Goal: Transaction & Acquisition: Purchase product/service

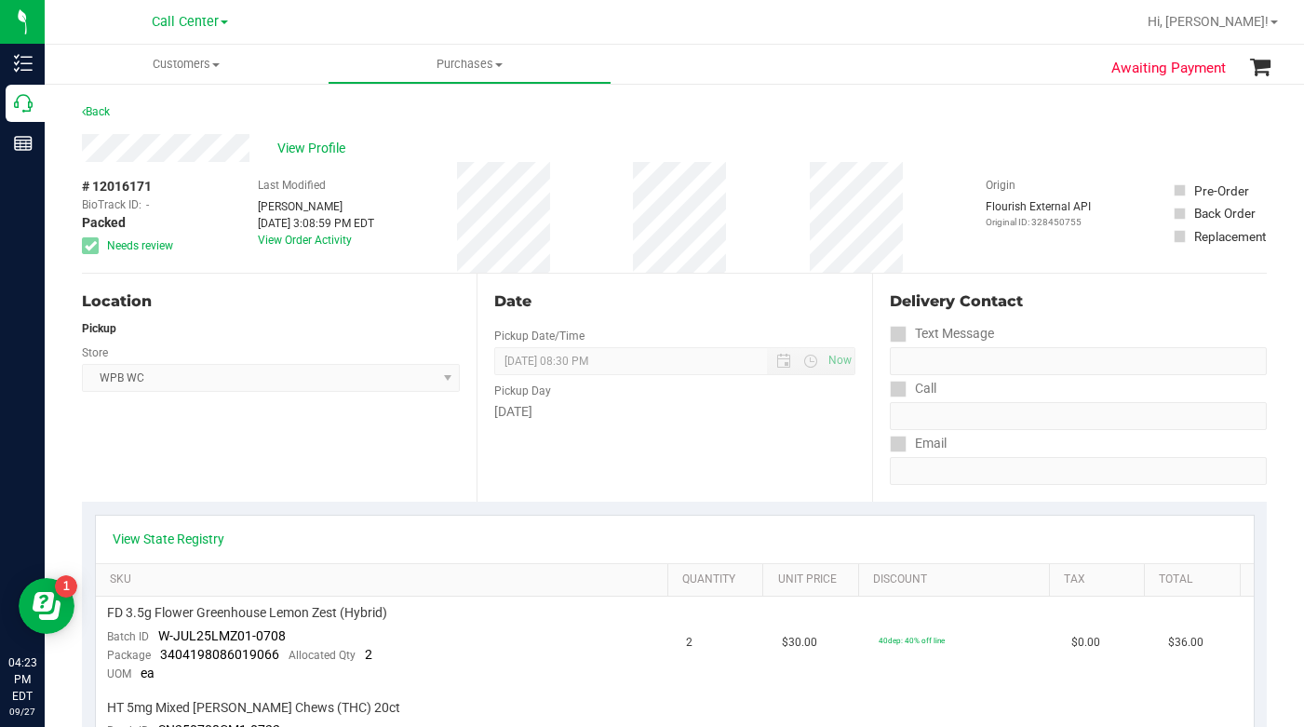
click at [987, 148] on div "View Profile" at bounding box center [674, 148] width 1185 height 28
click at [216, 66] on span at bounding box center [215, 65] width 7 height 4
click at [108, 119] on span "All customers" at bounding box center [112, 112] width 134 height 16
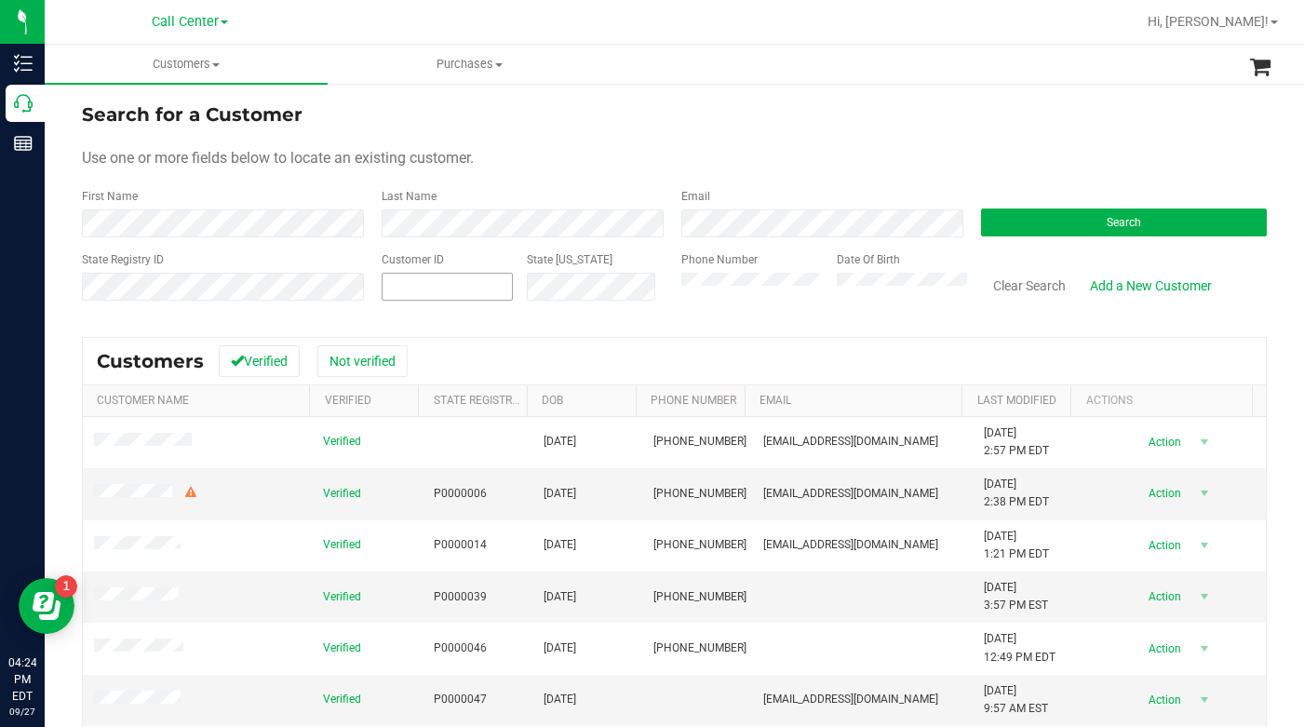
click at [484, 281] on span at bounding box center [447, 287] width 131 height 28
type input "1422734"
click at [1019, 230] on button "Search" at bounding box center [1124, 222] width 286 height 28
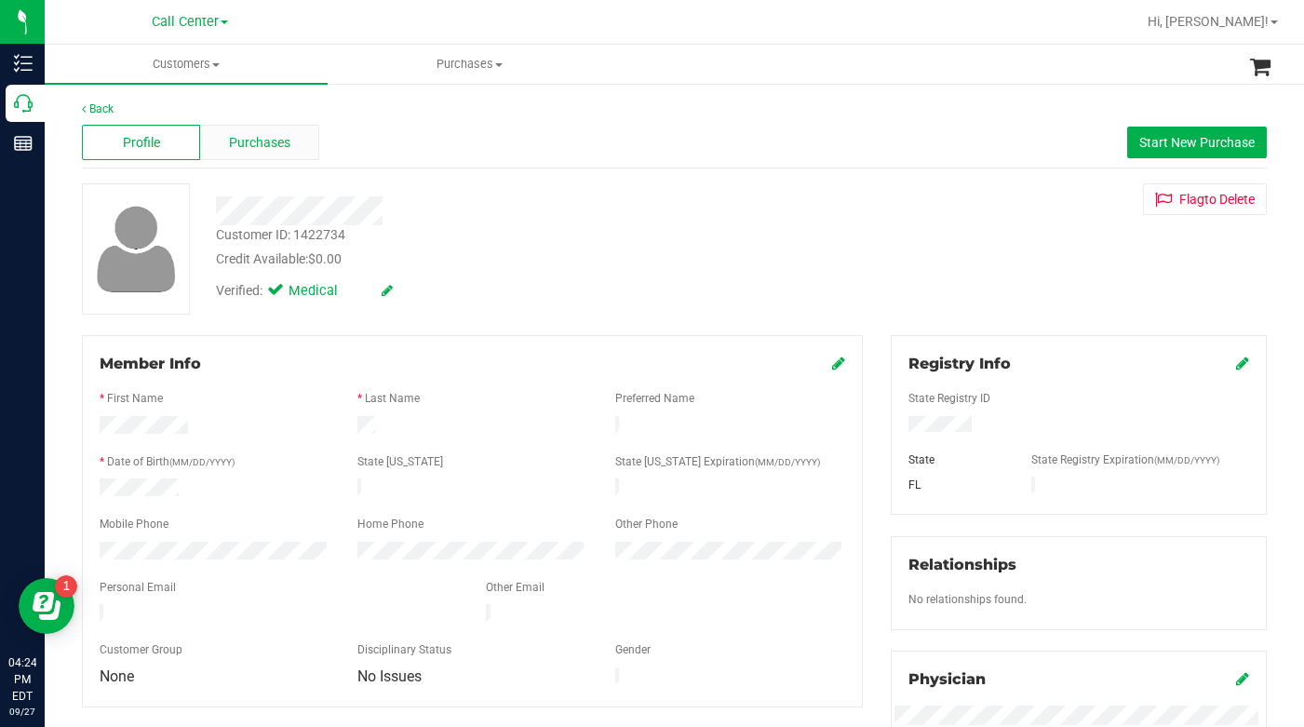
click at [252, 141] on span "Purchases" at bounding box center [259, 143] width 61 height 20
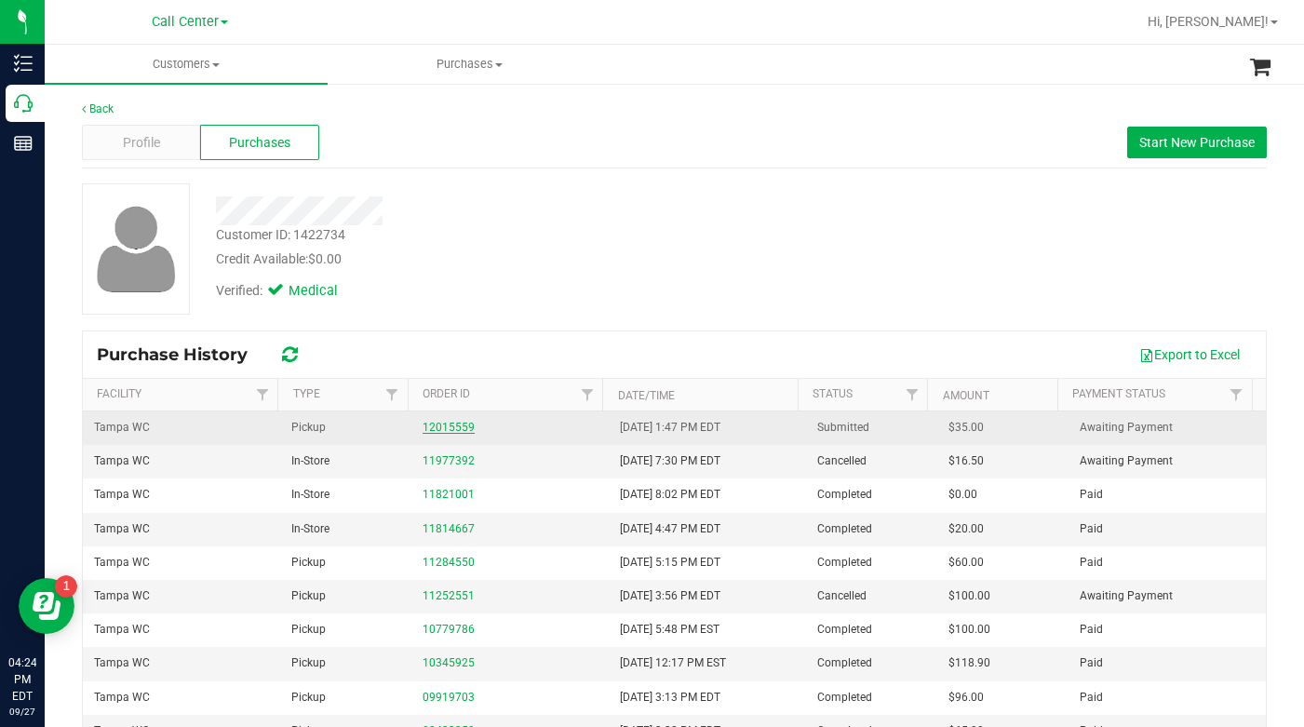
click at [445, 427] on link "12015559" at bounding box center [449, 427] width 52 height 13
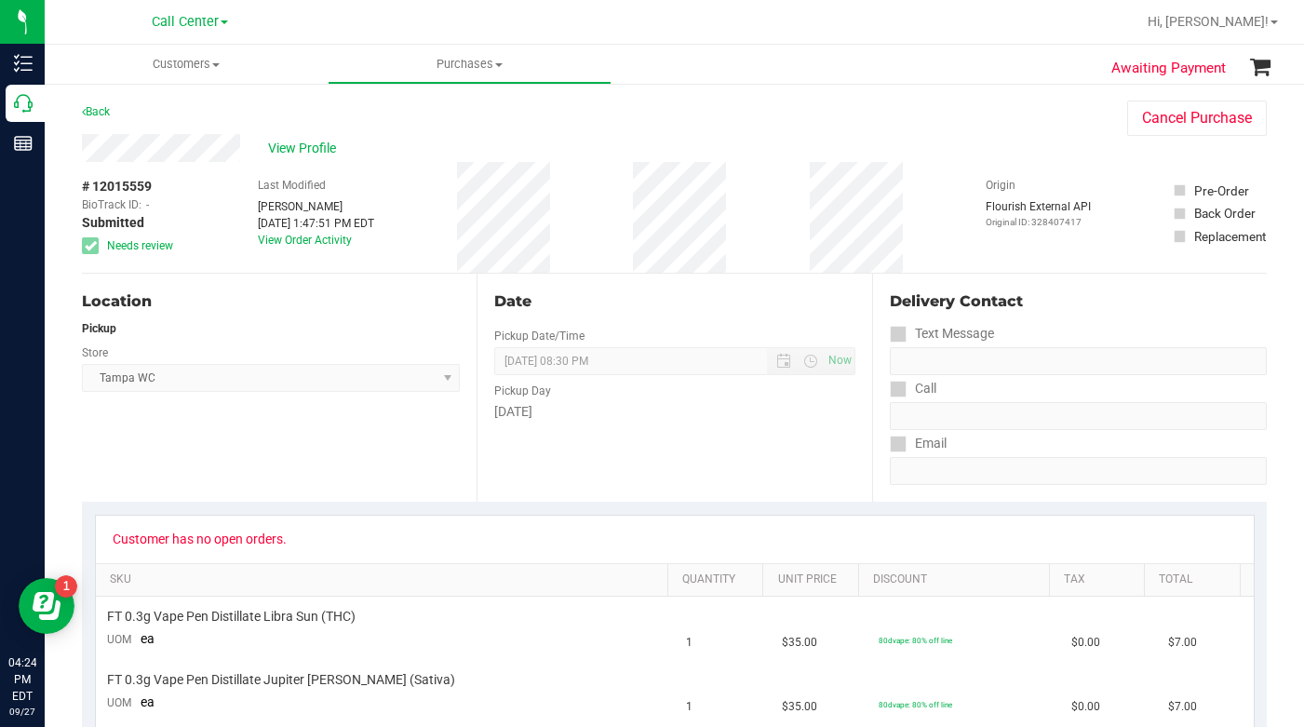
click at [238, 445] on div "Location Pickup Store [GEOGRAPHIC_DATA] WC Select Store [PERSON_NAME][GEOGRAPHI…" at bounding box center [279, 388] width 395 height 228
drag, startPoint x: 950, startPoint y: 168, endPoint x: 936, endPoint y: 170, distance: 14.2
click at [950, 168] on div "# 12015559 BioTrack ID: - Submitted Needs review Last Modified [PERSON_NAME] [D…" at bounding box center [674, 217] width 1185 height 111
click at [217, 70] on span "Customers" at bounding box center [186, 64] width 283 height 17
click at [97, 117] on span "All customers" at bounding box center [112, 112] width 134 height 16
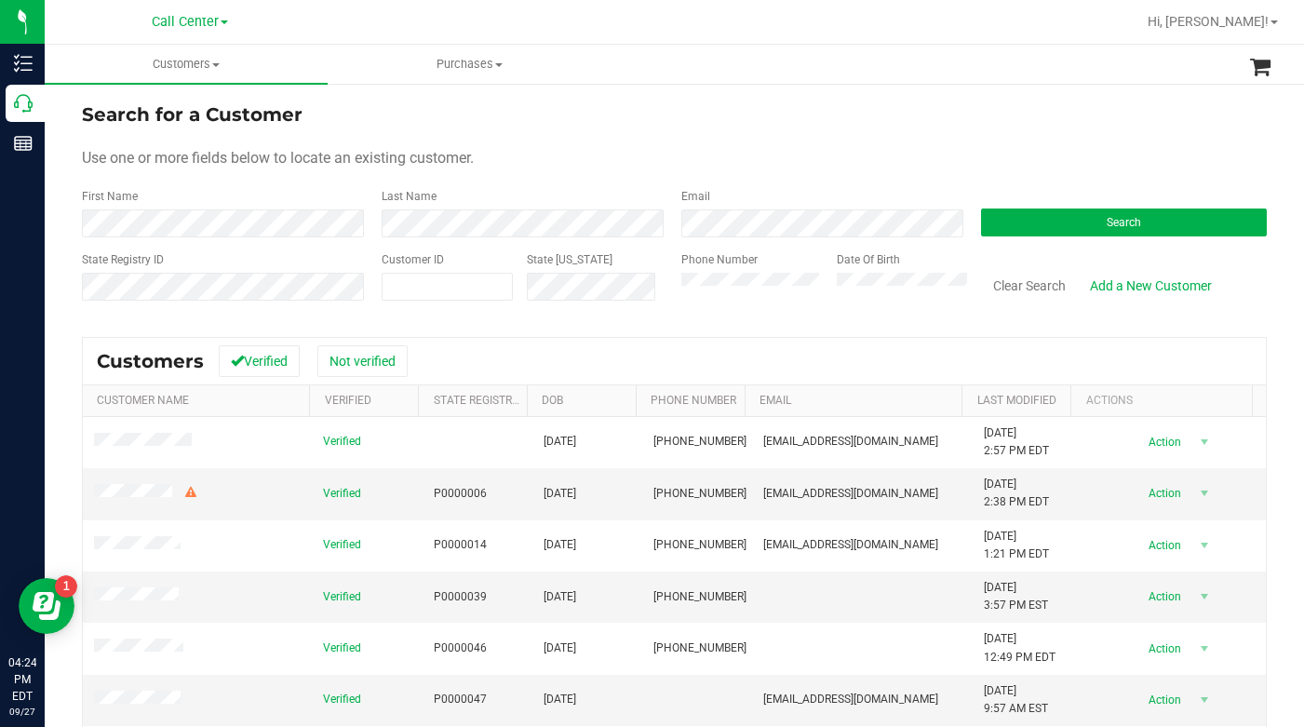
click at [643, 155] on div "Use one or more fields below to locate an existing customer." at bounding box center [674, 158] width 1185 height 22
click at [1007, 155] on div "Use one or more fields below to locate an existing customer." at bounding box center [674, 158] width 1185 height 22
click at [957, 129] on form "Search for a Customer Use one or more fields below to locate an existing custom…" at bounding box center [674, 209] width 1185 height 217
click at [1010, 159] on div "Use one or more fields below to locate an existing customer." at bounding box center [674, 158] width 1185 height 22
click at [1048, 233] on button "Search" at bounding box center [1124, 222] width 286 height 28
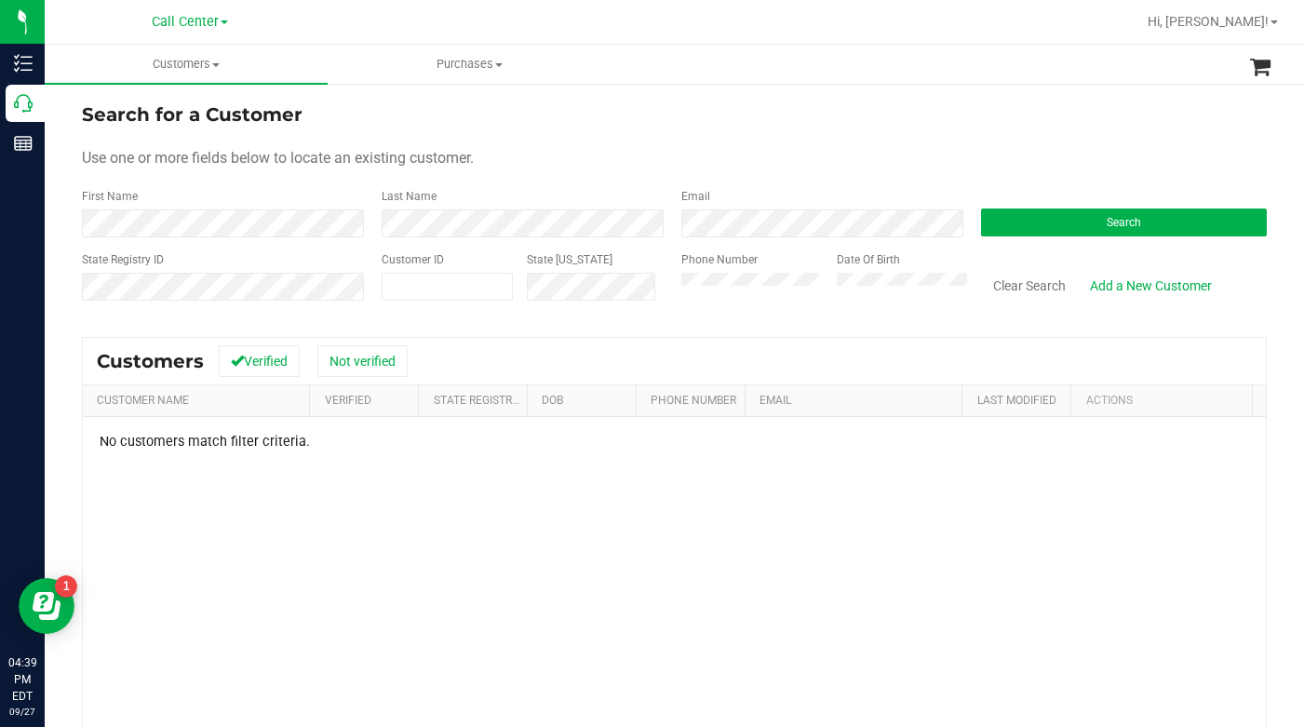
click at [672, 156] on div "Use one or more fields below to locate an existing customer." at bounding box center [674, 158] width 1185 height 22
click at [532, 146] on form "Search for a Customer Use one or more fields below to locate an existing custom…" at bounding box center [674, 209] width 1185 height 217
drag, startPoint x: 1042, startPoint y: 145, endPoint x: 1028, endPoint y: 145, distance: 14.0
click at [1041, 145] on form "Search for a Customer Use one or more fields below to locate an existing custom…" at bounding box center [674, 209] width 1185 height 217
click at [725, 164] on div "Use one or more fields below to locate an existing customer." at bounding box center [674, 158] width 1185 height 22
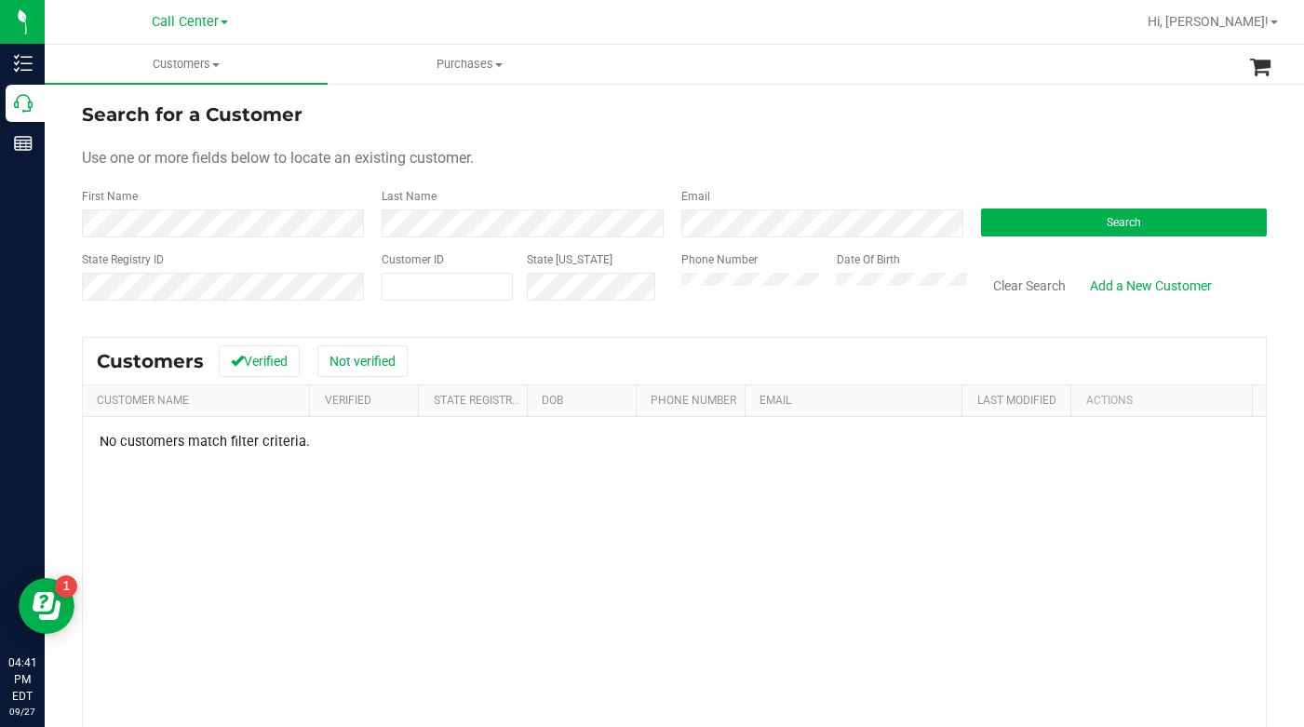
click at [652, 293] on div "State Registry ID Customer ID State ID Phone Number Date Of Birth Clear Search …" at bounding box center [674, 284] width 1185 height 66
click at [1014, 108] on div "Search for a Customer" at bounding box center [674, 115] width 1185 height 28
click at [714, 270] on div "Phone Number" at bounding box center [751, 284] width 141 height 66
click at [1041, 226] on button "Search" at bounding box center [1124, 222] width 286 height 28
click at [563, 137] on form "Search for a Customer Use one or more fields below to locate an existing custom…" at bounding box center [674, 209] width 1185 height 217
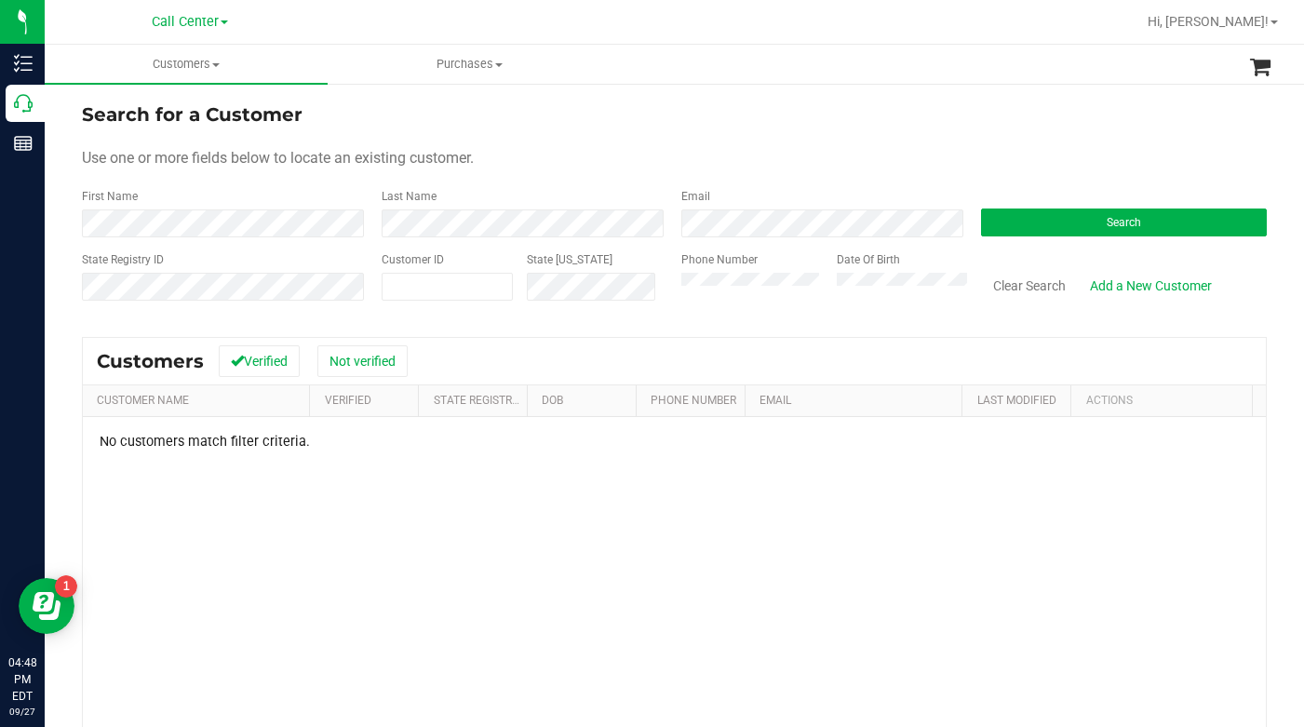
click at [1052, 155] on div "Use one or more fields below to locate an existing customer." at bounding box center [674, 158] width 1185 height 22
click at [1003, 149] on div "Use one or more fields below to locate an existing customer." at bounding box center [674, 158] width 1185 height 22
click at [667, 295] on div "Phone Number Date Of Birth" at bounding box center [817, 284] width 300 height 66
click at [1050, 216] on button "Search" at bounding box center [1124, 222] width 286 height 28
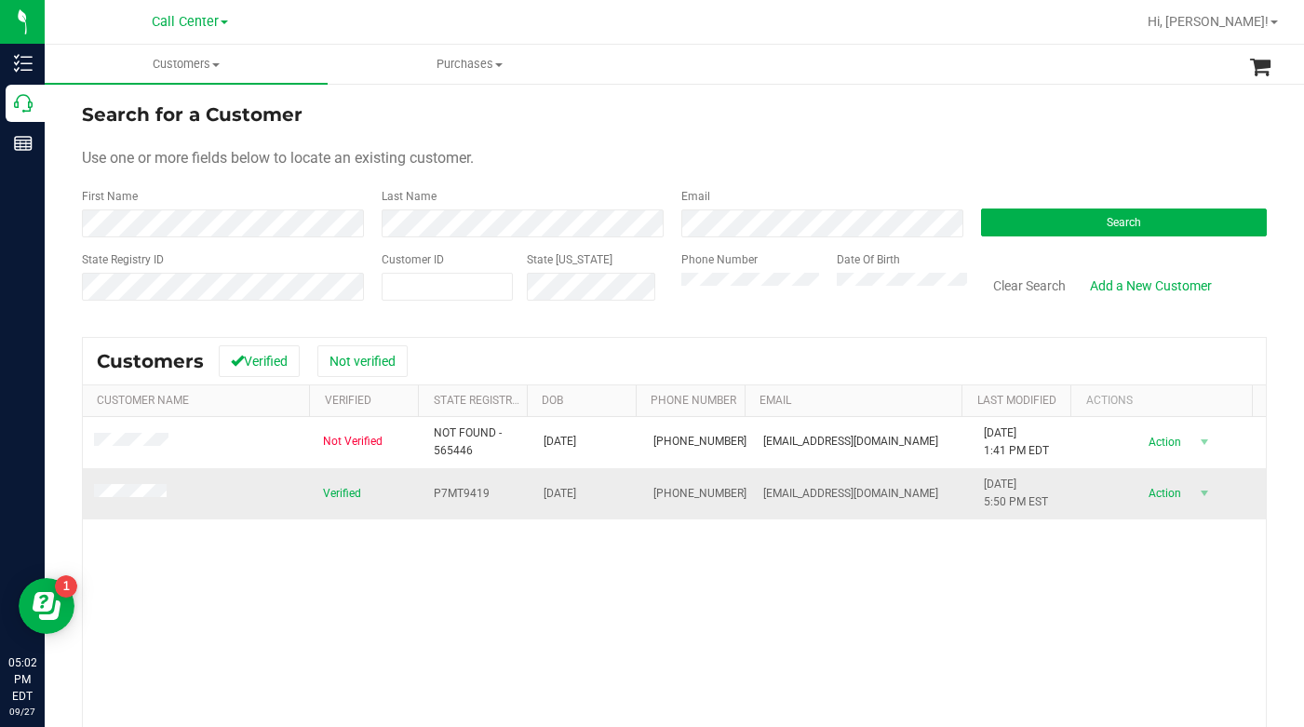
click at [138, 500] on span at bounding box center [133, 493] width 78 height 19
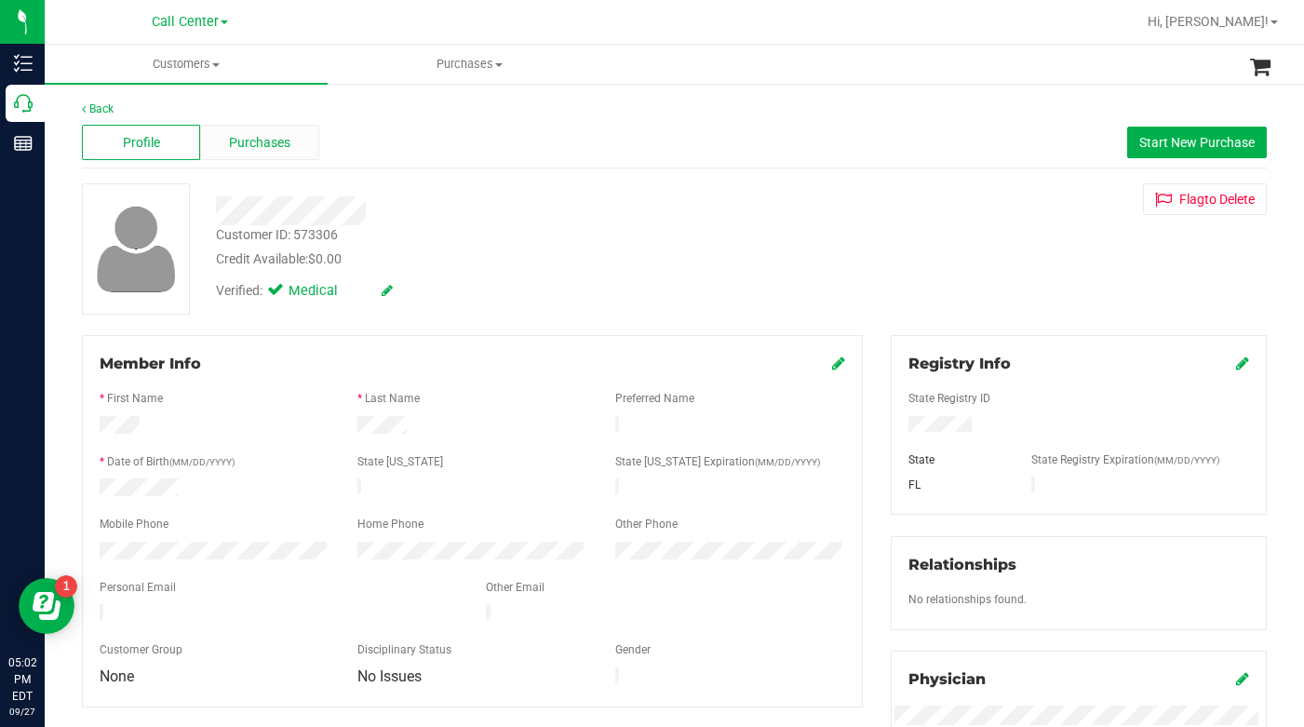
click at [269, 150] on span "Purchases" at bounding box center [259, 143] width 61 height 20
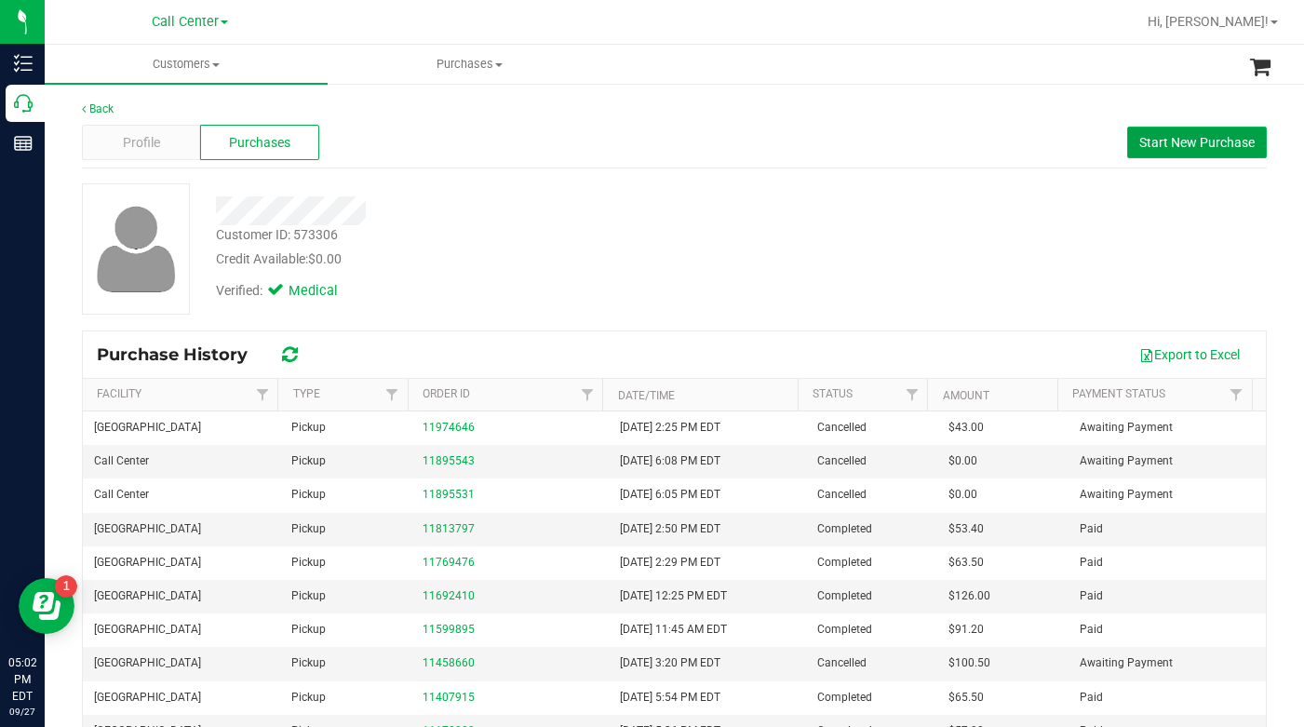
click at [1143, 148] on span "Start New Purchase" at bounding box center [1196, 142] width 115 height 15
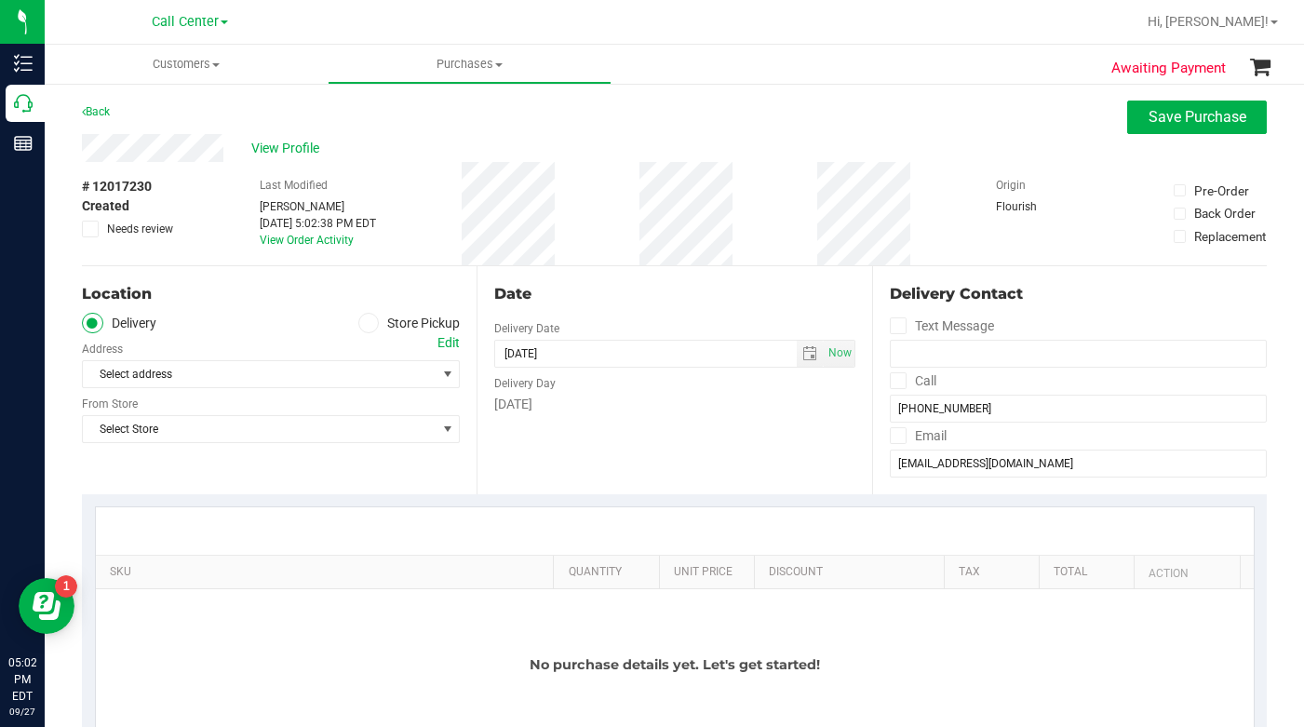
click at [364, 323] on icon at bounding box center [368, 323] width 11 height 0
click at [0, 0] on input "Store Pickup" at bounding box center [0, 0] width 0 height 0
click at [249, 374] on span "Select Store" at bounding box center [259, 374] width 353 height 26
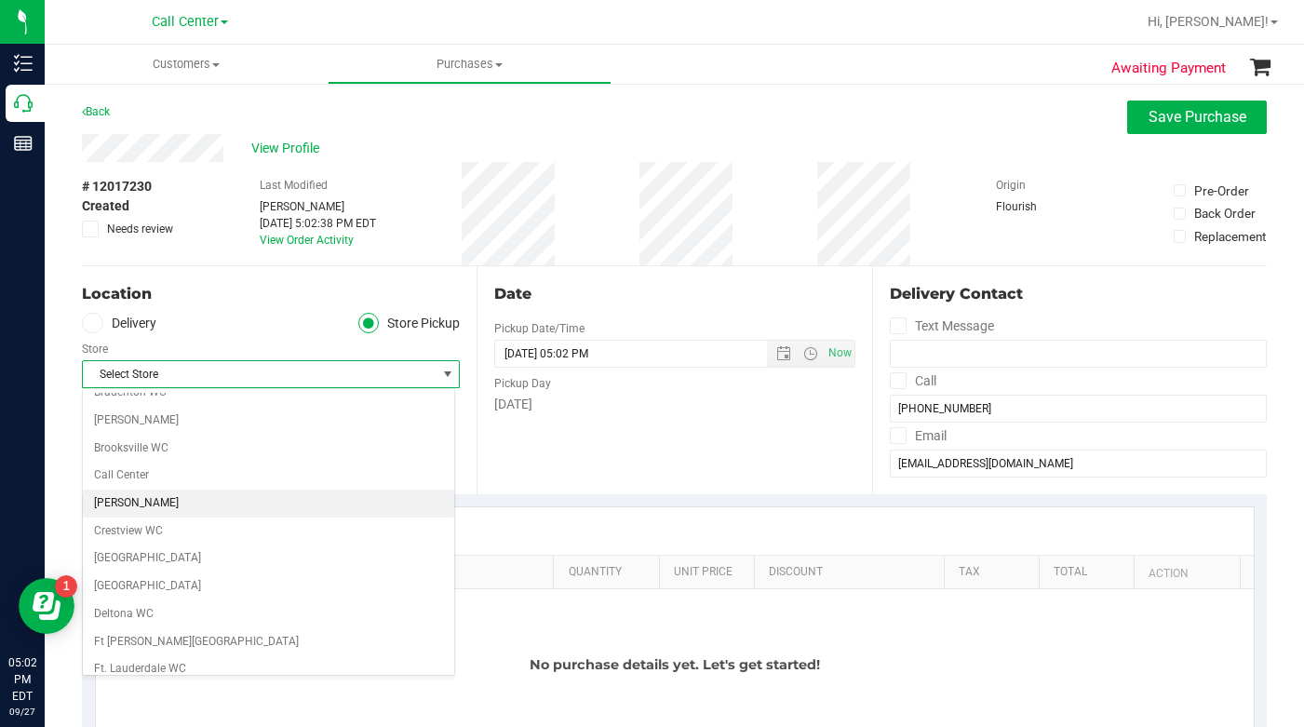
scroll to position [93, 0]
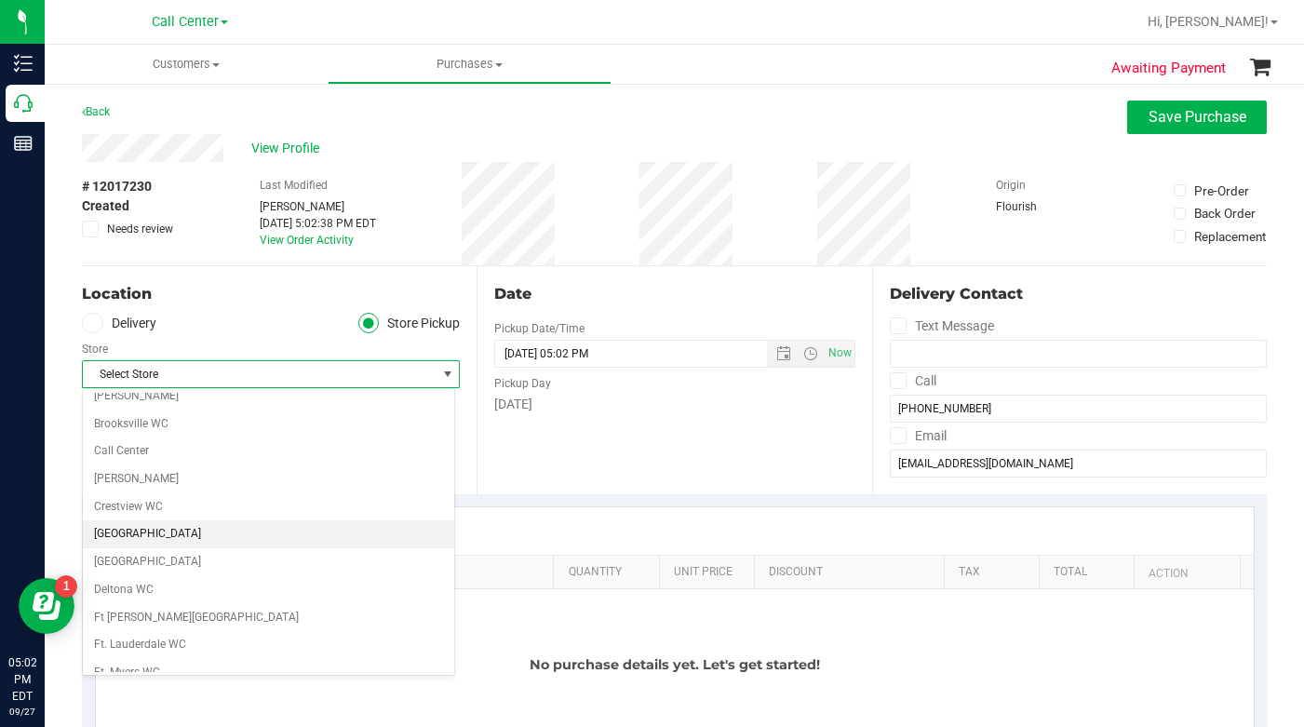
click at [157, 524] on li "[GEOGRAPHIC_DATA]" at bounding box center [268, 534] width 371 height 28
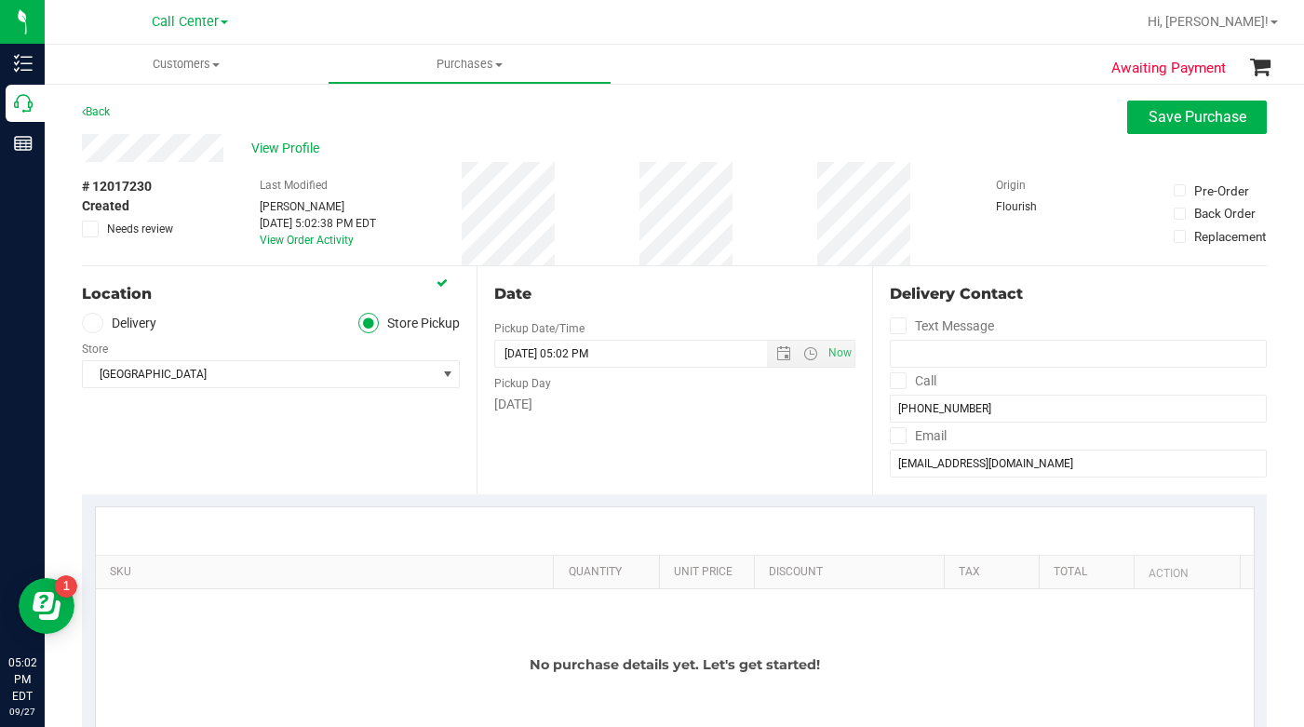
click at [272, 446] on div "Location Delivery Store Pickup Store Deerfield Beach WC Select Store Bonita Spr…" at bounding box center [279, 380] width 395 height 228
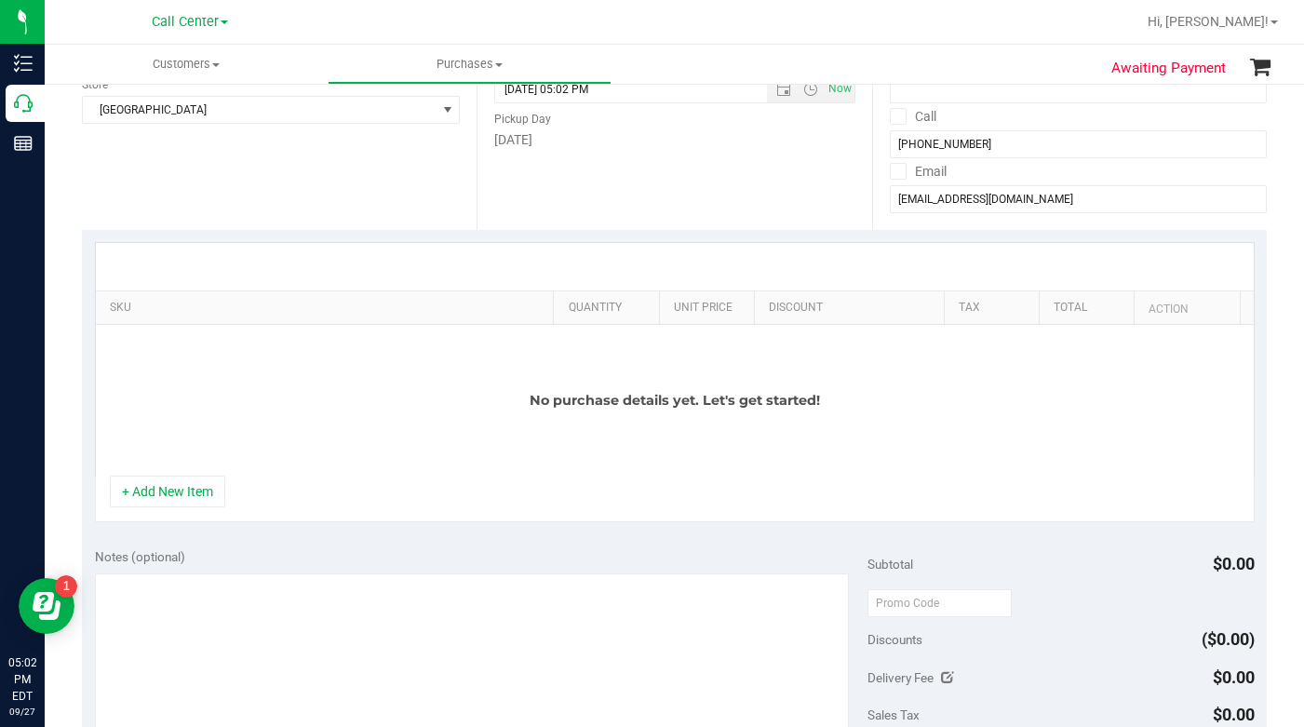
scroll to position [279, 0]
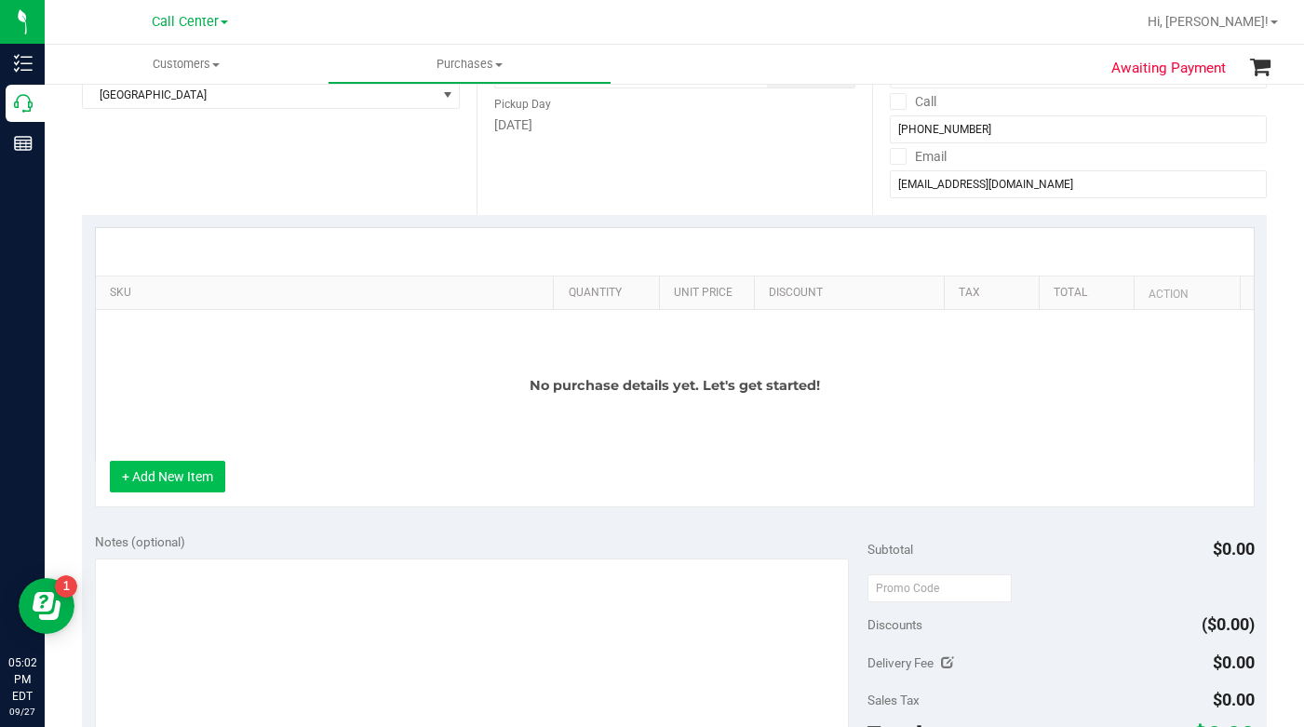
click at [176, 477] on button "+ Add New Item" at bounding box center [167, 477] width 115 height 32
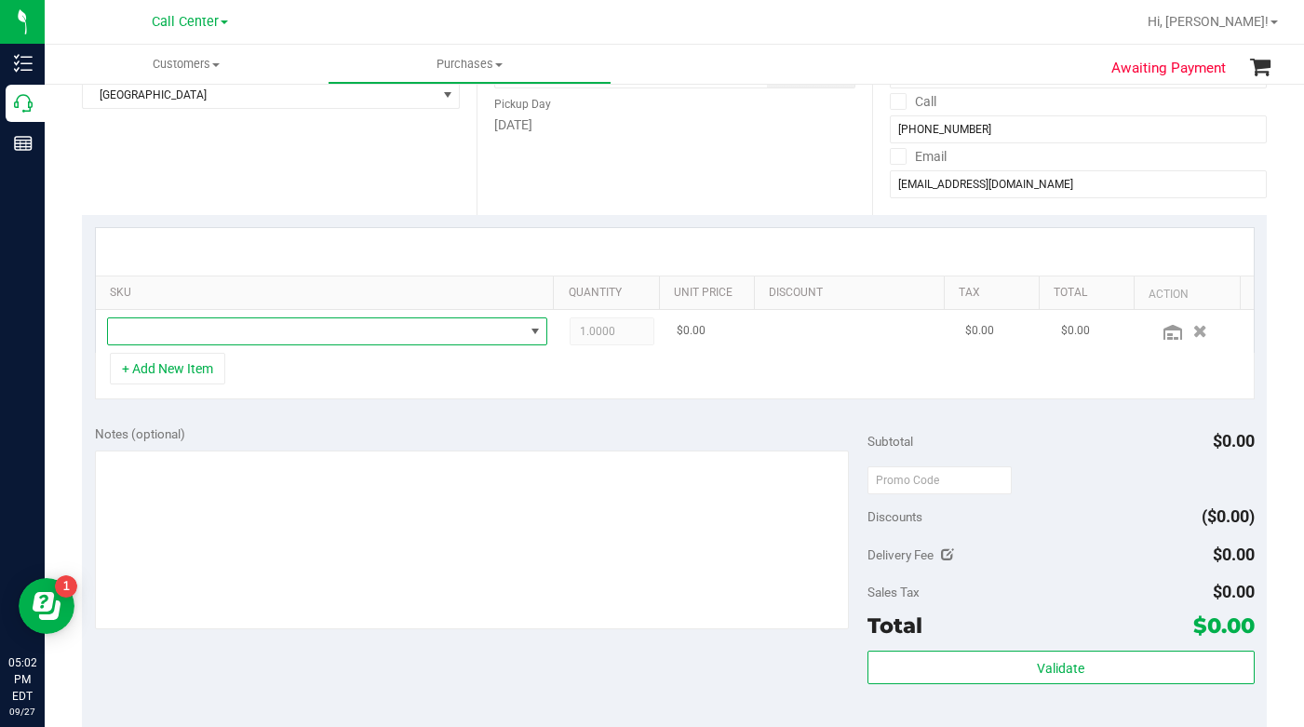
click at [169, 329] on span "NO DATA FOUND" at bounding box center [316, 331] width 416 height 26
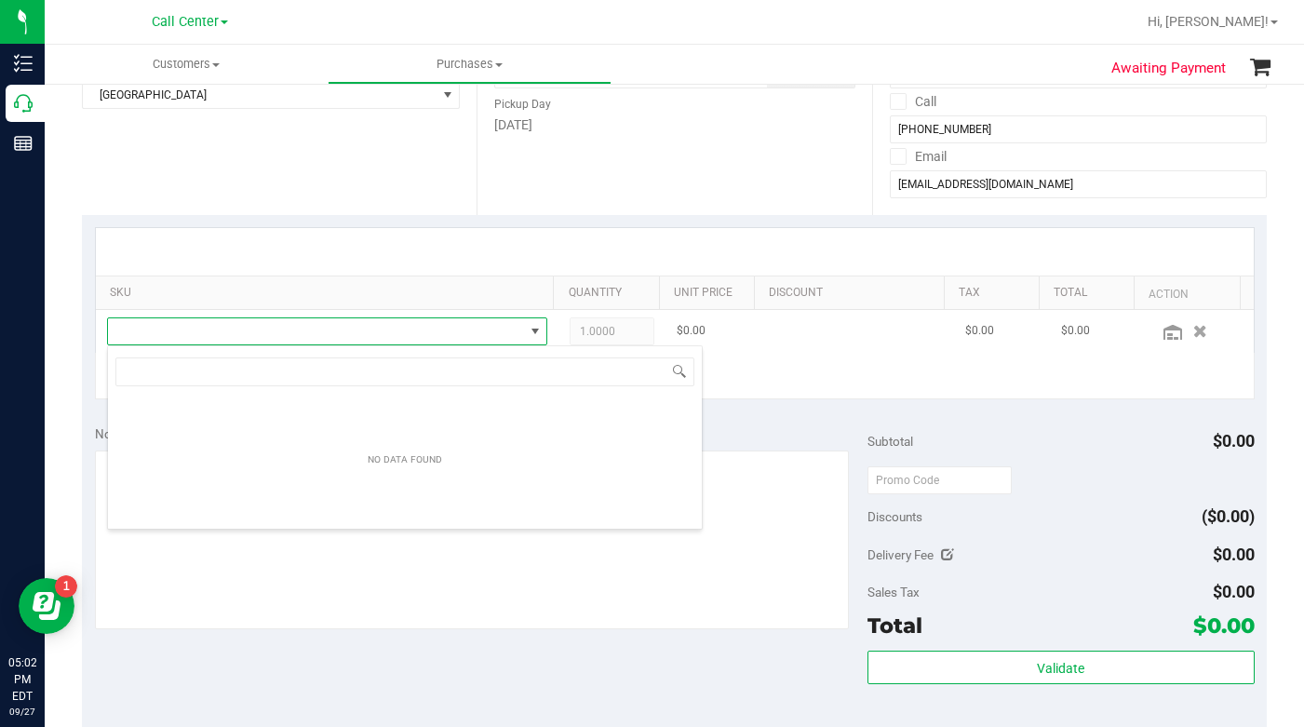
scroll to position [28, 429]
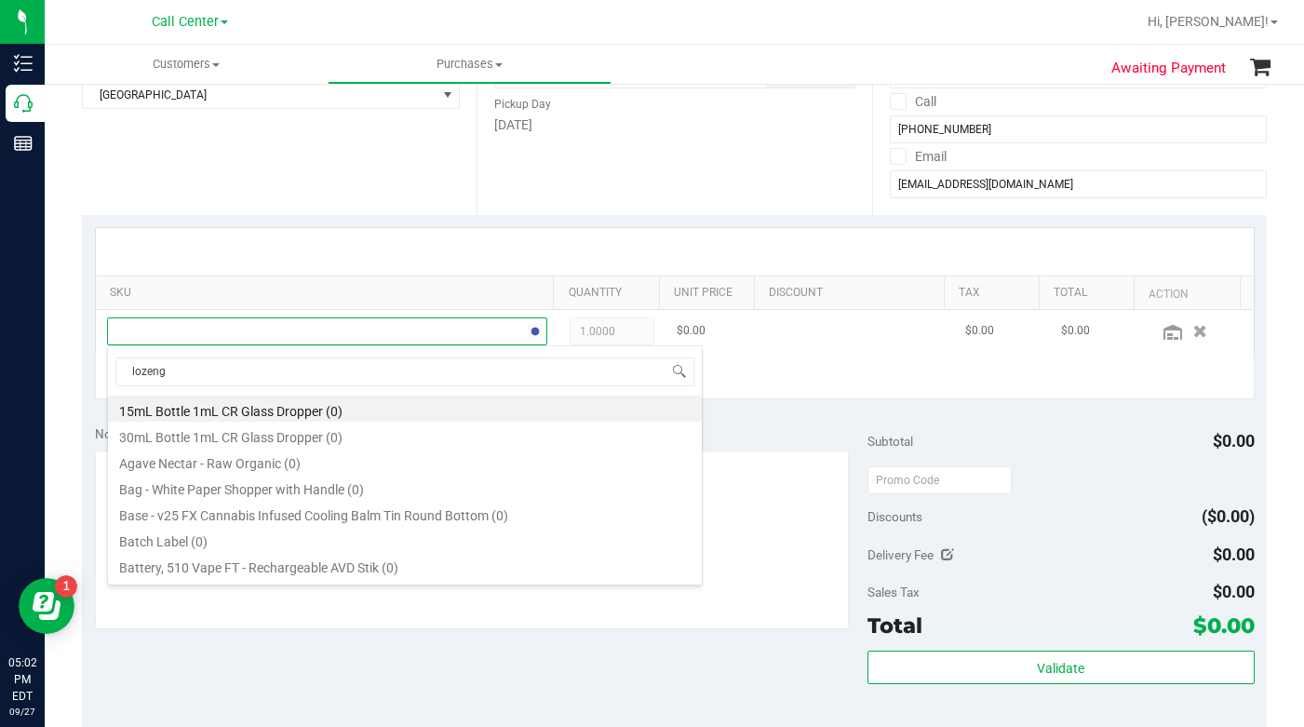
type input "lozenge"
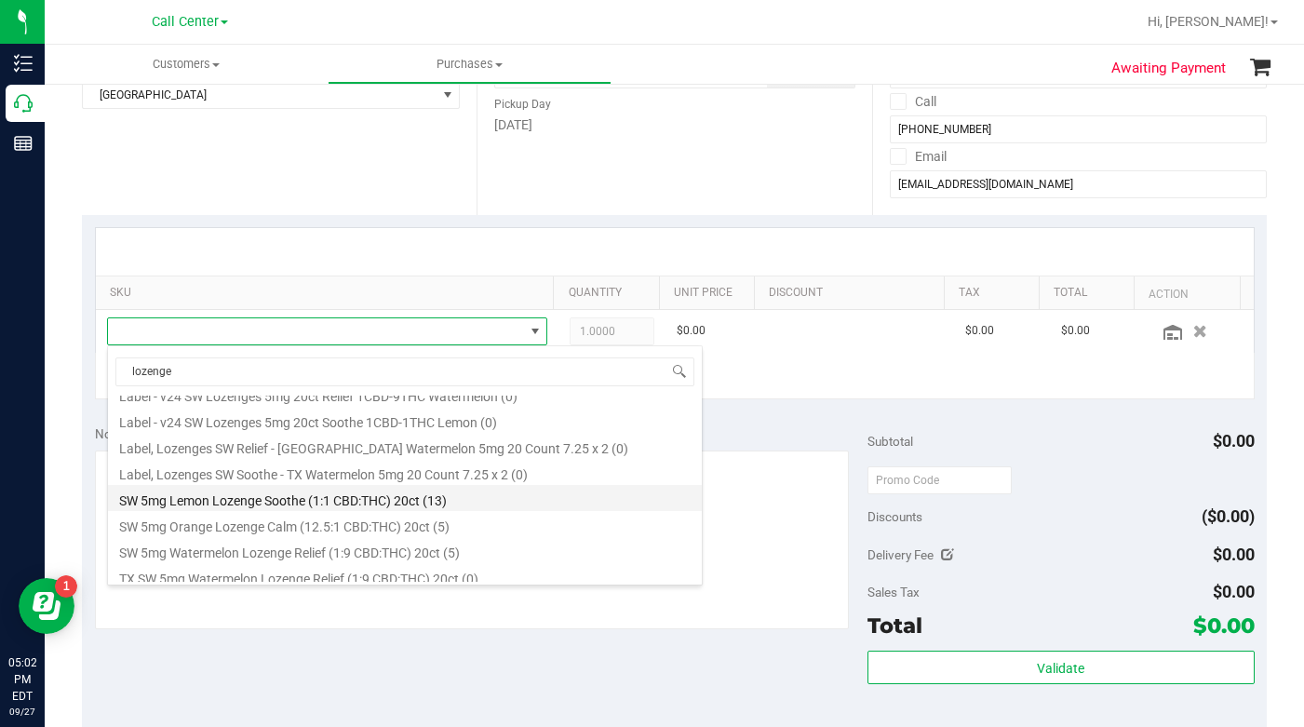
scroll to position [179, 0]
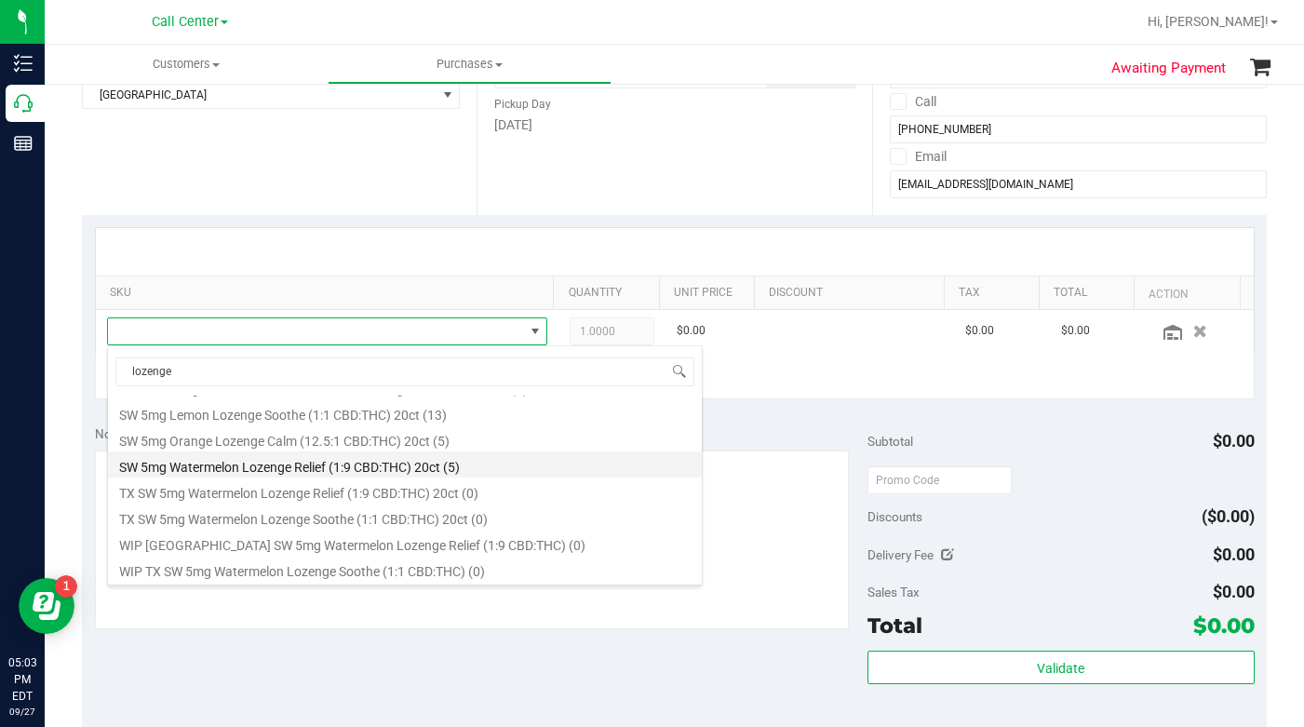
click at [240, 468] on li "SW 5mg Watermelon Lozenge Relief (1:9 CBD:THC) 20ct (5)" at bounding box center [405, 464] width 594 height 26
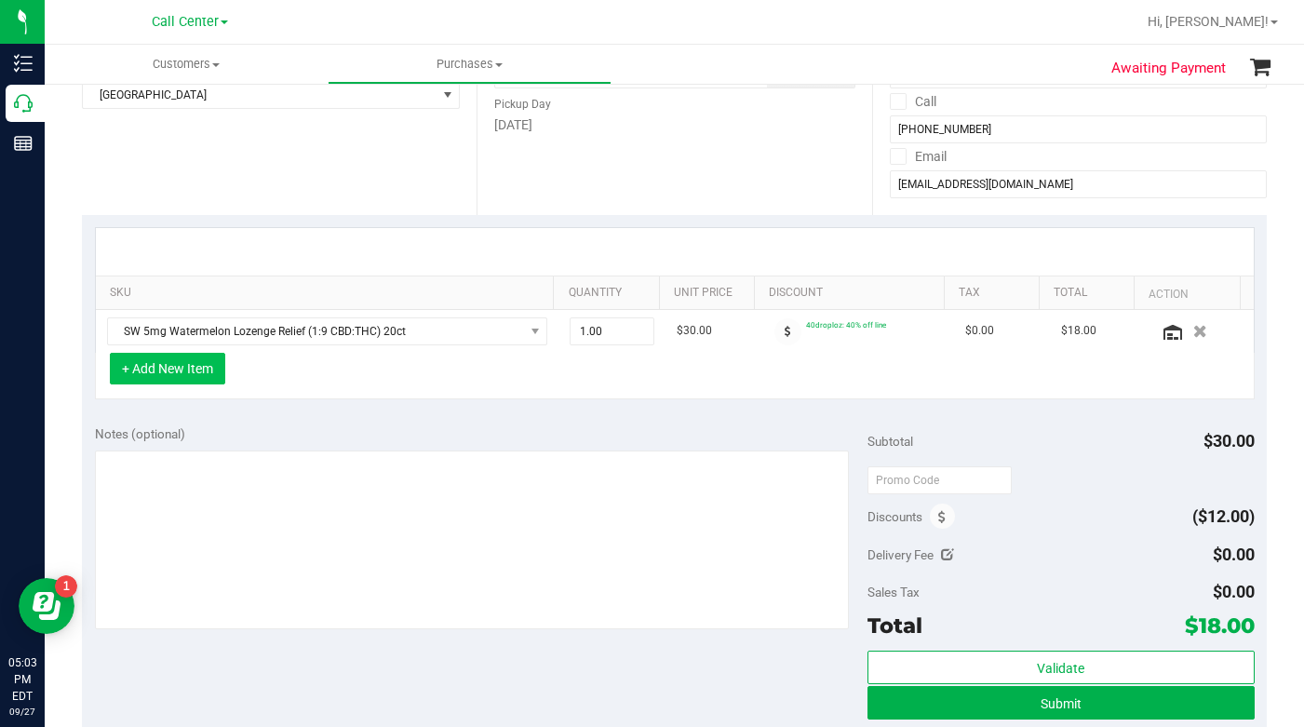
click at [153, 369] on button "+ Add New Item" at bounding box center [167, 369] width 115 height 32
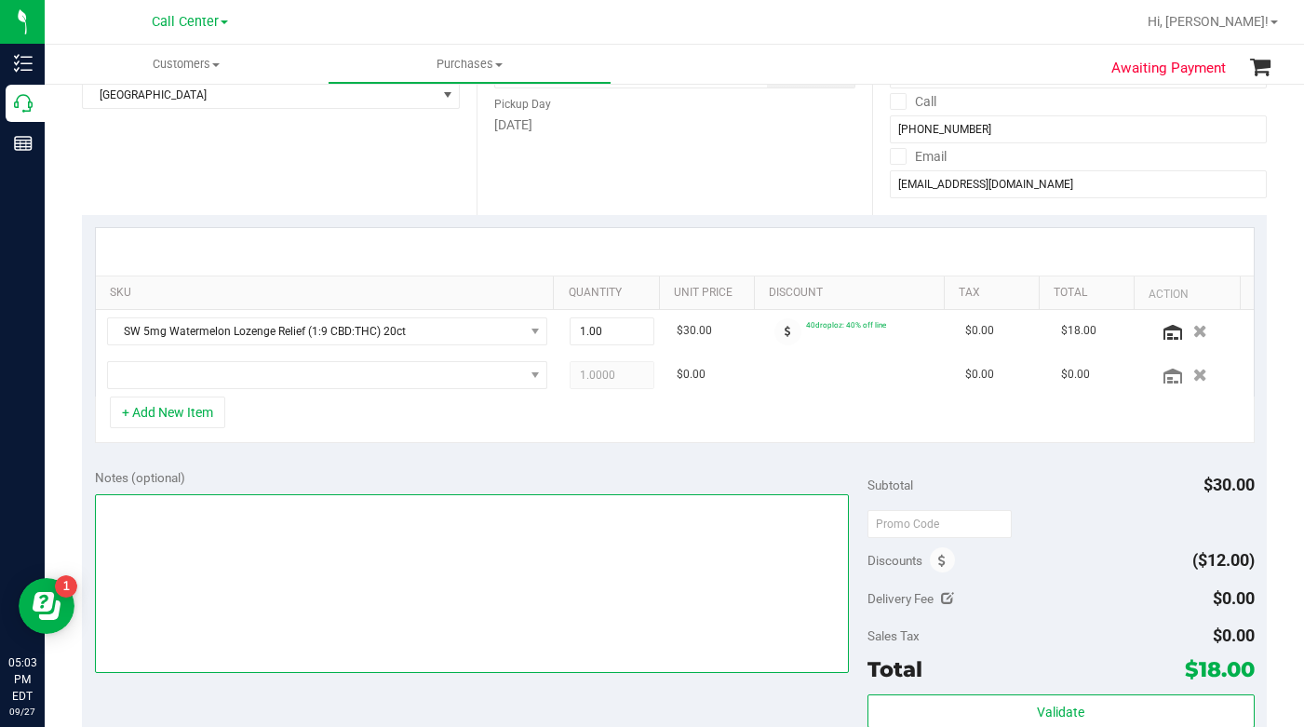
click at [167, 518] on textarea at bounding box center [472, 583] width 755 height 179
click at [343, 571] on textarea at bounding box center [472, 583] width 755 height 179
type textarea "LC CC"
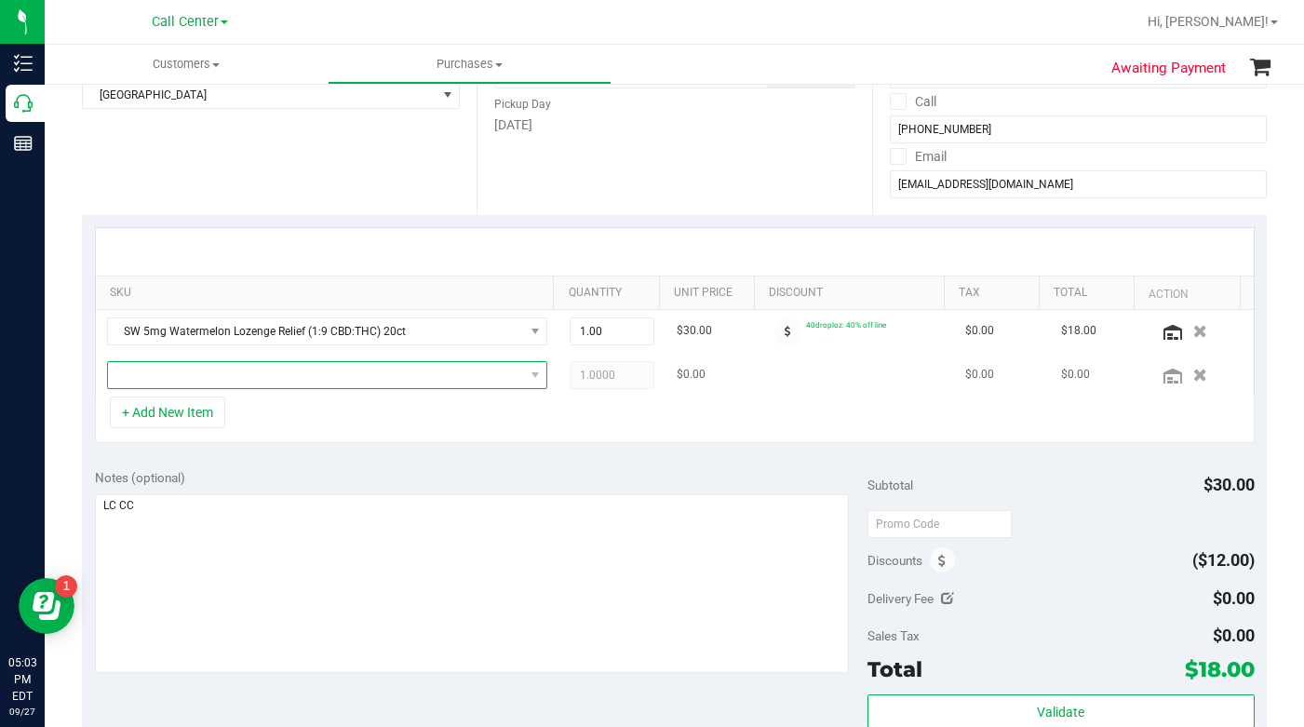
click at [150, 371] on span "NO DATA FOUND" at bounding box center [316, 375] width 416 height 26
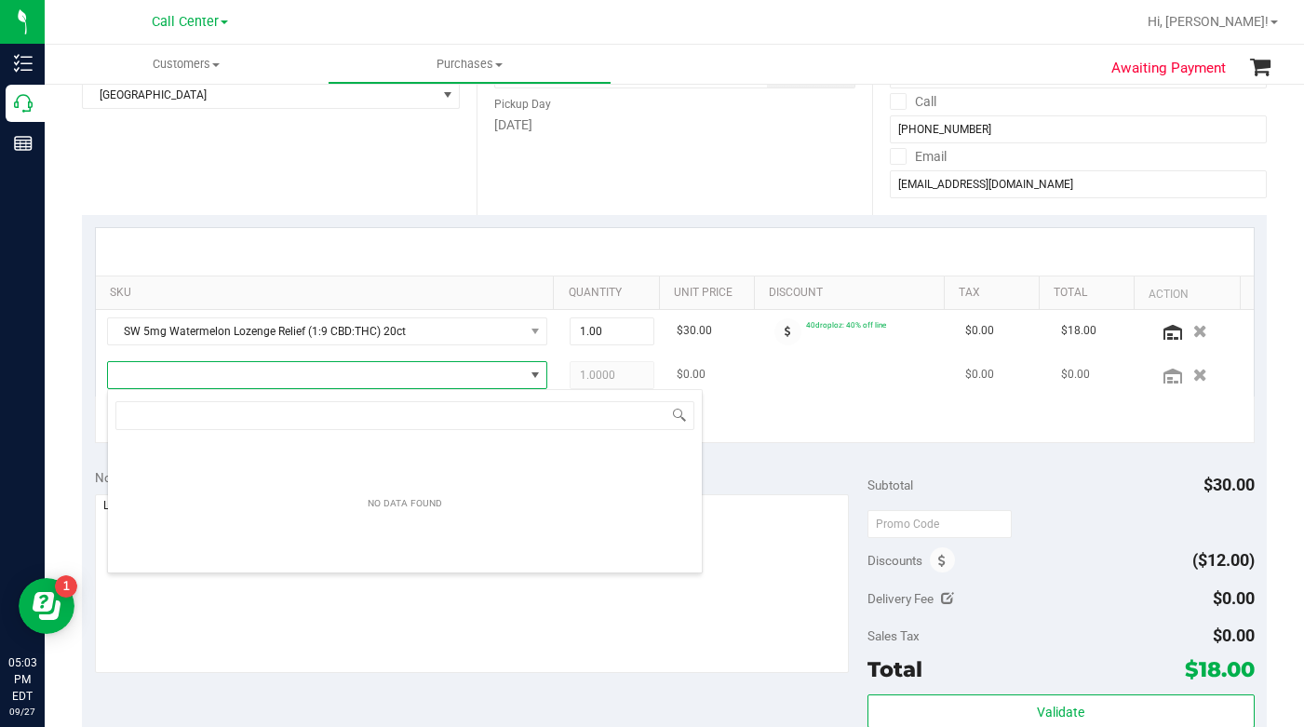
scroll to position [28, 424]
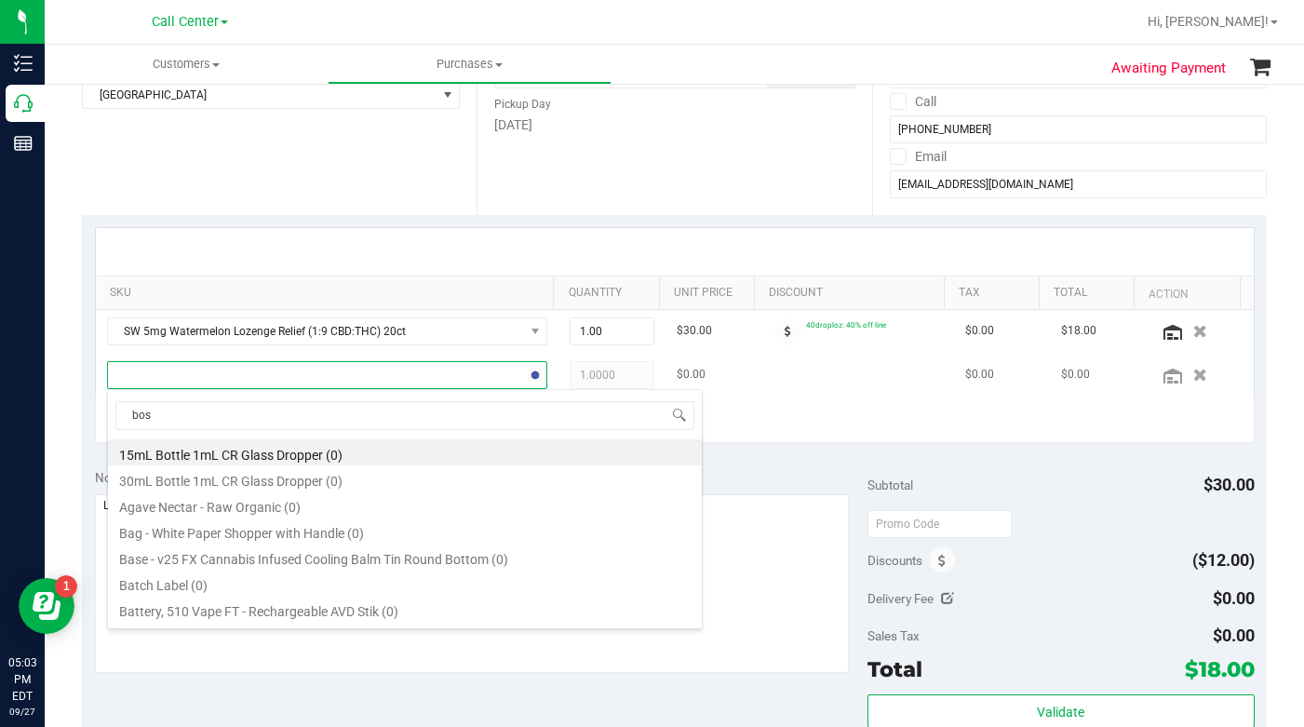
type input "boss"
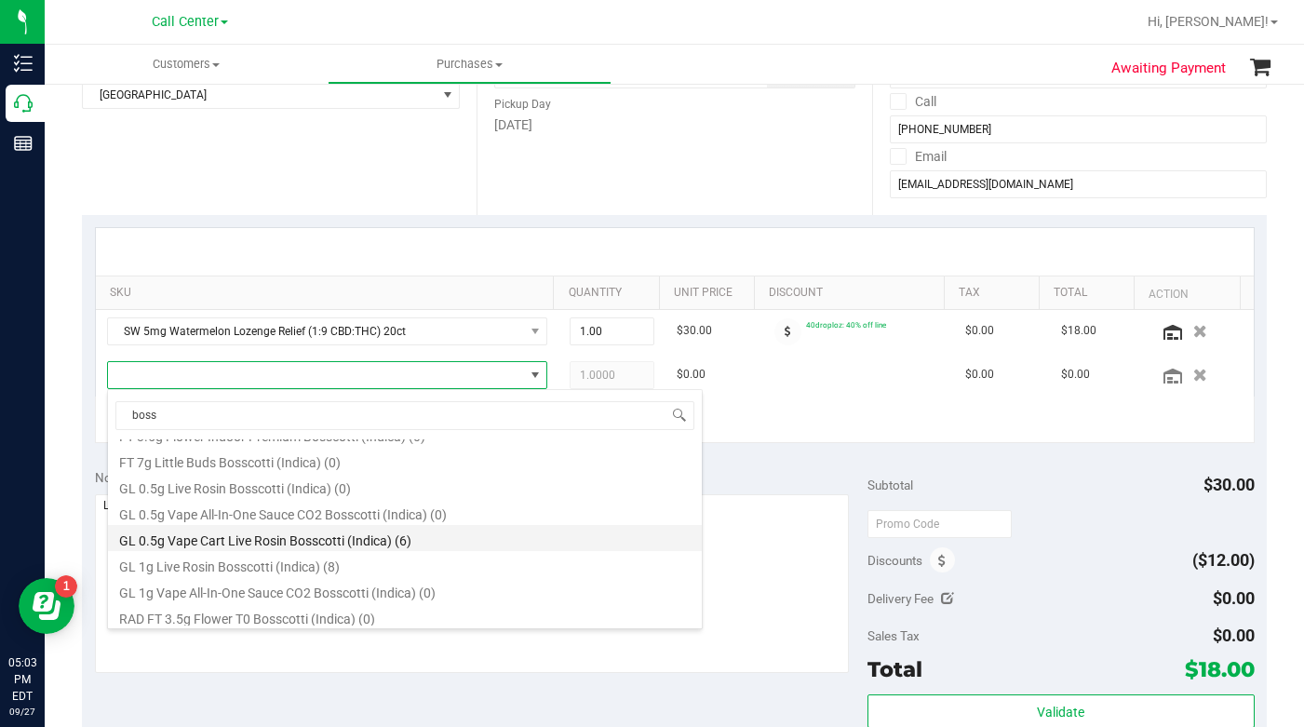
scroll to position [186, 0]
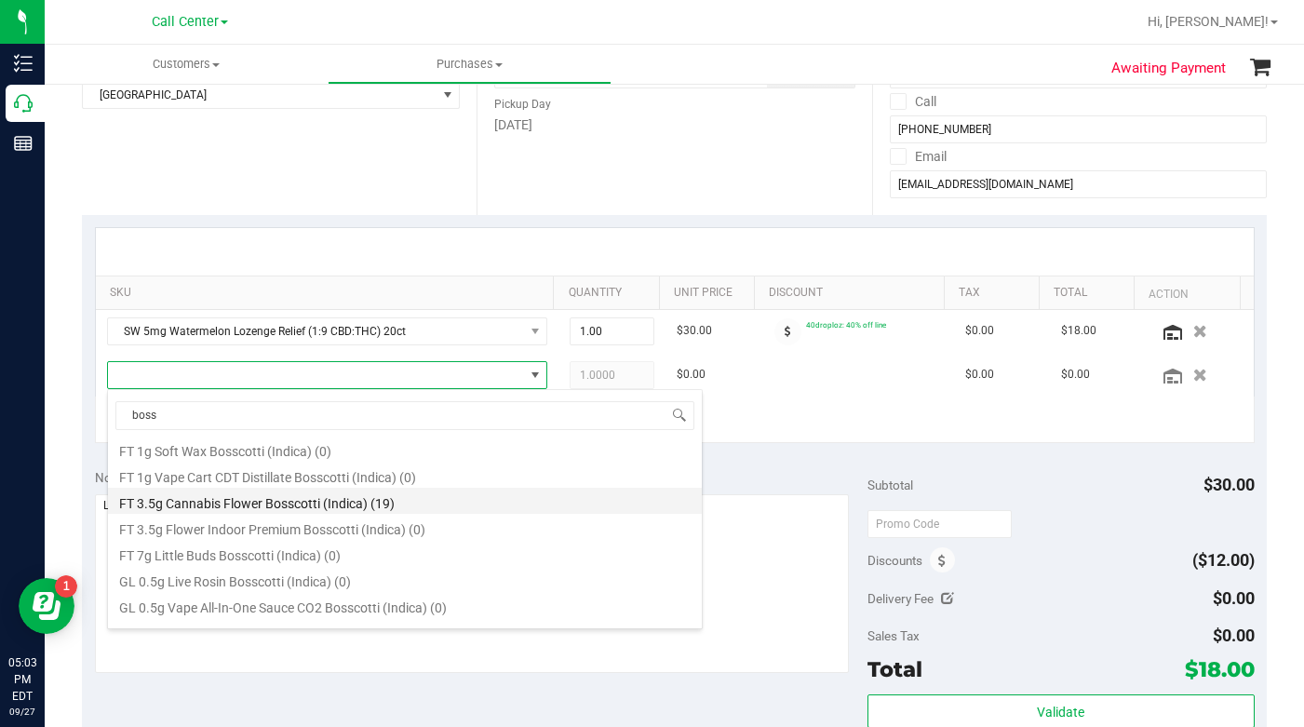
click at [239, 504] on li "FT 3.5g Cannabis Flower Bosscotti (Indica) (19)" at bounding box center [405, 501] width 594 height 26
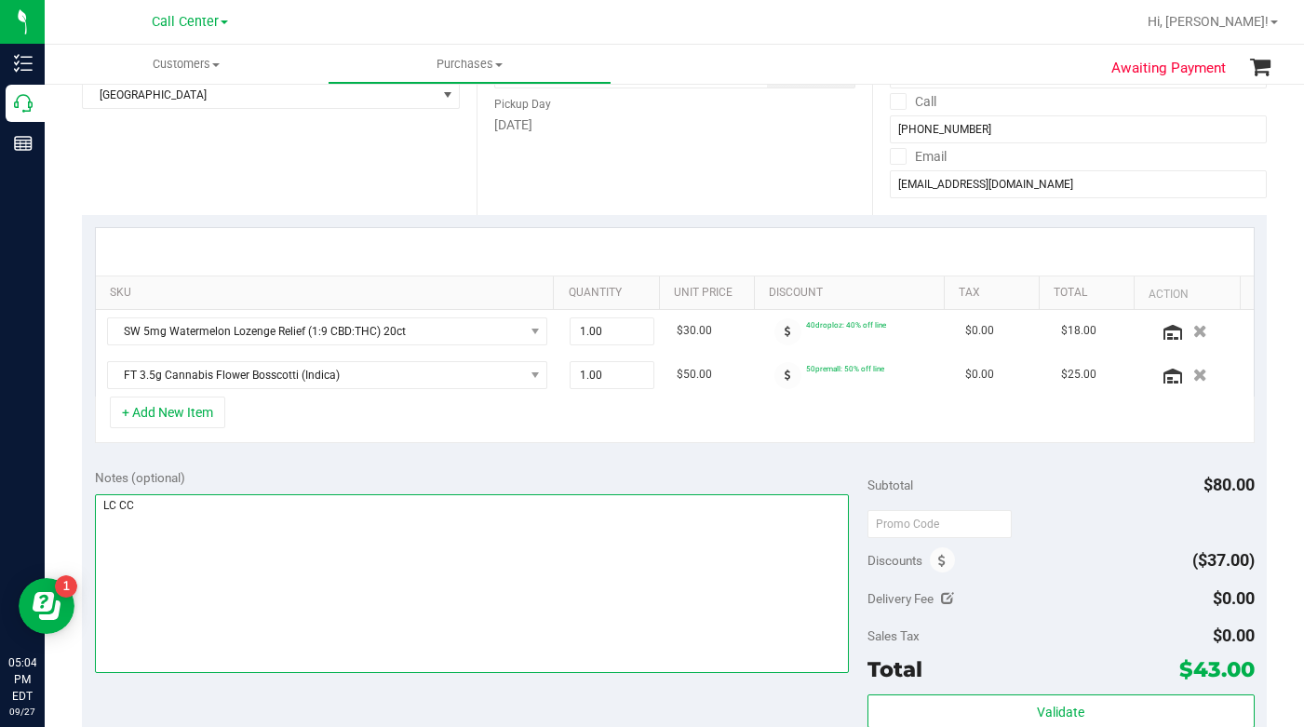
click at [361, 593] on textarea at bounding box center [472, 583] width 755 height 179
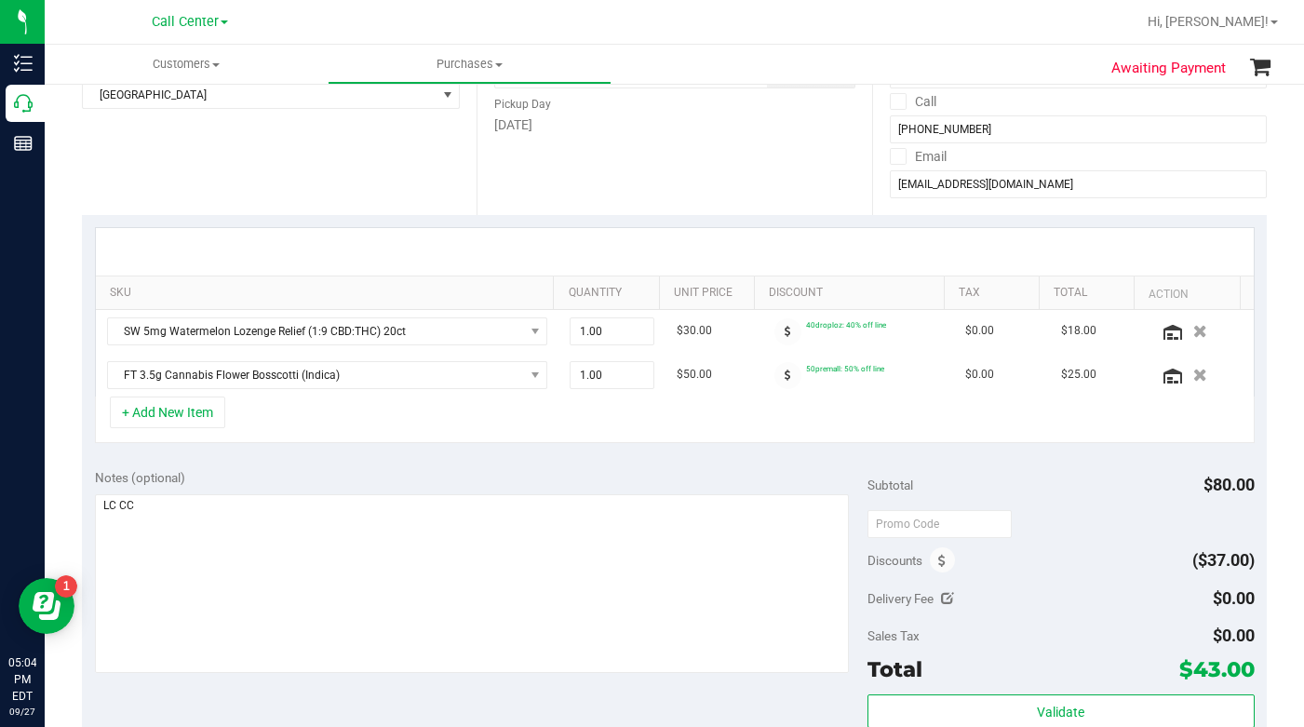
click at [204, 179] on div "Location Delivery Store Pickup Store Deerfield Beach WC Select Store Bonita Spr…" at bounding box center [279, 101] width 395 height 228
drag, startPoint x: 920, startPoint y: 418, endPoint x: 881, endPoint y: 417, distance: 38.2
click at [920, 418] on div "+ Add New Item" at bounding box center [675, 420] width 1160 height 47
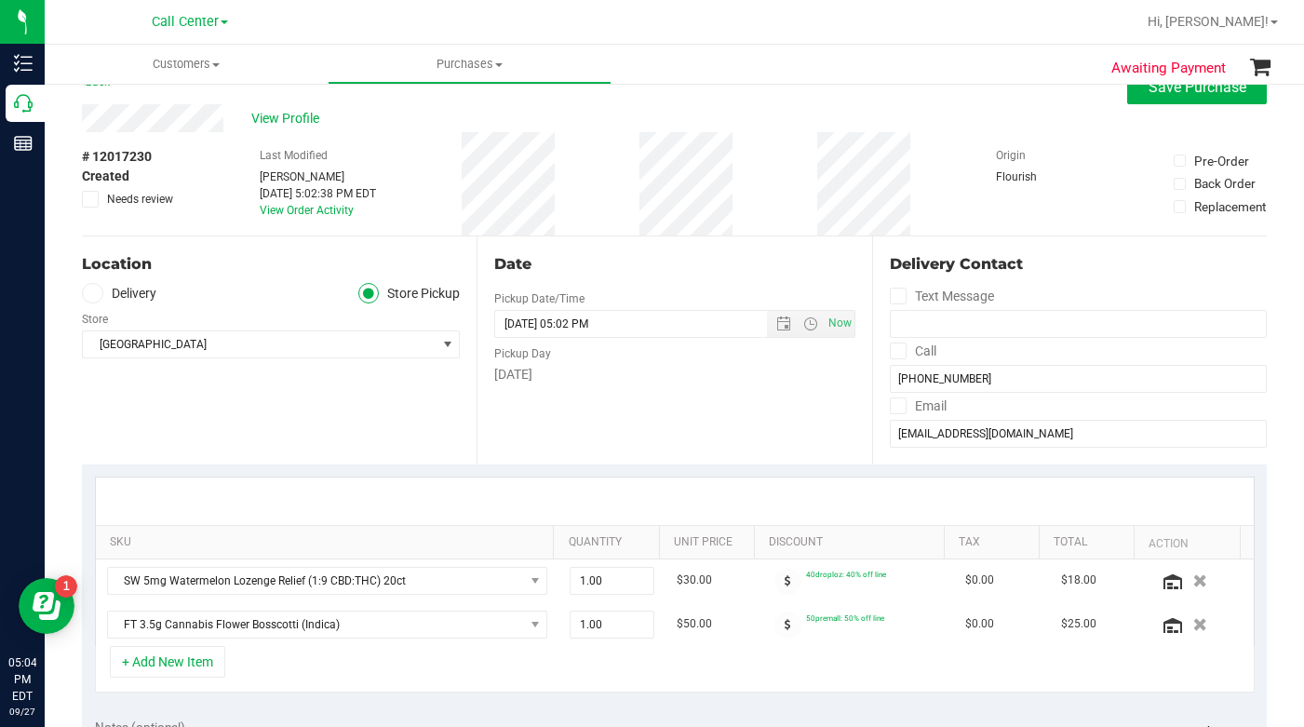
scroll to position [0, 0]
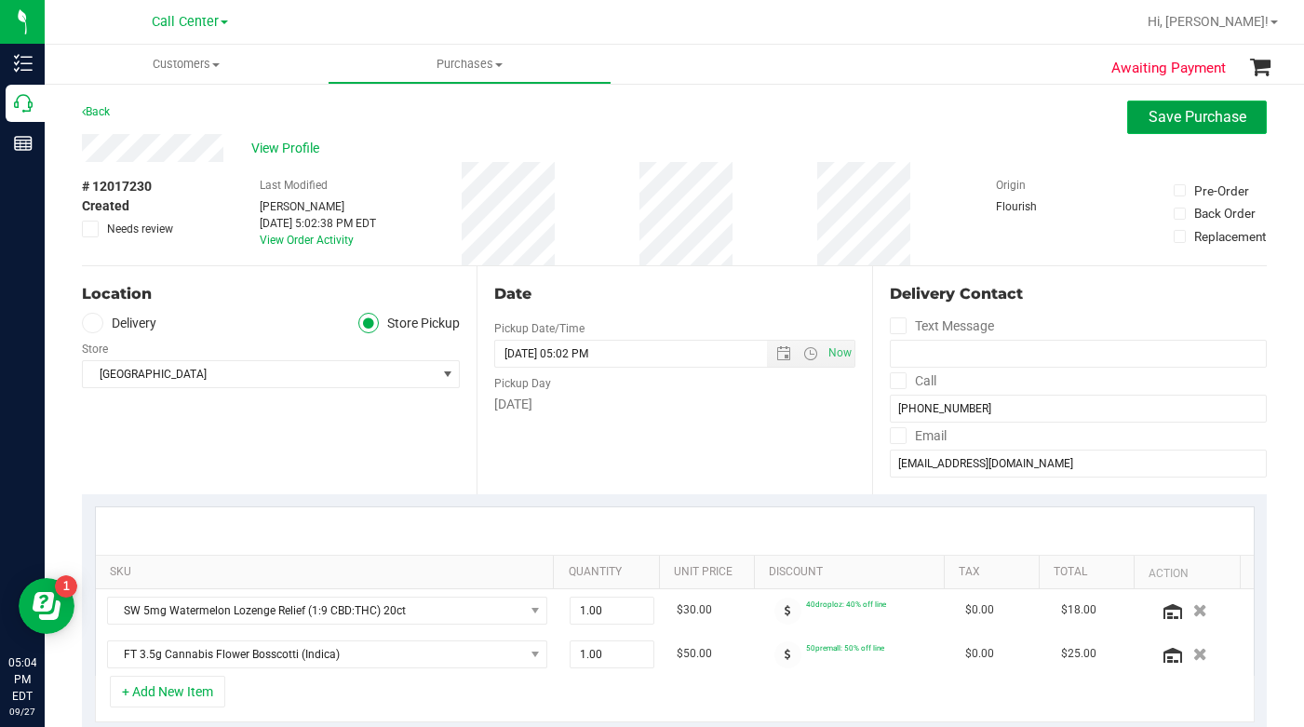
click at [1182, 119] on span "Save Purchase" at bounding box center [1198, 117] width 98 height 18
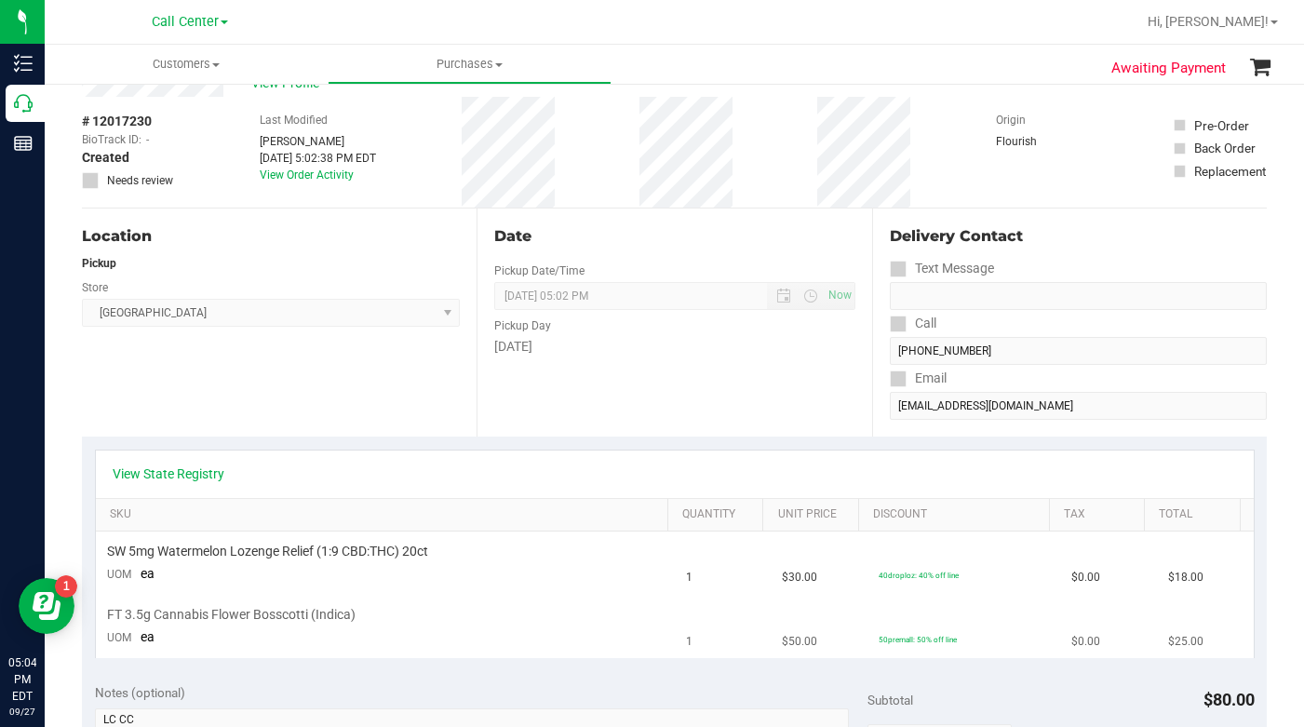
scroll to position [186, 0]
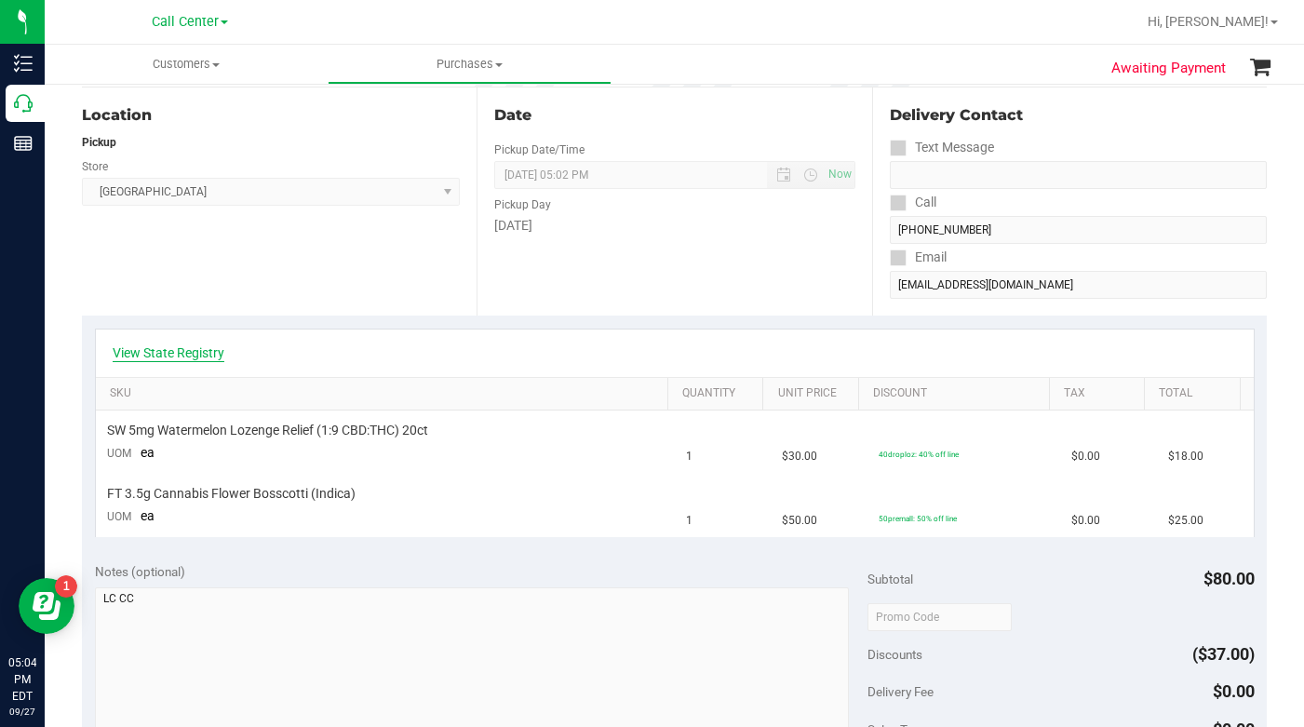
click at [182, 354] on link "View State Registry" at bounding box center [169, 352] width 112 height 19
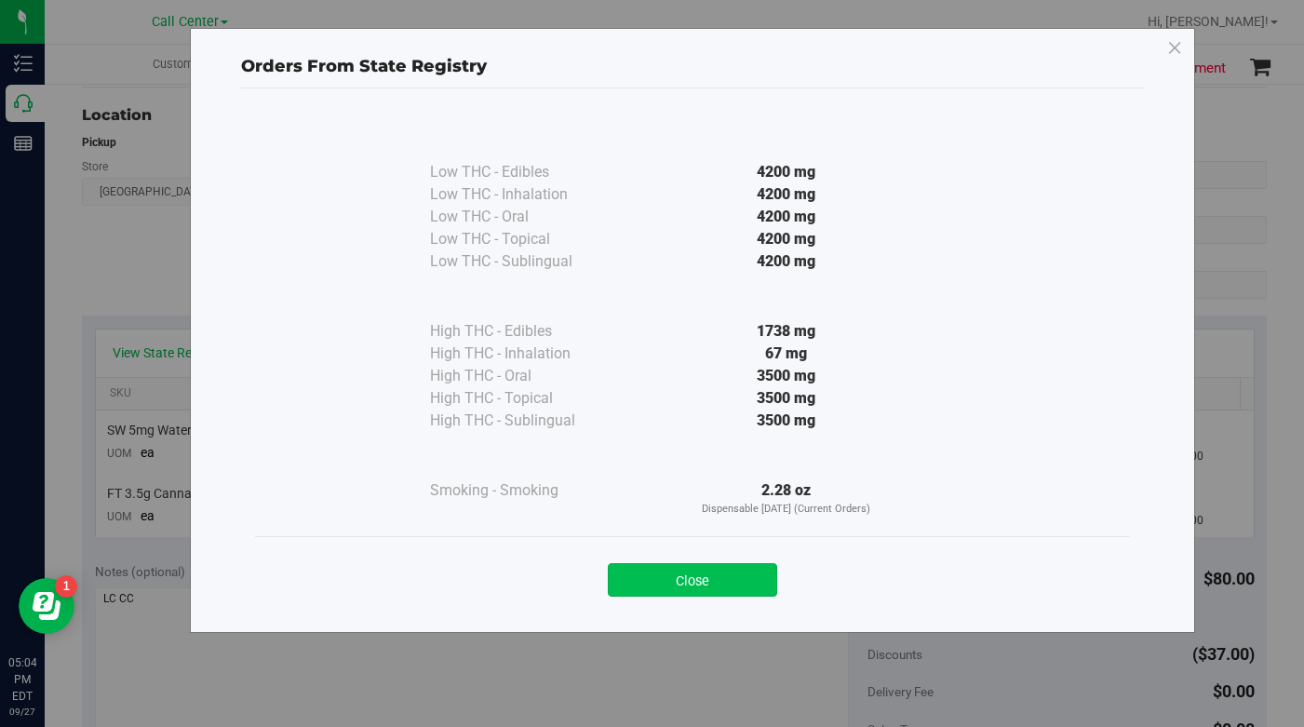
click at [663, 591] on button "Close" at bounding box center [692, 580] width 169 height 34
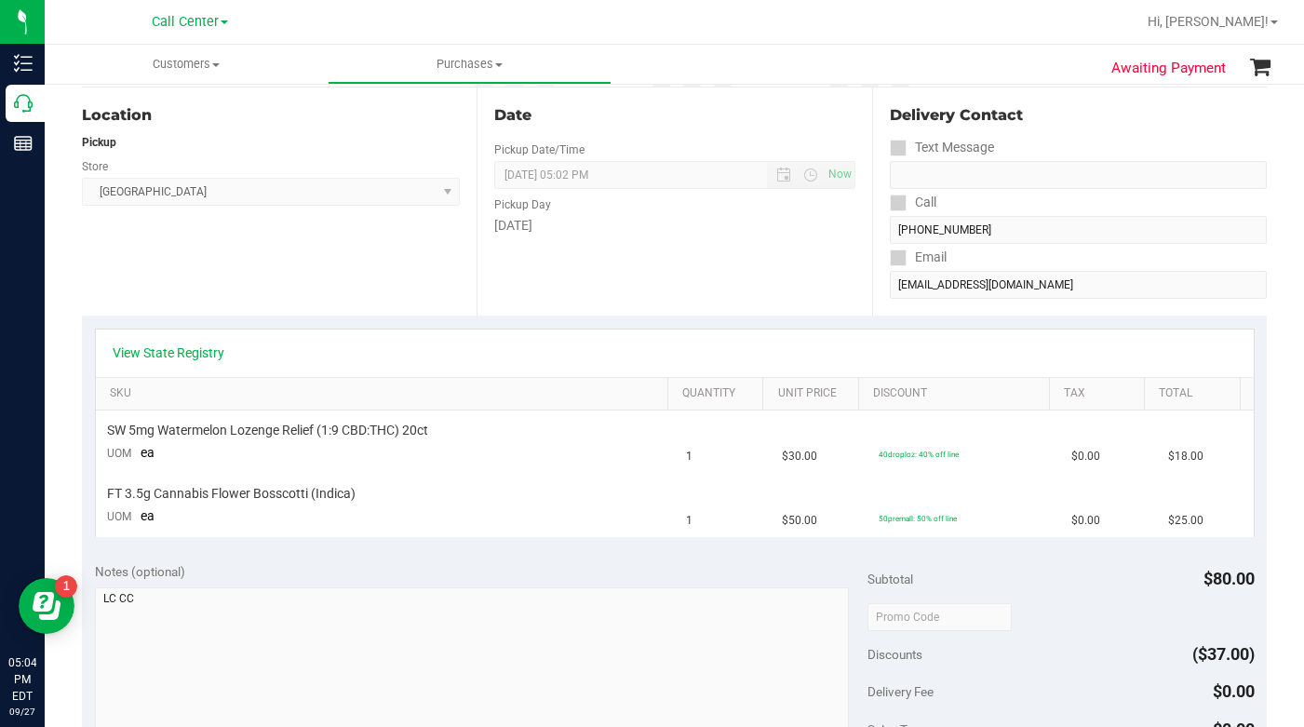
click at [225, 290] on div "Location Pickup Store Deerfield Beach WC Select Store Bonita Springs WC Boynton…" at bounding box center [279, 201] width 395 height 228
click at [195, 357] on link "View State Registry" at bounding box center [169, 352] width 112 height 19
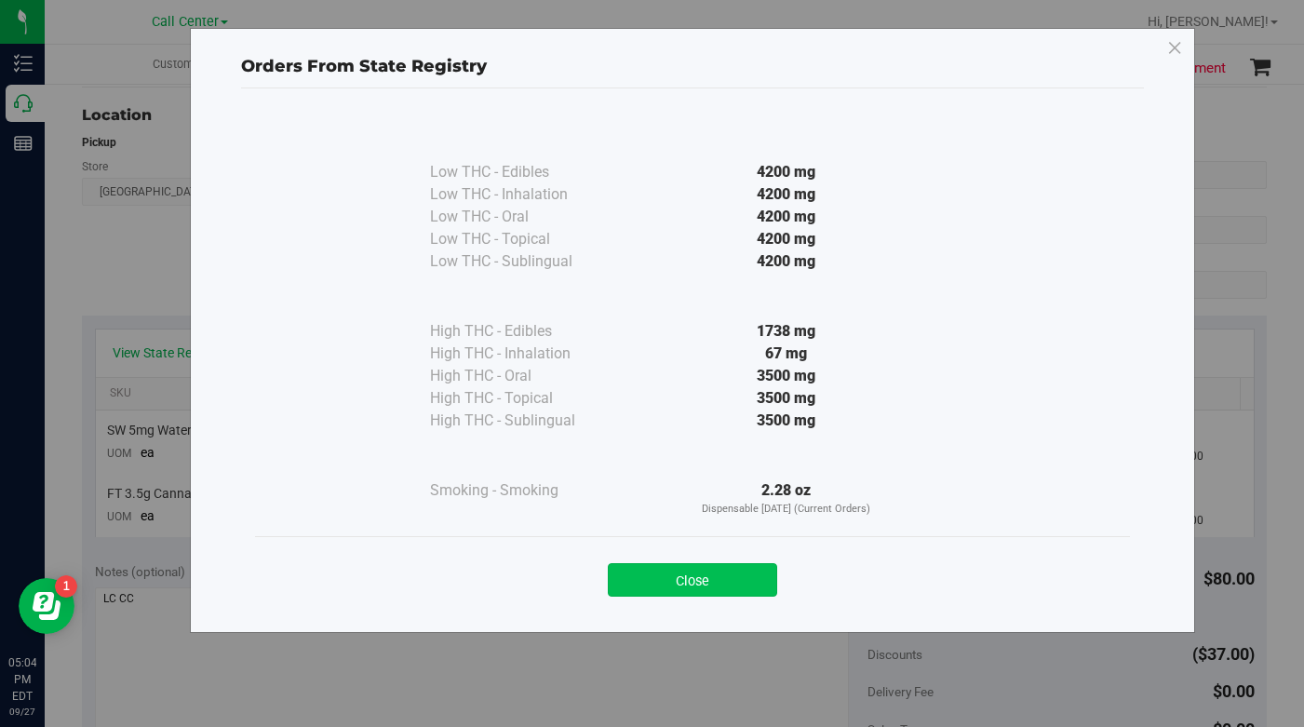
click at [666, 582] on button "Close" at bounding box center [692, 580] width 169 height 34
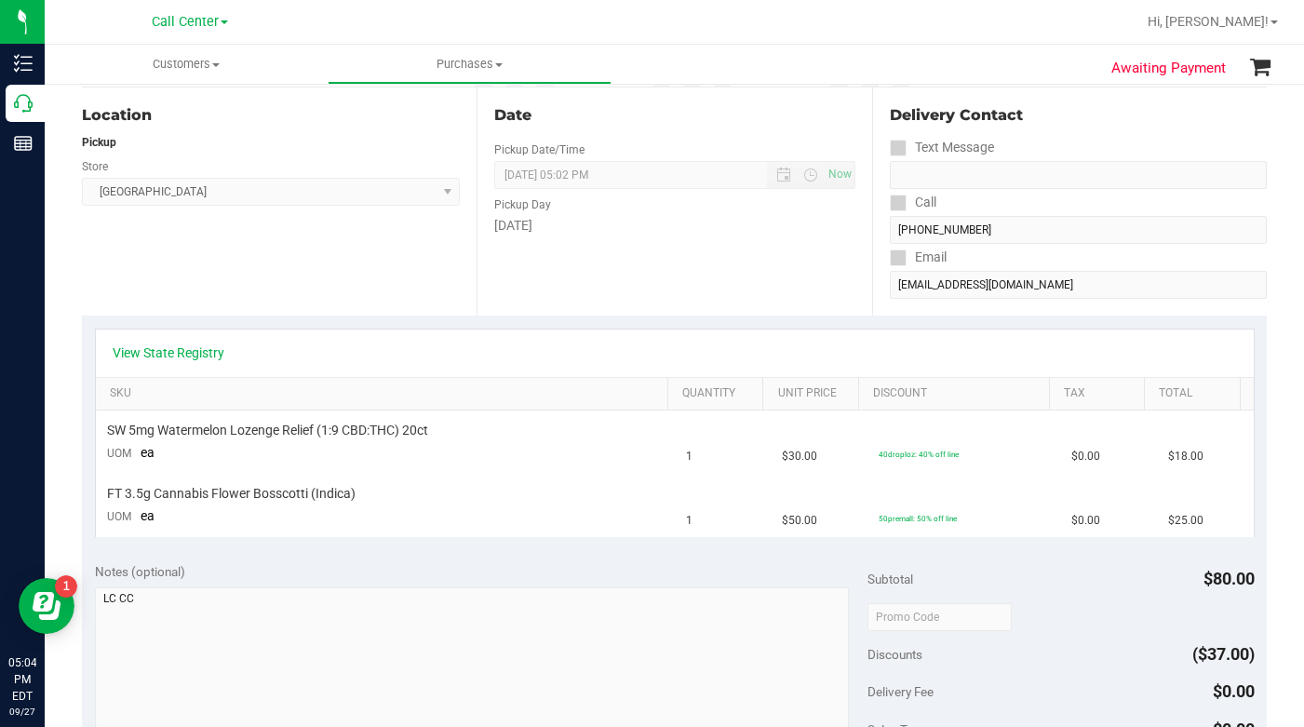
click at [254, 266] on div "Location Pickup Store Deerfield Beach WC Select Store Bonita Springs WC Boynton…" at bounding box center [279, 201] width 395 height 228
click at [265, 297] on div "Location Pickup Store Deerfield Beach WC Select Store Bonita Springs WC Boynton…" at bounding box center [279, 201] width 395 height 228
click at [294, 275] on div "Location Pickup Store Deerfield Beach WC Select Store Bonita Springs WC Boynton…" at bounding box center [279, 201] width 395 height 228
click at [954, 25] on div at bounding box center [734, 22] width 802 height 36
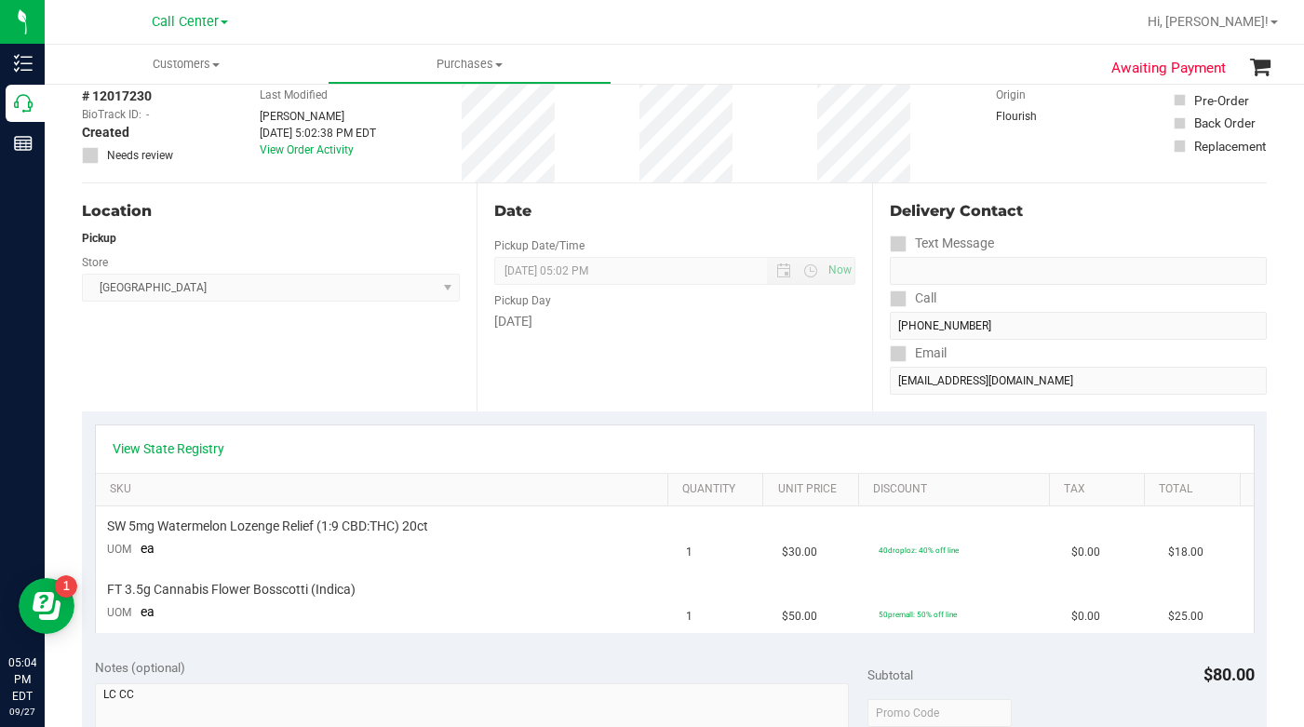
scroll to position [0, 0]
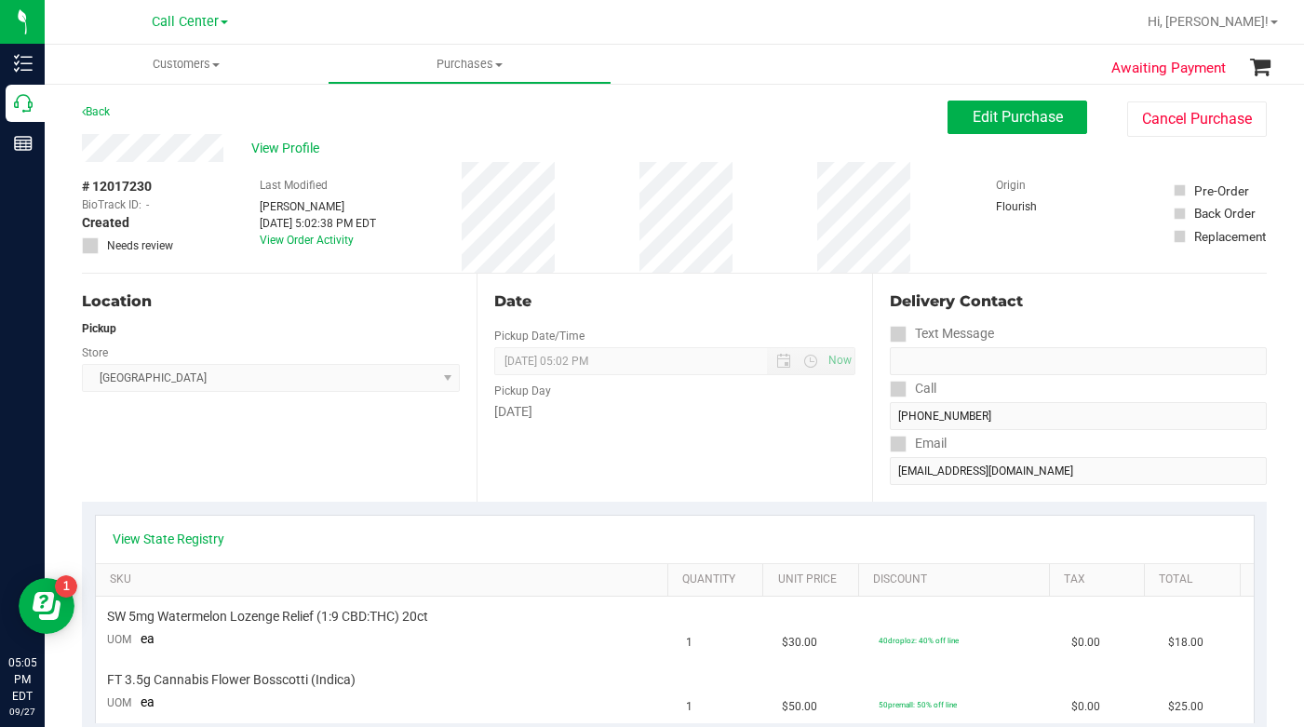
click at [935, 246] on div "# 12017230 BioTrack ID: - Created Needs review Last Modified Laura Cousin Sep 2…" at bounding box center [674, 217] width 1185 height 111
click at [197, 540] on link "View State Registry" at bounding box center [169, 539] width 112 height 19
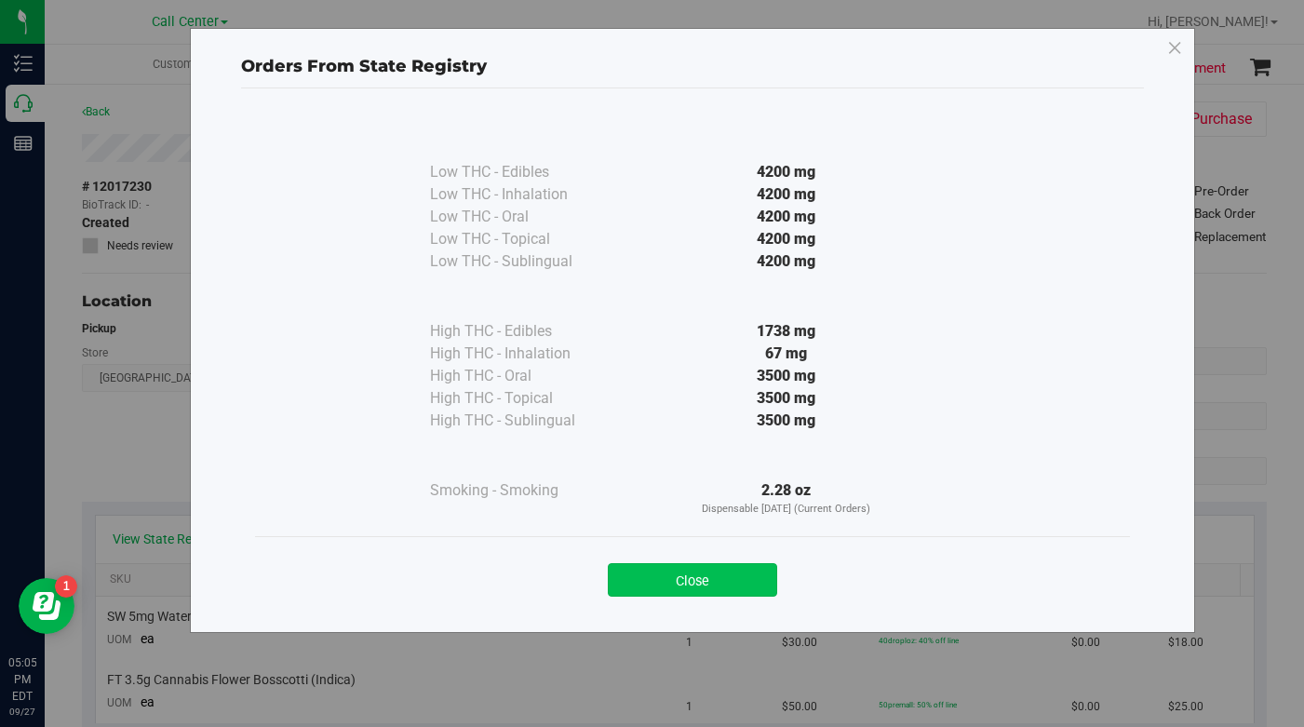
click at [639, 579] on button "Close" at bounding box center [692, 580] width 169 height 34
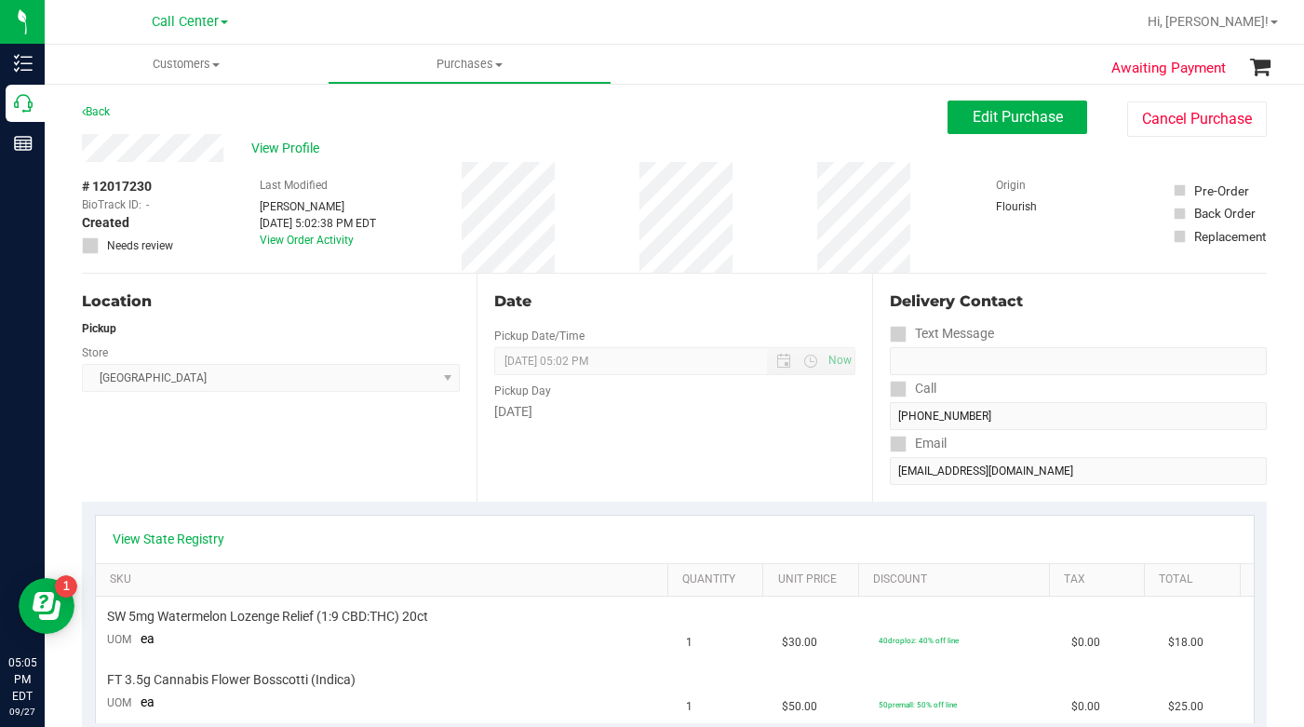
click at [206, 461] on div "Location Pickup Store Deerfield Beach WC Select Store Bonita Springs WC Boynton…" at bounding box center [279, 388] width 395 height 228
click at [120, 454] on div "Location Pickup Store Deerfield Beach WC Select Store Bonita Springs WC Boynton…" at bounding box center [279, 388] width 395 height 228
click at [116, 456] on div "Location Pickup Store Deerfield Beach WC Select Store Bonita Springs WC Boynton…" at bounding box center [279, 388] width 395 height 228
click at [193, 475] on div "Location Pickup Store Deerfield Beach WC Select Store Bonita Springs WC Boynton…" at bounding box center [279, 388] width 395 height 228
click at [187, 480] on div "Location Pickup Store Deerfield Beach WC Select Store Bonita Springs WC Boynton…" at bounding box center [279, 388] width 395 height 228
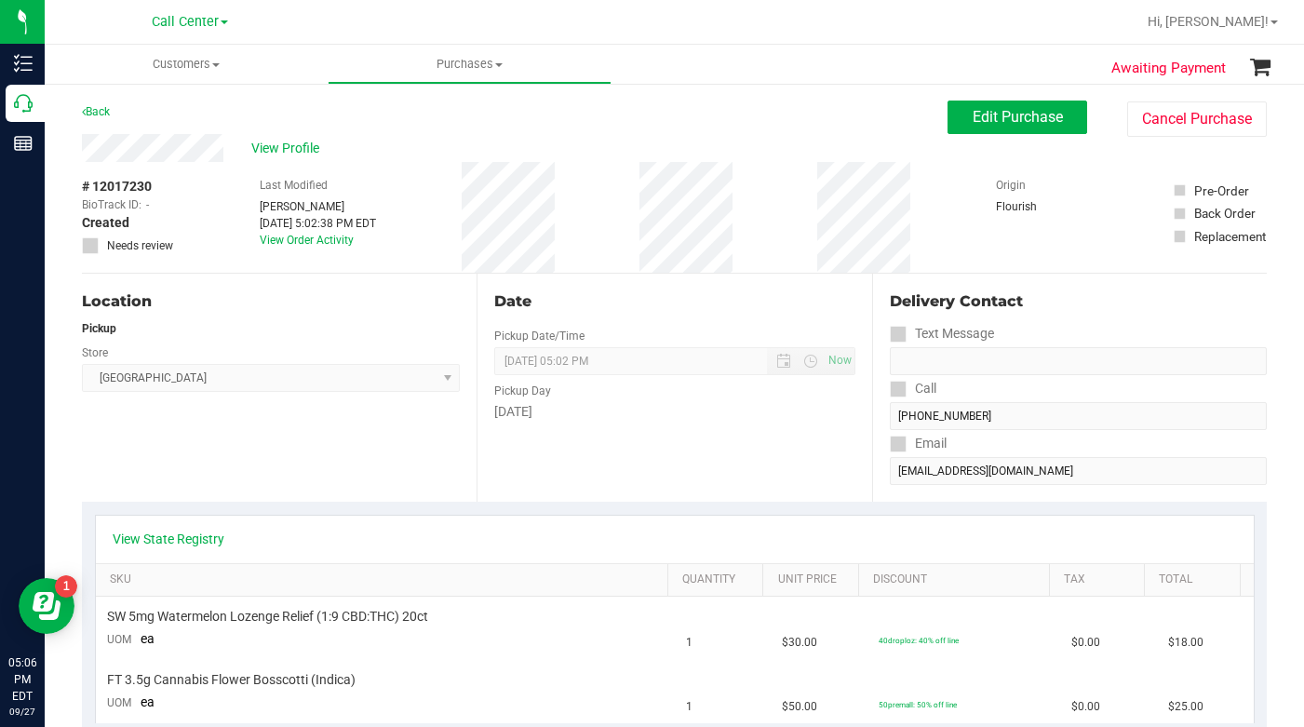
click at [890, 64] on ul "Customers All customers Add a new customer All physicians Purchases All purchas…" at bounding box center [697, 65] width 1304 height 40
click at [338, 440] on div "Location Pickup Store Deerfield Beach WC Select Store Bonita Springs WC Boynton…" at bounding box center [279, 388] width 395 height 228
click at [973, 121] on span "Edit Purchase" at bounding box center [1018, 117] width 90 height 18
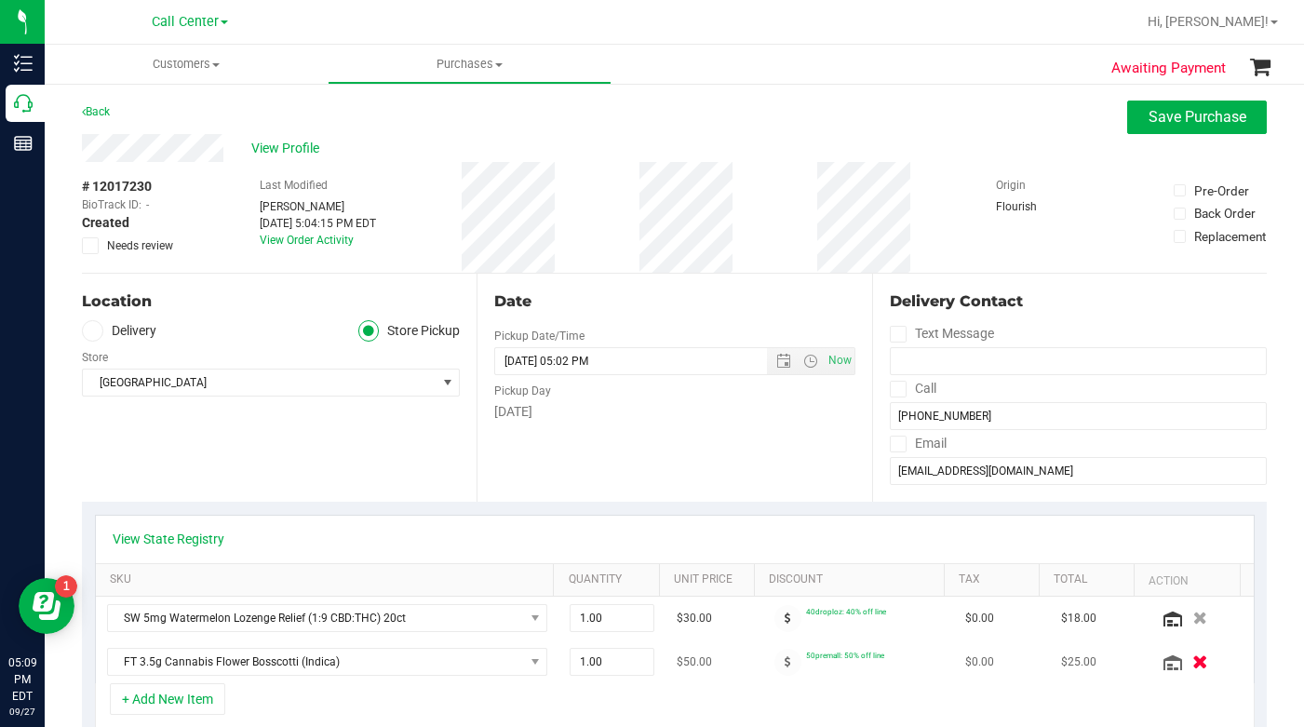
click at [1192, 662] on icon "button" at bounding box center [1200, 662] width 16 height 14
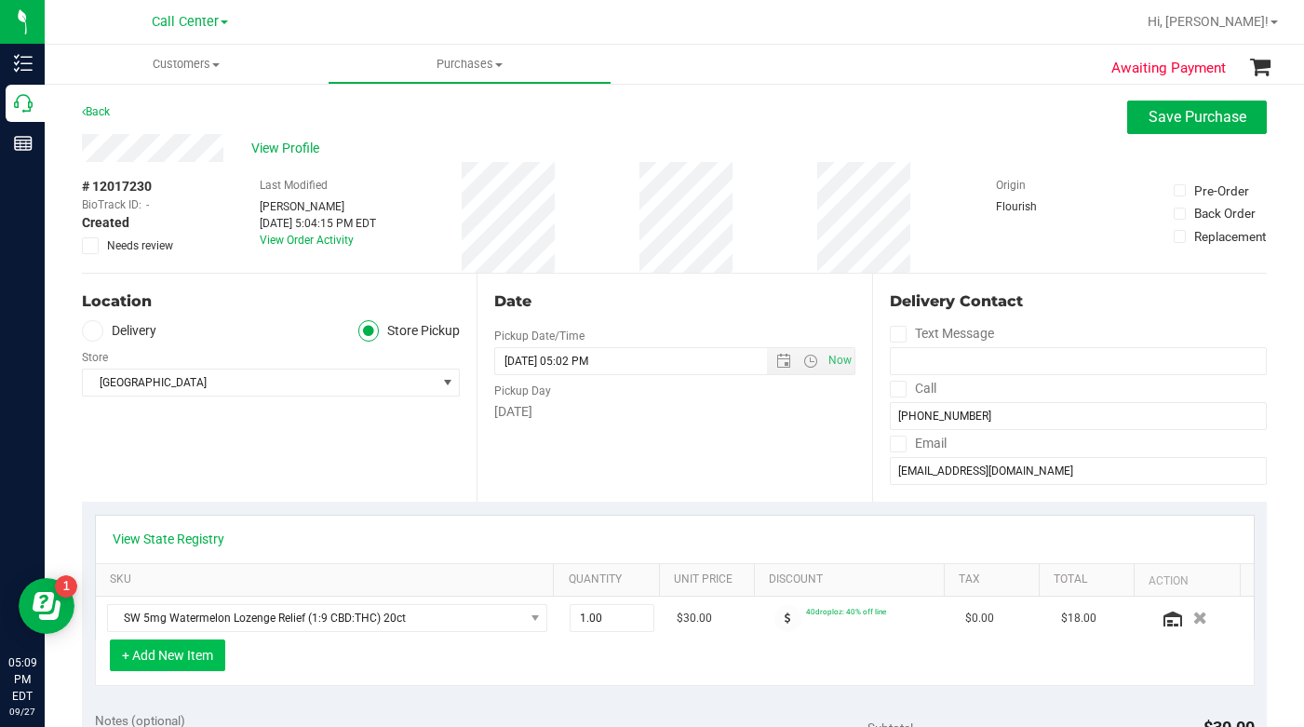
click at [178, 656] on button "+ Add New Item" at bounding box center [167, 655] width 115 height 32
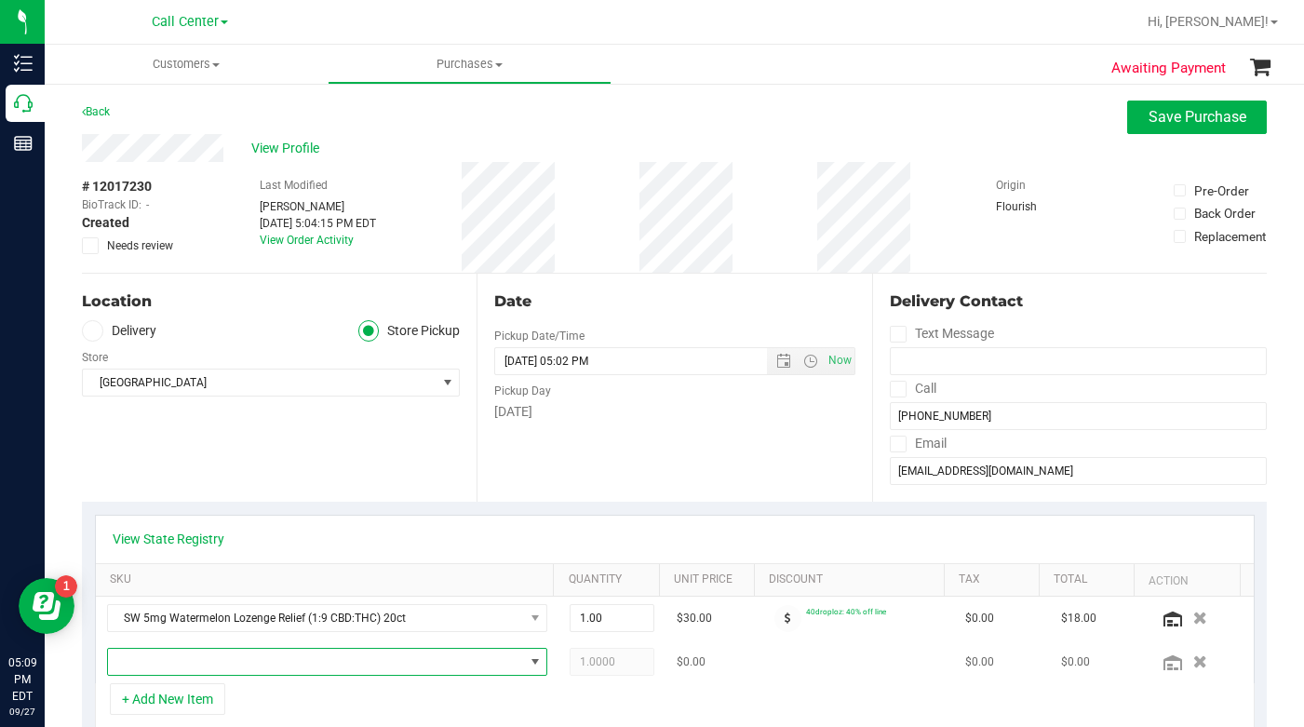
click at [169, 667] on span "NO DATA FOUND" at bounding box center [316, 662] width 416 height 26
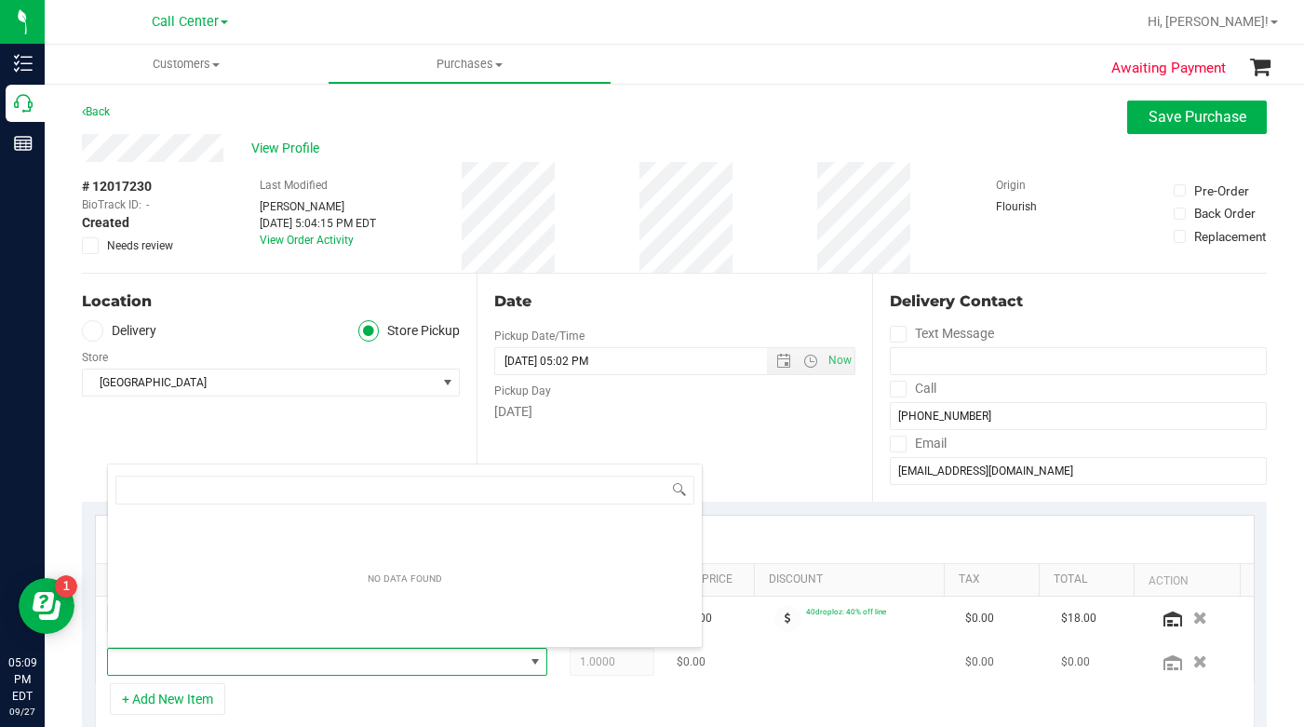
scroll to position [28, 424]
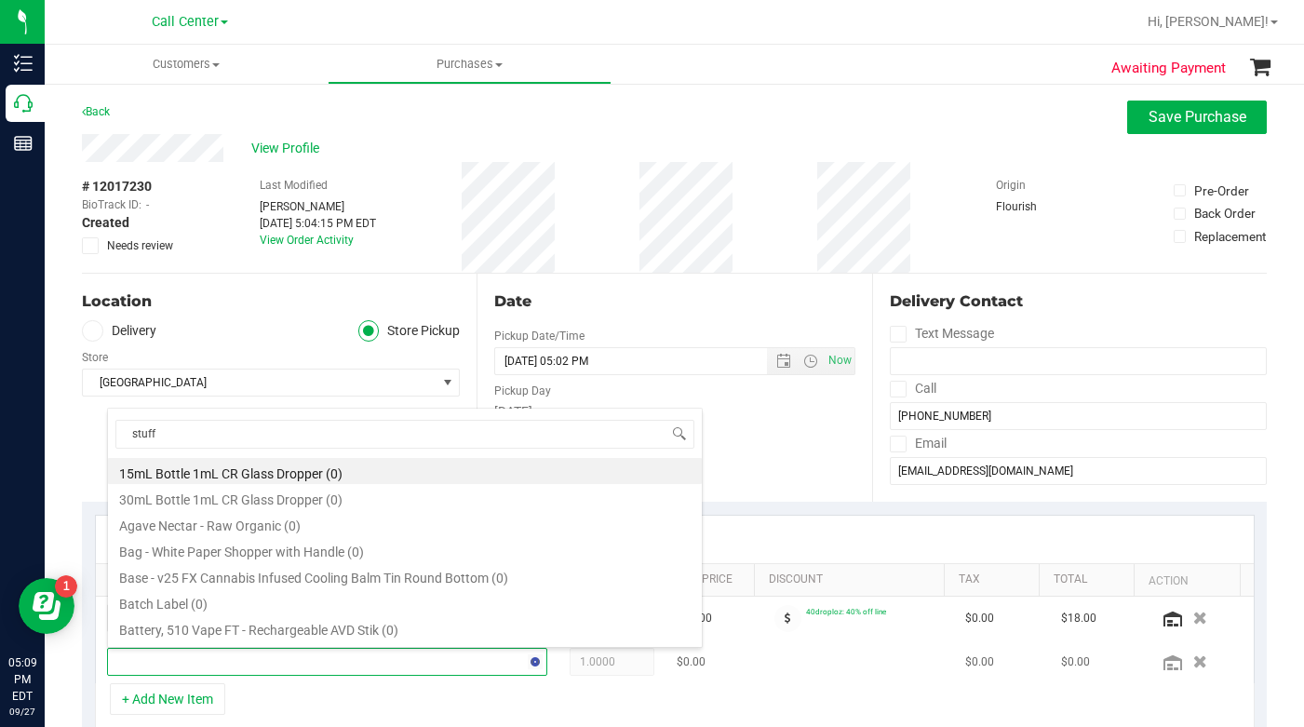
type input "stuffe"
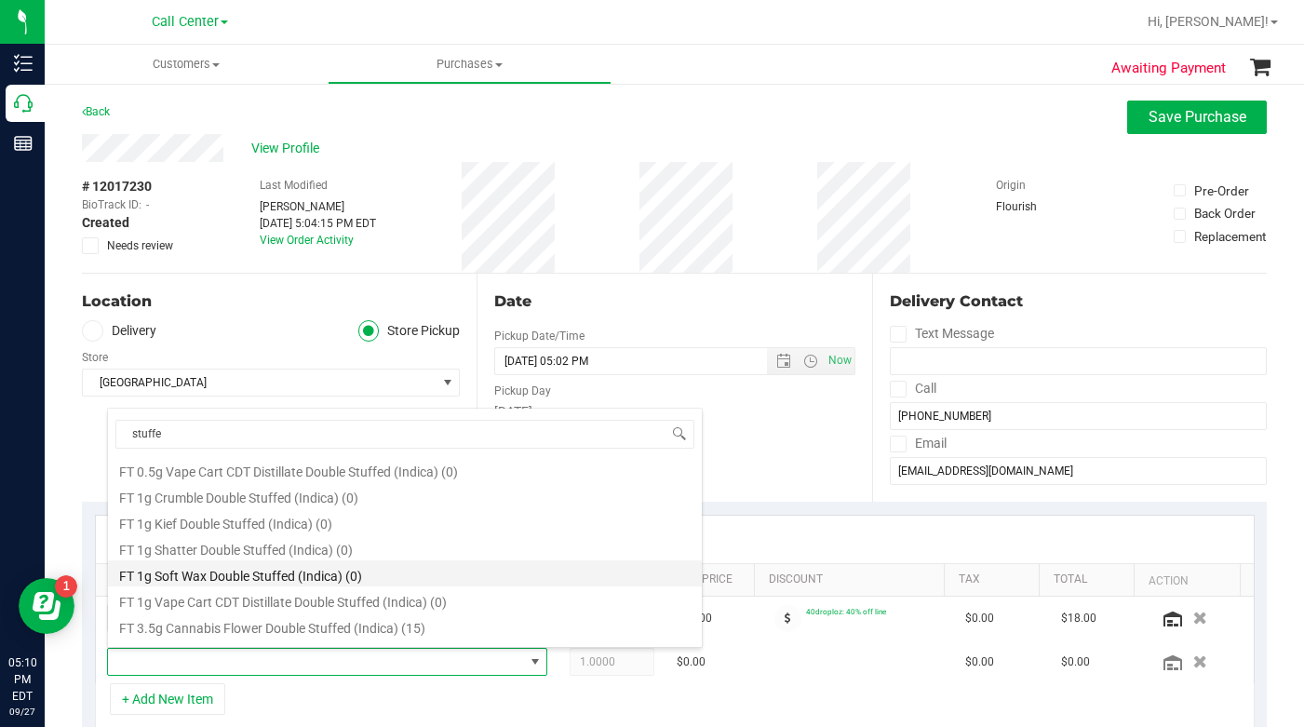
scroll to position [74, 0]
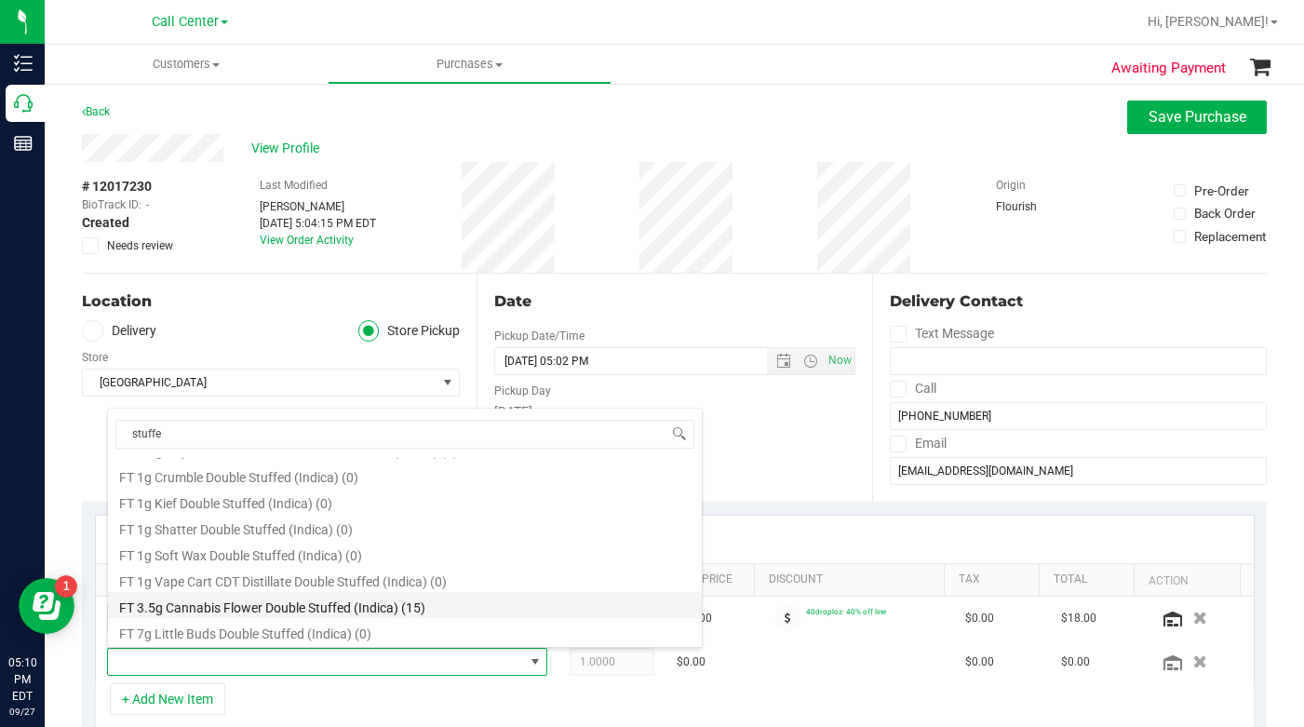
click at [159, 606] on li "FT 3.5g Cannabis Flower Double Stuffed (Indica) (15)" at bounding box center [405, 605] width 594 height 26
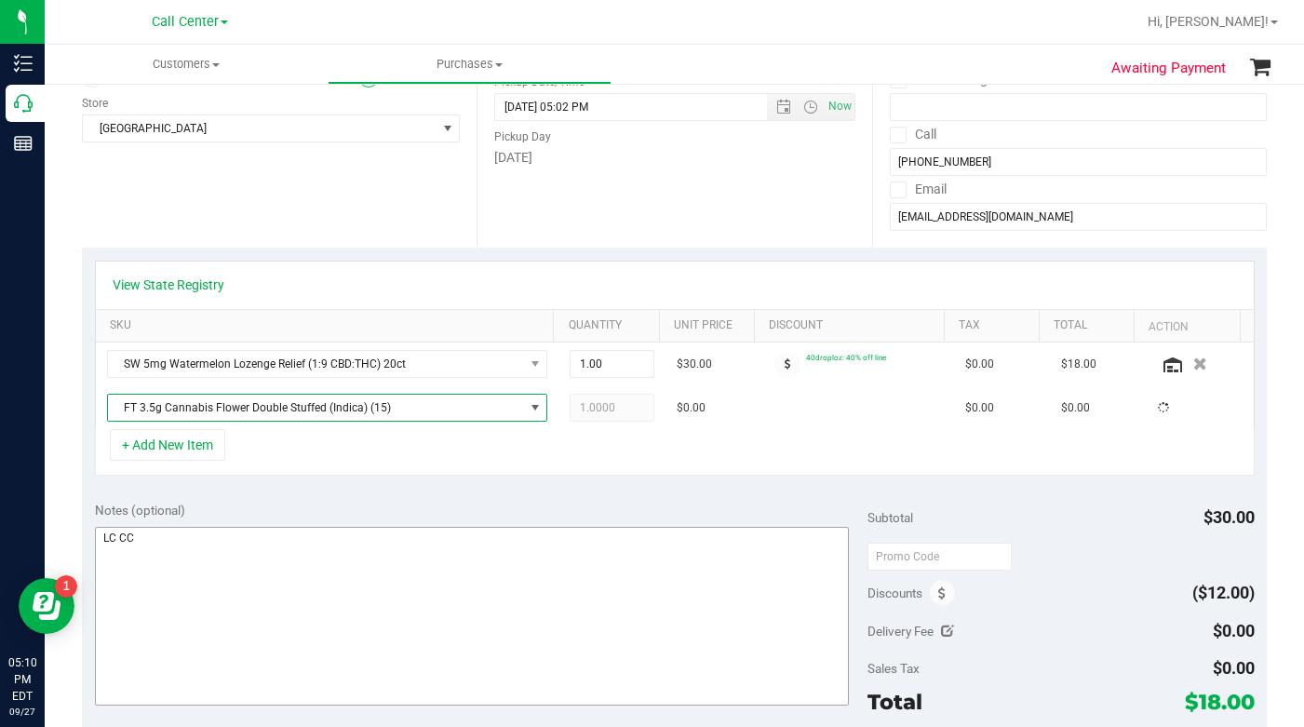
scroll to position [279, 0]
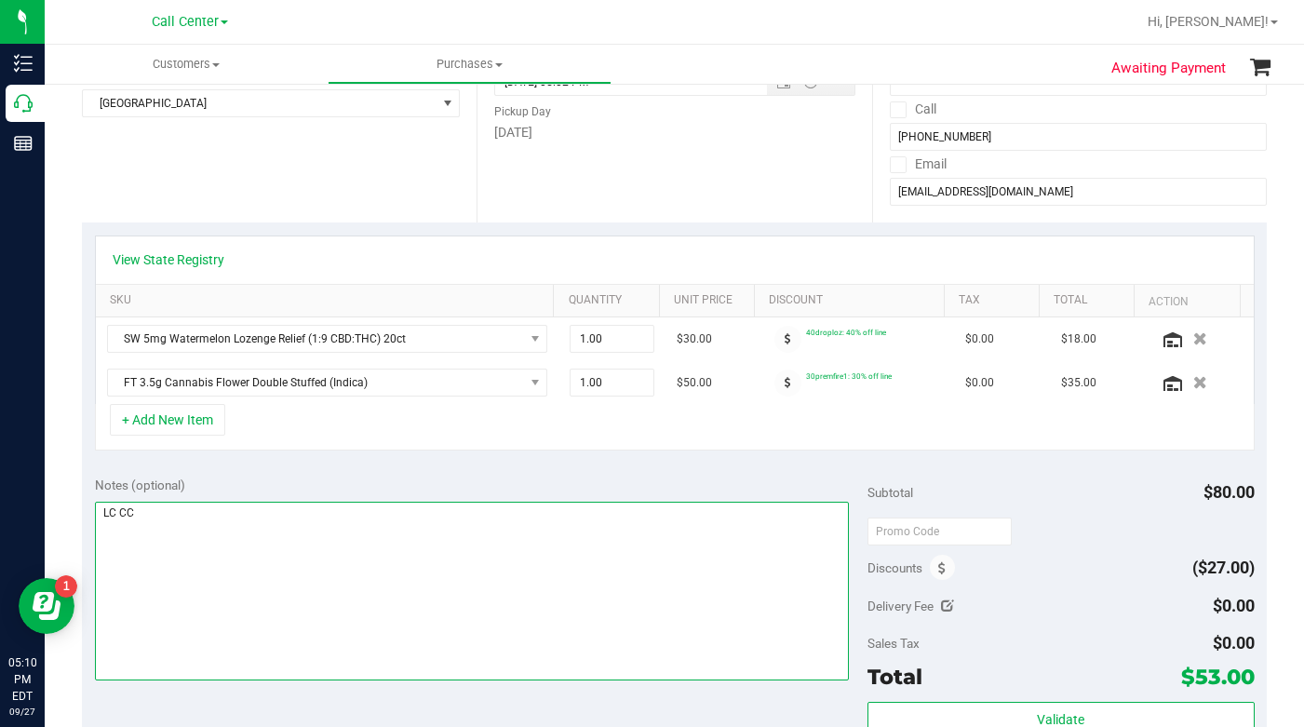
click at [196, 600] on textarea at bounding box center [472, 591] width 755 height 179
click at [165, 598] on textarea at bounding box center [472, 591] width 755 height 179
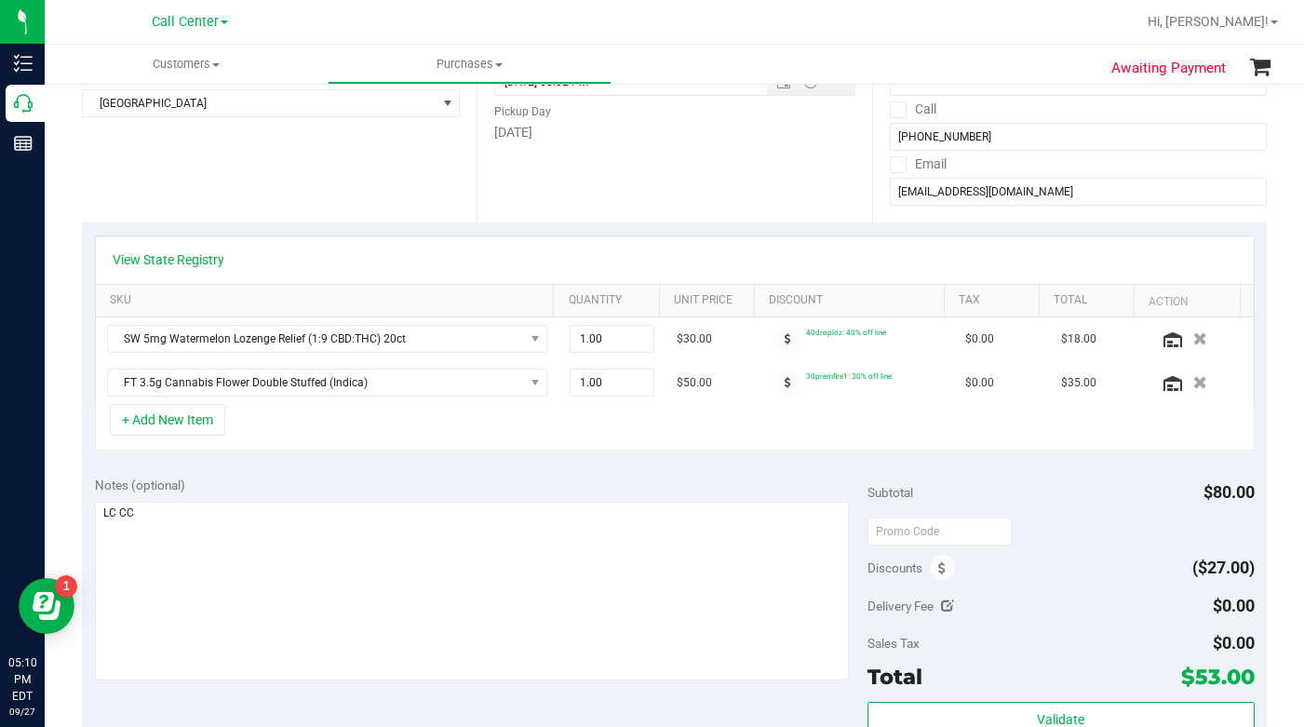
click at [107, 193] on div "Location Delivery Store Pickup Store Deerfield Beach WC Select Store Bonita Spr…" at bounding box center [279, 108] width 395 height 228
click at [168, 172] on div "Location Delivery Store Pickup Store Deerfield Beach WC Select Store Bonita Spr…" at bounding box center [279, 108] width 395 height 228
click at [177, 190] on div "Location Delivery Store Pickup Store Deerfield Beach WC Select Store Bonita Spr…" at bounding box center [279, 108] width 395 height 228
click at [179, 199] on div "Location Delivery Store Pickup Store Deerfield Beach WC Select Store Bonita Spr…" at bounding box center [279, 108] width 395 height 228
click at [926, 195] on input "dccsllc@yahoo.com" at bounding box center [1078, 192] width 377 height 28
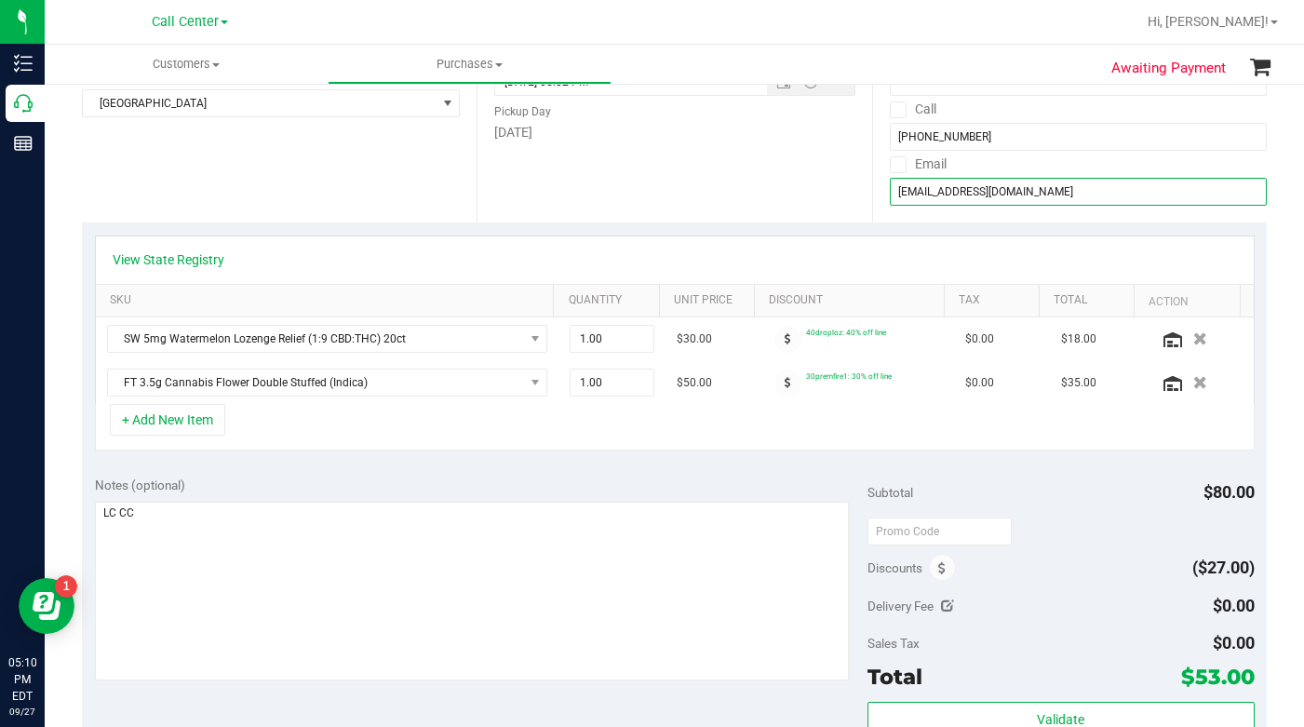
click at [926, 195] on input "dccsllc@yahoo.com" at bounding box center [1078, 192] width 377 height 28
click at [927, 193] on input "dccsllc@yahoo.com" at bounding box center [1078, 192] width 377 height 28
click at [958, 24] on div at bounding box center [734, 22] width 802 height 36
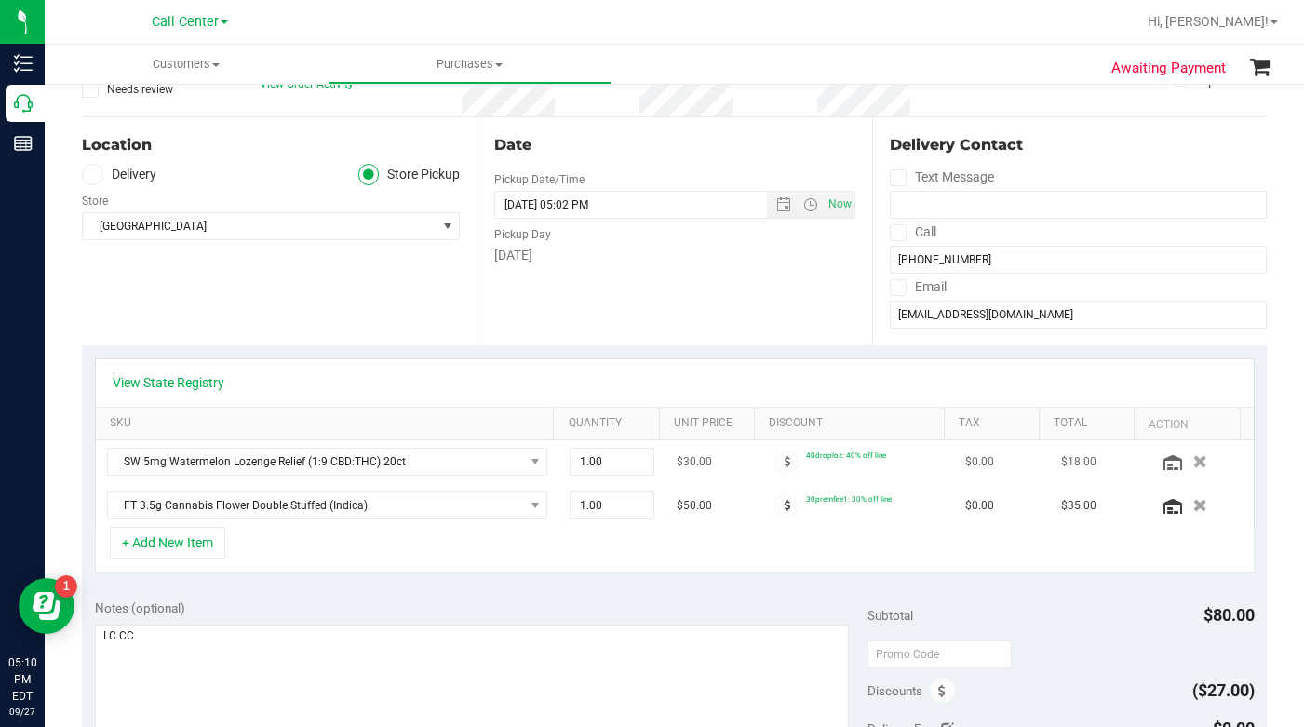
scroll to position [0, 0]
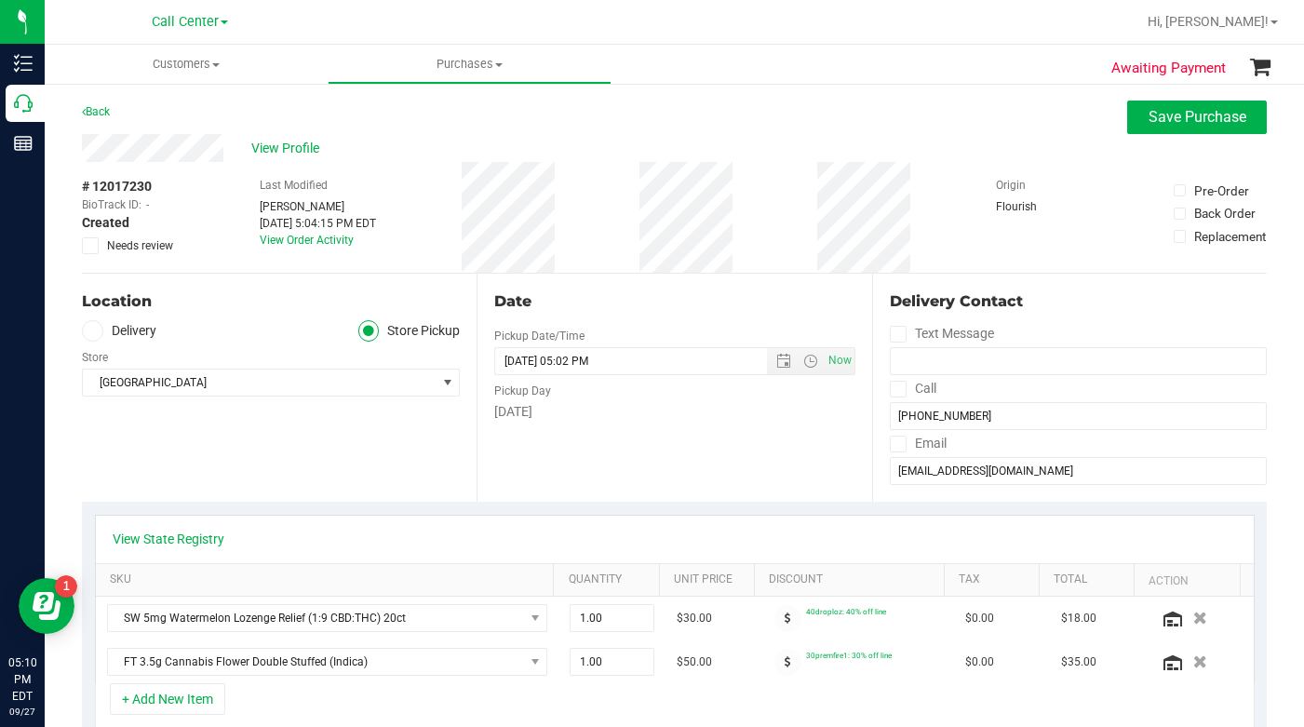
click at [287, 451] on div "Location Delivery Store Pickup Store Deerfield Beach WC Select Store Bonita Spr…" at bounding box center [279, 388] width 395 height 228
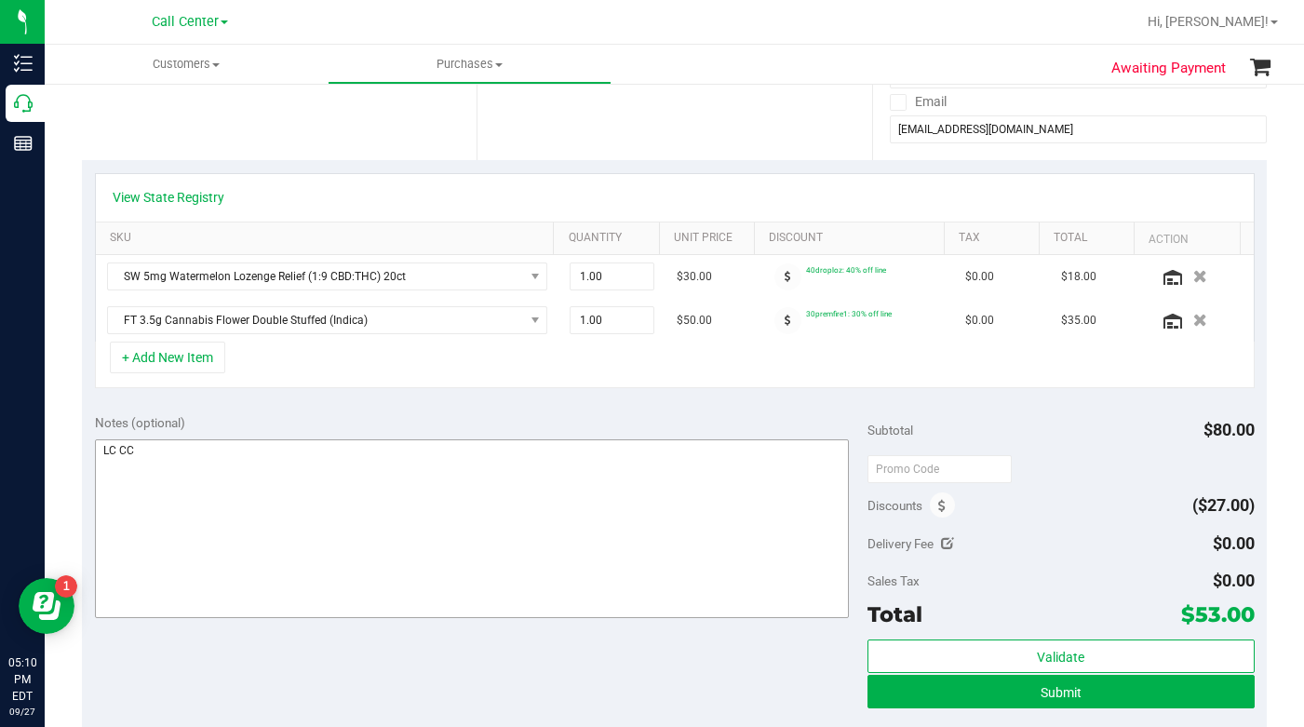
scroll to position [372, 0]
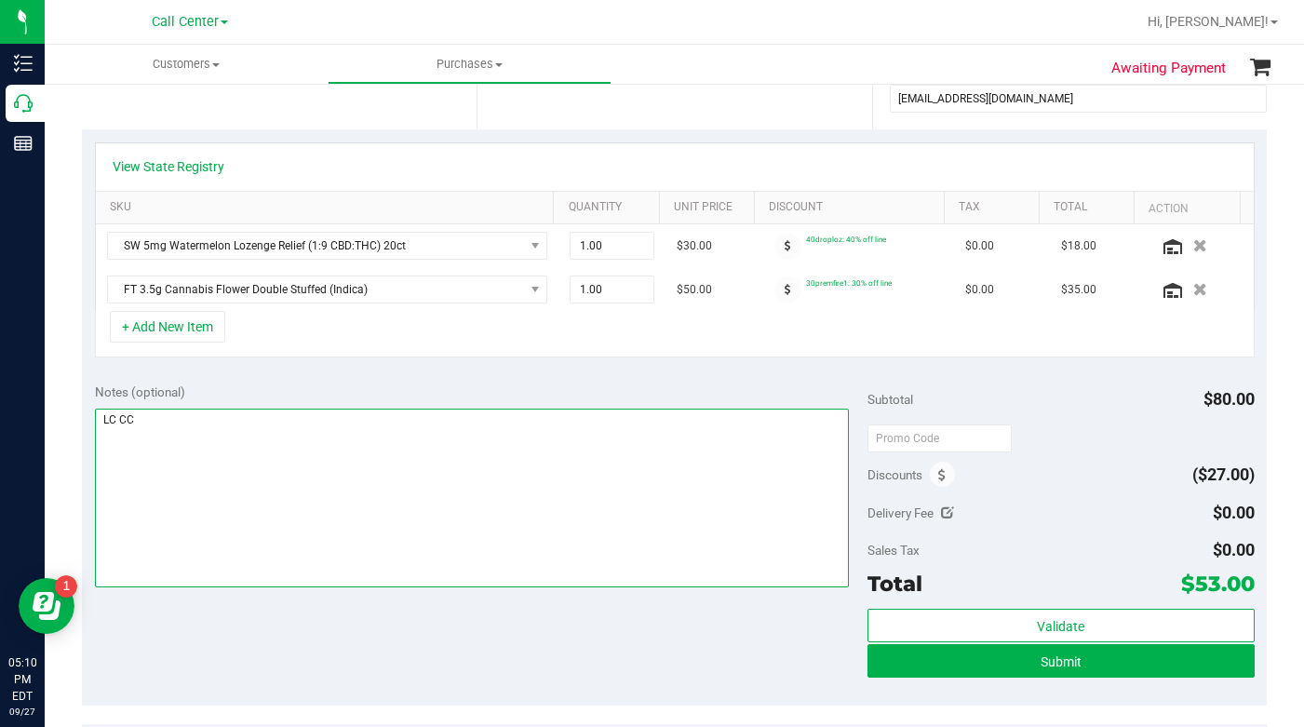
click at [191, 494] on textarea at bounding box center [472, 498] width 755 height 179
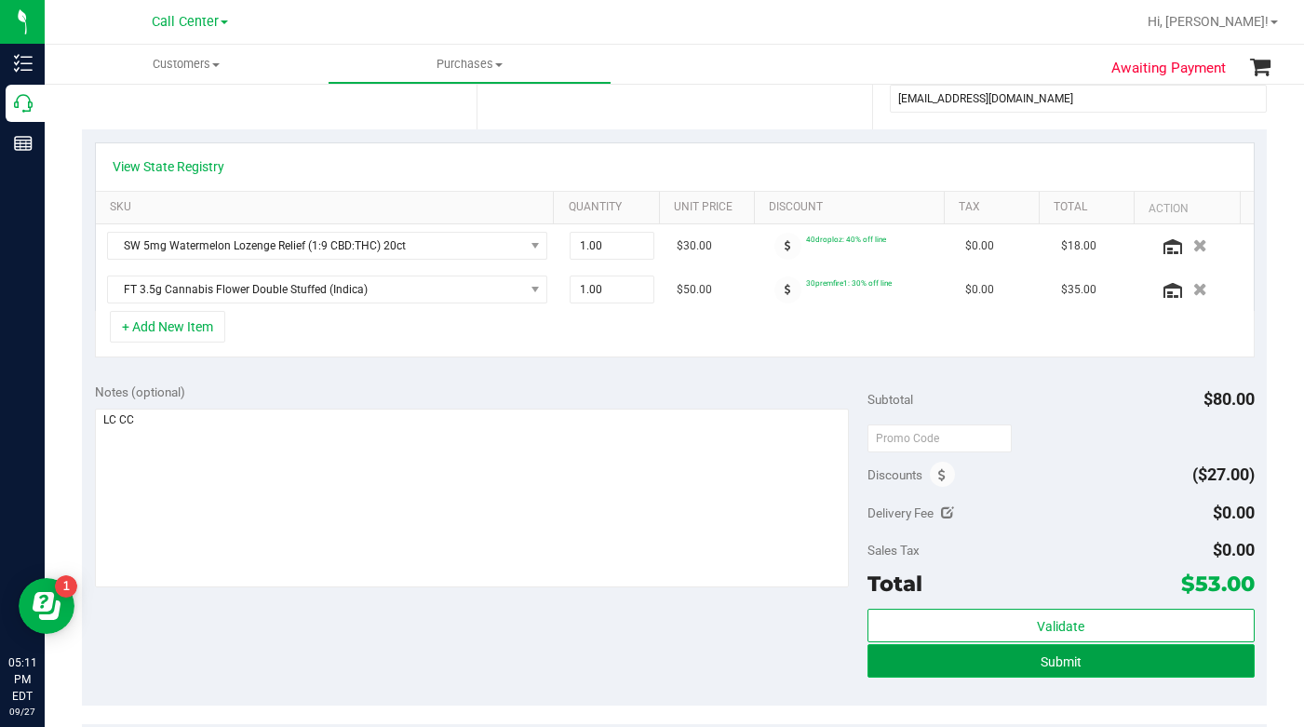
click at [896, 658] on button "Submit" at bounding box center [1061, 661] width 386 height 34
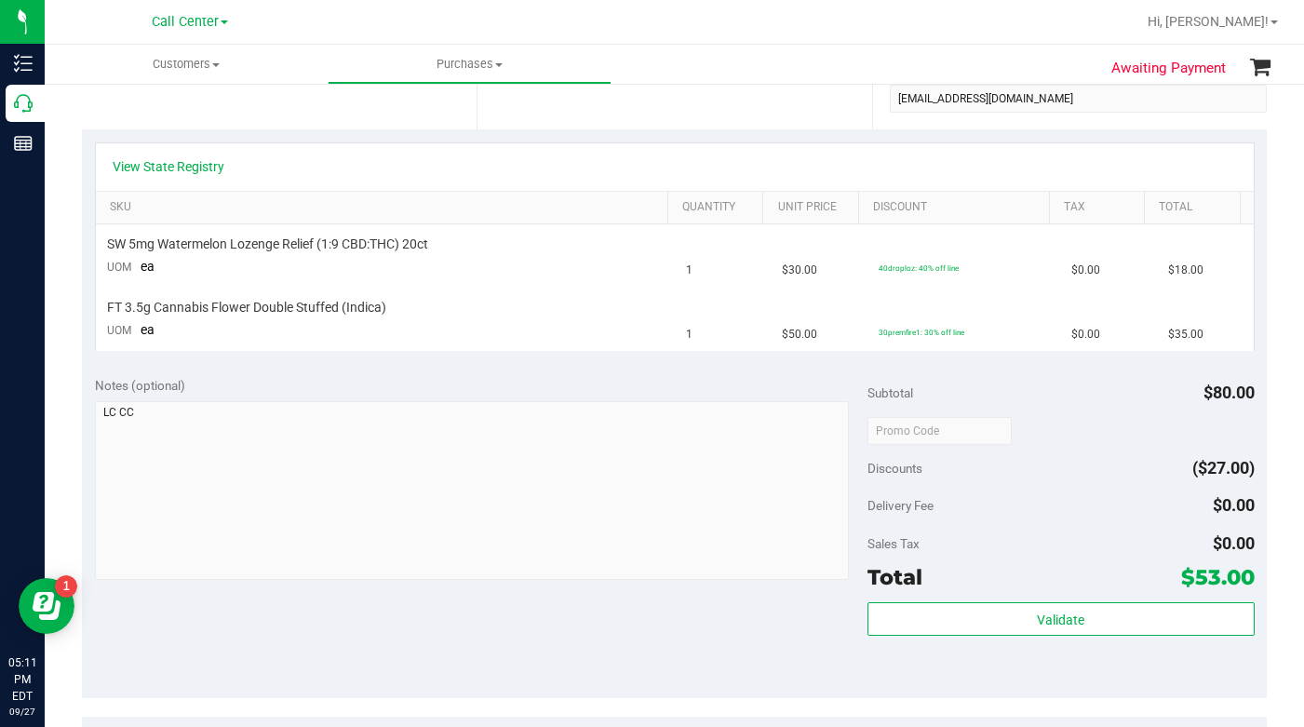
click at [552, 638] on div "Notes (optional) Subtotal $80.00 Discounts ($27.00) Delivery Fee $0.00 Sales Ta…" at bounding box center [674, 530] width 1185 height 335
click at [908, 495] on div "Delivery Fee" at bounding box center [903, 506] width 71 height 34
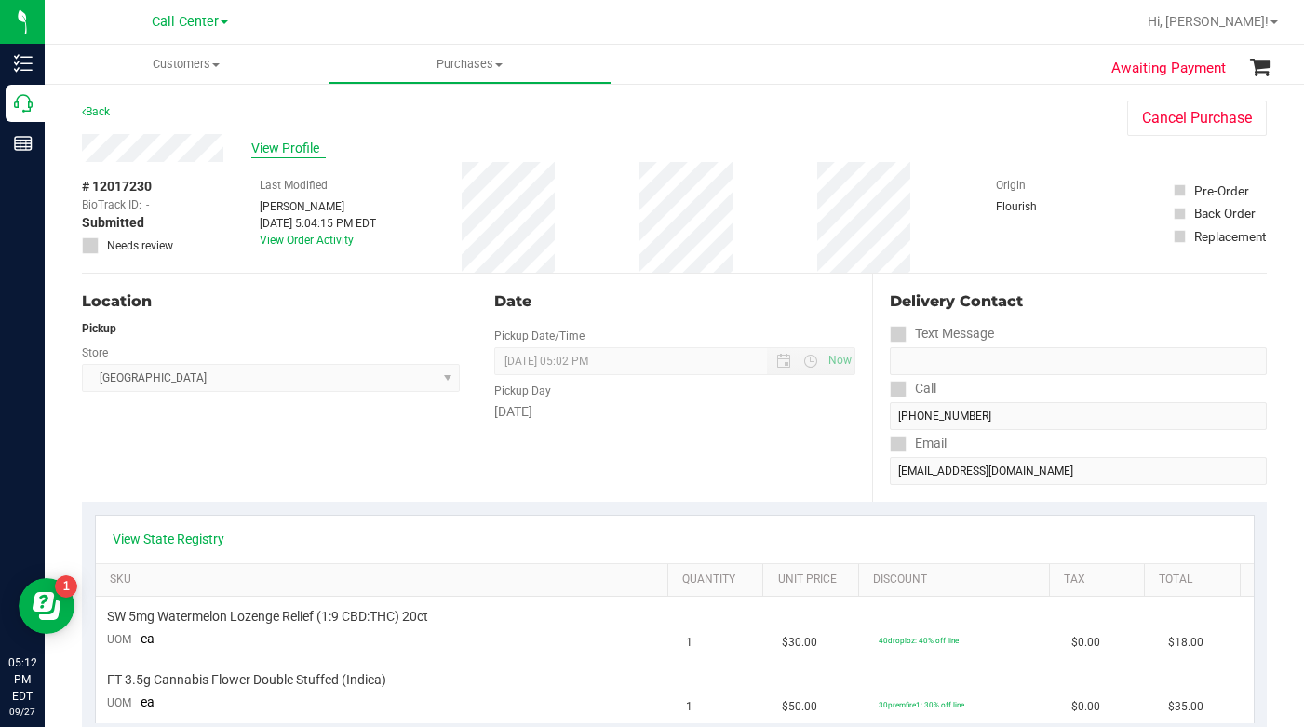
click at [273, 155] on span "View Profile" at bounding box center [288, 149] width 74 height 20
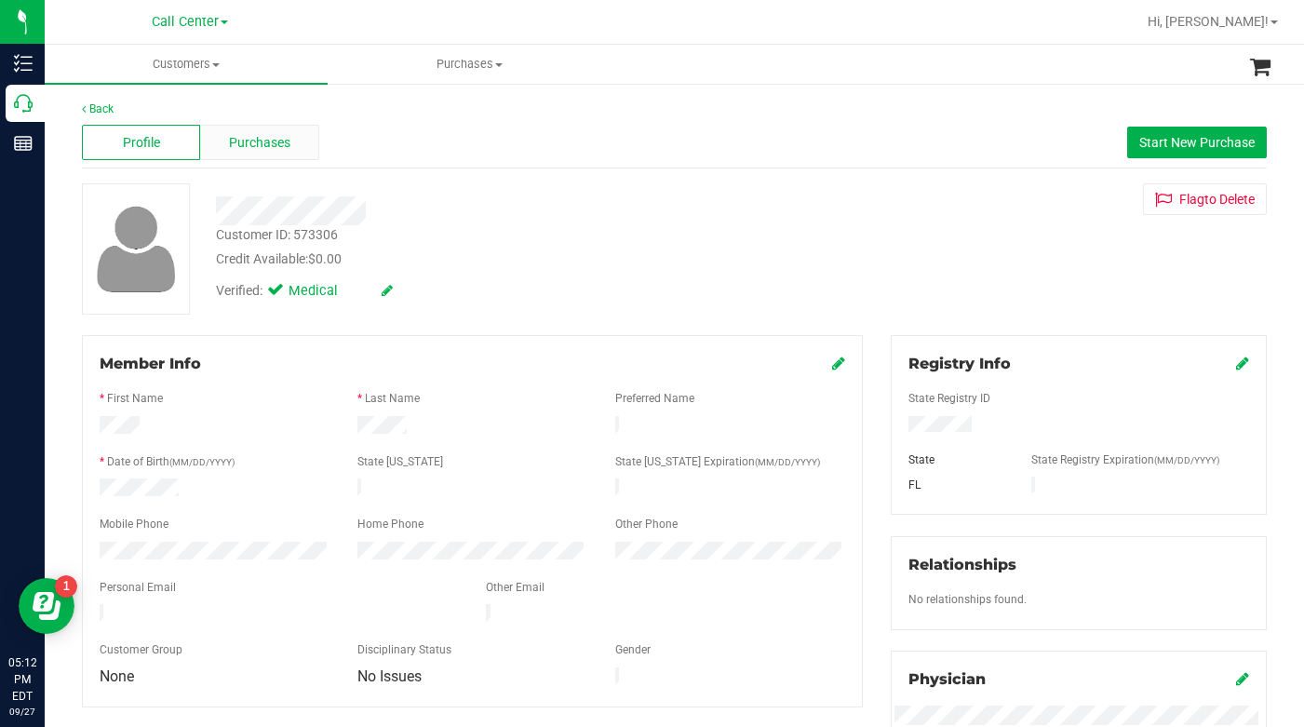
click at [250, 145] on span "Purchases" at bounding box center [259, 143] width 61 height 20
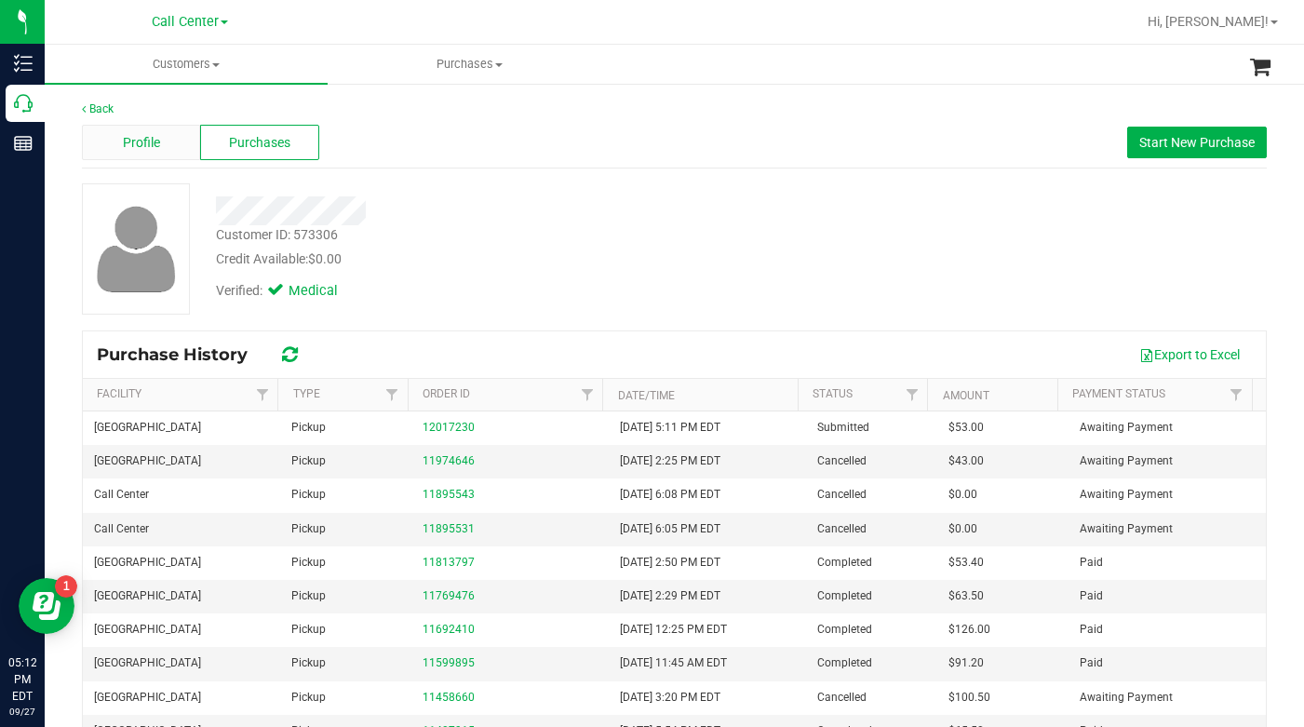
click at [152, 143] on span "Profile" at bounding box center [141, 143] width 37 height 20
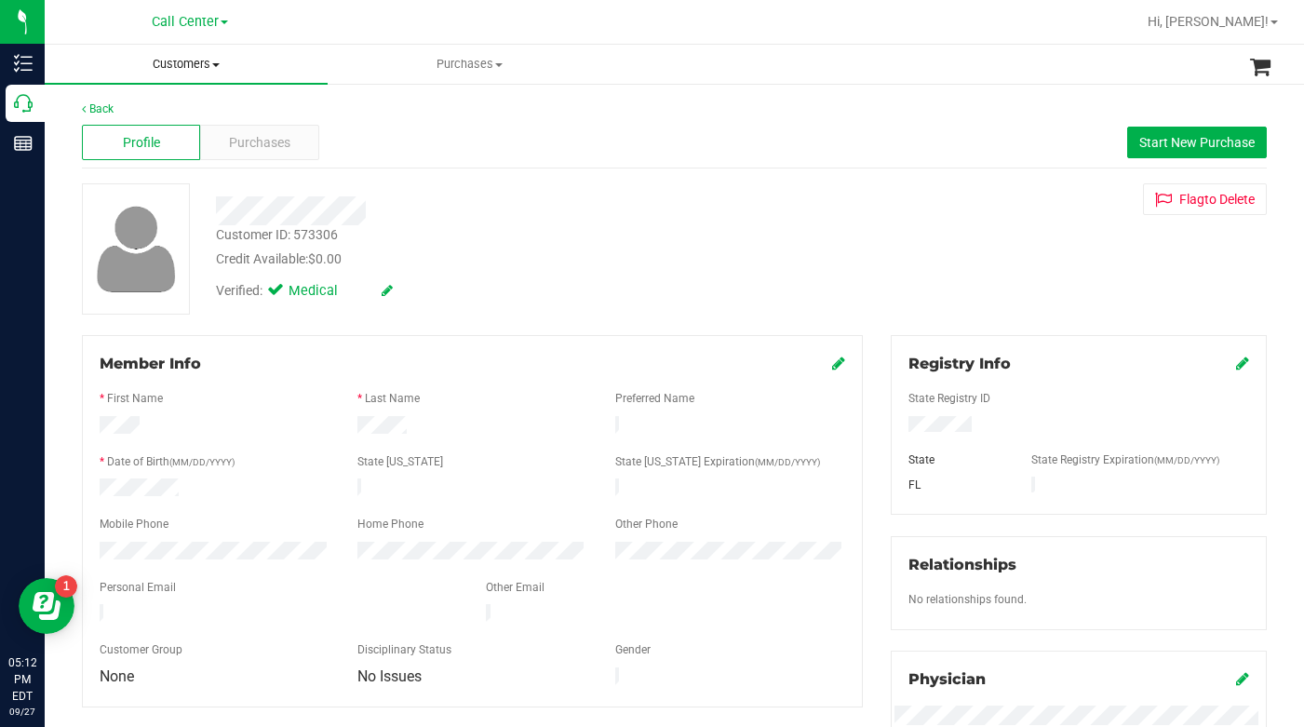
click at [218, 65] on span at bounding box center [215, 65] width 7 height 4
click at [145, 109] on span "All customers" at bounding box center [112, 112] width 134 height 16
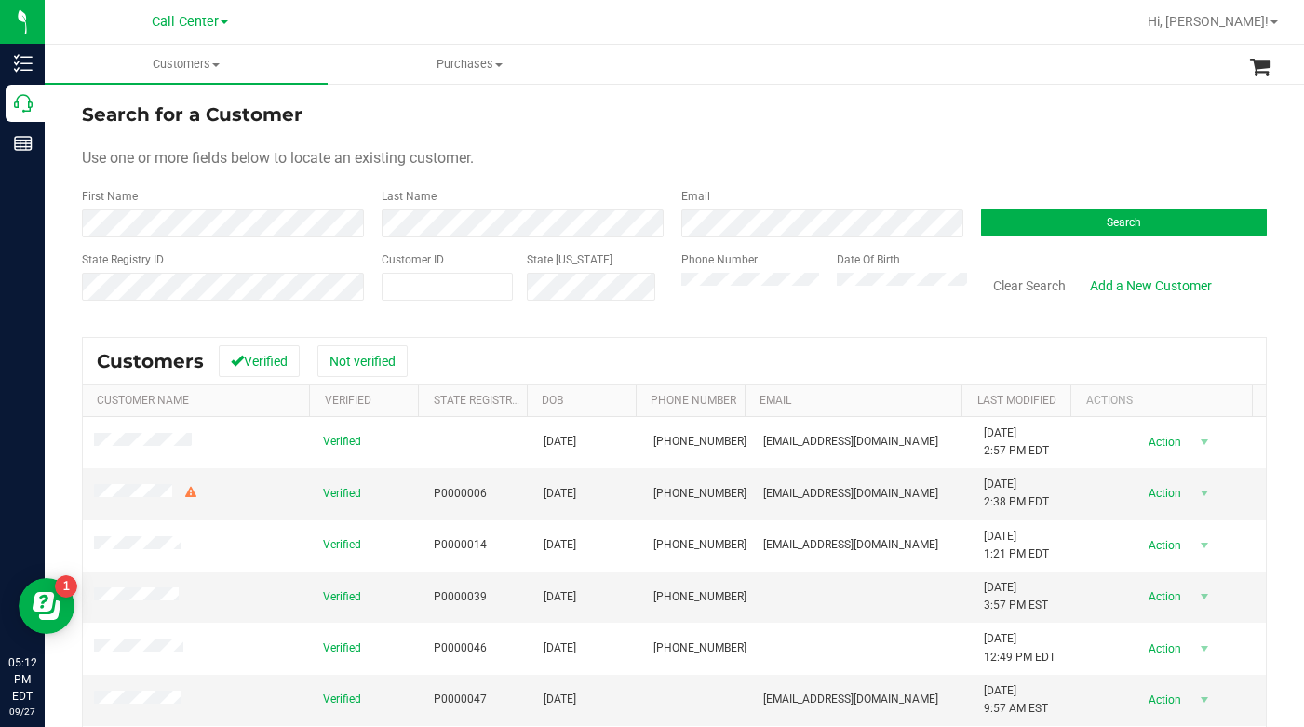
click at [957, 142] on form "Search for a Customer Use one or more fields below to locate an existing custom…" at bounding box center [674, 209] width 1185 height 217
click at [1001, 218] on button "Search" at bounding box center [1124, 222] width 286 height 28
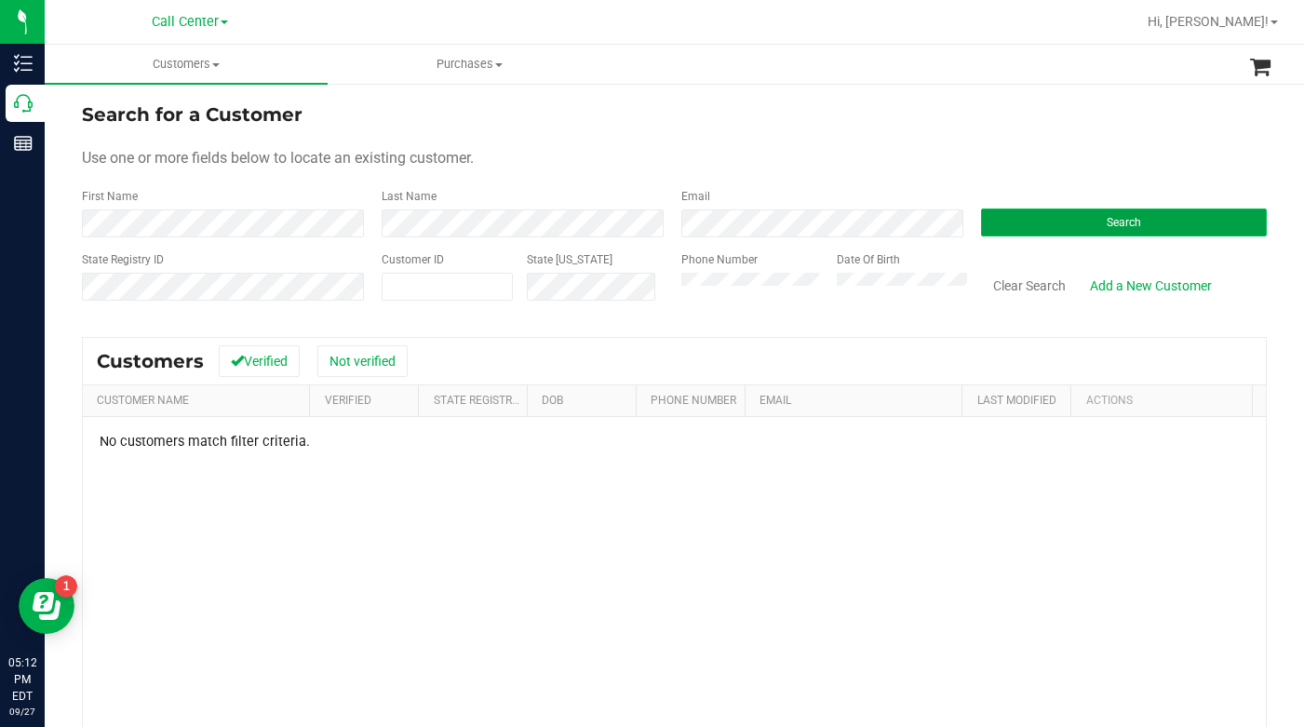
click at [1056, 212] on button "Search" at bounding box center [1124, 222] width 286 height 28
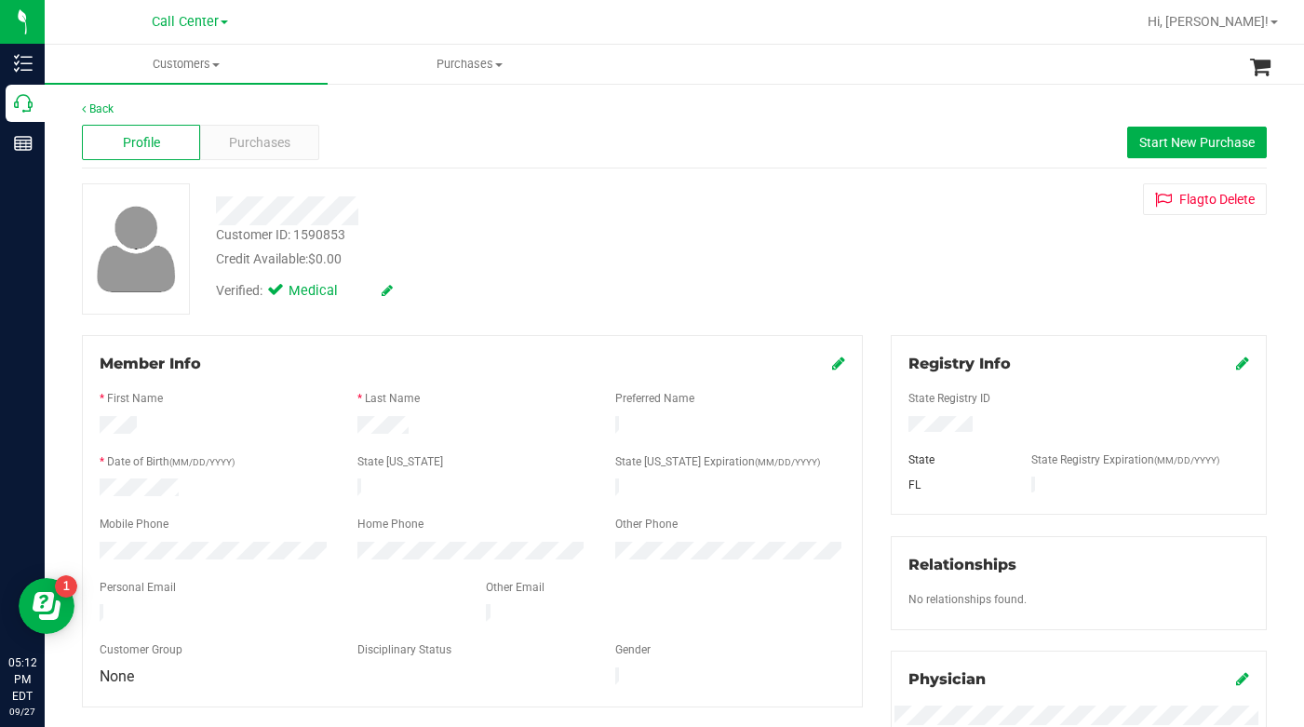
click at [558, 257] on div "Credit Available: $0.00" at bounding box center [505, 259] width 579 height 20
click at [468, 317] on div "Back Profile Purchases Start New Purchase Customer ID: 1590853 Credit Available…" at bounding box center [674, 694] width 1185 height 1187
click at [558, 287] on div "Verified: Medical" at bounding box center [505, 289] width 607 height 41
click at [255, 141] on span "Purchases" at bounding box center [259, 143] width 61 height 20
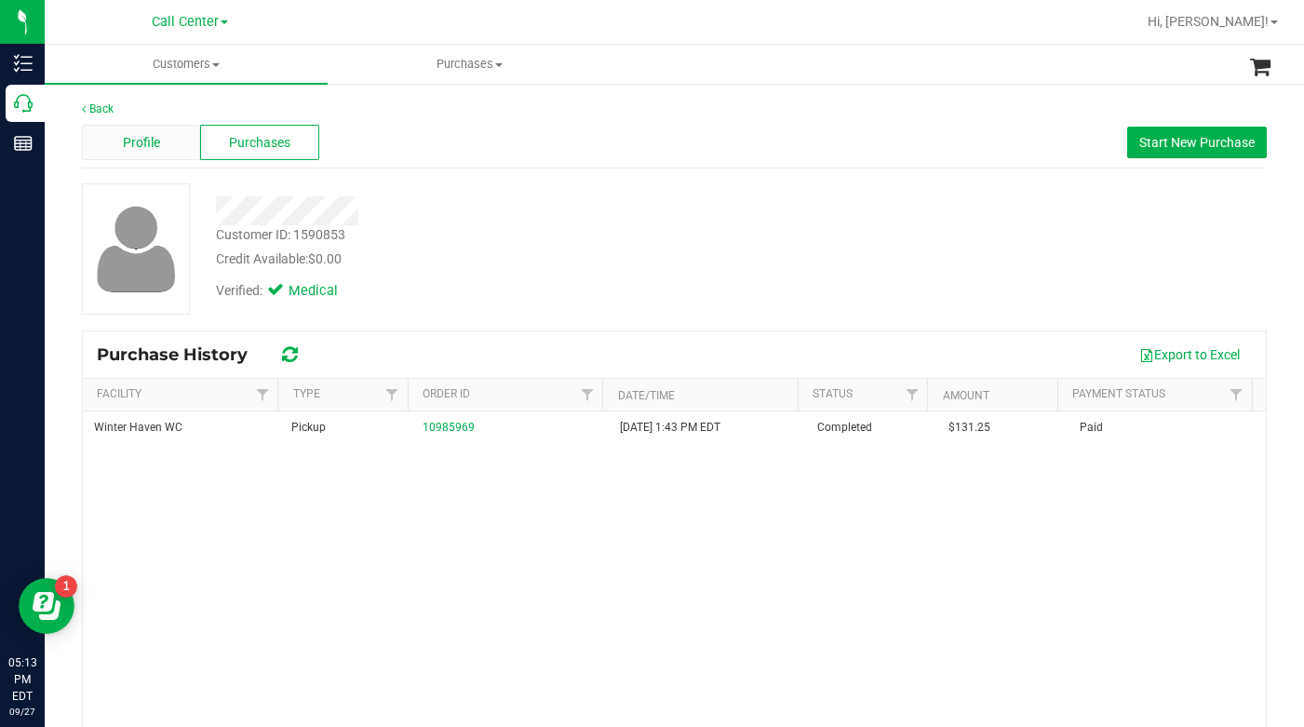
click at [157, 142] on span "Profile" at bounding box center [141, 143] width 37 height 20
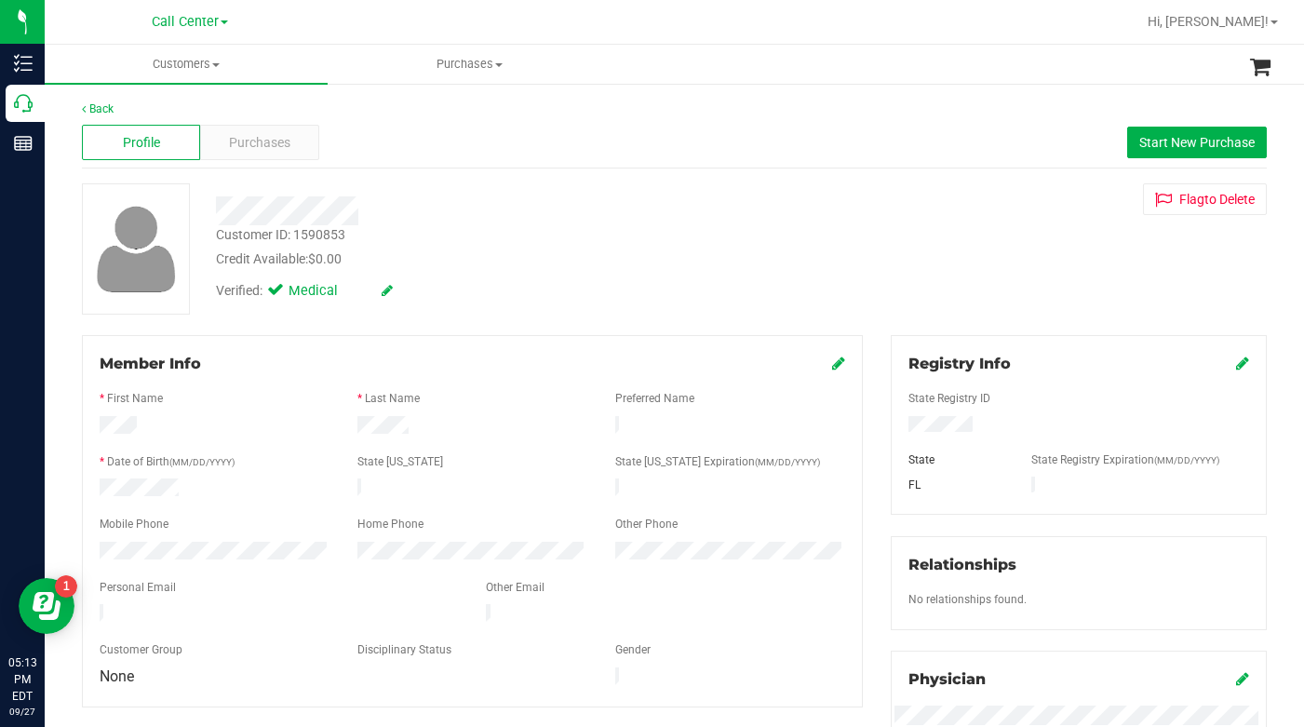
click at [480, 259] on div "Credit Available: $0.00" at bounding box center [505, 259] width 579 height 20
click at [488, 288] on div "Verified: Medical" at bounding box center [505, 289] width 607 height 41
click at [260, 147] on span "Purchases" at bounding box center [259, 143] width 61 height 20
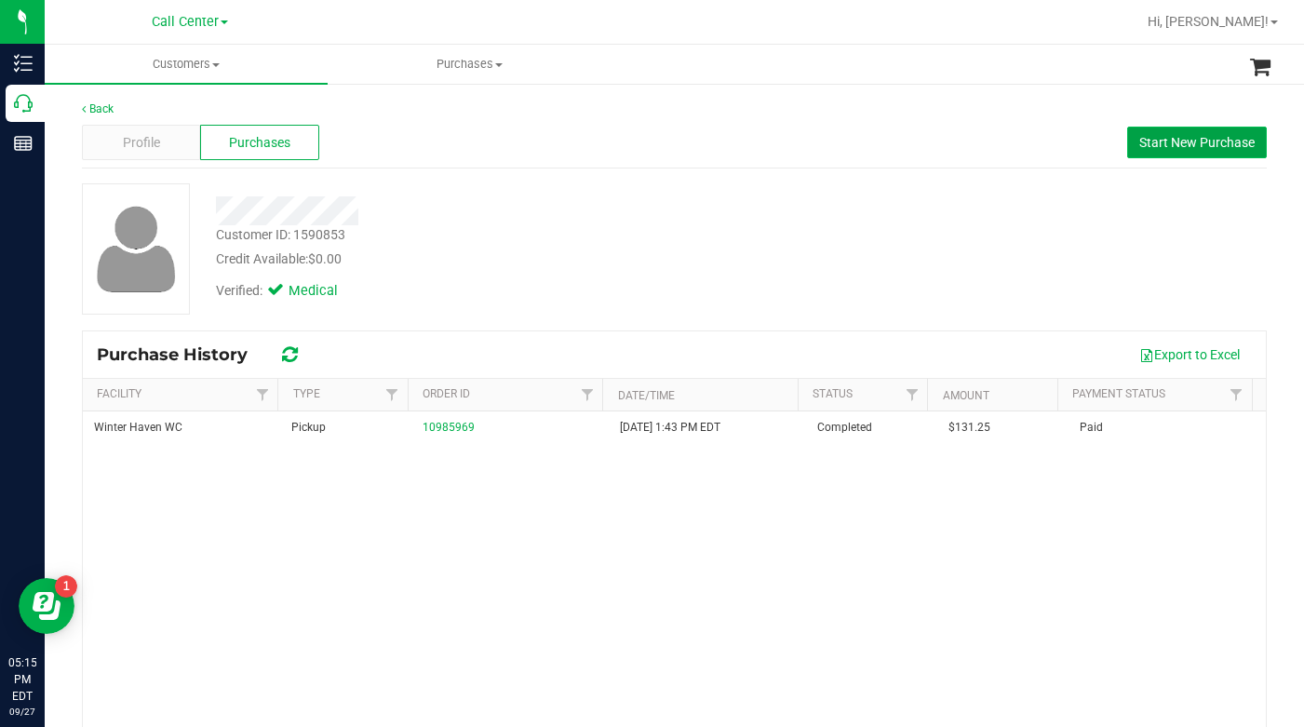
click at [1139, 141] on span "Start New Purchase" at bounding box center [1196, 142] width 115 height 15
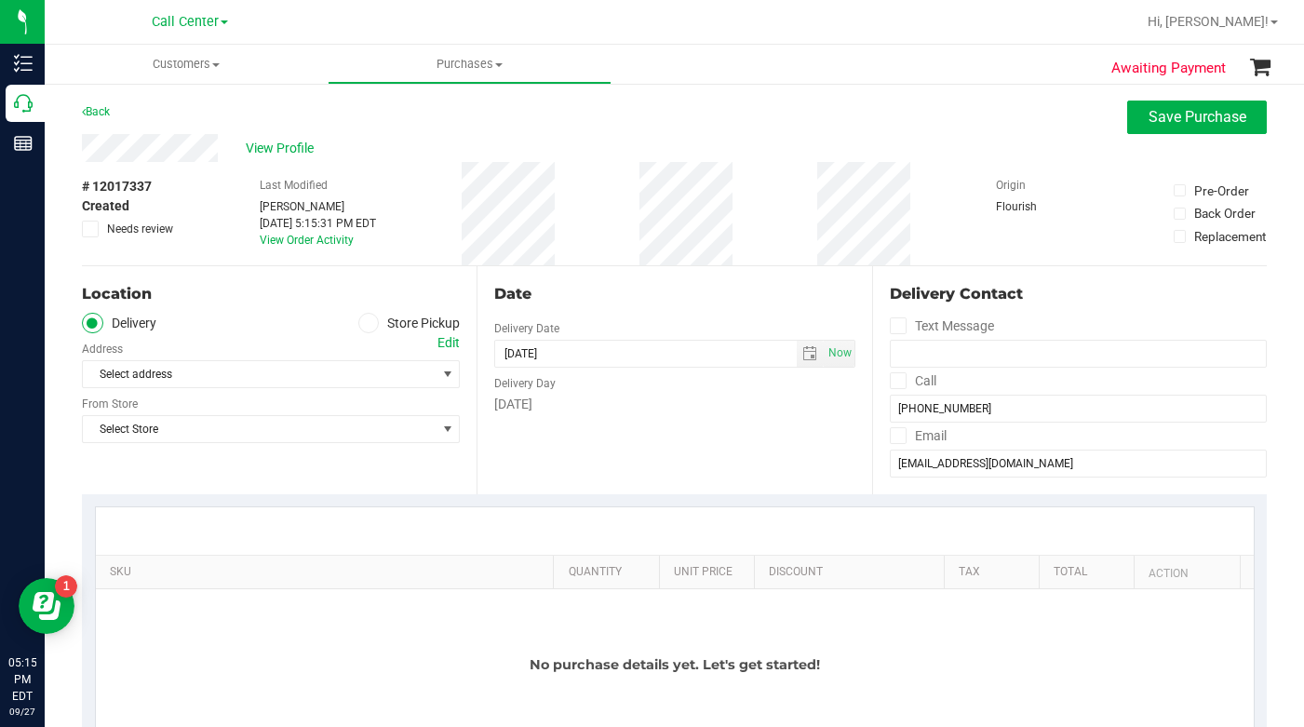
click at [363, 323] on icon at bounding box center [368, 323] width 11 height 0
click at [0, 0] on input "Store Pickup" at bounding box center [0, 0] width 0 height 0
click at [173, 376] on span "Select Store" at bounding box center [259, 374] width 353 height 26
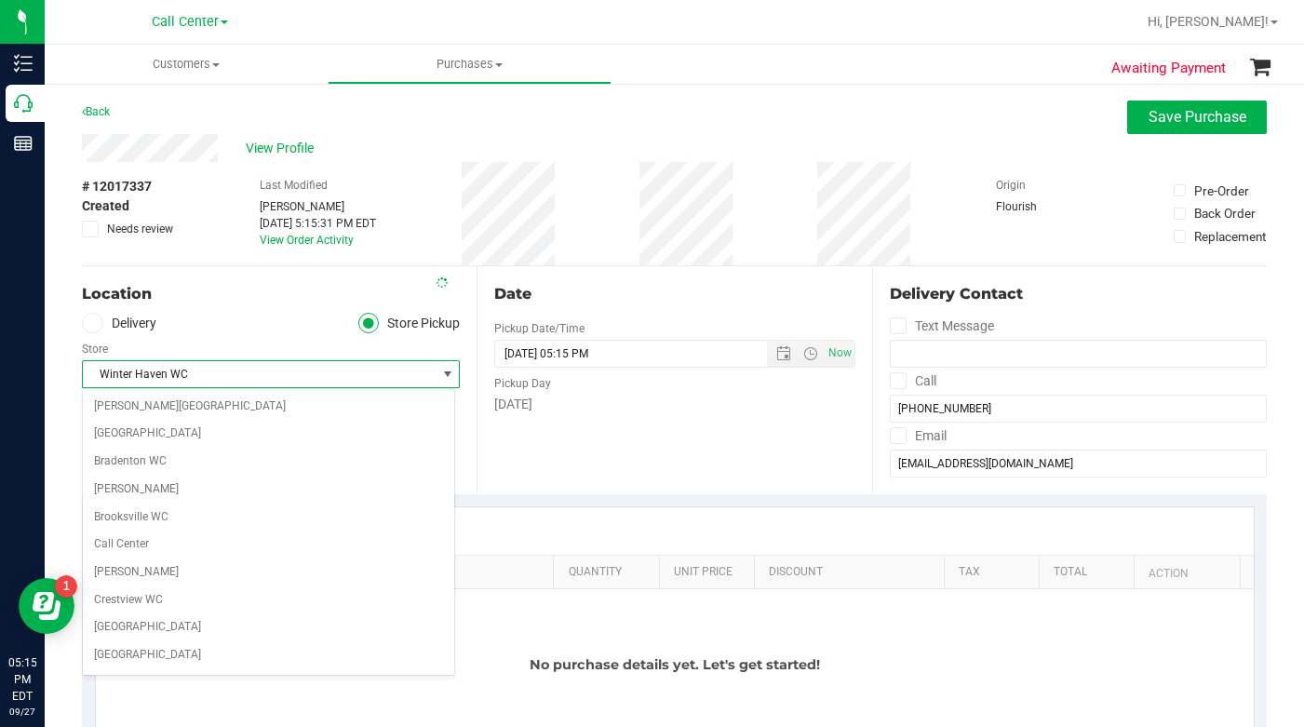
scroll to position [1298, 0]
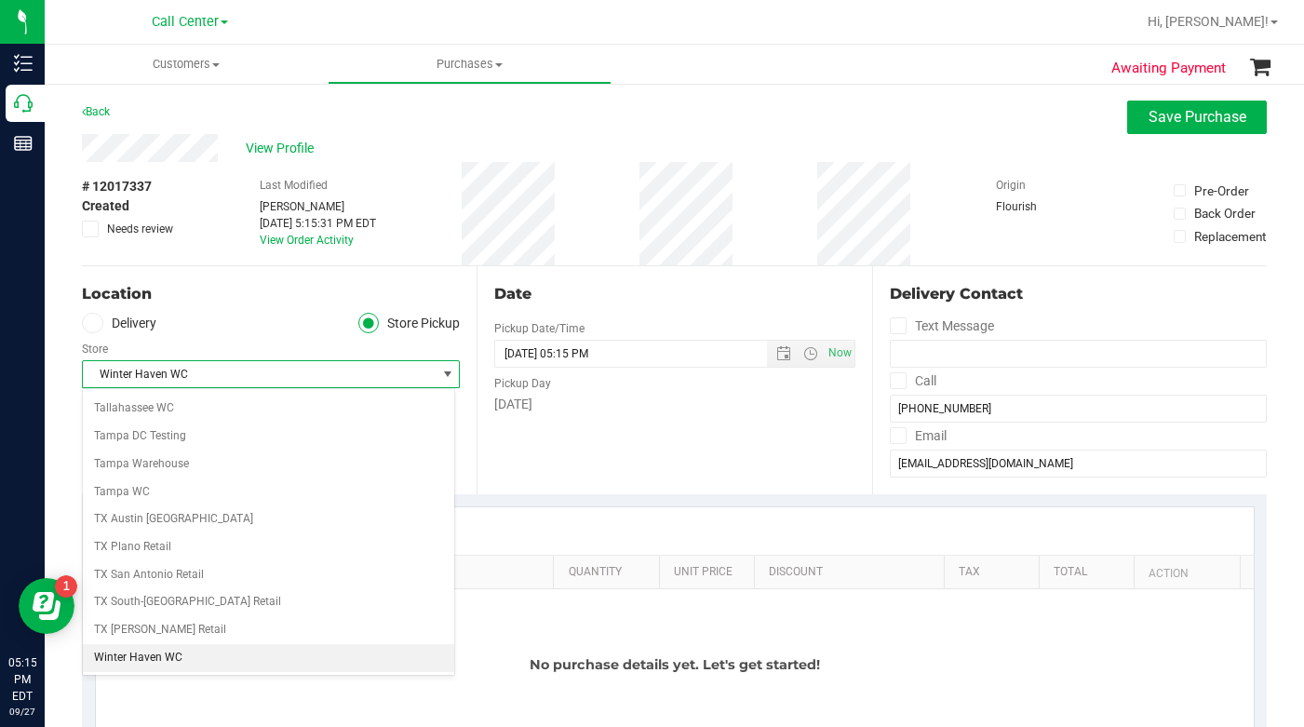
click at [169, 658] on li "Winter Haven WC" at bounding box center [268, 658] width 371 height 28
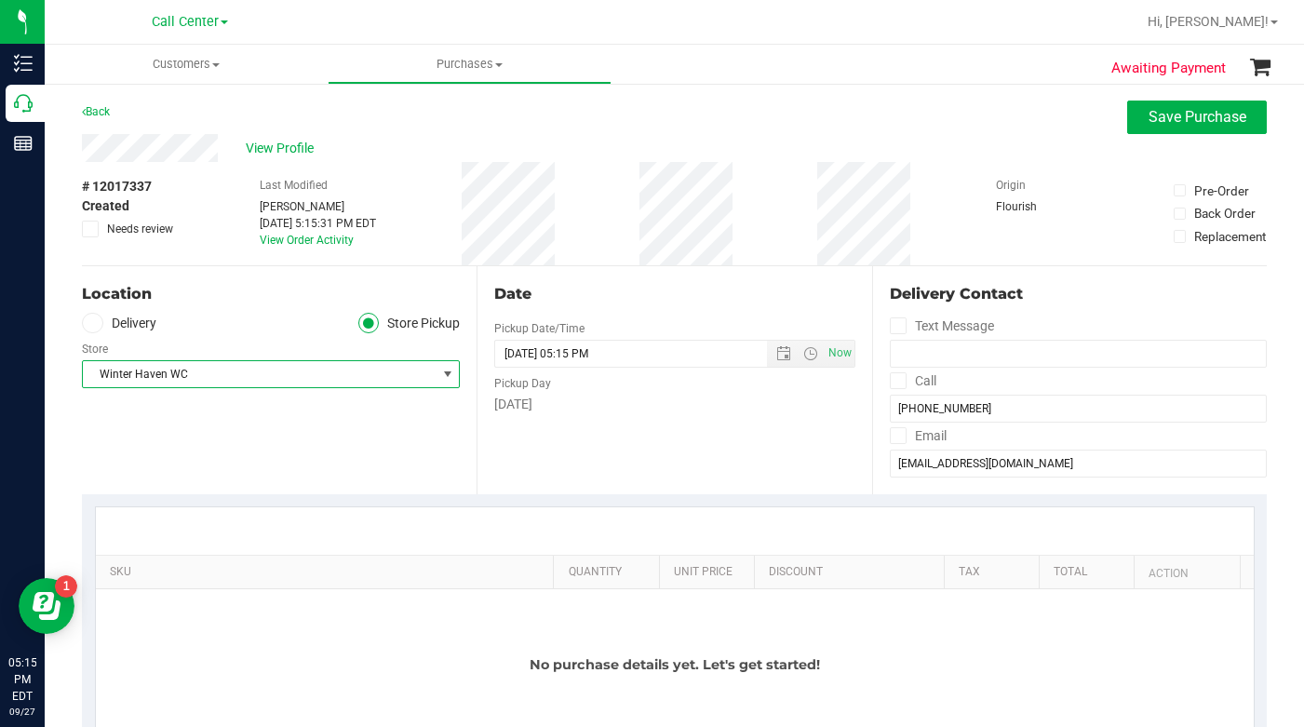
click at [229, 457] on div "Location Delivery Store Pickup Store Winter Haven WC Select Store Bonita Spring…" at bounding box center [279, 380] width 395 height 228
click at [286, 434] on div "Location Delivery Store Pickup Store Winter Haven WC Select Store Bonita Spring…" at bounding box center [279, 380] width 395 height 228
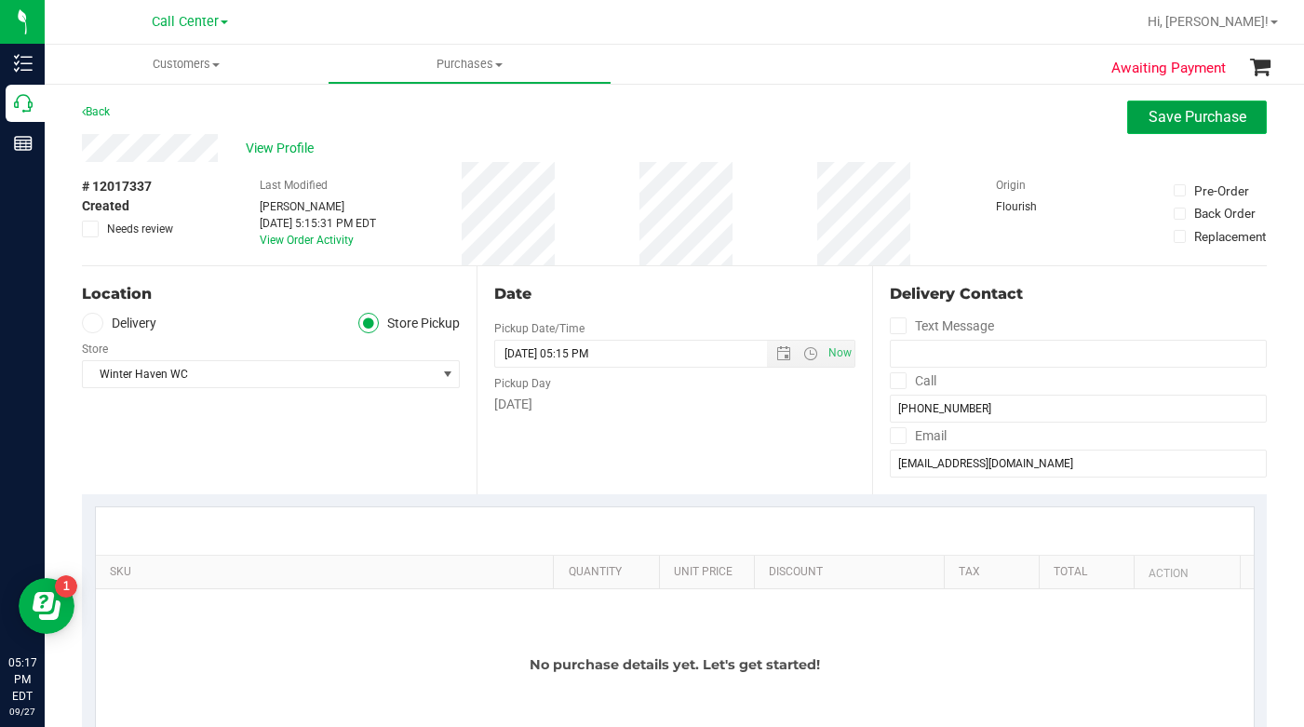
click at [1161, 118] on span "Save Purchase" at bounding box center [1198, 117] width 98 height 18
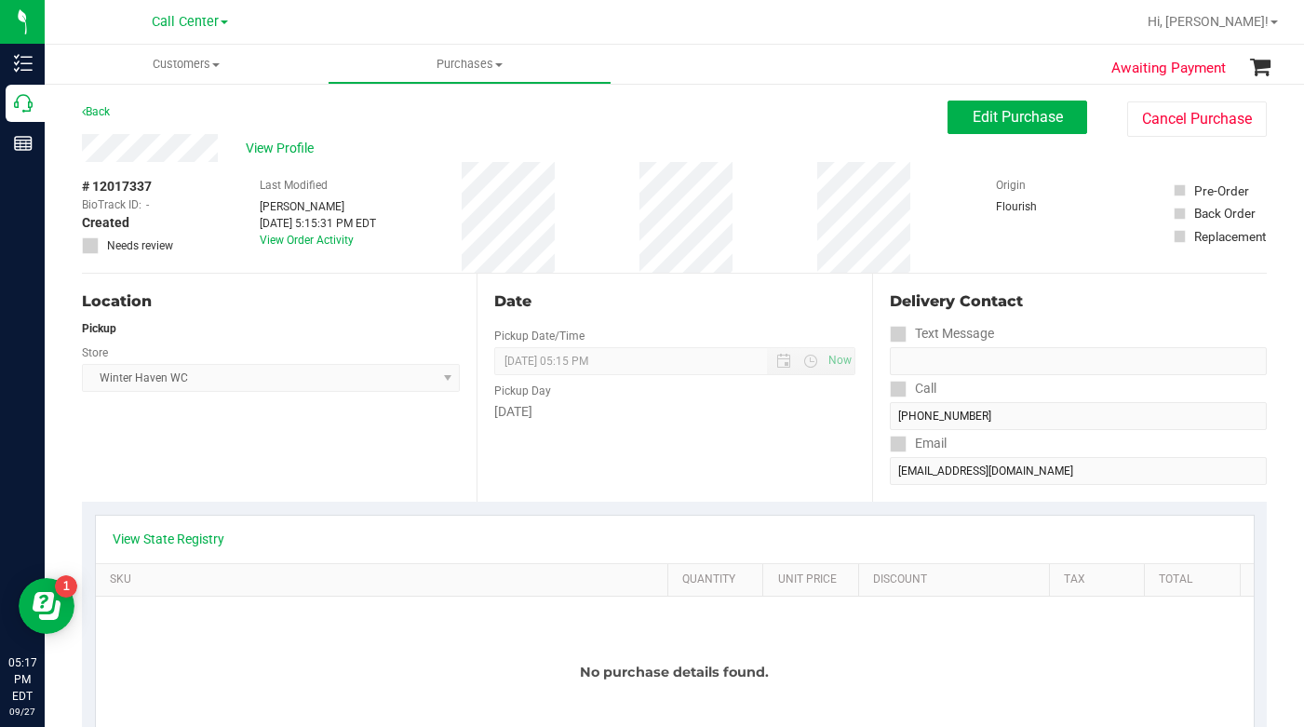
click at [242, 443] on div "Location Pickup Store Winter Haven WC Select Store Bonita Springs WC Boynton Be…" at bounding box center [279, 388] width 395 height 228
click at [973, 115] on span "Edit Purchase" at bounding box center [1018, 117] width 90 height 18
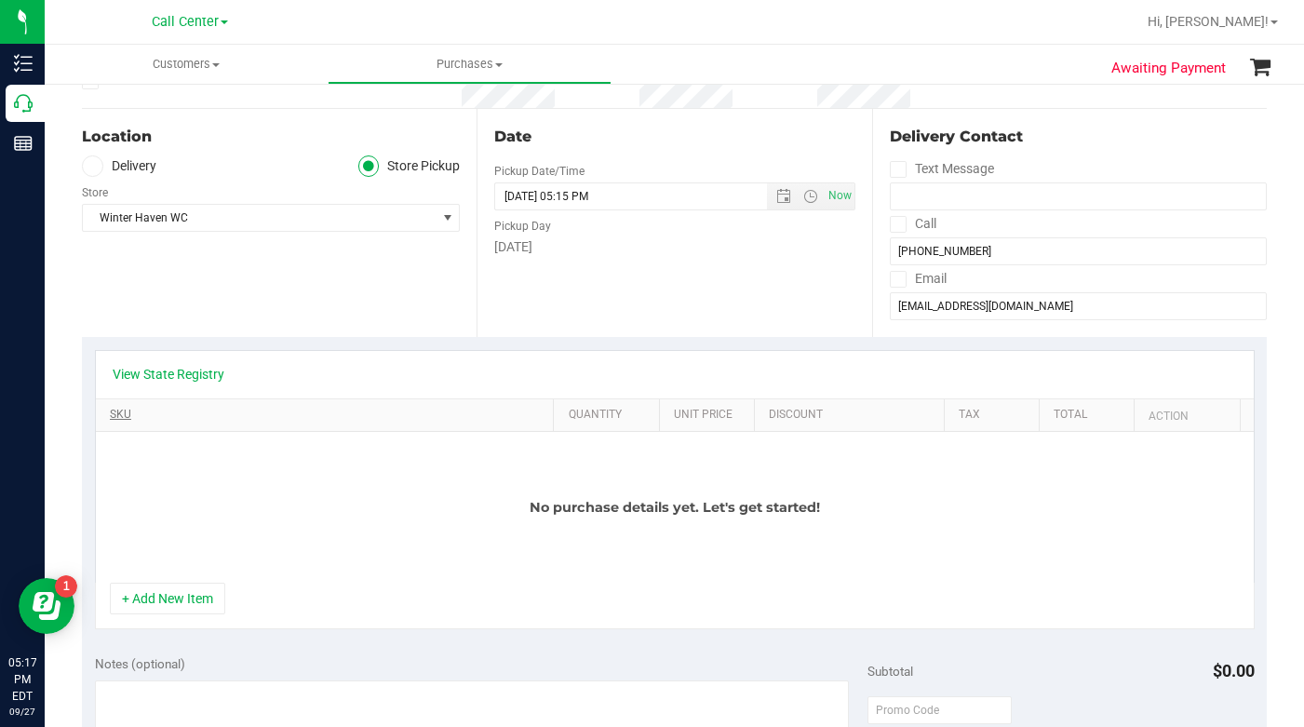
scroll to position [279, 0]
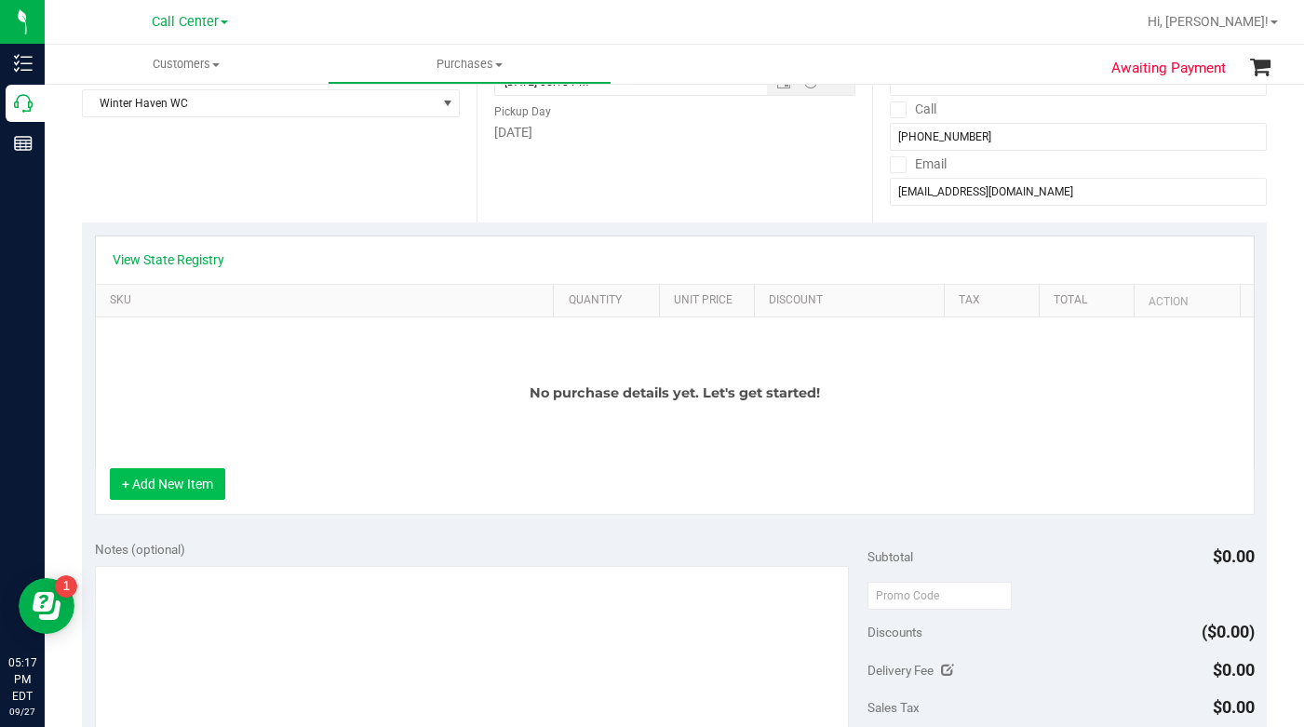
click at [160, 486] on button "+ Add New Item" at bounding box center [167, 484] width 115 height 32
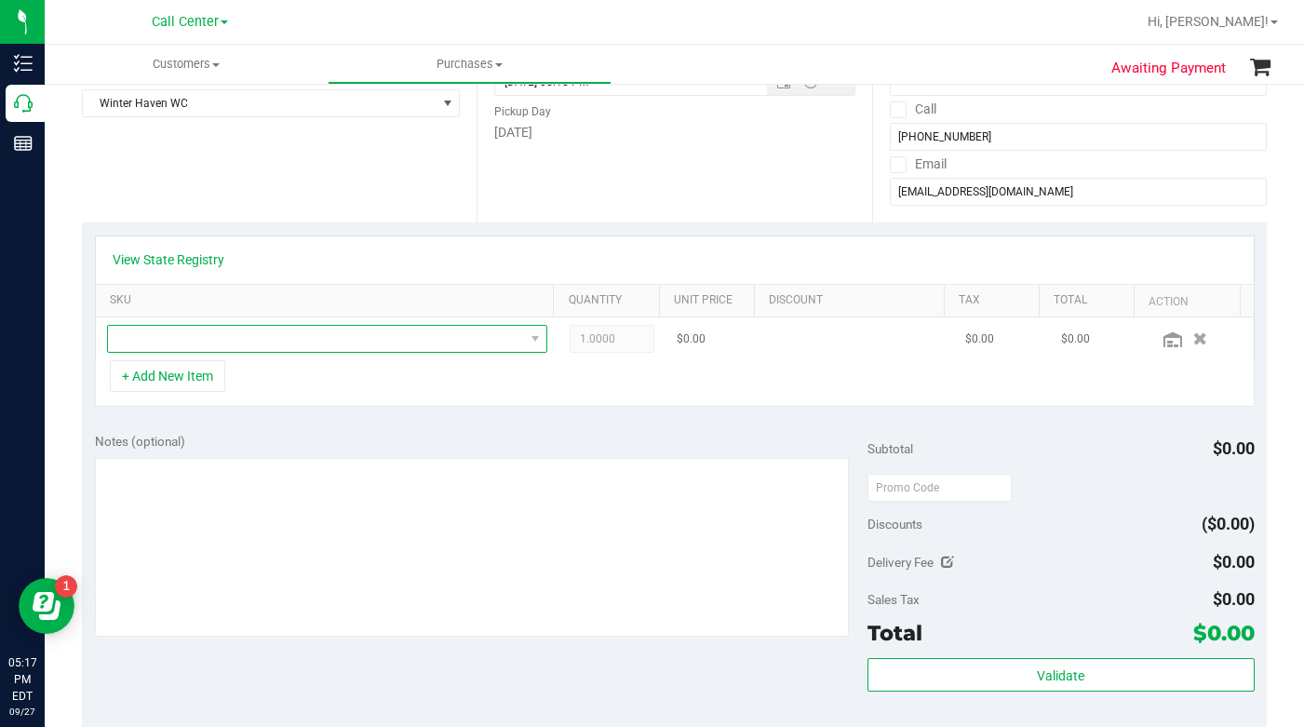
click at [141, 350] on span "NO DATA FOUND" at bounding box center [316, 339] width 416 height 26
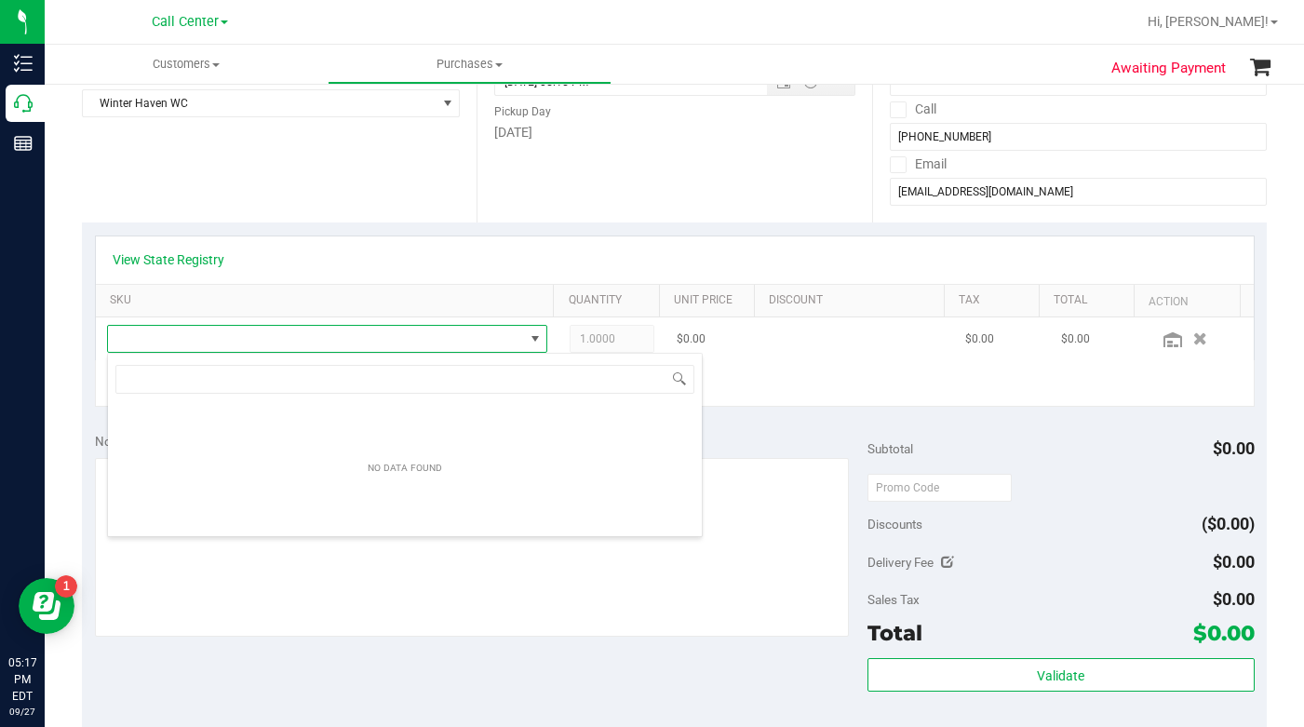
scroll to position [28, 429]
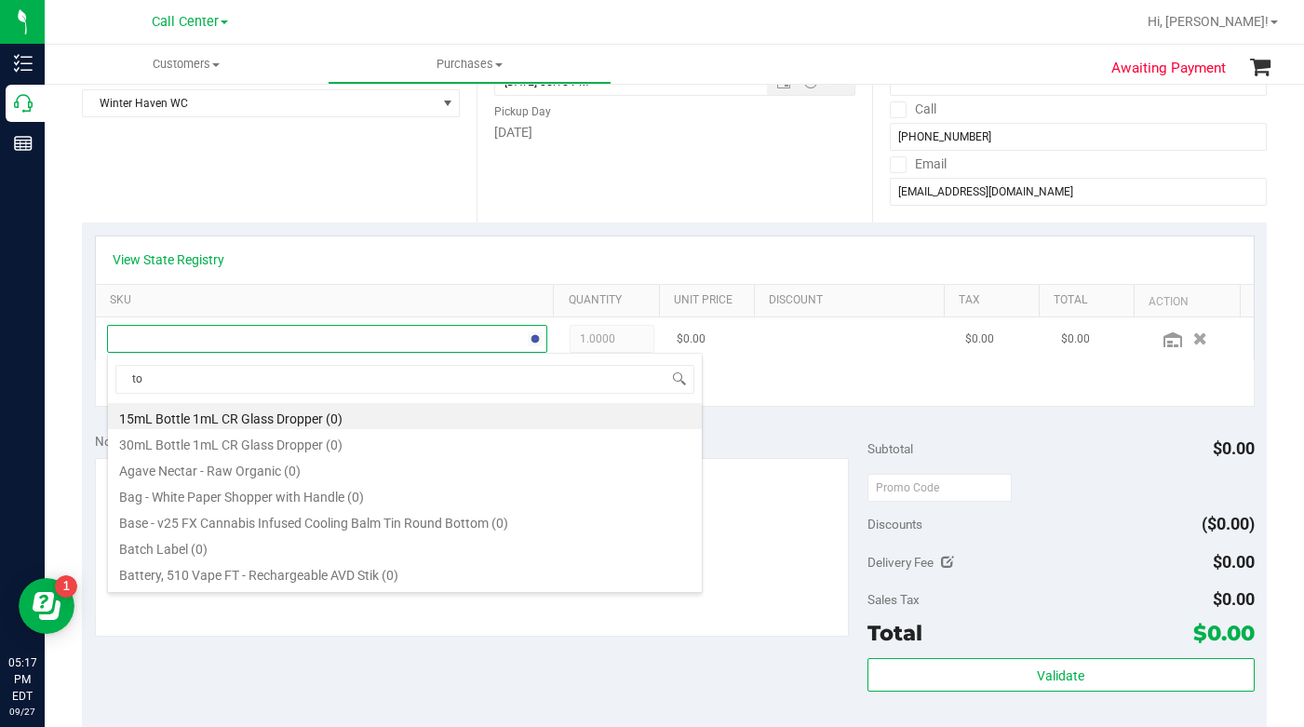
type input "top"
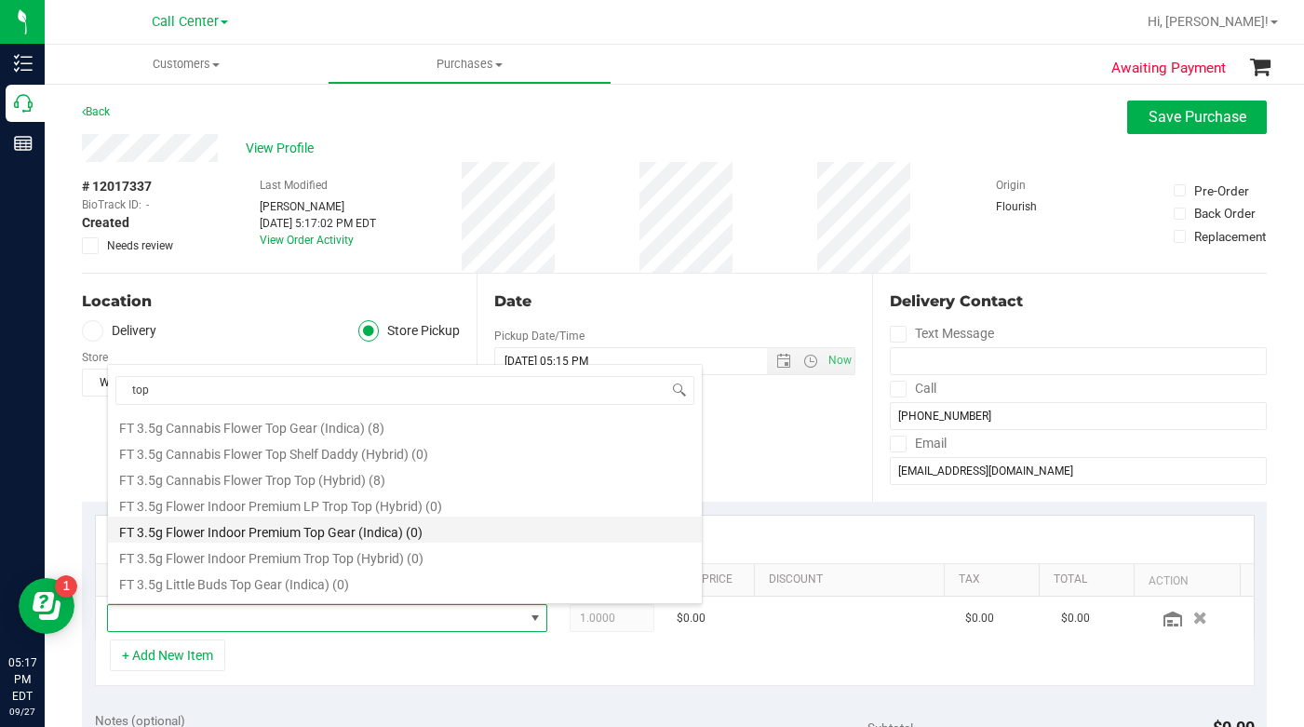
scroll to position [745, 0]
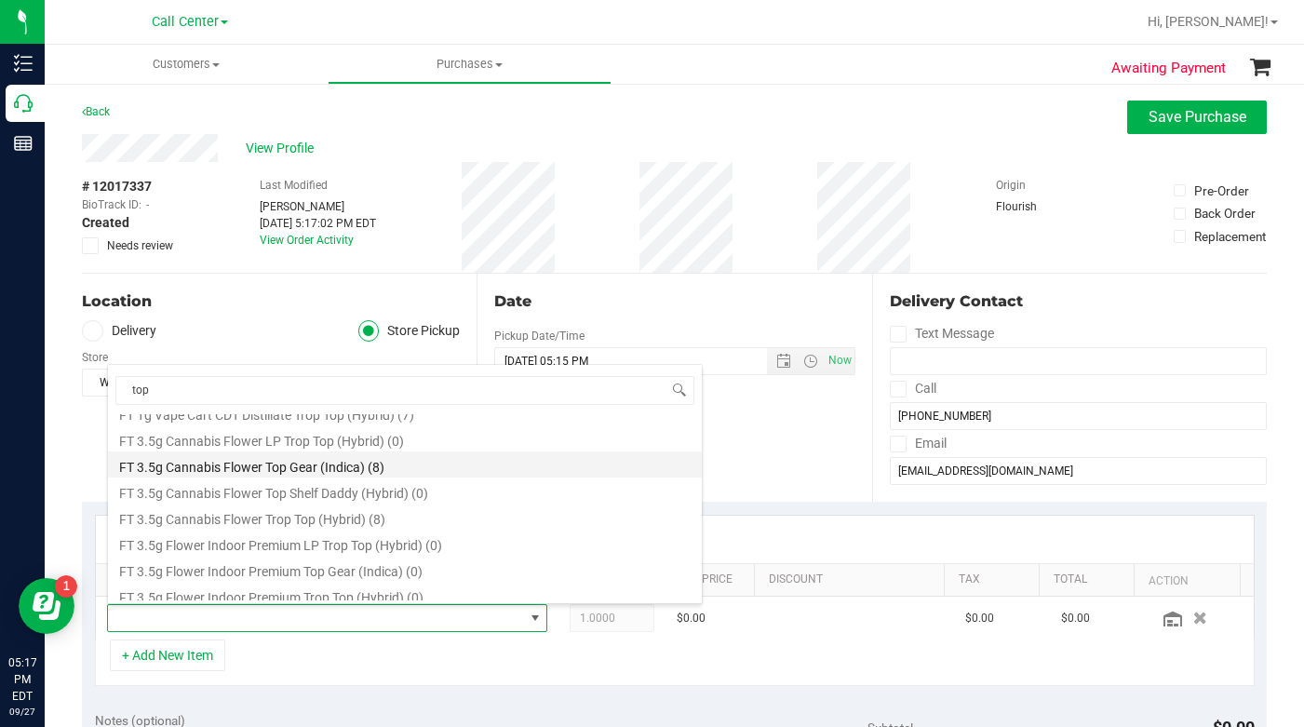
click at [215, 469] on li "FT 3.5g Cannabis Flower Top Gear (Indica) (8)" at bounding box center [405, 464] width 594 height 26
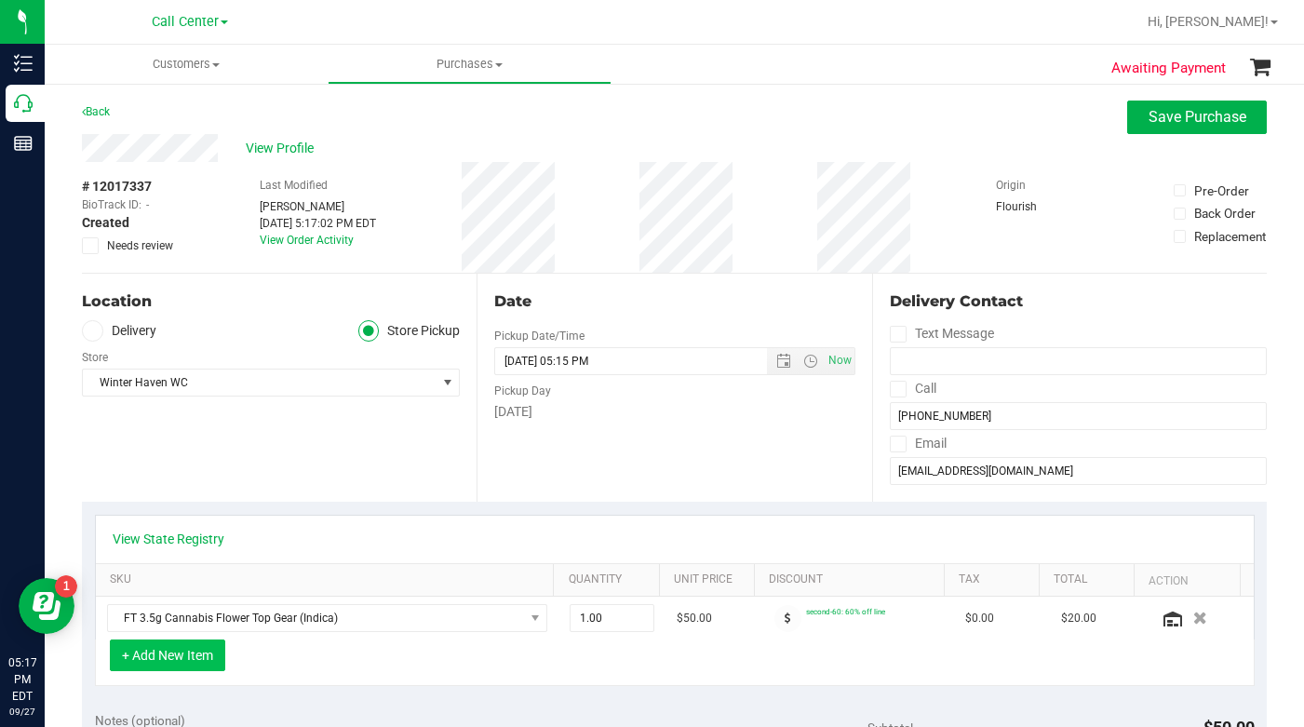
click at [172, 653] on button "+ Add New Item" at bounding box center [167, 655] width 115 height 32
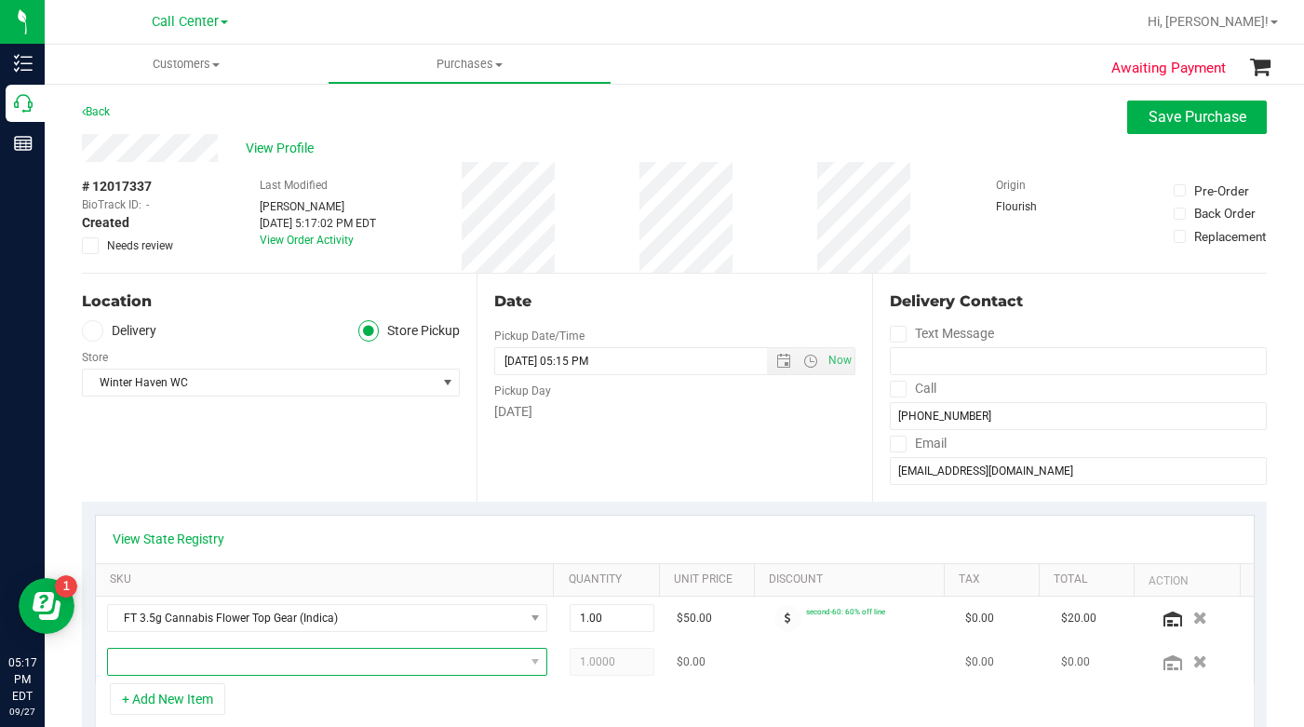
click at [162, 665] on span "NO DATA FOUND" at bounding box center [316, 662] width 416 height 26
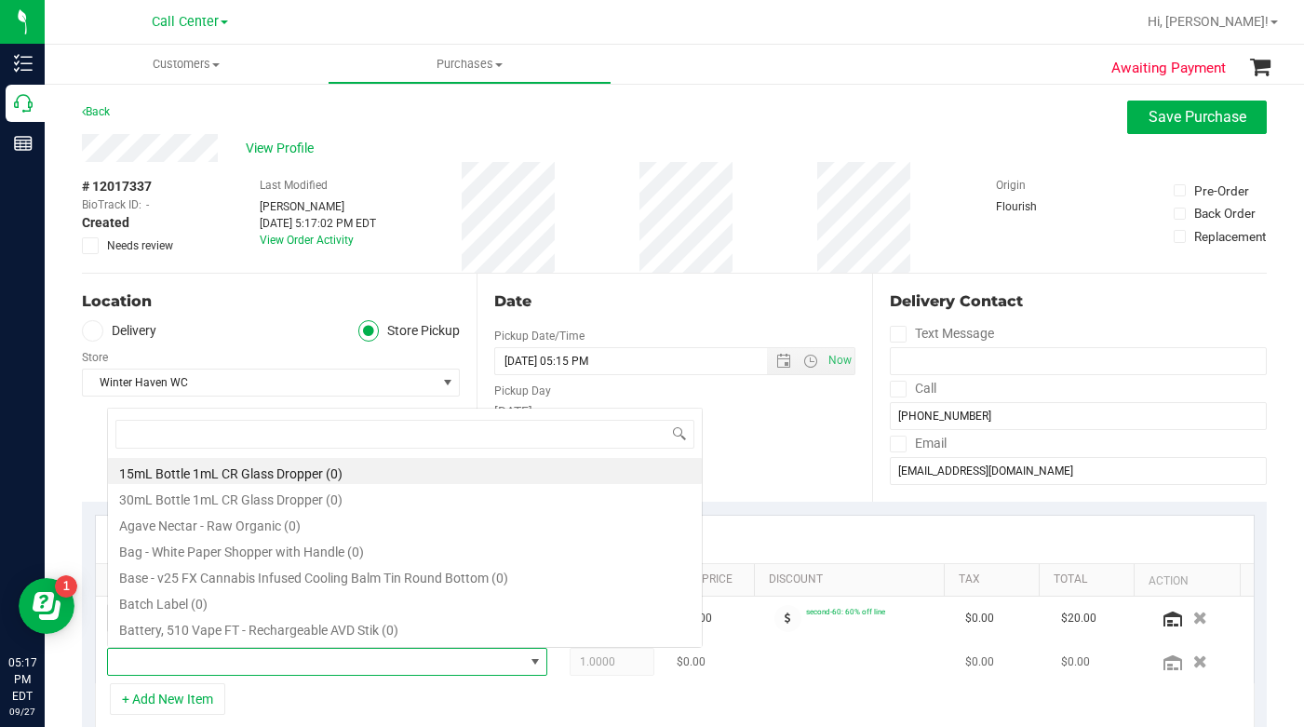
scroll to position [28, 424]
type input "Boss"
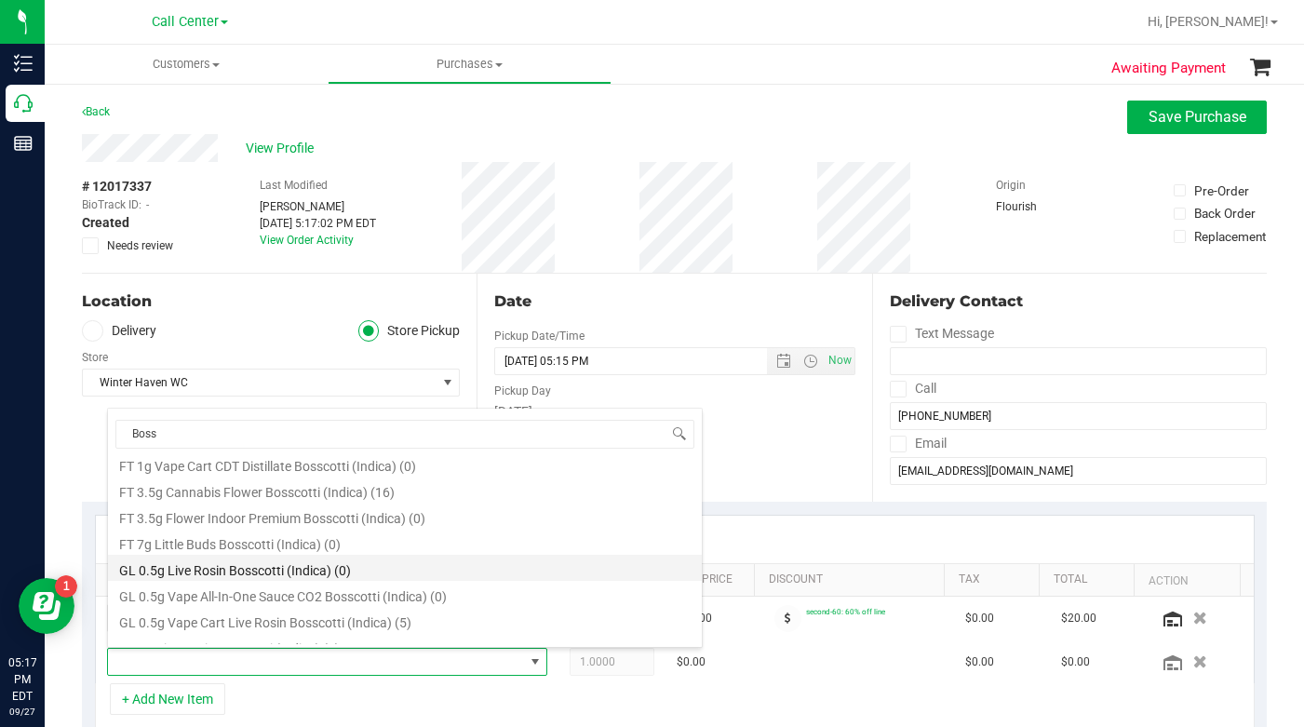
scroll to position [186, 0]
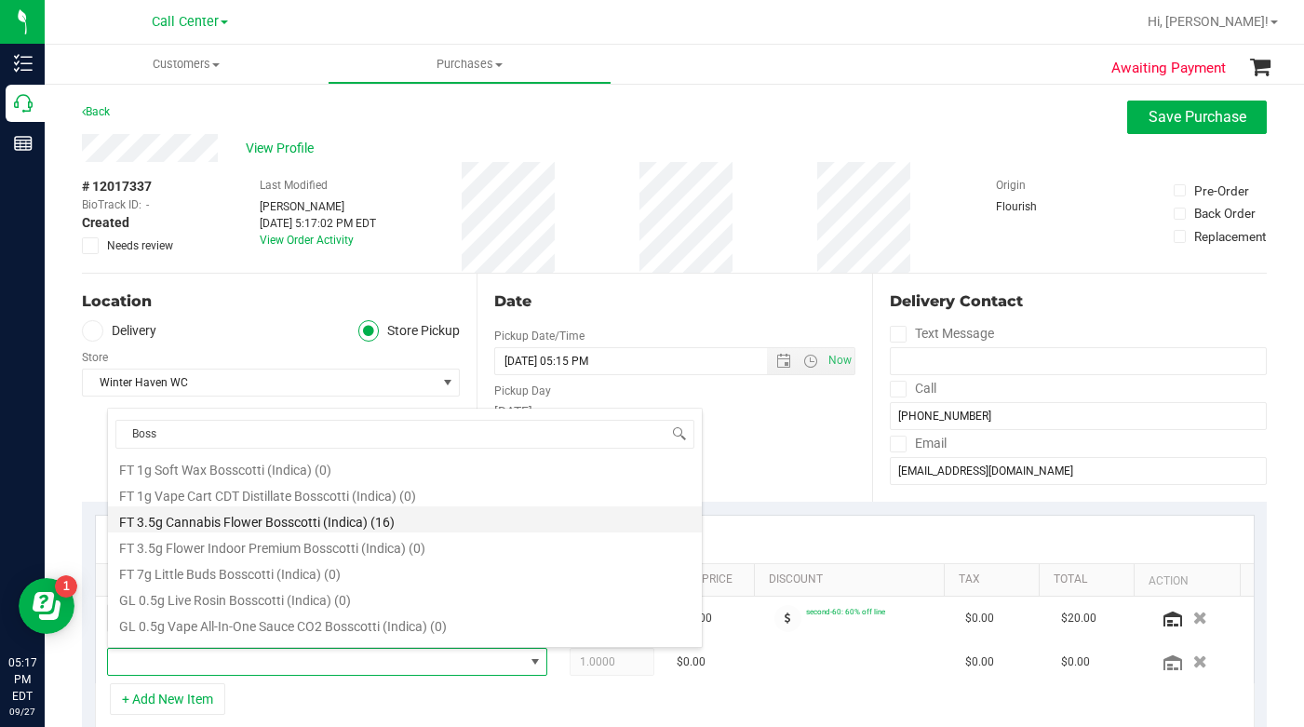
click at [181, 528] on li "FT 3.5g Cannabis Flower Bosscotti (Indica) (16)" at bounding box center [405, 519] width 594 height 26
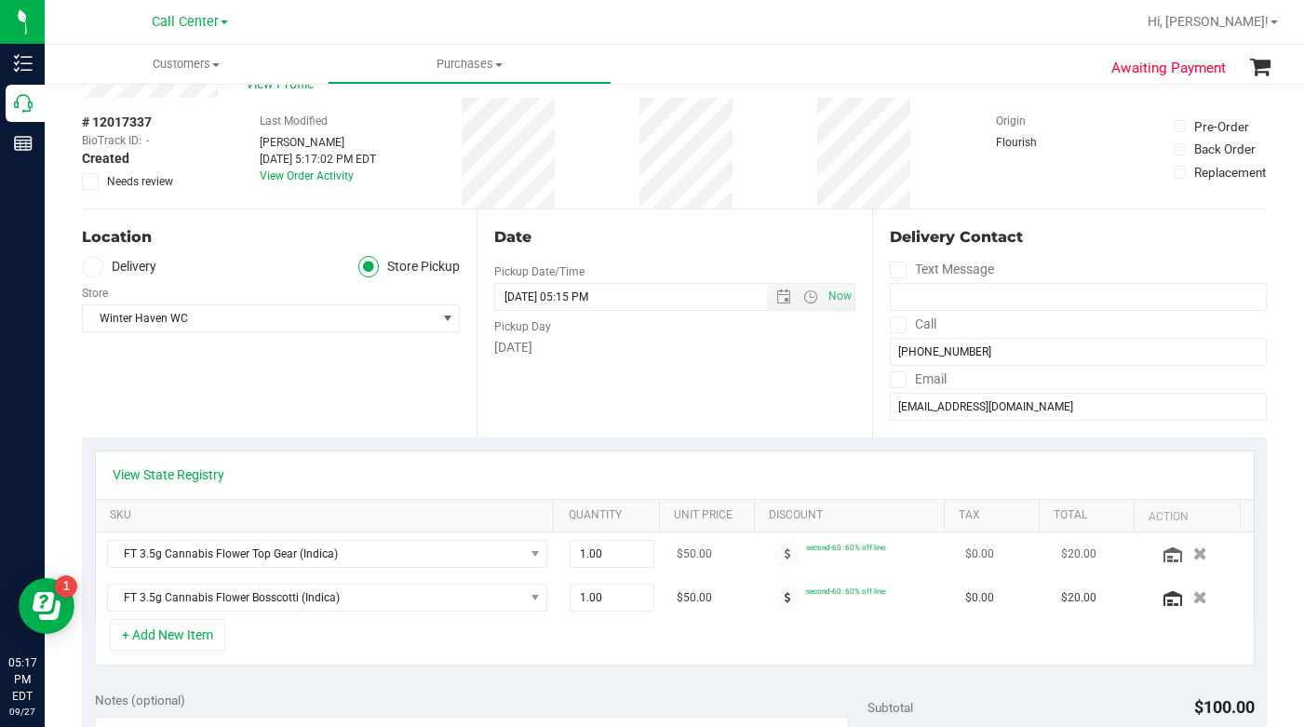
scroll to position [93, 0]
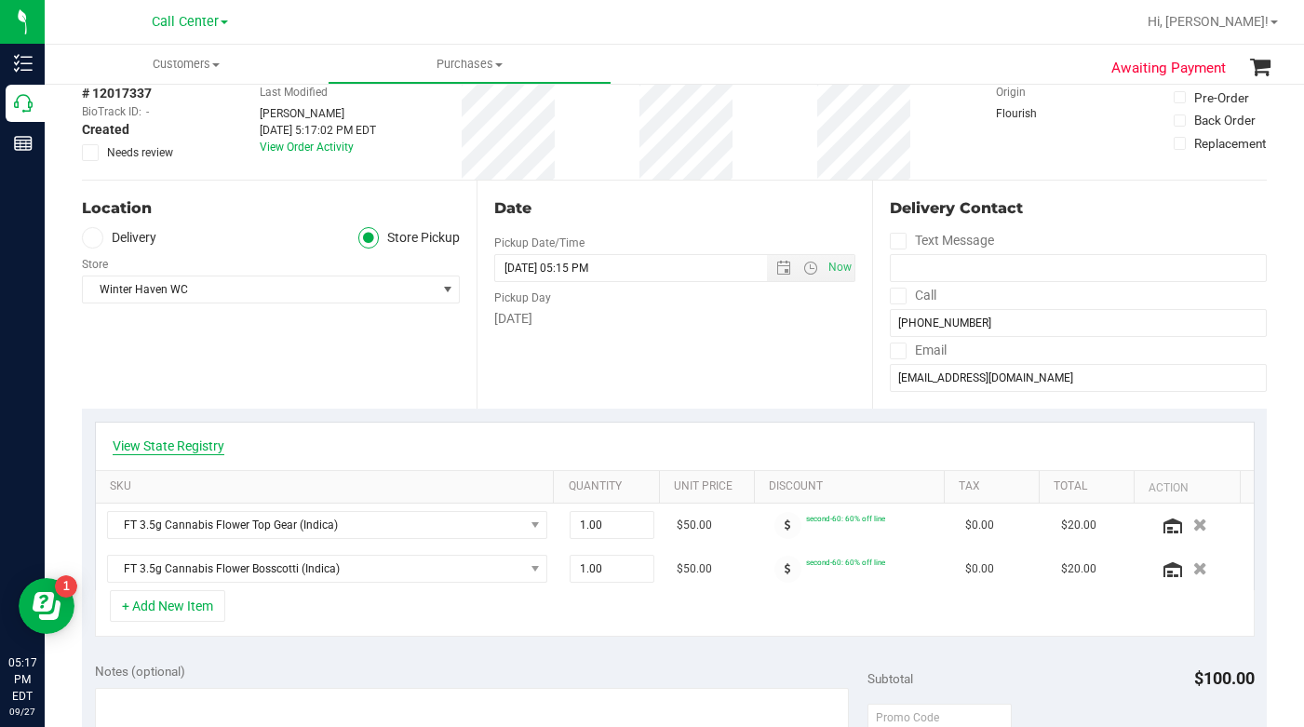
click at [168, 439] on link "View State Registry" at bounding box center [169, 446] width 112 height 19
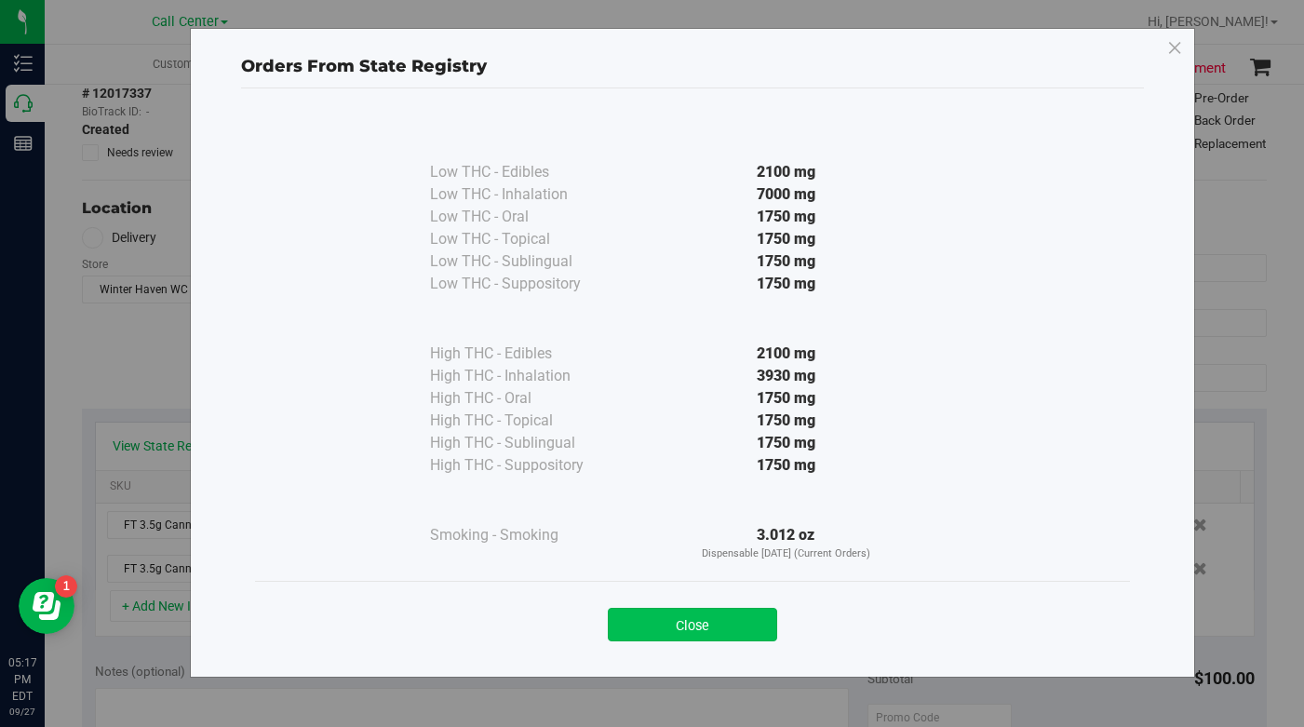
click at [652, 631] on button "Close" at bounding box center [692, 625] width 169 height 34
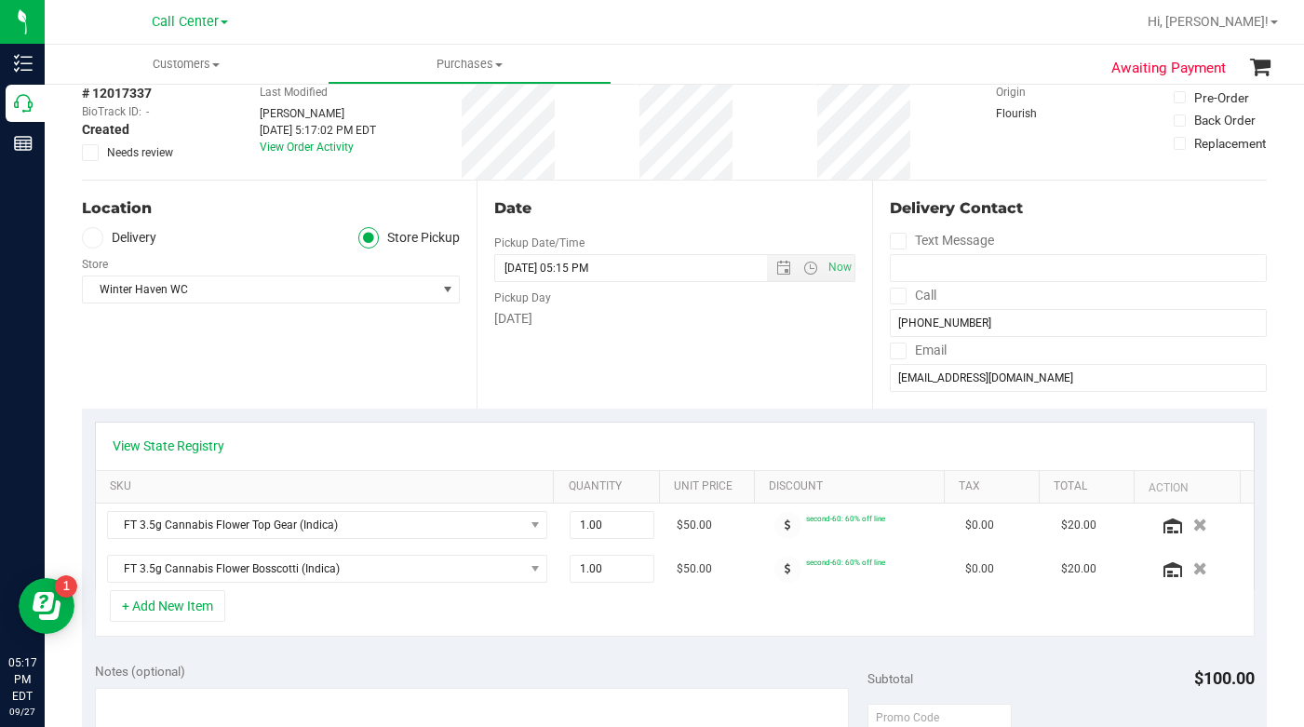
click at [379, 609] on div "+ Add New Item" at bounding box center [675, 613] width 1160 height 47
drag, startPoint x: 575, startPoint y: 526, endPoint x: 558, endPoint y: 529, distance: 17.0
click at [570, 529] on span "1.00 1" at bounding box center [612, 525] width 85 height 28
type input "4"
type input "4.00"
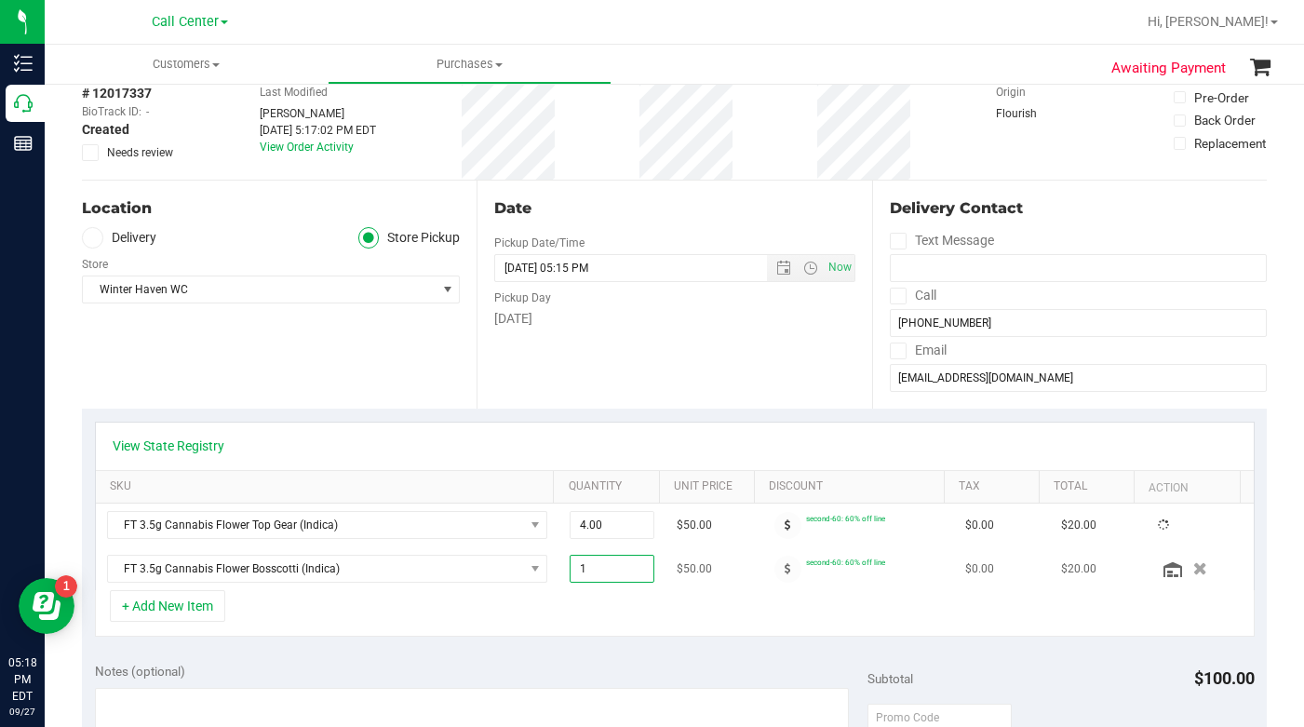
drag, startPoint x: 569, startPoint y: 575, endPoint x: 579, endPoint y: 572, distance: 10.6
click at [579, 572] on span "1.00 1" at bounding box center [612, 569] width 85 height 28
click at [422, 585] on td "FT 3.5g Cannabis Flower Bosscotti (Indica)" at bounding box center [328, 568] width 464 height 43
drag, startPoint x: 560, startPoint y: 579, endPoint x: 579, endPoint y: 575, distance: 19.0
click at [579, 575] on span "1.00 1" at bounding box center [612, 569] width 85 height 28
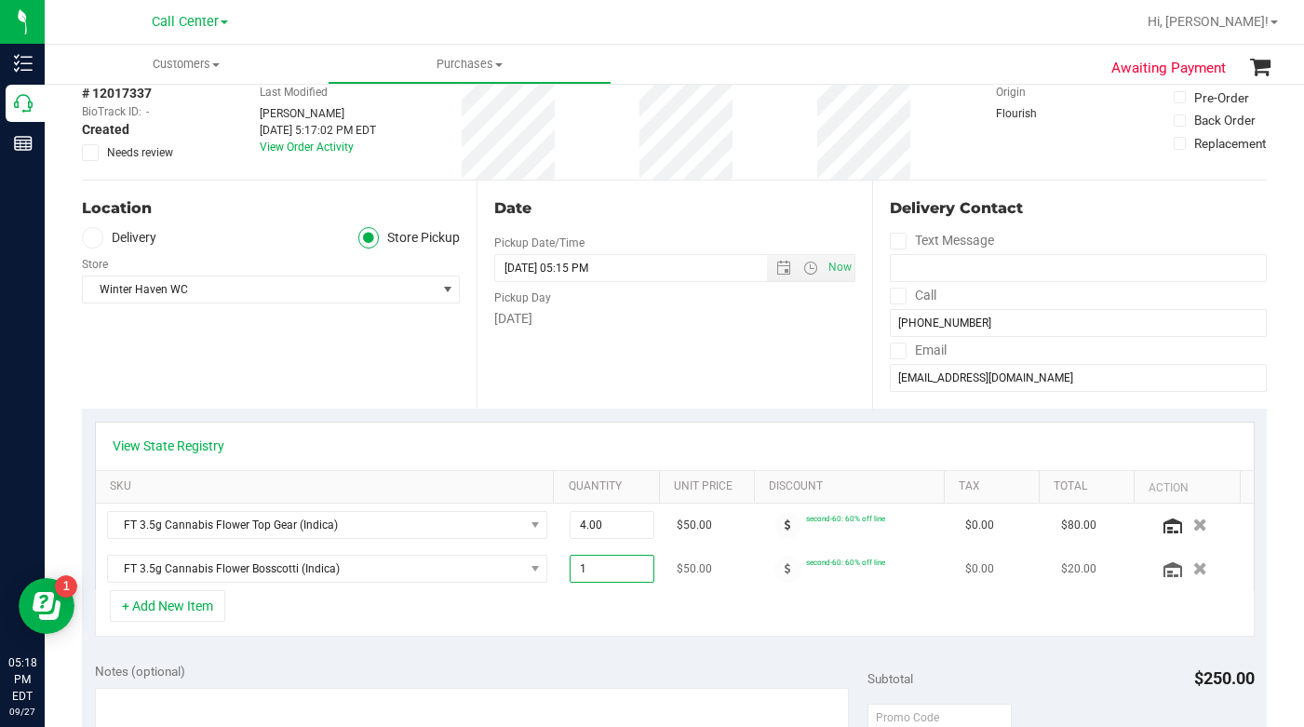
type input "4"
type input "4.00"
click at [384, 610] on div "+ Add New Item" at bounding box center [675, 613] width 1160 height 47
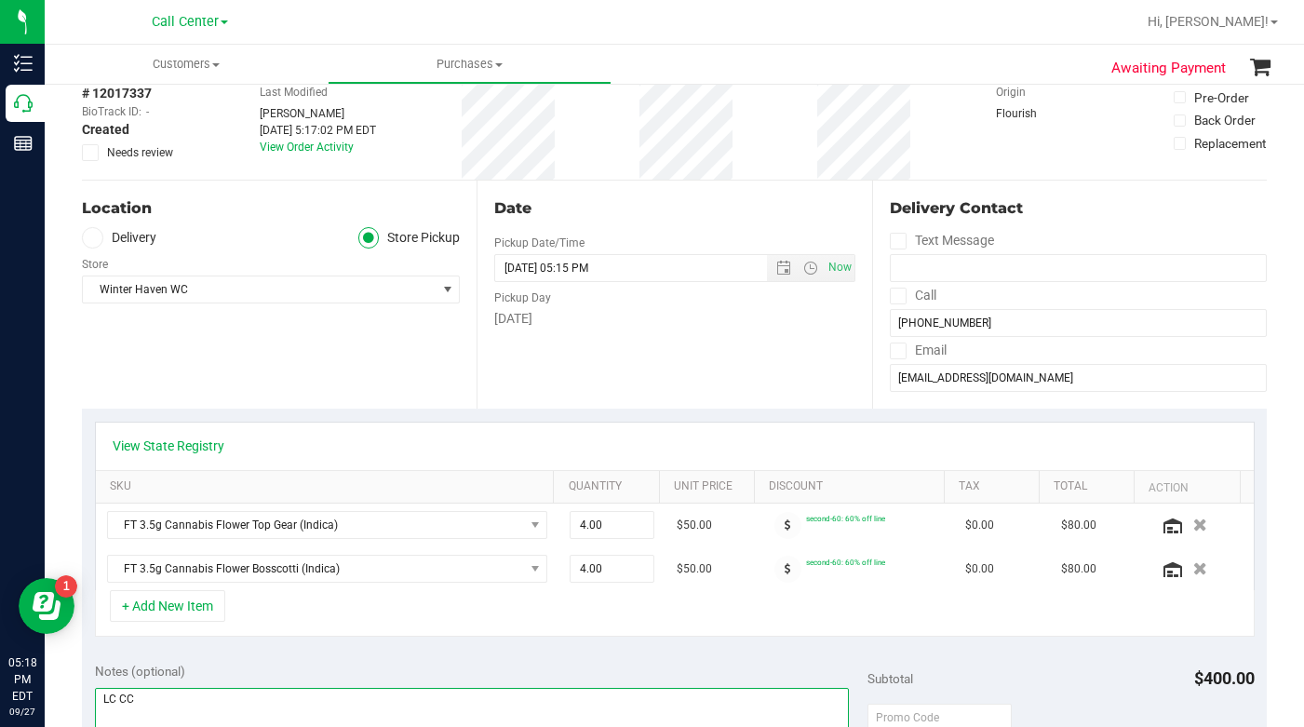
type textarea "LC CC"
click at [209, 371] on div "Location Delivery Store Pickup Store Winter Haven WC Select Store Bonita Spring…" at bounding box center [279, 295] width 395 height 228
click at [191, 365] on div "Location Delivery Store Pickup Store Winter Haven WC Select Store Bonita Spring…" at bounding box center [279, 295] width 395 height 228
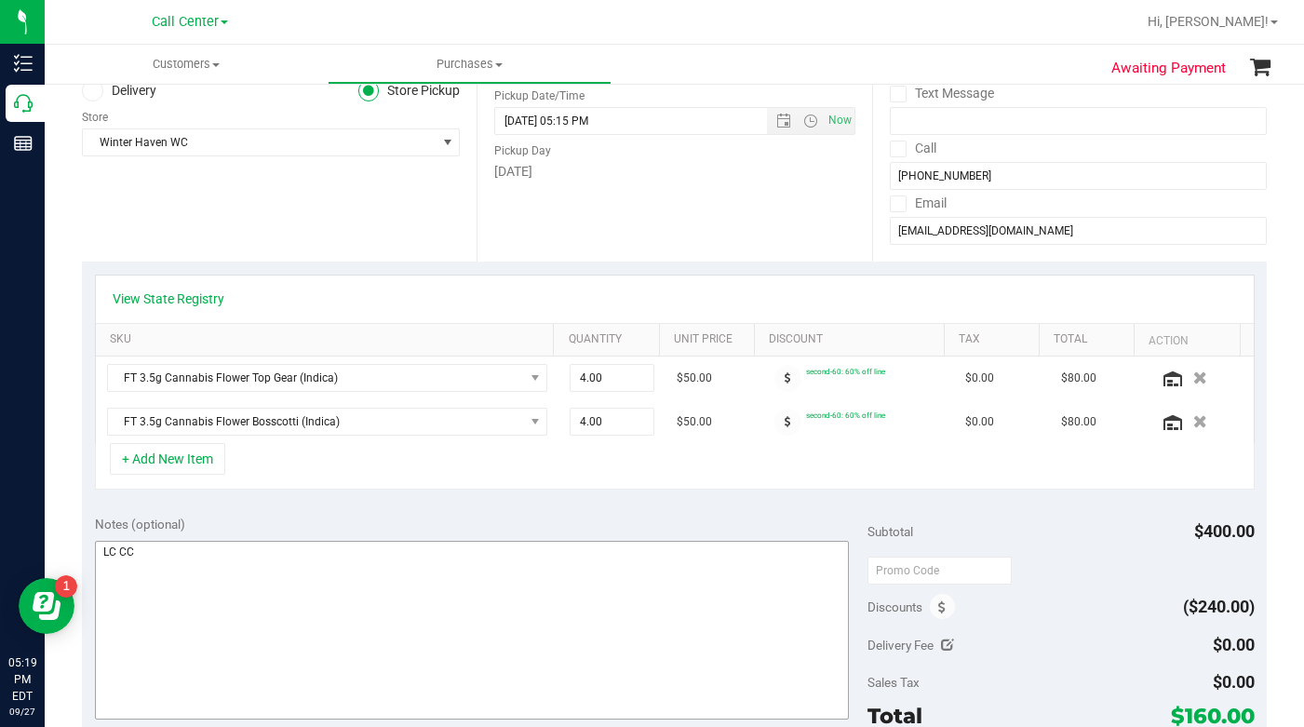
scroll to position [279, 0]
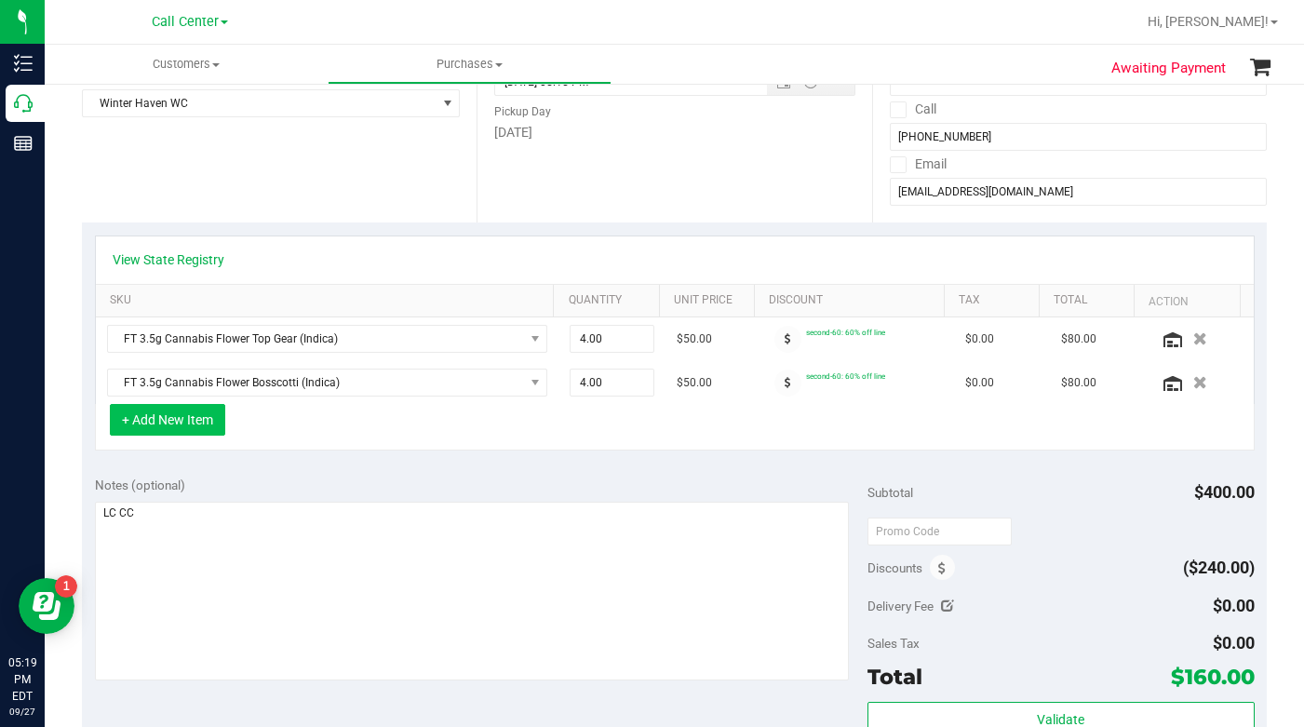
click at [185, 419] on button "+ Add New Item" at bounding box center [167, 420] width 115 height 32
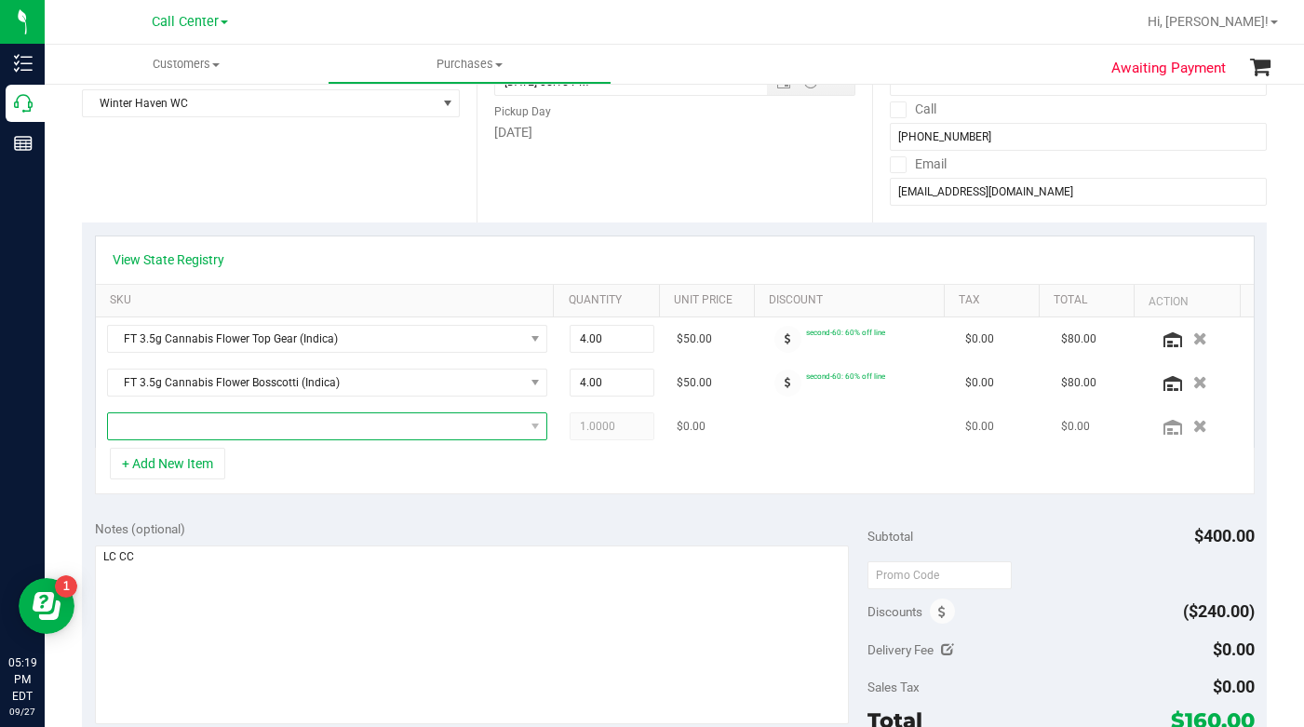
click at [184, 425] on span "NO DATA FOUND" at bounding box center [316, 426] width 416 height 26
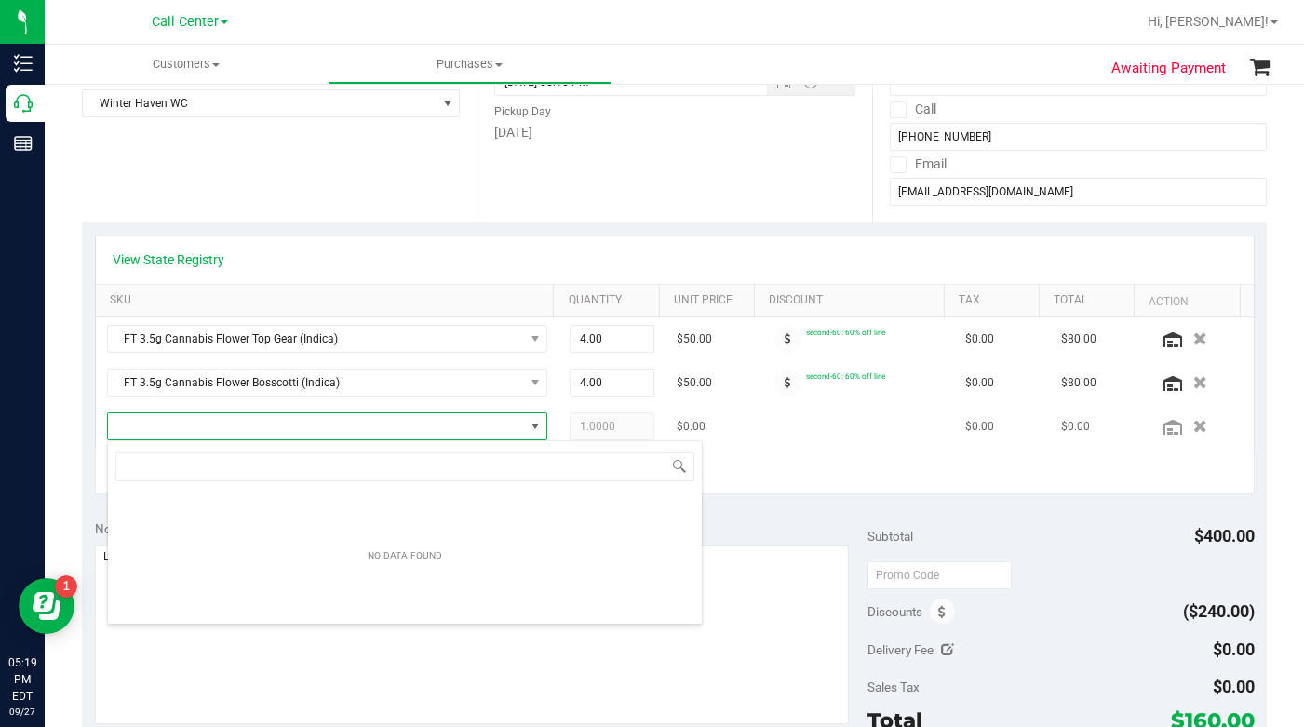
scroll to position [28, 424]
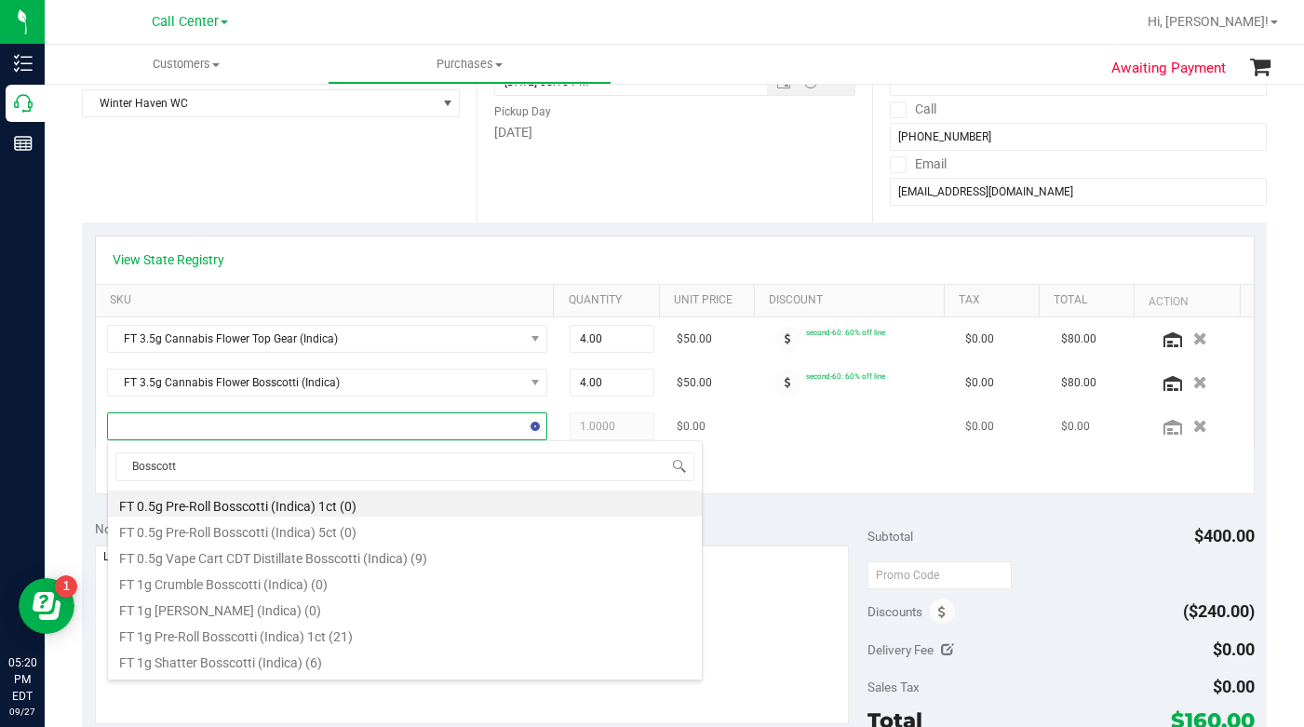
type input "Bosscotti"
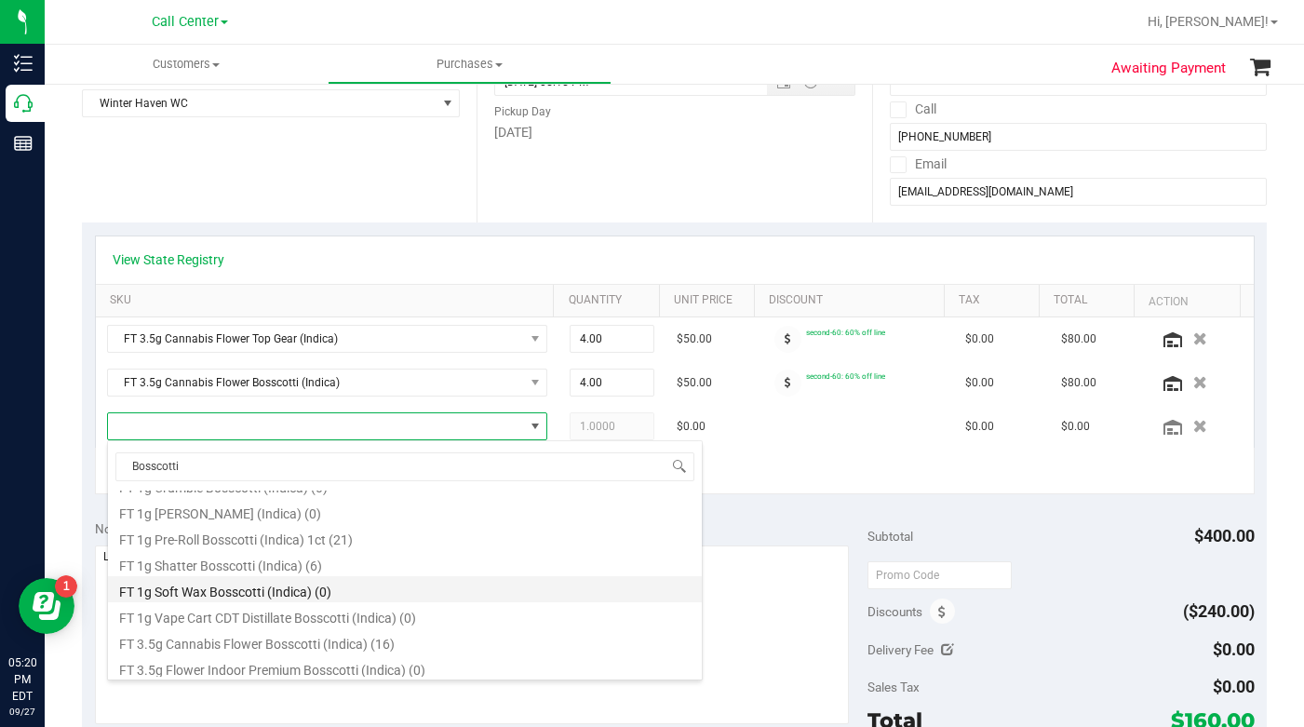
scroll to position [190, 0]
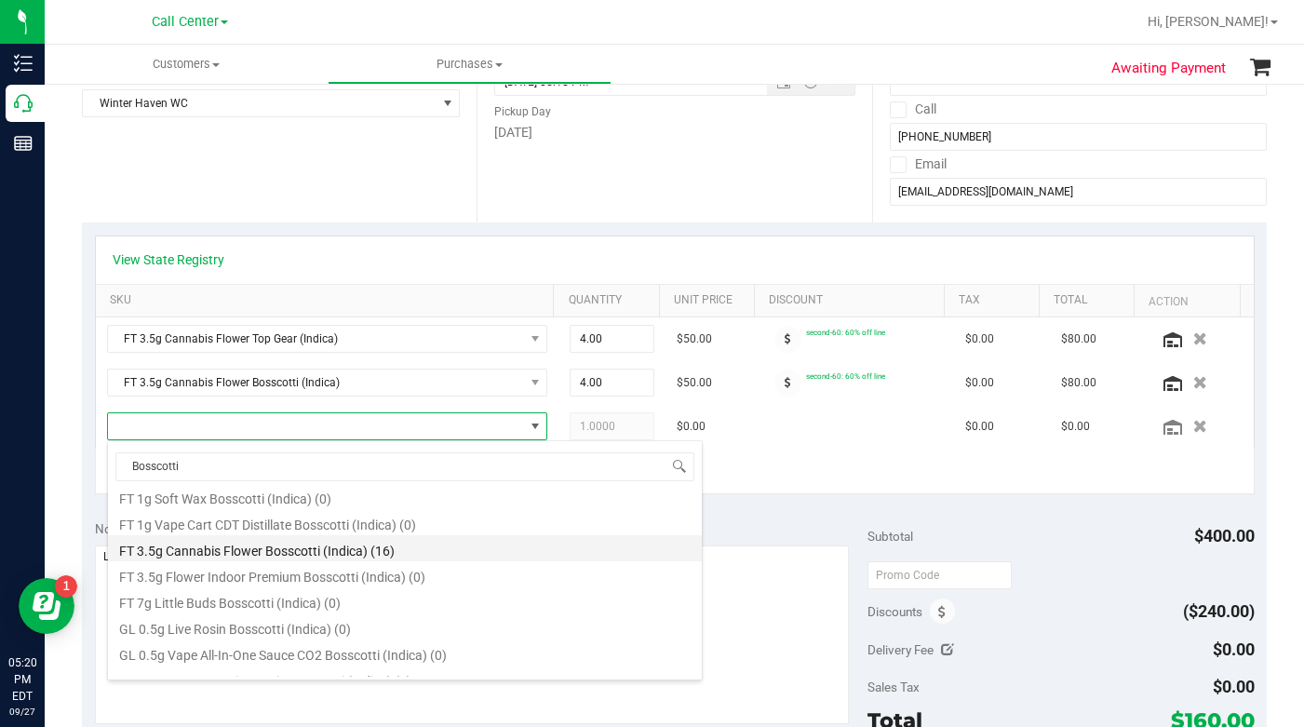
click at [228, 555] on li "FT 3.5g Cannabis Flower Bosscotti (Indica) (16)" at bounding box center [405, 548] width 594 height 26
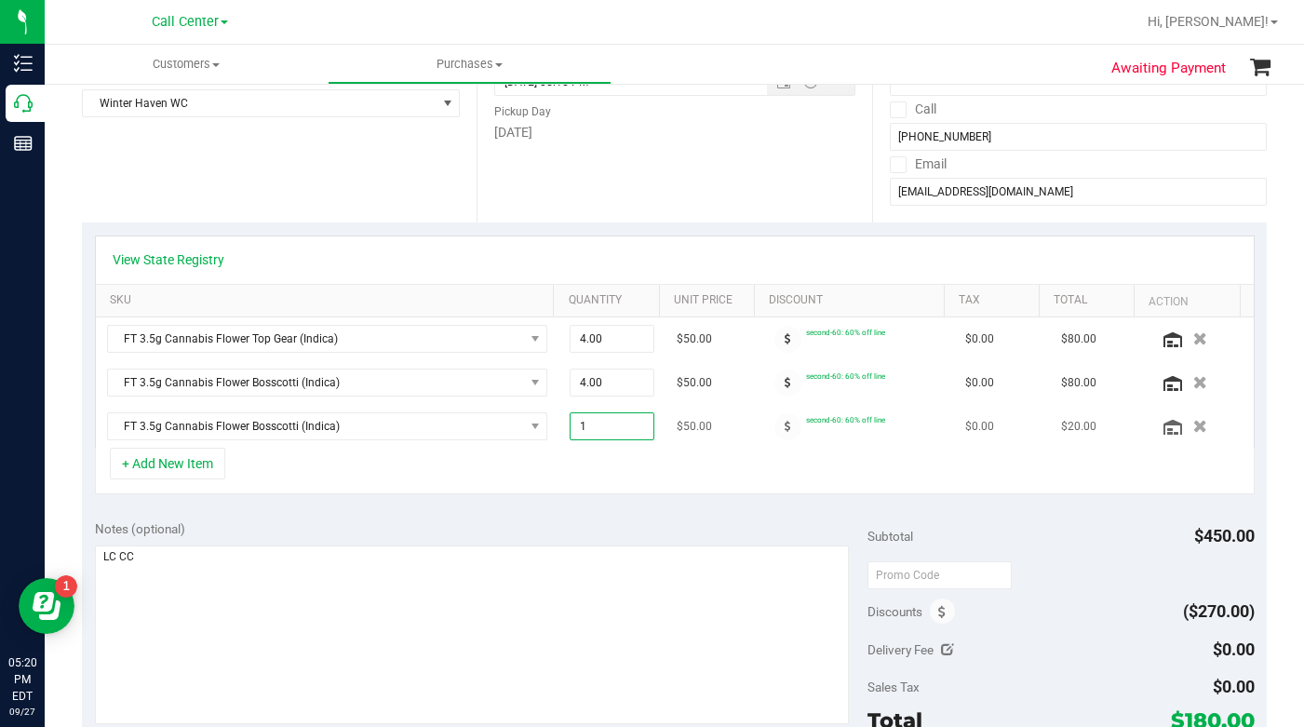
drag, startPoint x: 572, startPoint y: 433, endPoint x: 562, endPoint y: 433, distance: 10.2
click at [570, 433] on span "1.00 1" at bounding box center [612, 426] width 85 height 28
type input "3"
type input "3.00"
click at [510, 464] on div "+ Add New Item" at bounding box center [675, 471] width 1160 height 47
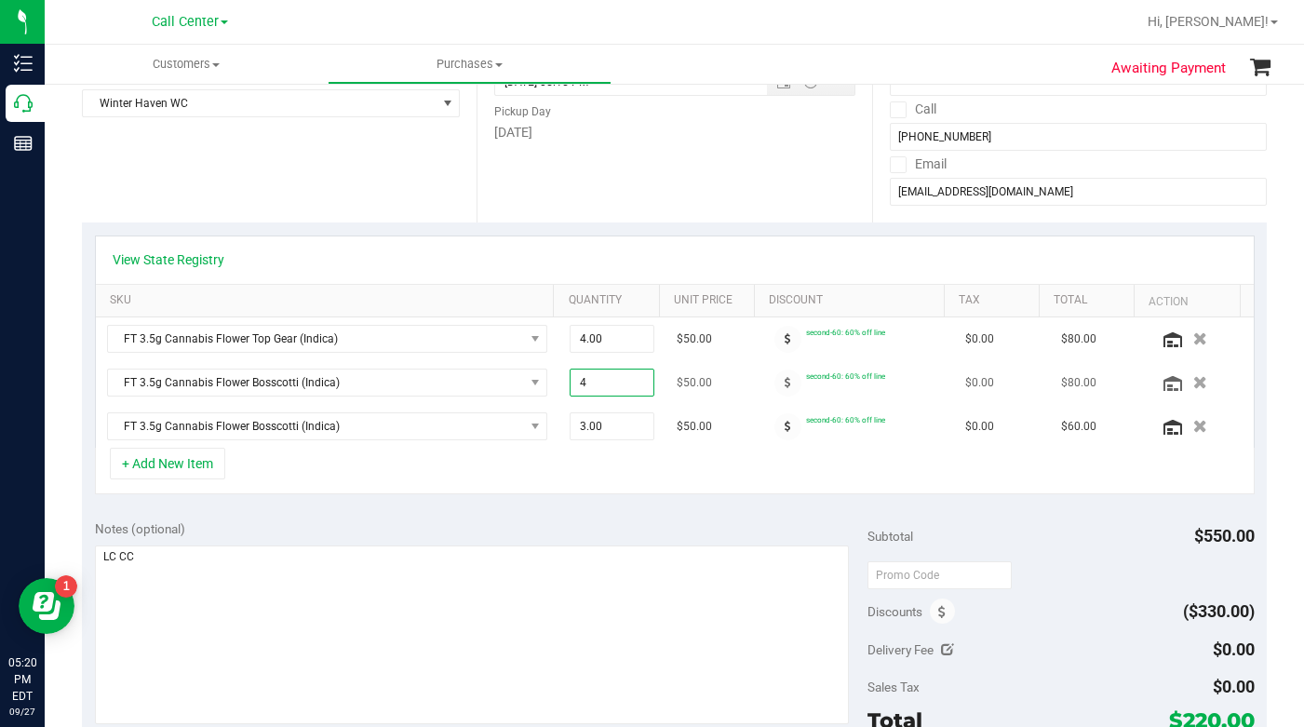
drag, startPoint x: 574, startPoint y: 381, endPoint x: 564, endPoint y: 383, distance: 10.6
click at [589, 395] on input "4" at bounding box center [612, 383] width 83 height 26
drag, startPoint x: 580, startPoint y: 381, endPoint x: 565, endPoint y: 382, distance: 14.9
click at [571, 382] on input "4" at bounding box center [612, 383] width 83 height 26
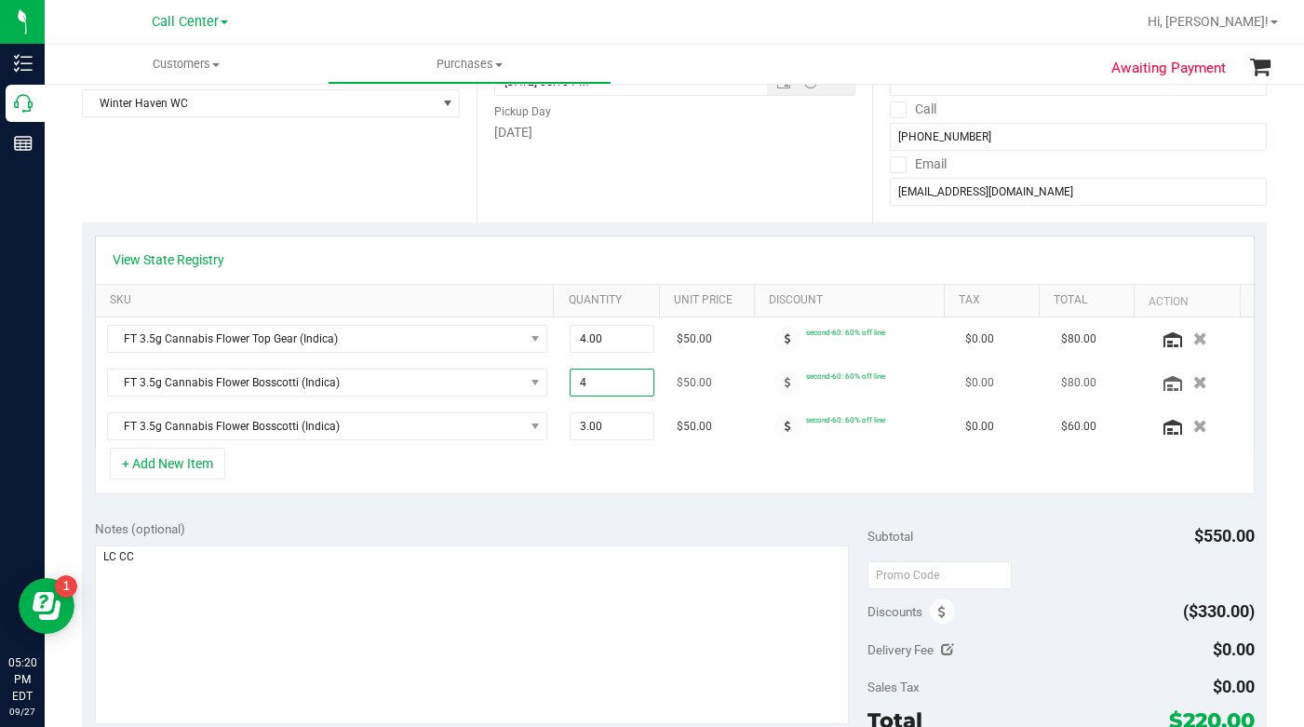
type input "1"
type input "1.00"
click at [514, 461] on div "+ Add New Item" at bounding box center [675, 471] width 1160 height 47
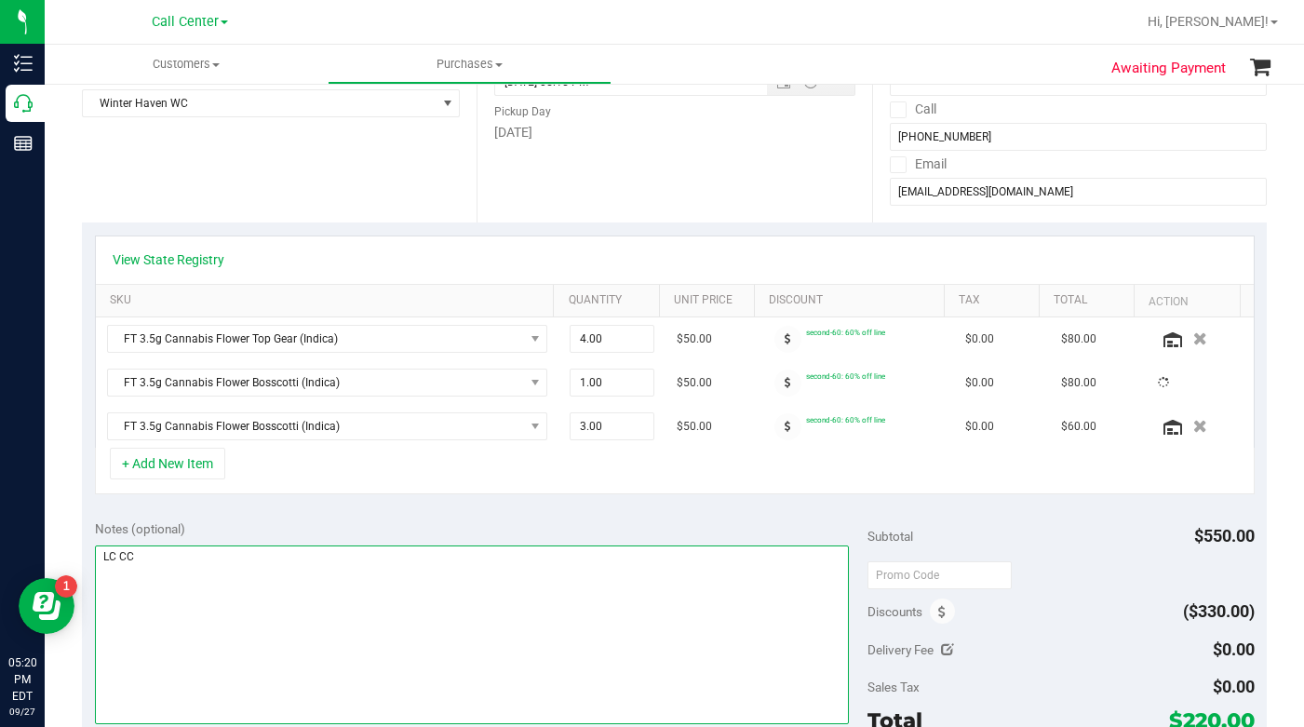
click at [413, 613] on textarea at bounding box center [472, 634] width 755 height 179
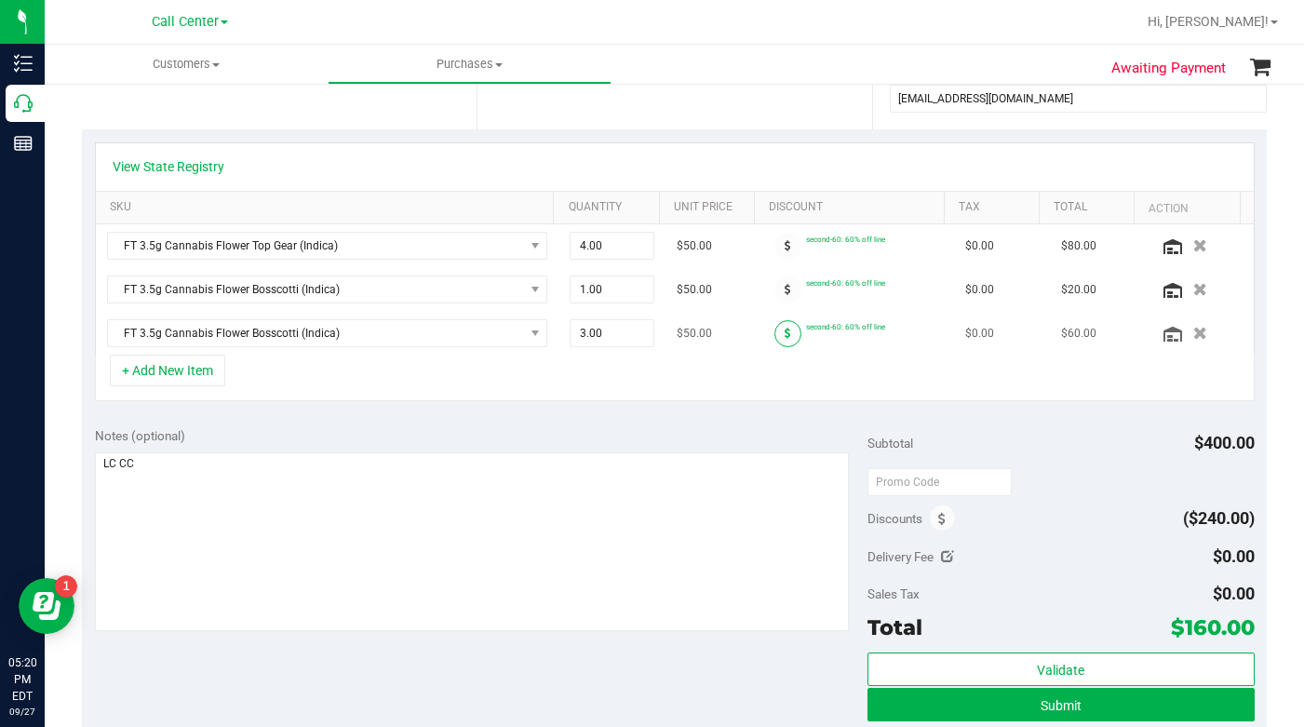
click at [785, 335] on icon at bounding box center [788, 333] width 7 height 11
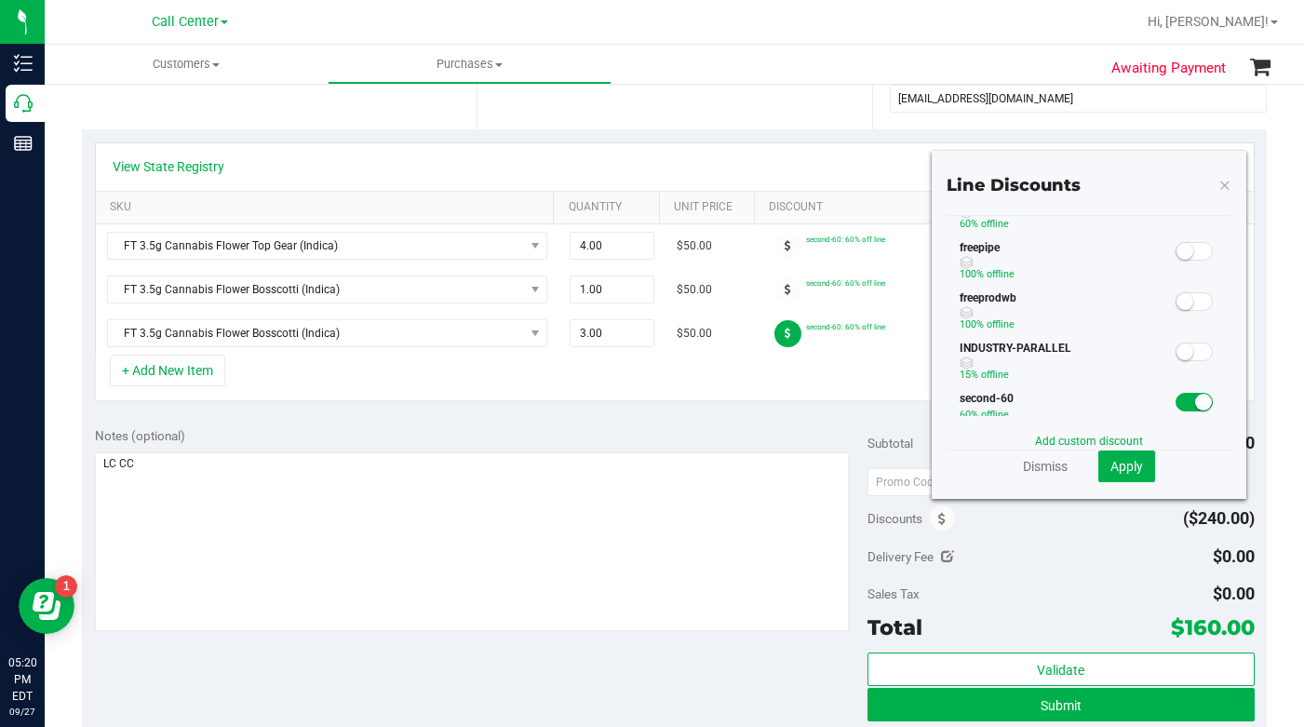
scroll to position [186, 0]
click at [1180, 393] on span at bounding box center [1194, 393] width 37 height 19
click at [1110, 466] on span "Apply" at bounding box center [1126, 466] width 33 height 15
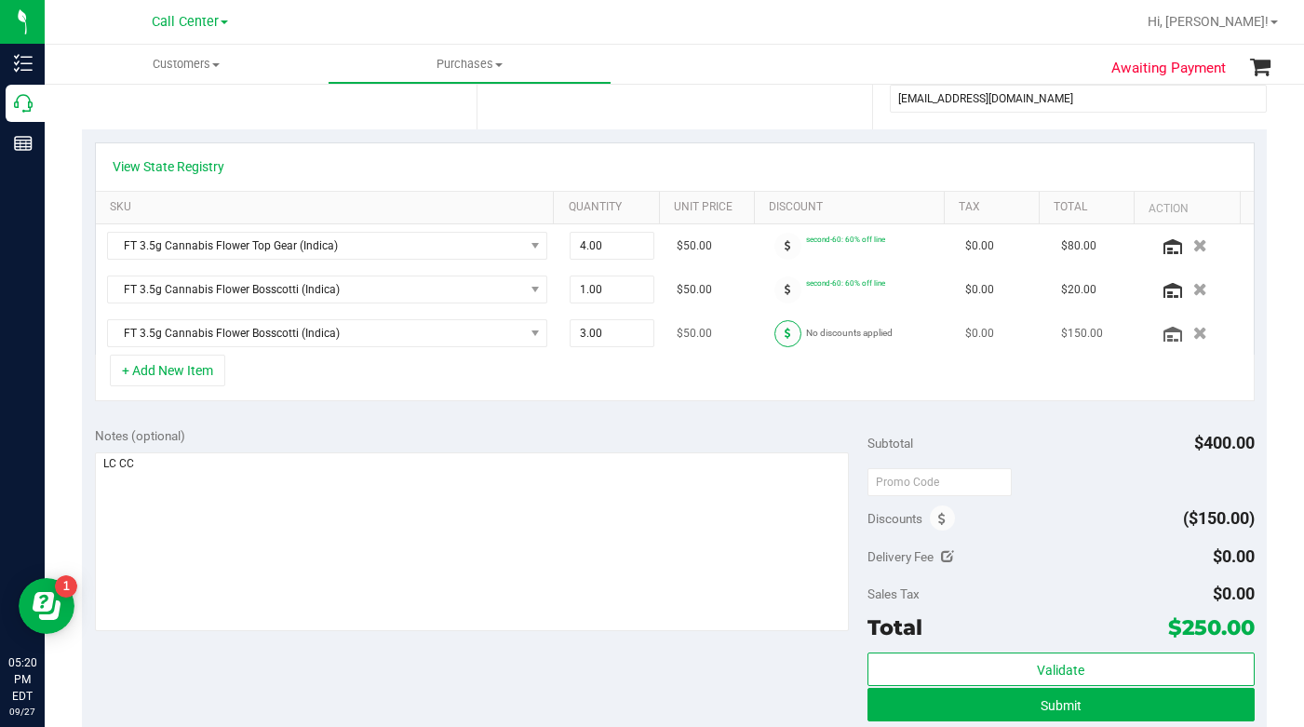
click at [785, 332] on icon at bounding box center [788, 333] width 7 height 11
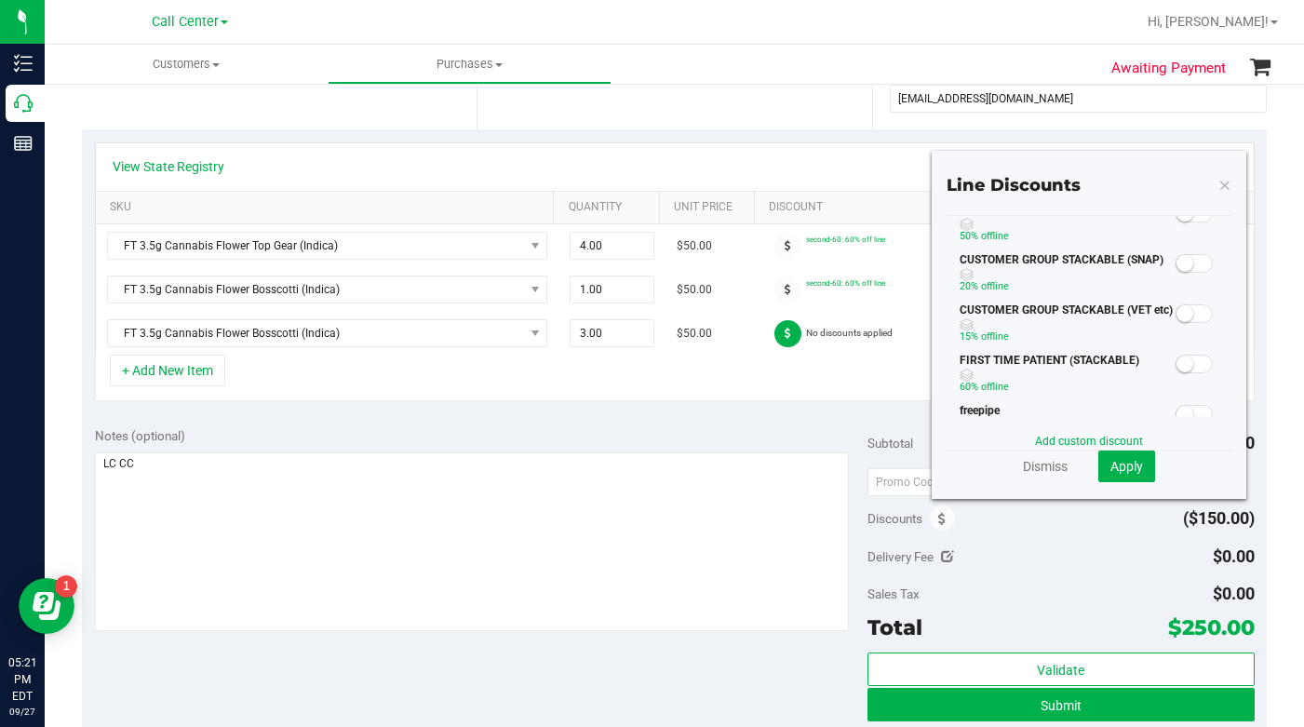
scroll to position [0, 0]
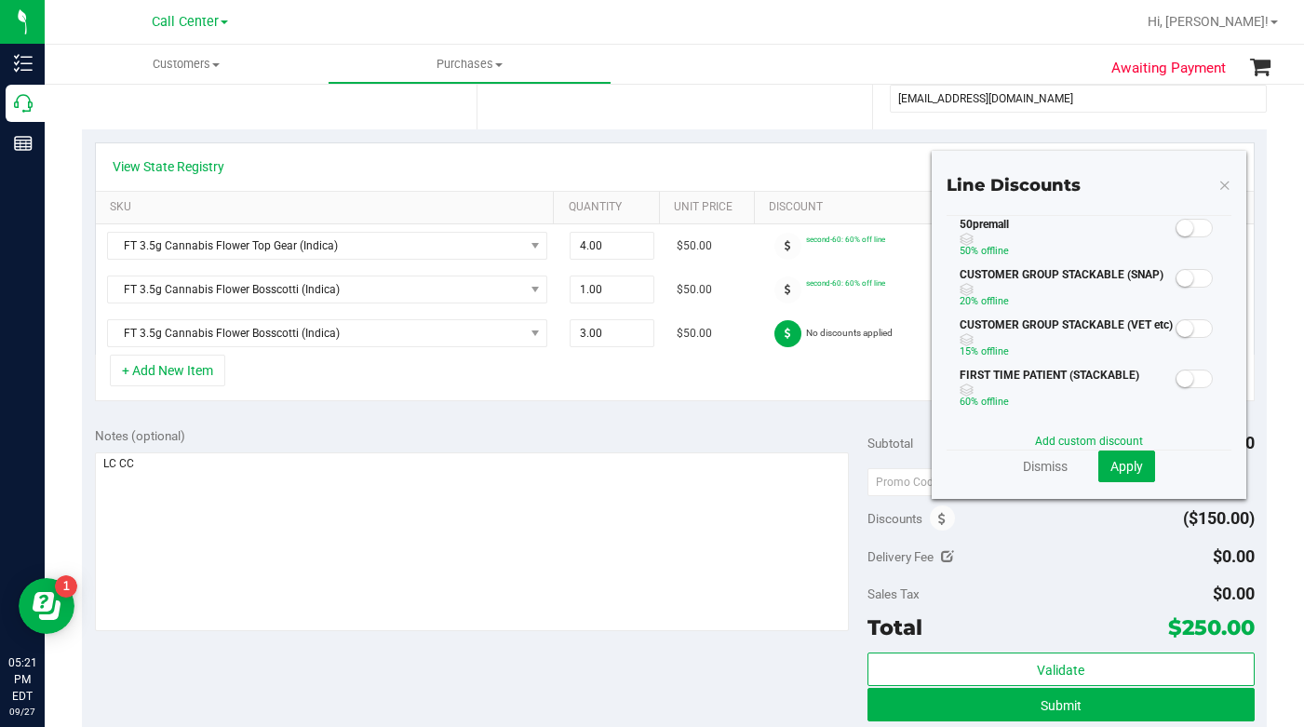
click at [1218, 183] on icon at bounding box center [1224, 184] width 13 height 22
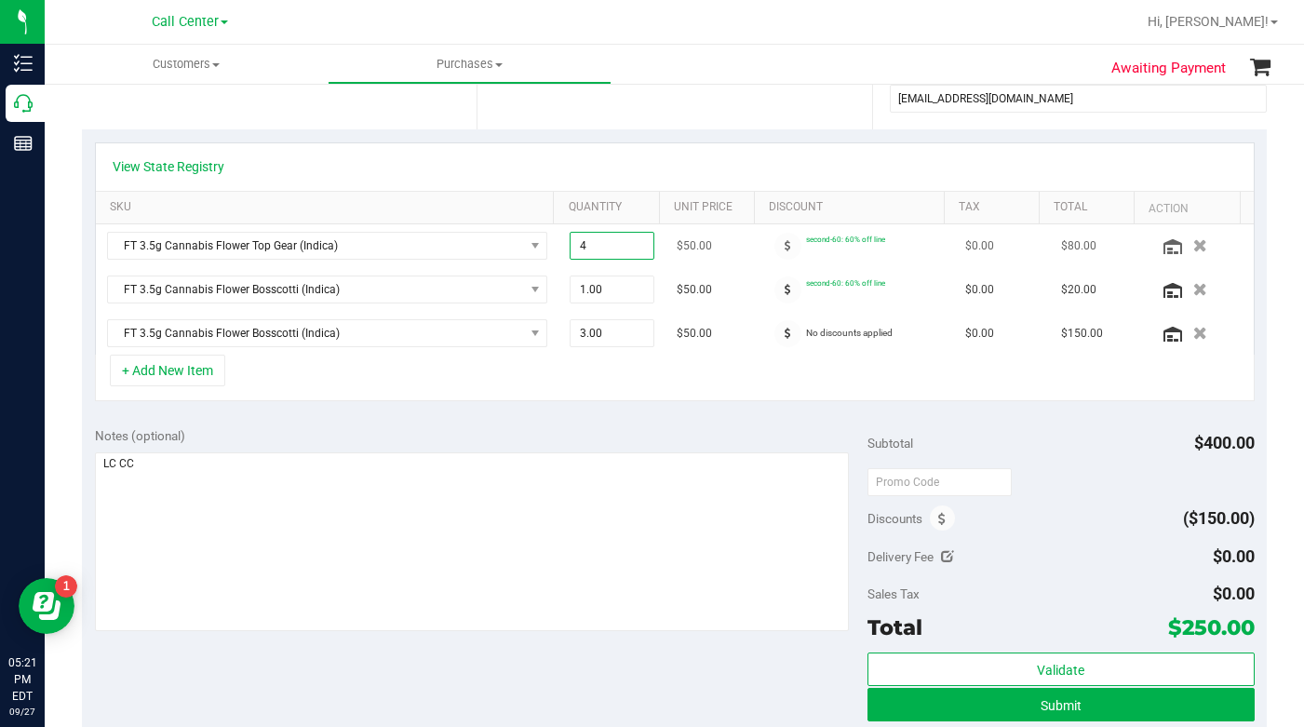
drag, startPoint x: 575, startPoint y: 245, endPoint x: 562, endPoint y: 247, distance: 13.2
click at [570, 247] on span "4.00 4" at bounding box center [612, 246] width 85 height 28
type input "3"
type input "3.00"
drag, startPoint x: 575, startPoint y: 289, endPoint x: 559, endPoint y: 290, distance: 15.9
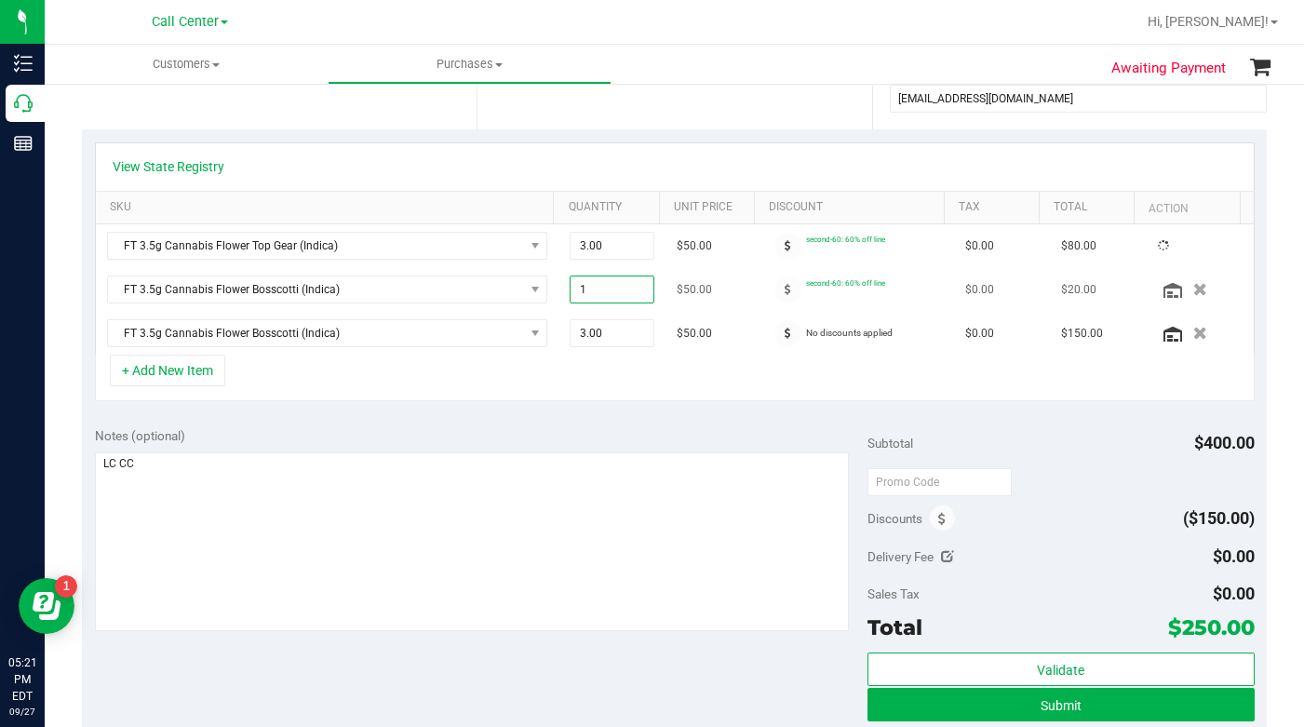
click at [570, 290] on span "1.00 1" at bounding box center [612, 290] width 85 height 28
click at [576, 293] on span "1.00 1" at bounding box center [612, 290] width 85 height 28
type input "3"
type input "3.00"
click at [1192, 337] on icon "button" at bounding box center [1200, 334] width 16 height 14
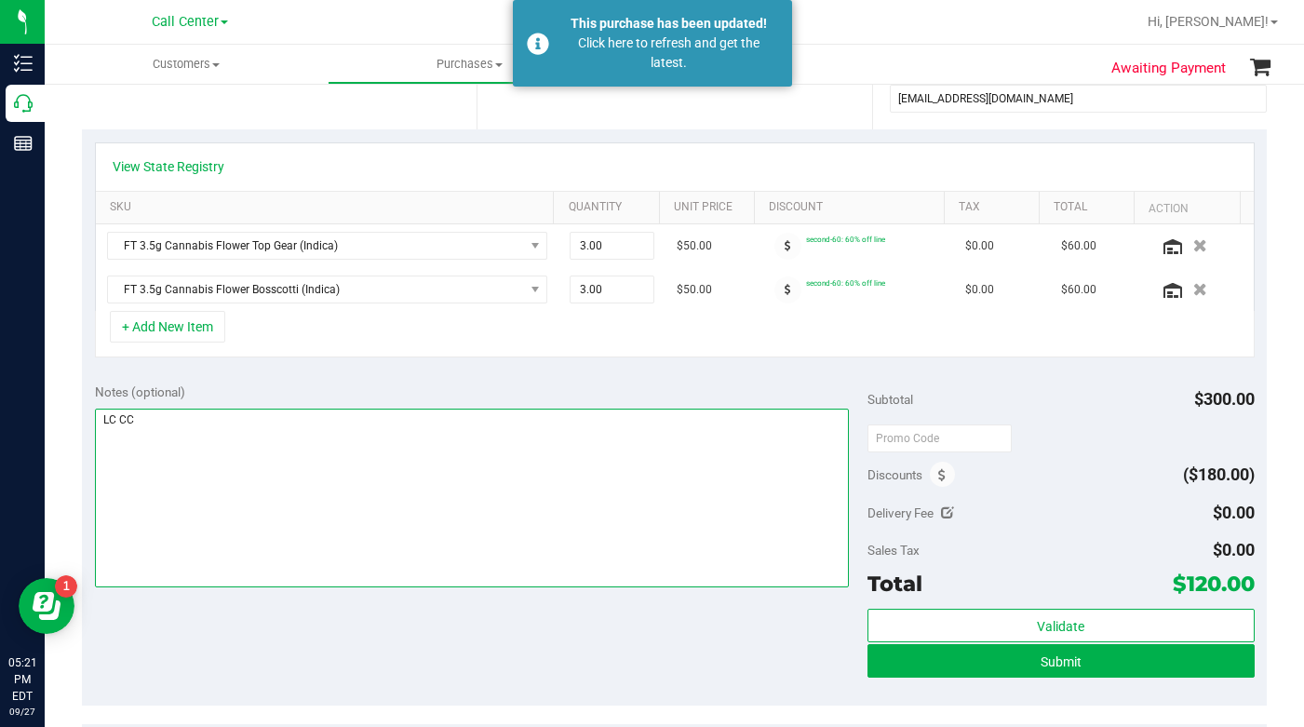
click at [509, 583] on textarea at bounding box center [472, 498] width 755 height 179
click at [546, 545] on textarea at bounding box center [472, 498] width 755 height 179
click at [507, 560] on textarea at bounding box center [472, 498] width 755 height 179
click at [409, 544] on textarea at bounding box center [472, 498] width 755 height 179
click at [497, 518] on textarea at bounding box center [472, 498] width 755 height 179
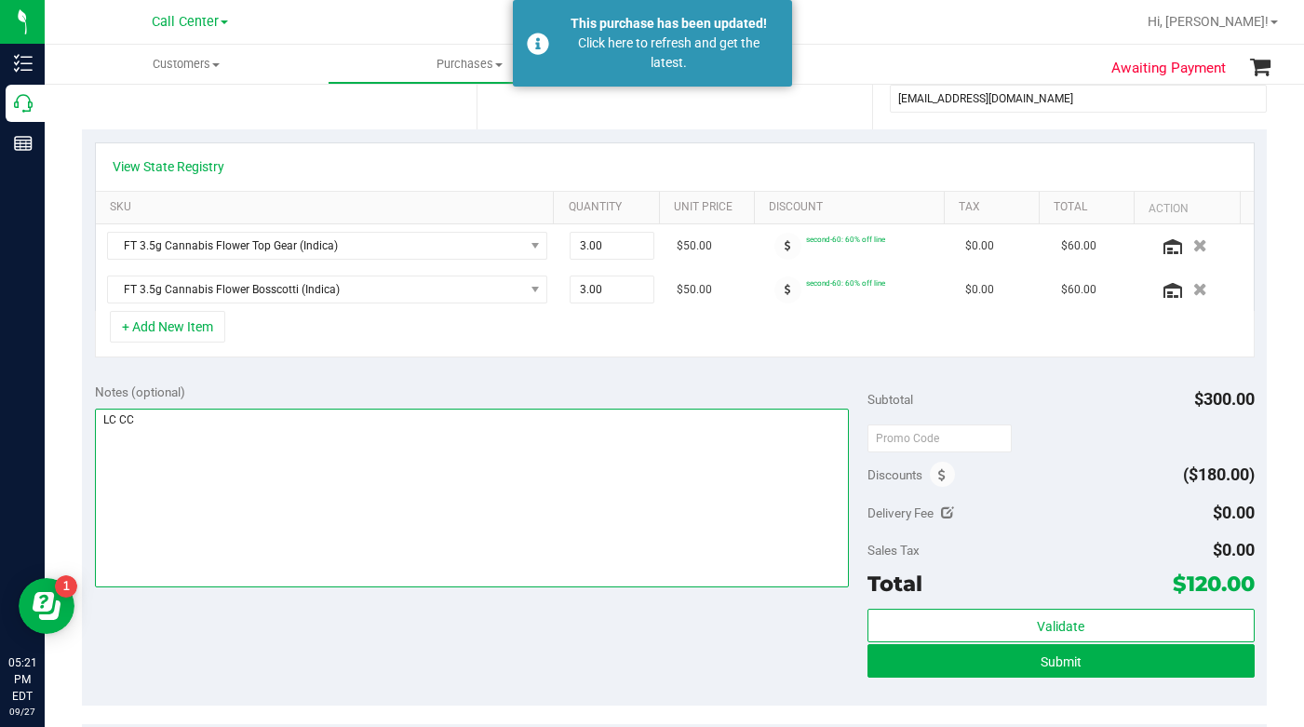
click at [496, 520] on textarea at bounding box center [472, 498] width 755 height 179
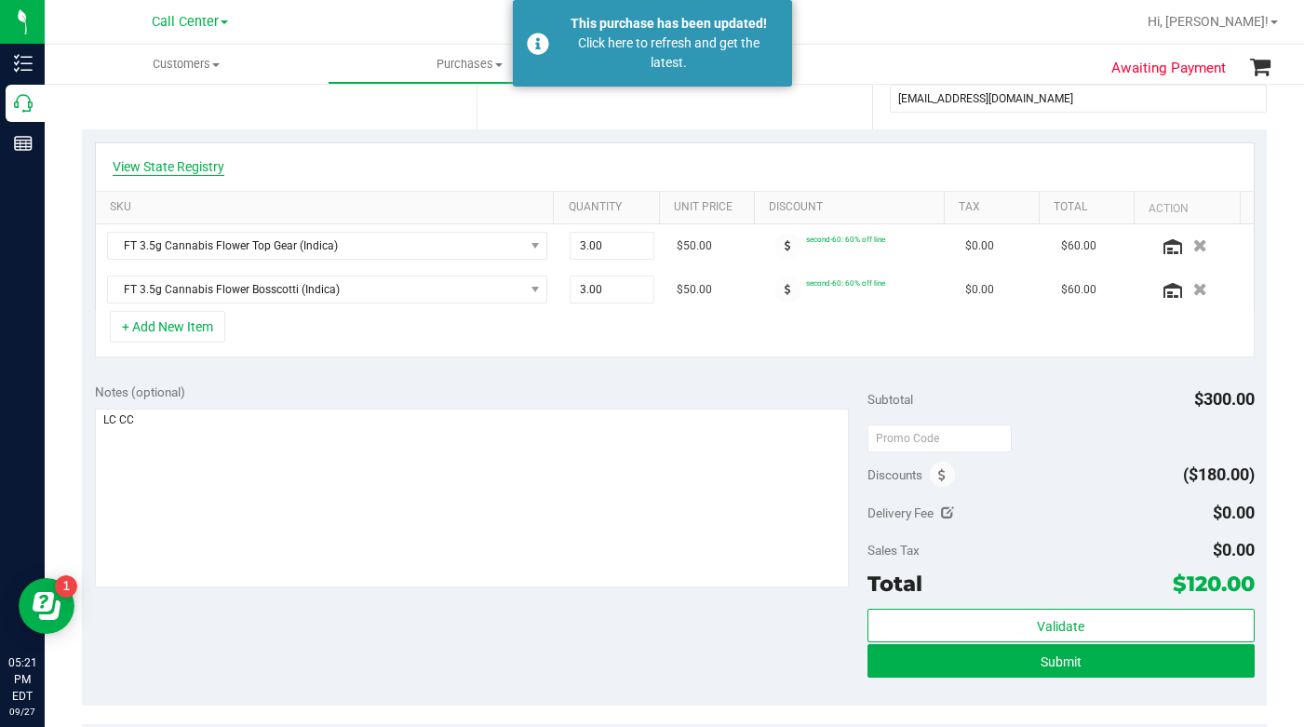
click at [158, 163] on link "View State Registry" at bounding box center [169, 166] width 112 height 19
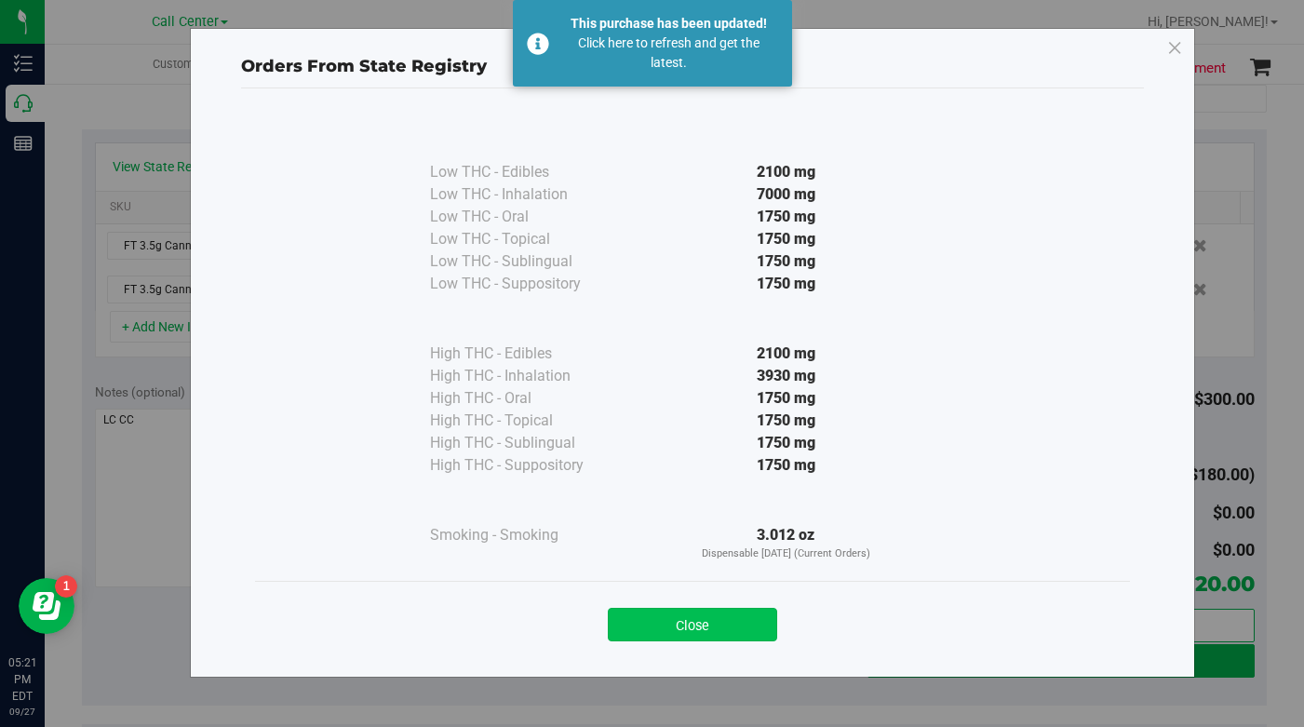
click at [669, 614] on button "Close" at bounding box center [692, 625] width 169 height 34
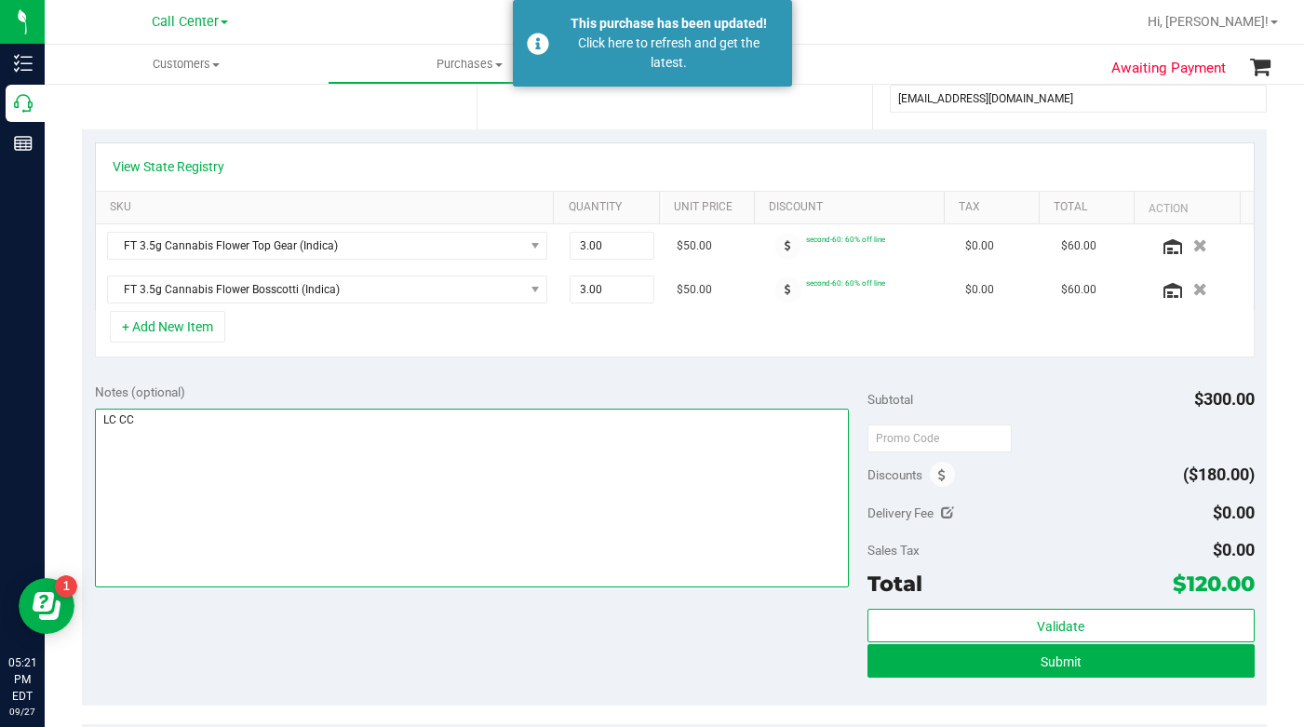
click at [552, 574] on textarea at bounding box center [472, 498] width 755 height 179
click at [520, 537] on textarea at bounding box center [472, 498] width 755 height 179
click at [518, 533] on textarea at bounding box center [472, 498] width 755 height 179
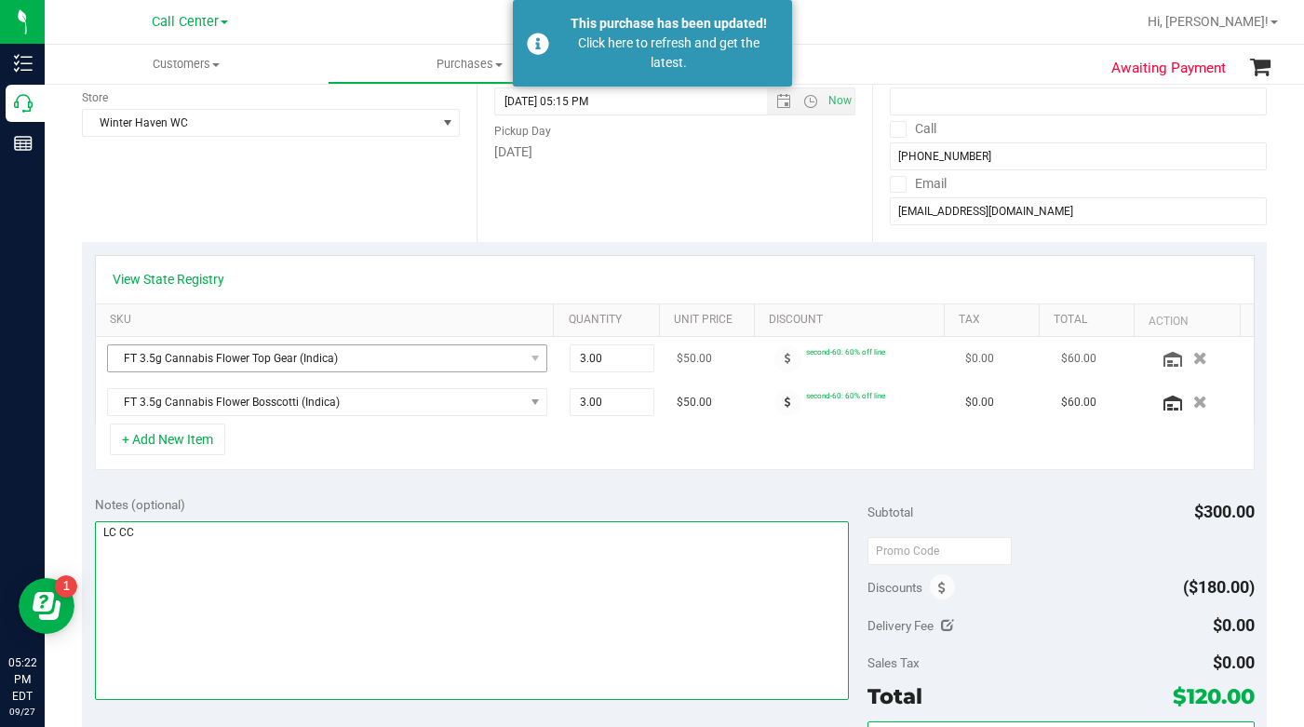
scroll to position [93, 0]
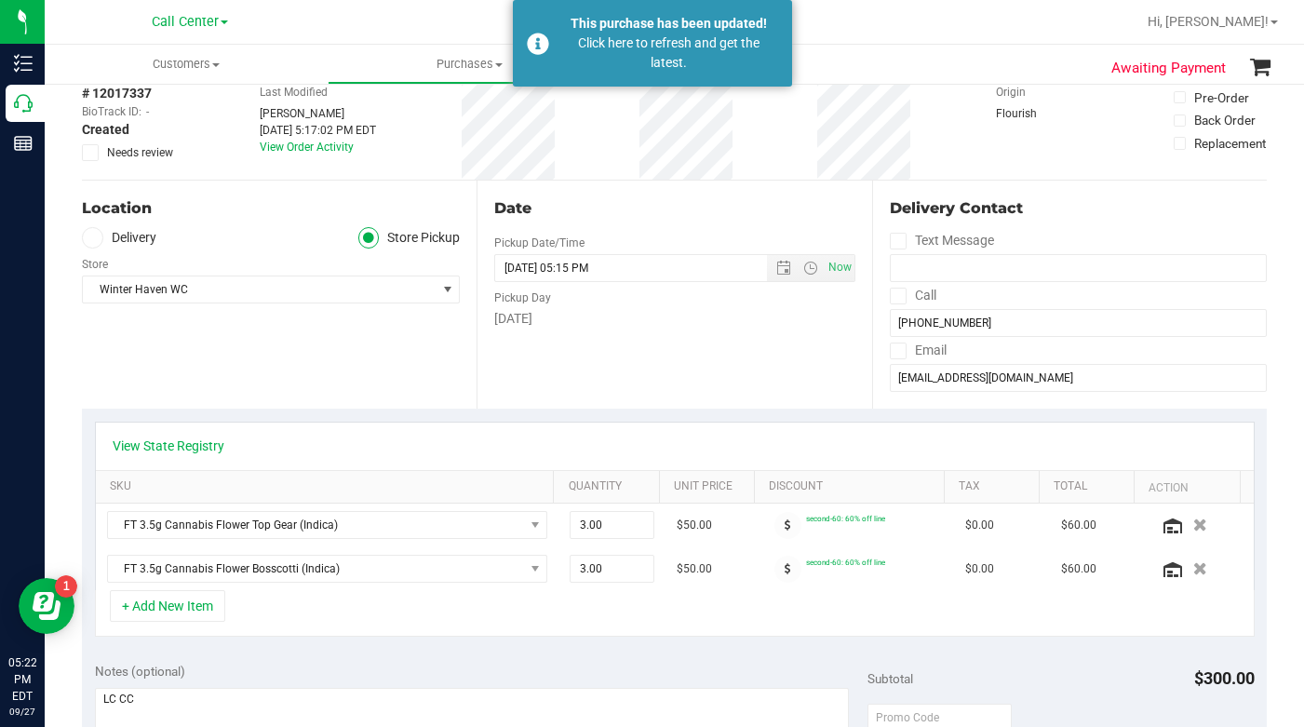
click at [262, 380] on div "Location Delivery Store Pickup Store Winter Haven WC Select Store Bonita Spring…" at bounding box center [279, 295] width 395 height 228
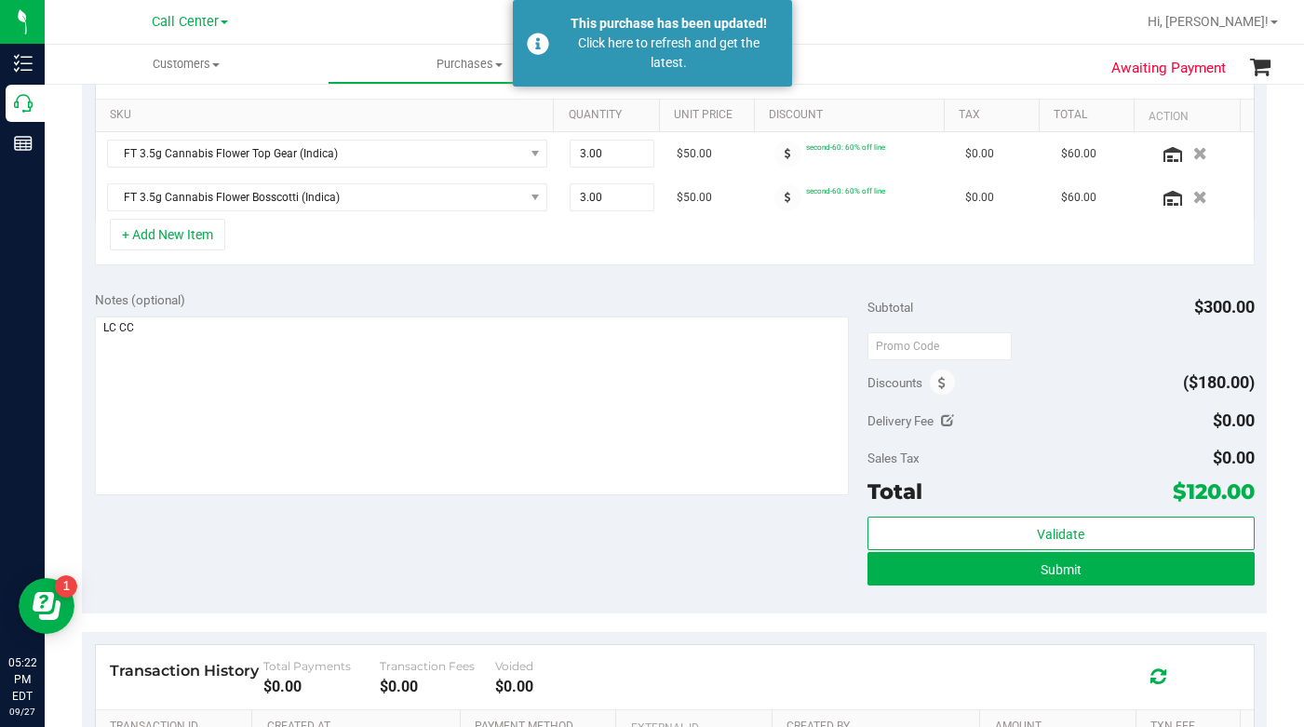
scroll to position [465, 0]
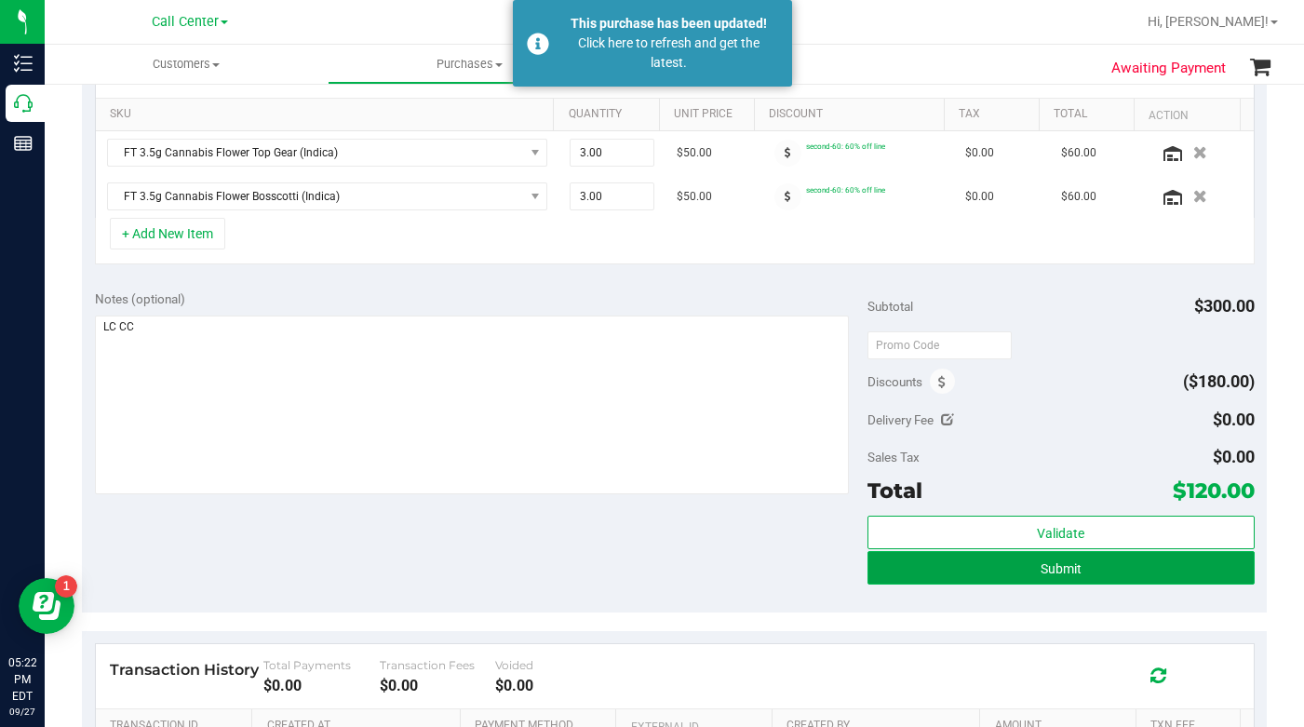
click at [888, 568] on button "Submit" at bounding box center [1061, 568] width 386 height 34
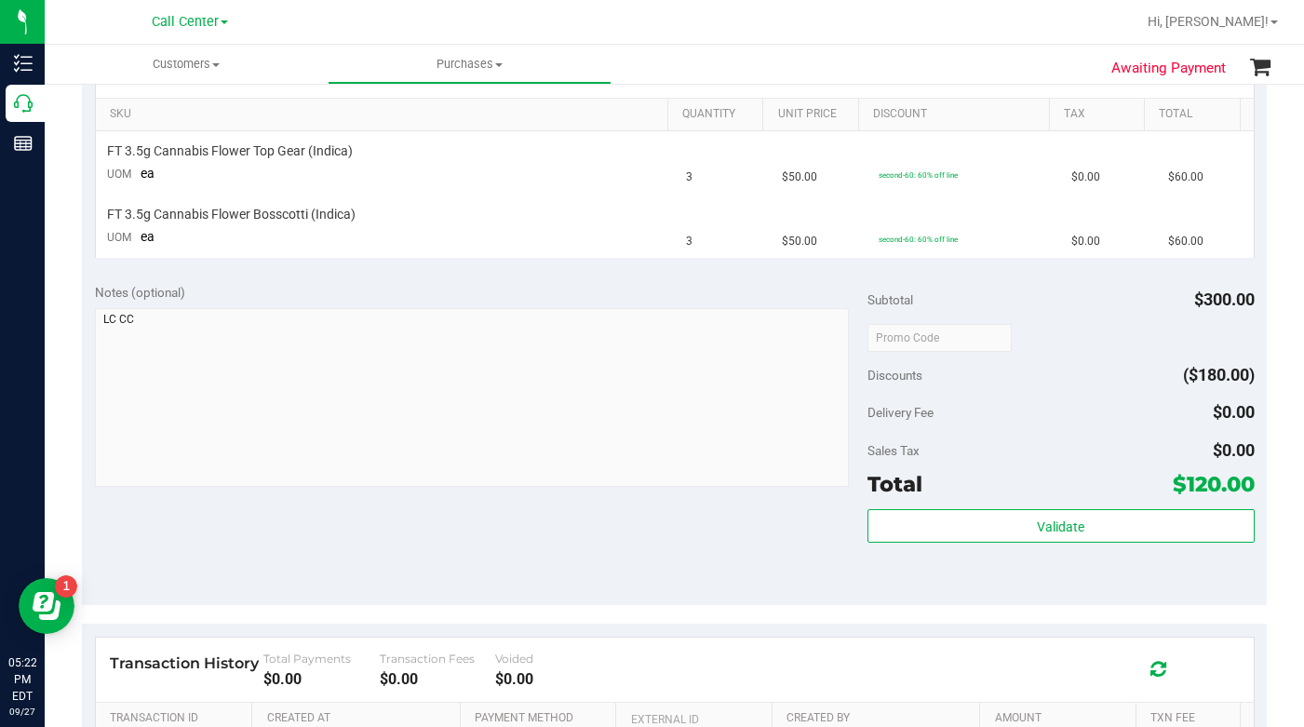
click at [667, 573] on div "Notes (optional) Subtotal $300.00 Discounts ($180.00) Delivery Fee $0.00 Sales …" at bounding box center [674, 437] width 1185 height 335
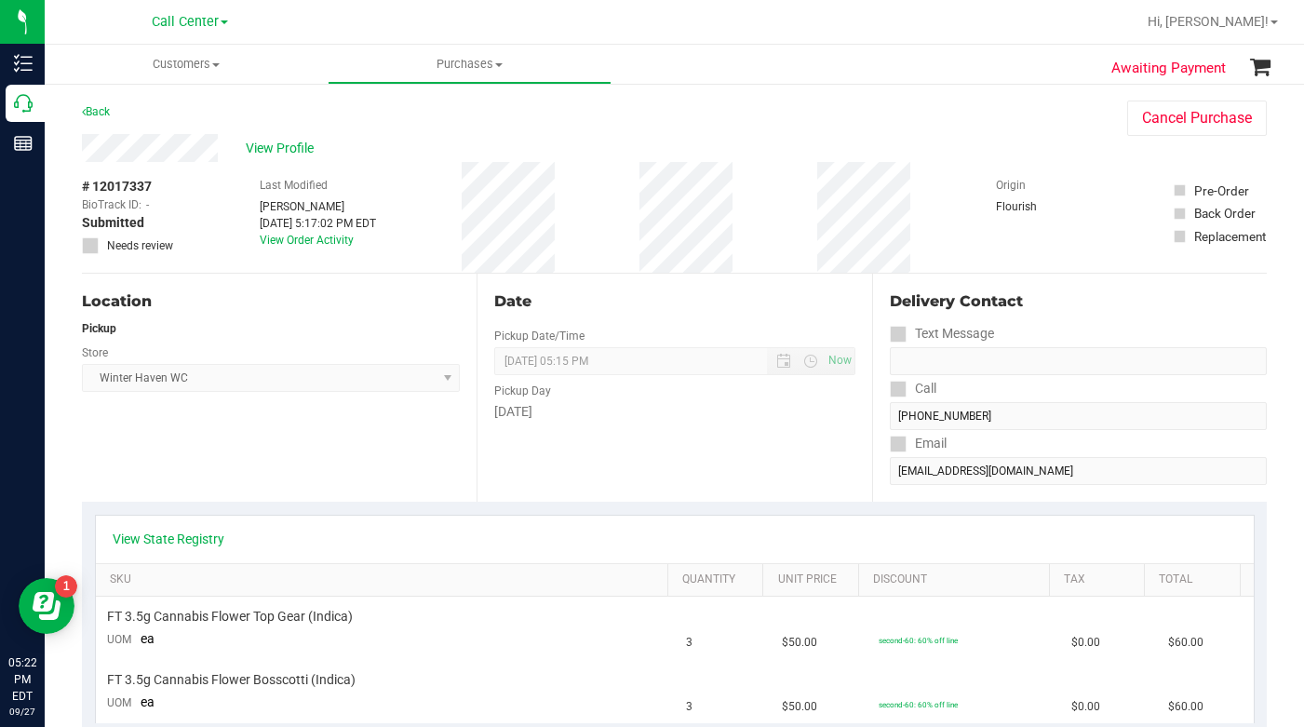
click at [407, 473] on div "Location Pickup Store Winter Haven WC Select Store Bonita Springs WC Boynton Be…" at bounding box center [279, 388] width 395 height 228
click at [389, 486] on div "Location Pickup Store Winter Haven WC Select Store Bonita Springs WC Boynton Be…" at bounding box center [279, 388] width 395 height 228
click at [381, 484] on div "Location Pickup Store Winter Haven WC Select Store Bonita Springs WC Boynton Be…" at bounding box center [279, 388] width 395 height 228
click at [259, 150] on span "View Profile" at bounding box center [283, 149] width 74 height 20
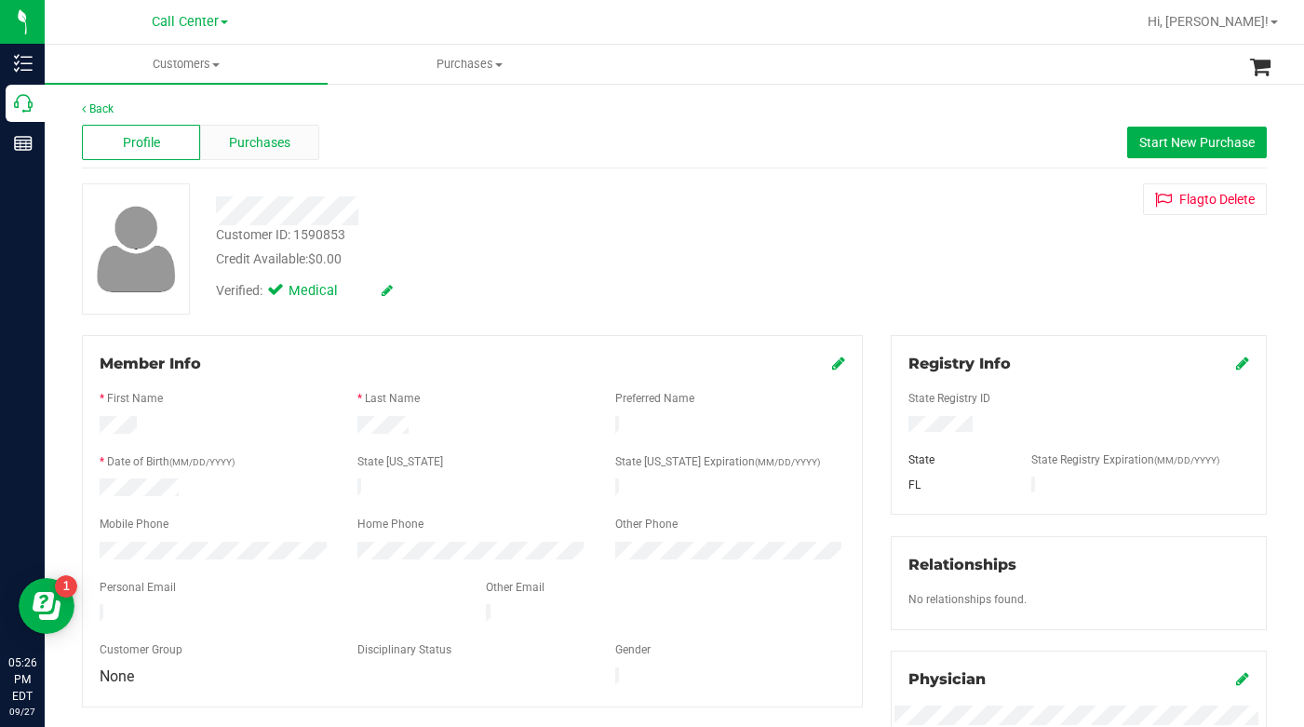
click at [269, 146] on span "Purchases" at bounding box center [259, 143] width 61 height 20
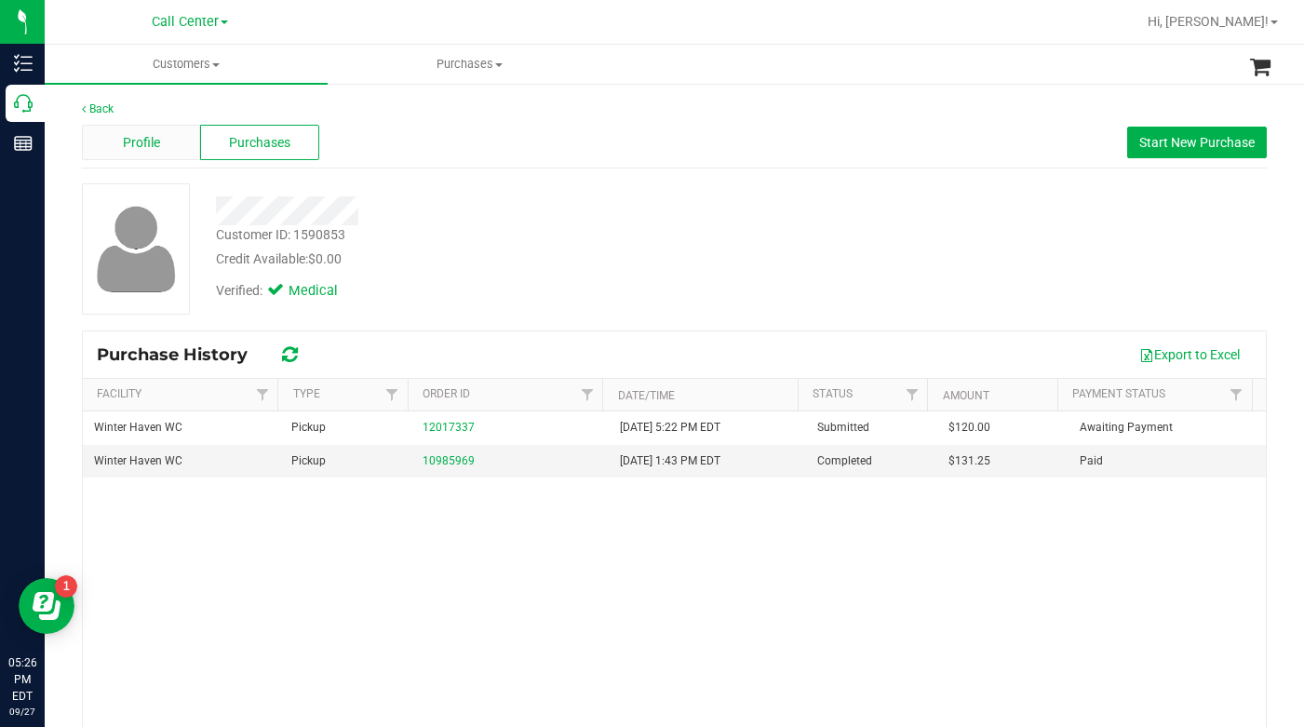
click at [143, 145] on span "Profile" at bounding box center [141, 143] width 37 height 20
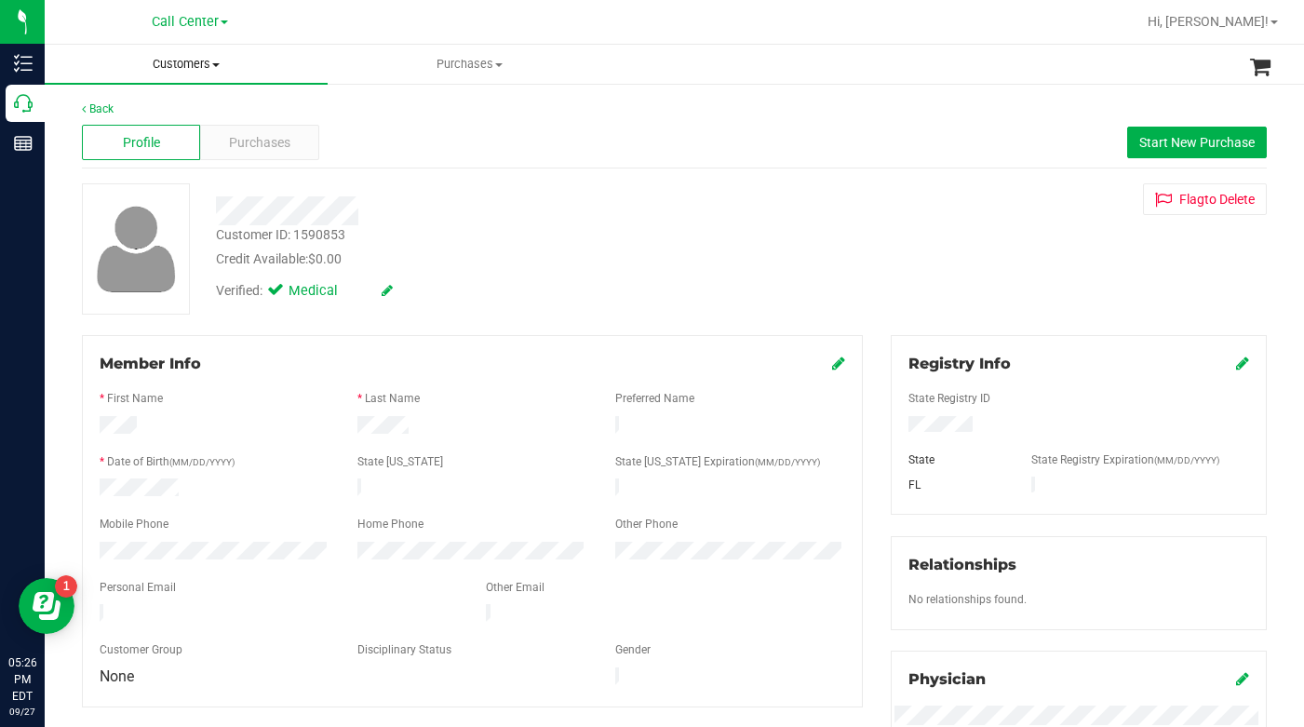
click at [216, 70] on span "Customers" at bounding box center [186, 64] width 283 height 17
click at [166, 108] on span "All customers" at bounding box center [112, 112] width 134 height 16
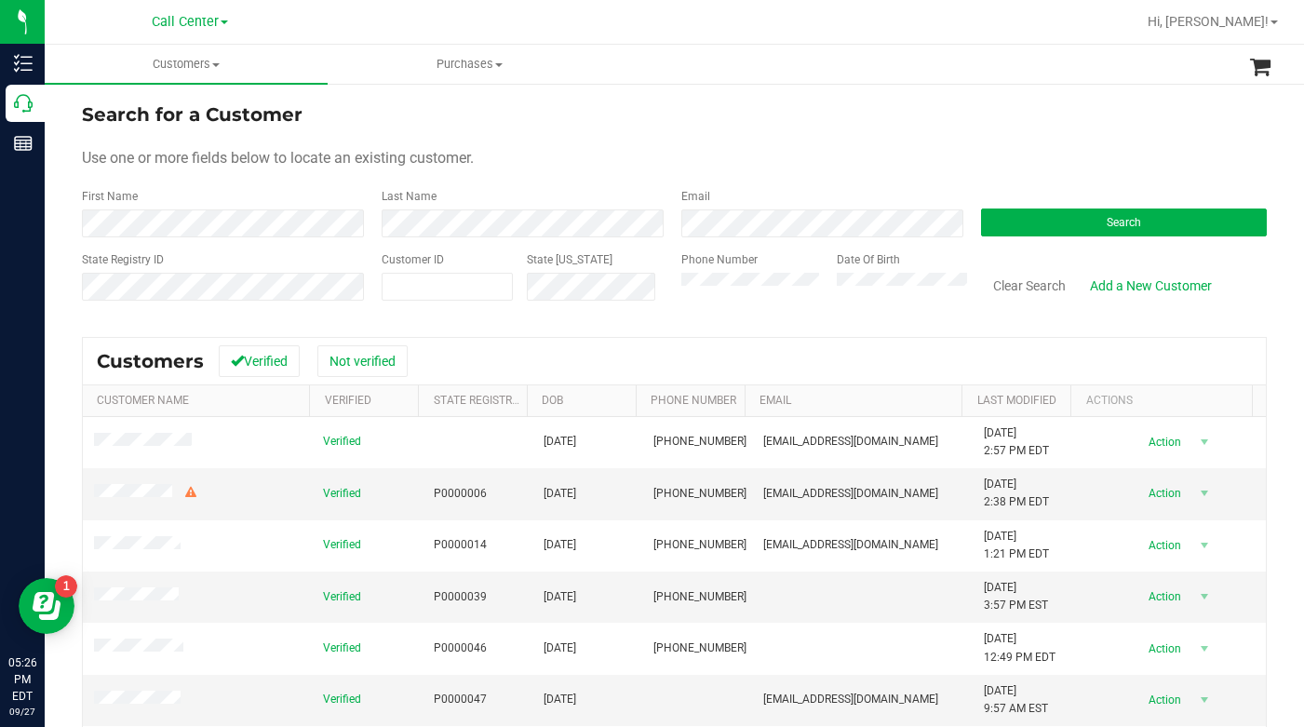
click at [656, 142] on form "Search for a Customer Use one or more fields below to locate an existing custom…" at bounding box center [674, 209] width 1185 height 217
drag, startPoint x: 1086, startPoint y: 139, endPoint x: 989, endPoint y: 191, distance: 109.9
click at [1083, 139] on form "Search for a Customer Use one or more fields below to locate an existing custom…" at bounding box center [674, 209] width 1185 height 217
click at [405, 293] on span at bounding box center [447, 287] width 131 height 28
type input "1622900"
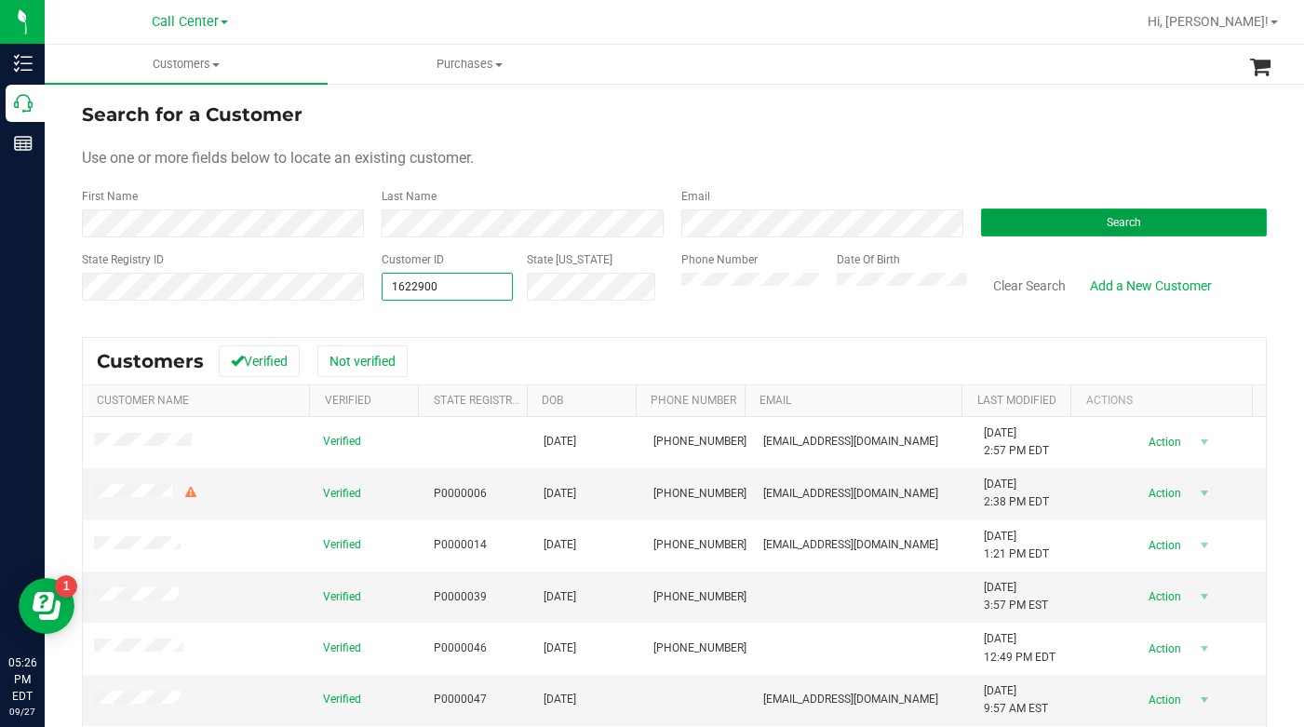
type input "1622900"
click at [1045, 220] on button "Search" at bounding box center [1124, 222] width 286 height 28
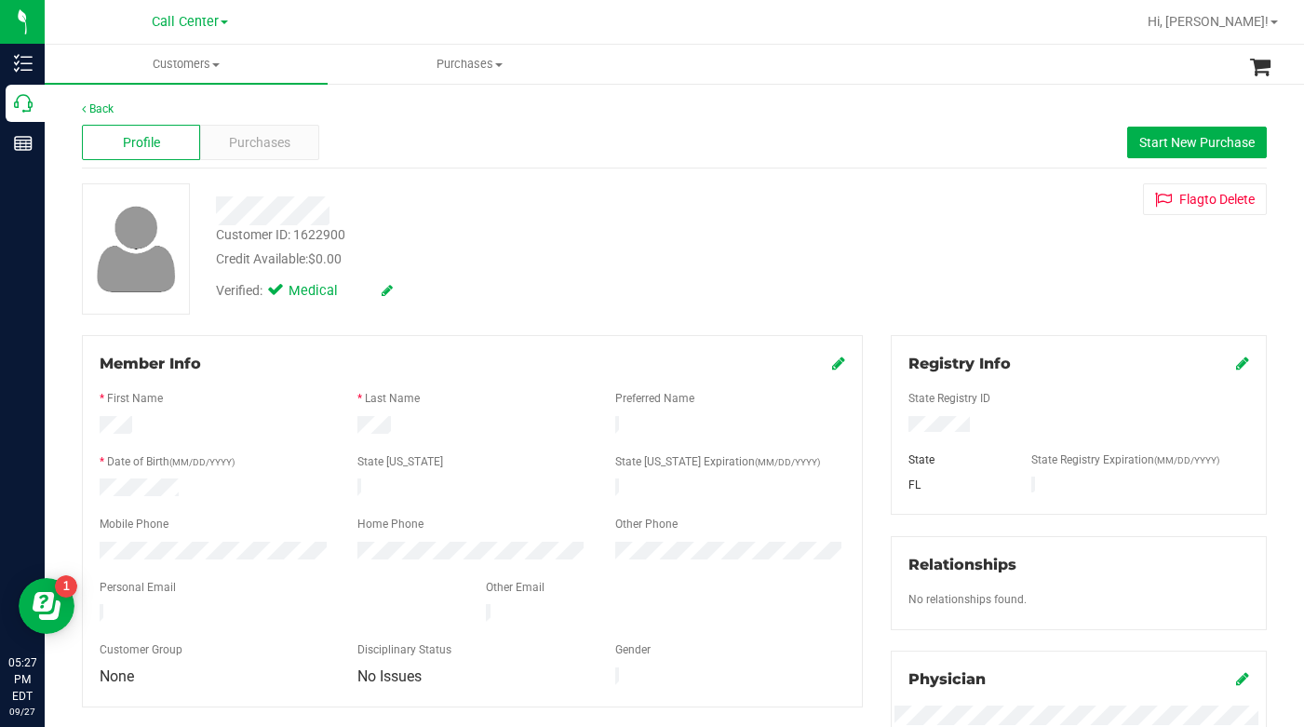
click at [933, 257] on div "Customer ID: 1622900 Credit Available: $0.00 Verified: Medical Flag to Delete" at bounding box center [674, 248] width 1213 height 131
click at [253, 137] on span "Purchases" at bounding box center [259, 143] width 61 height 20
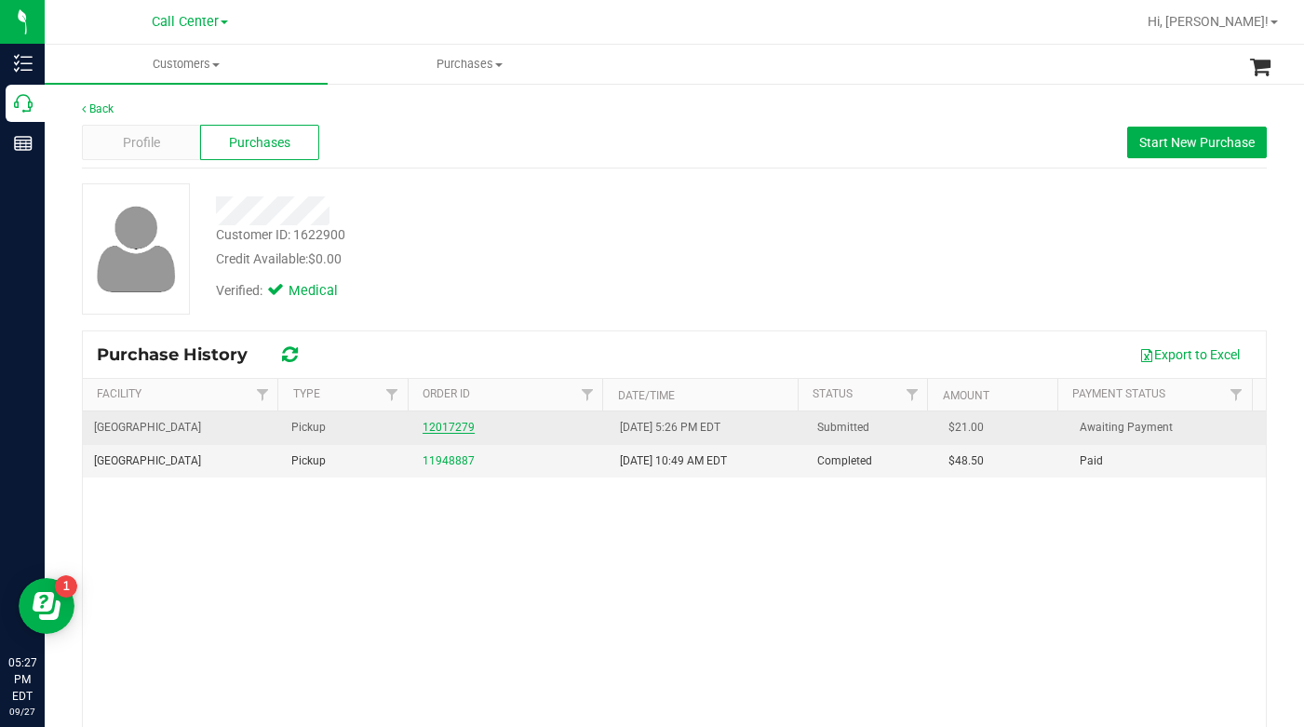
click at [434, 431] on link "12017279" at bounding box center [449, 427] width 52 height 13
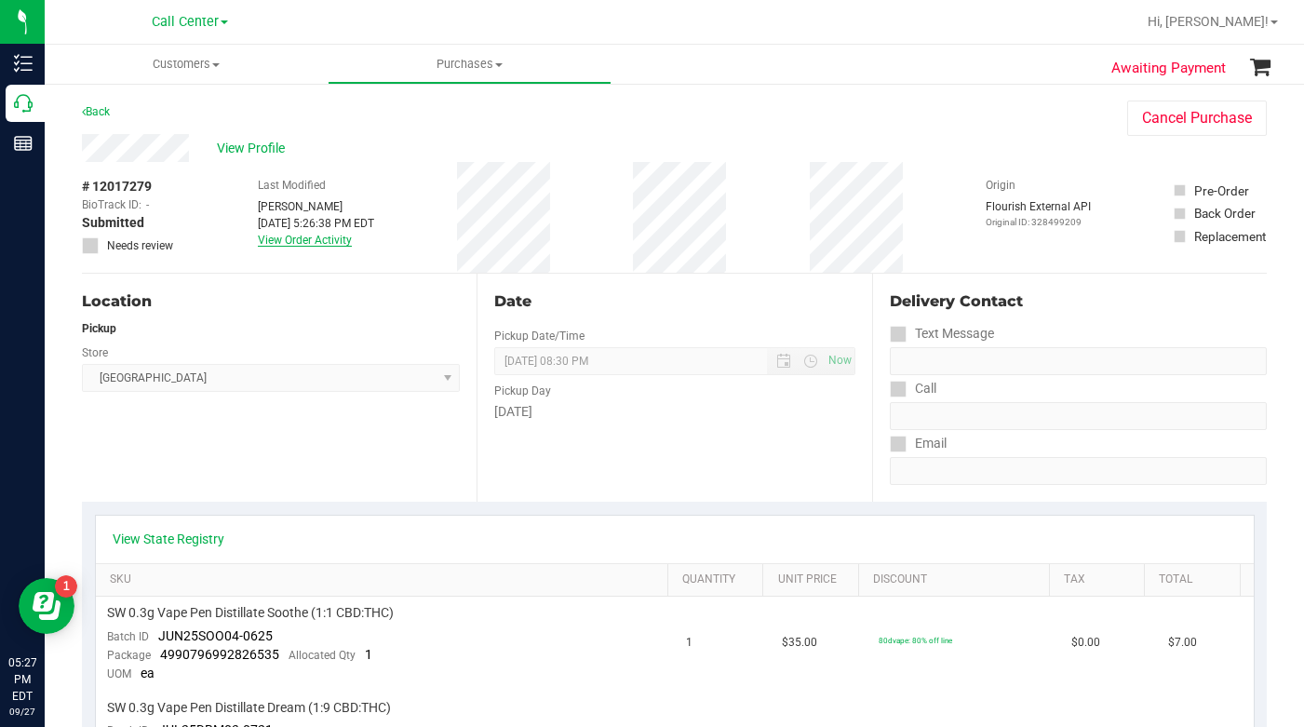
click at [292, 240] on link "View Order Activity" at bounding box center [305, 240] width 94 height 13
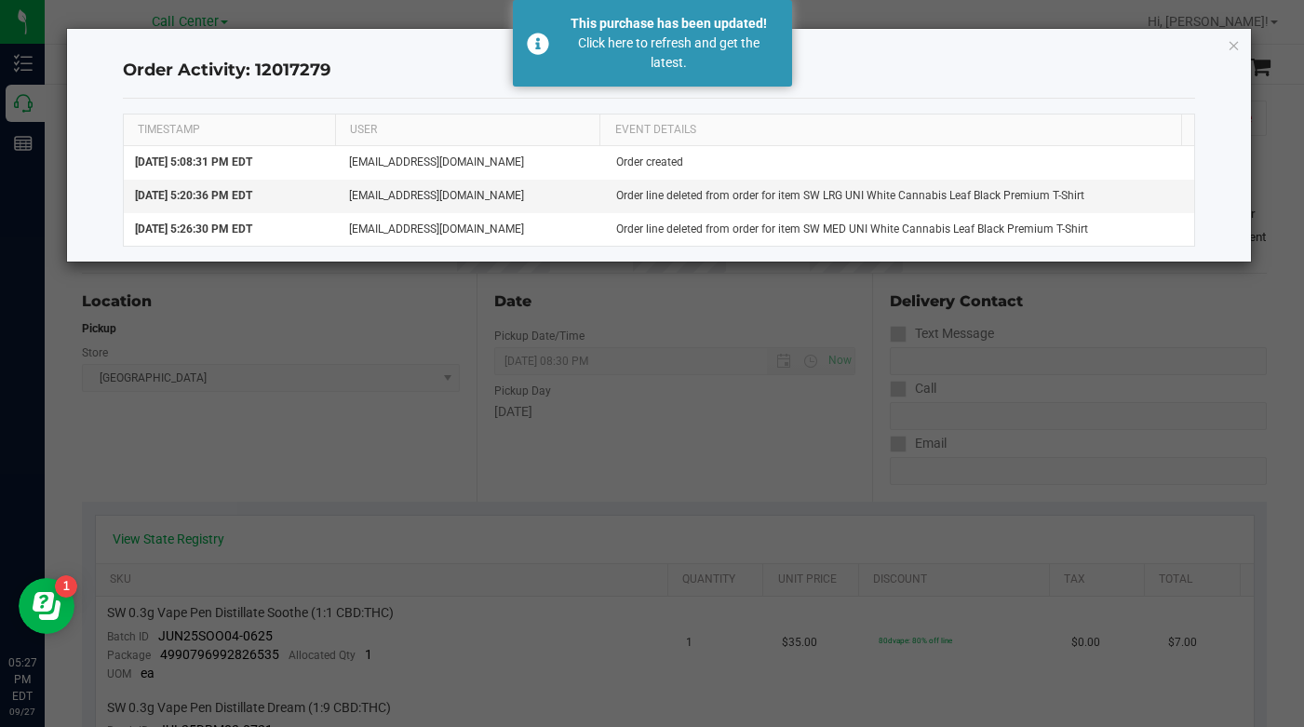
click at [1125, 460] on ngb-modal-window "Order Activity: 12017279 TIMESTAMP USER EVENT DETAILS Sep 27, 2025 5:08:31 PM E…" at bounding box center [659, 363] width 1318 height 727
click at [1230, 53] on icon "button" at bounding box center [1234, 45] width 13 height 22
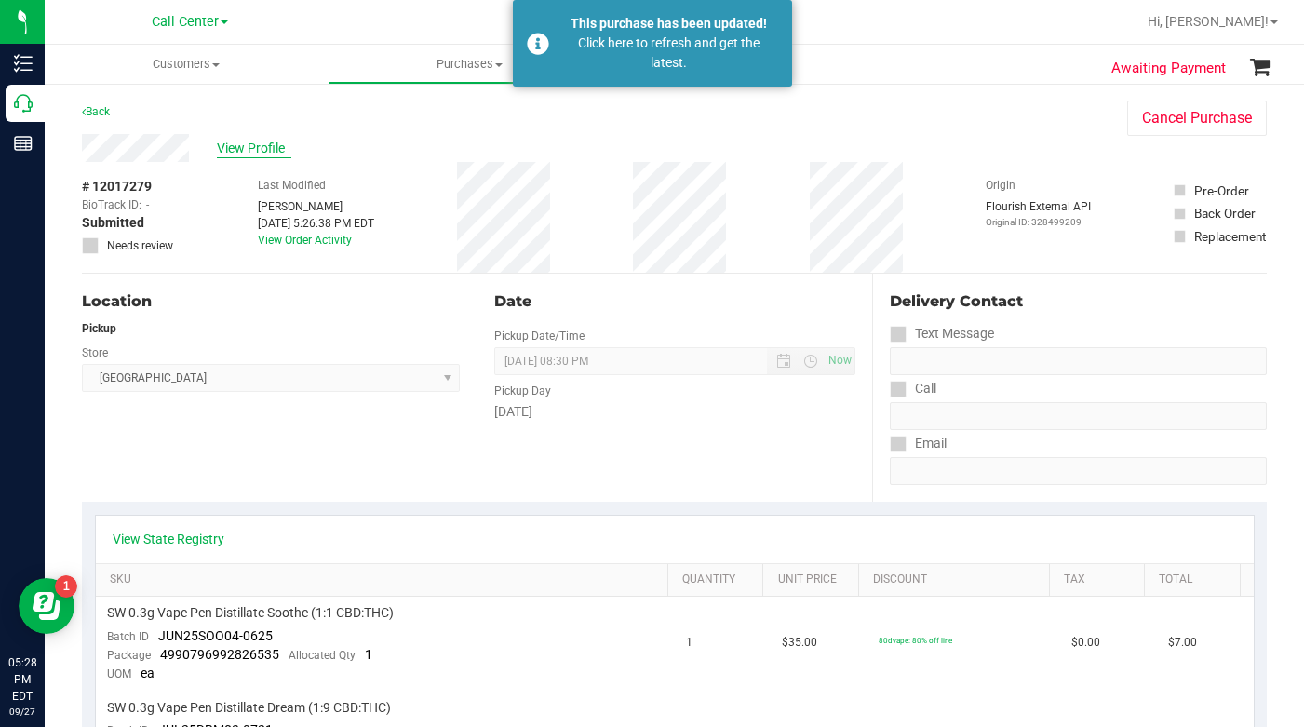
click at [258, 149] on span "View Profile" at bounding box center [254, 149] width 74 height 20
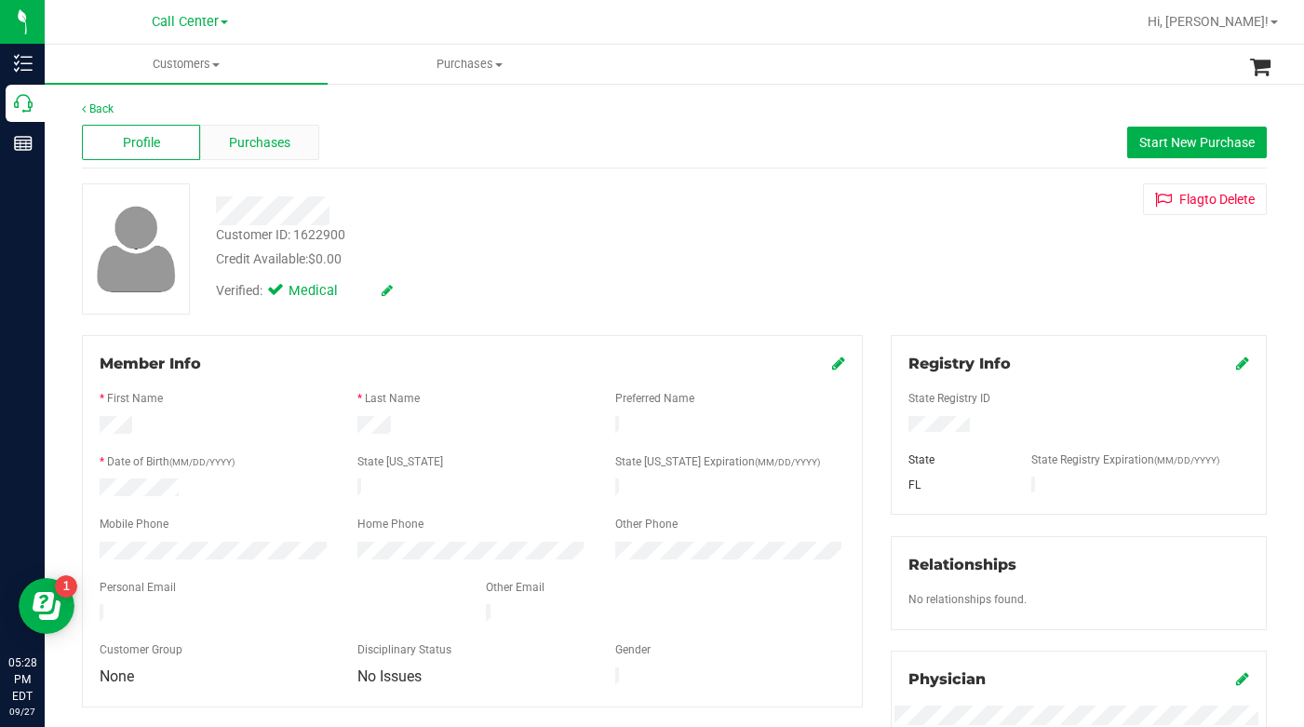
click at [245, 147] on span "Purchases" at bounding box center [259, 143] width 61 height 20
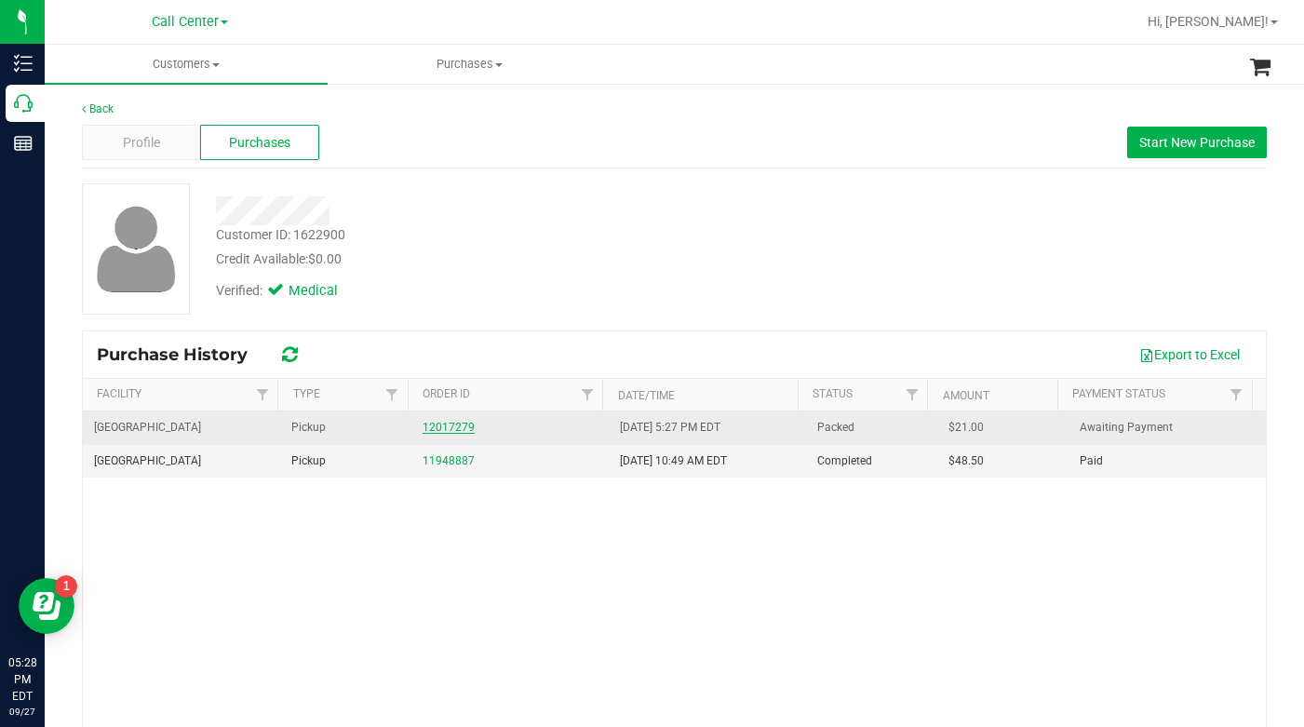
click at [444, 429] on link "12017279" at bounding box center [449, 427] width 52 height 13
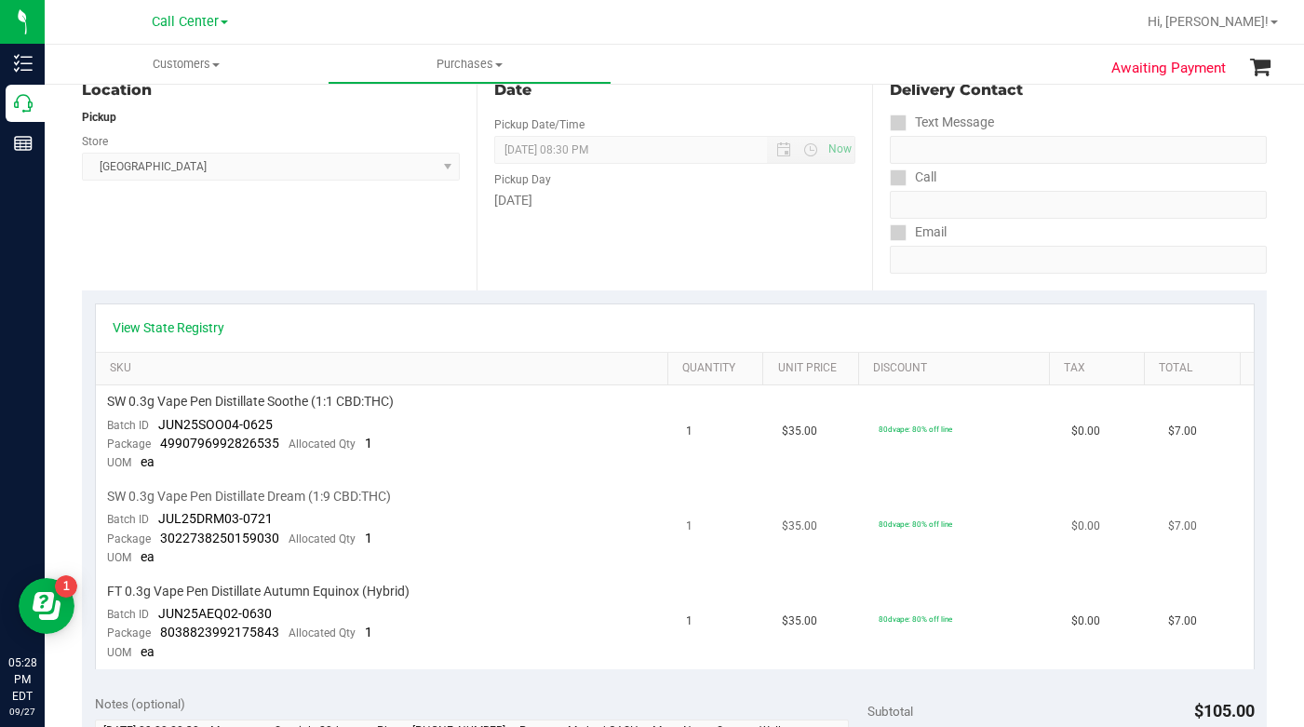
scroll to position [279, 0]
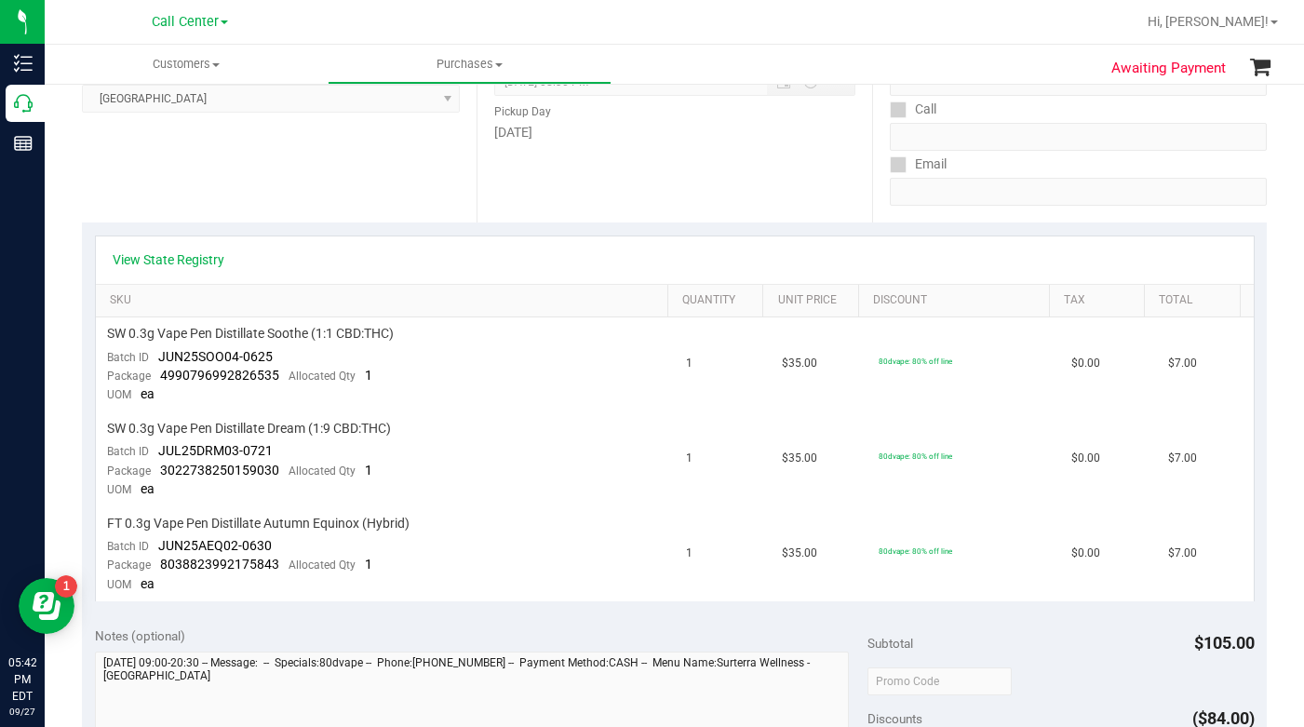
click at [992, 271] on div "View State Registry" at bounding box center [675, 259] width 1158 height 47
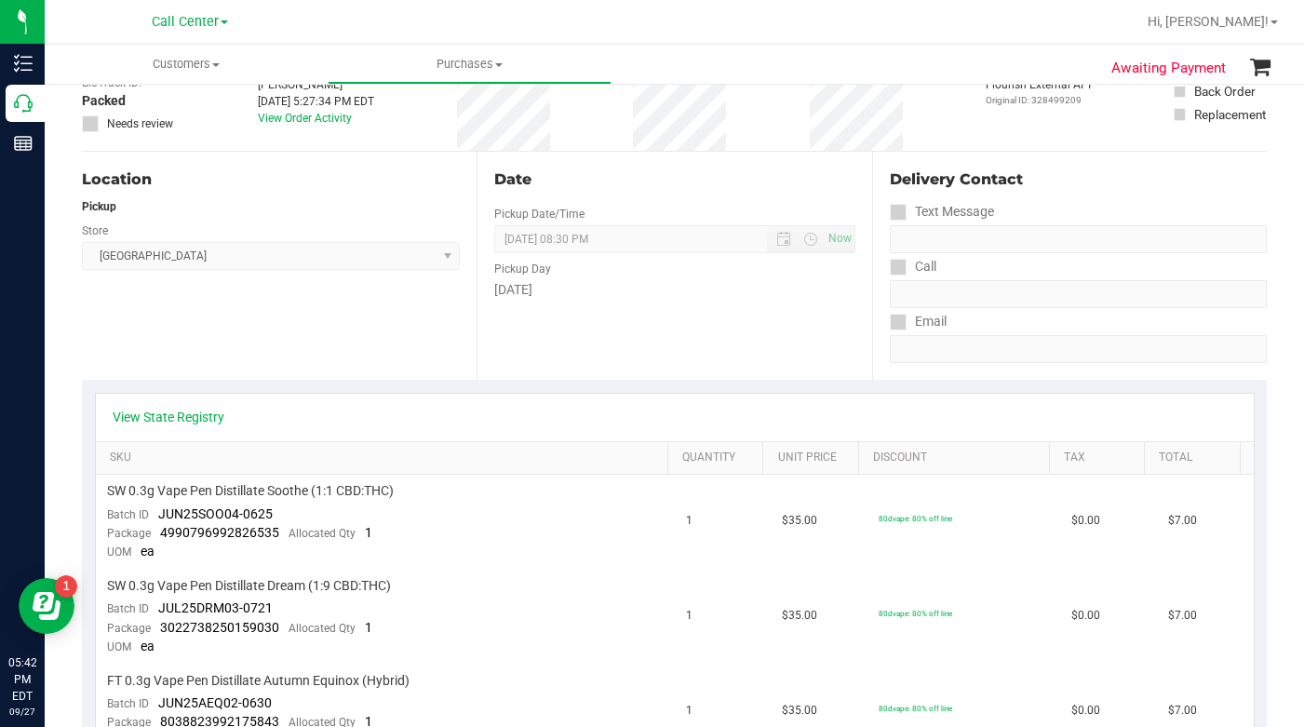
scroll to position [0, 0]
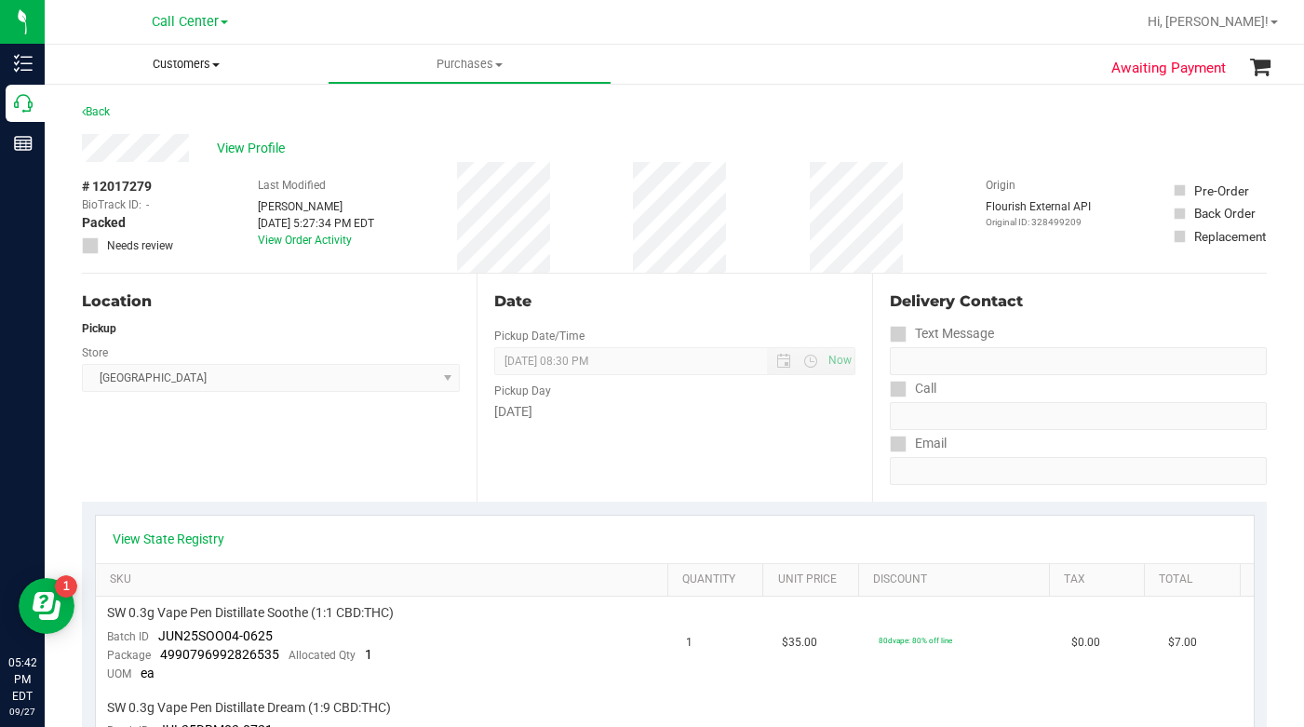
click at [216, 67] on span "Customers" at bounding box center [186, 64] width 283 height 17
click at [126, 109] on span "All customers" at bounding box center [112, 112] width 134 height 16
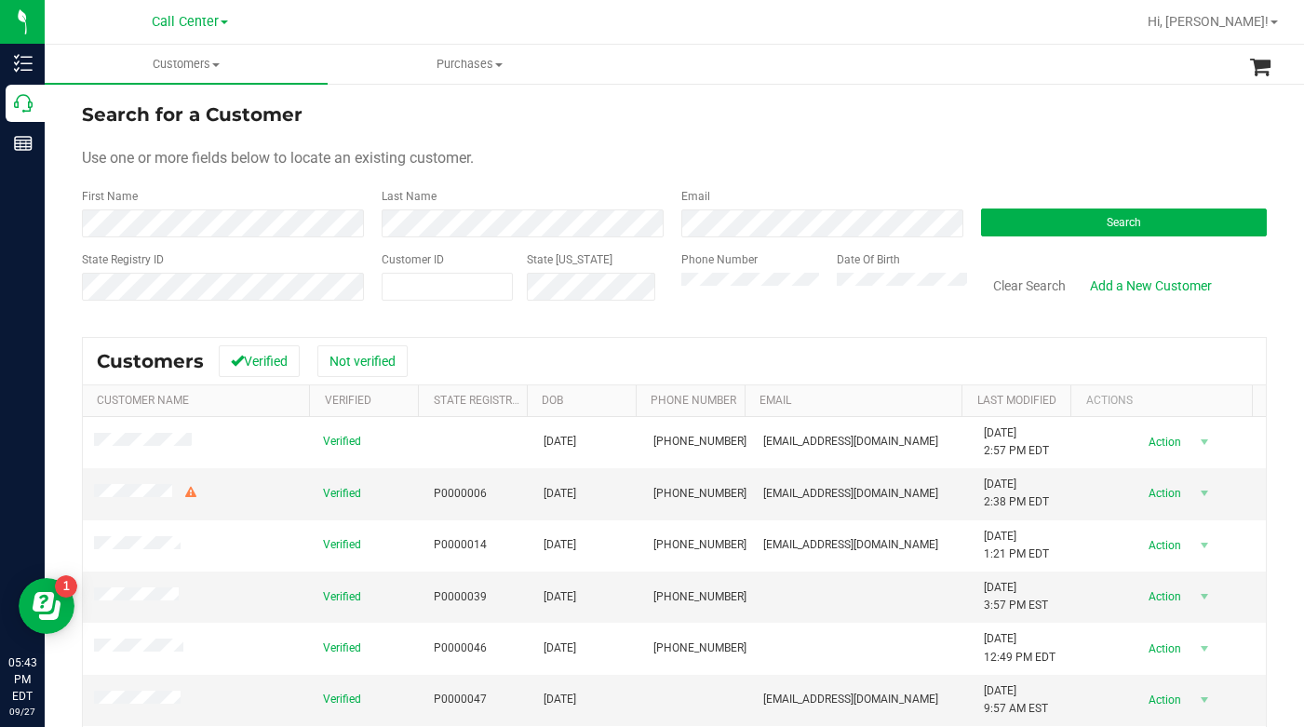
click at [539, 173] on form "Search for a Customer Use one or more fields below to locate an existing custom…" at bounding box center [674, 209] width 1185 height 217
click at [952, 167] on div "Use one or more fields below to locate an existing customer." at bounding box center [674, 158] width 1185 height 22
click at [1066, 140] on form "Search for a Customer Use one or more fields below to locate an existing custom…" at bounding box center [674, 209] width 1185 height 217
click at [1042, 229] on button "Search" at bounding box center [1124, 222] width 286 height 28
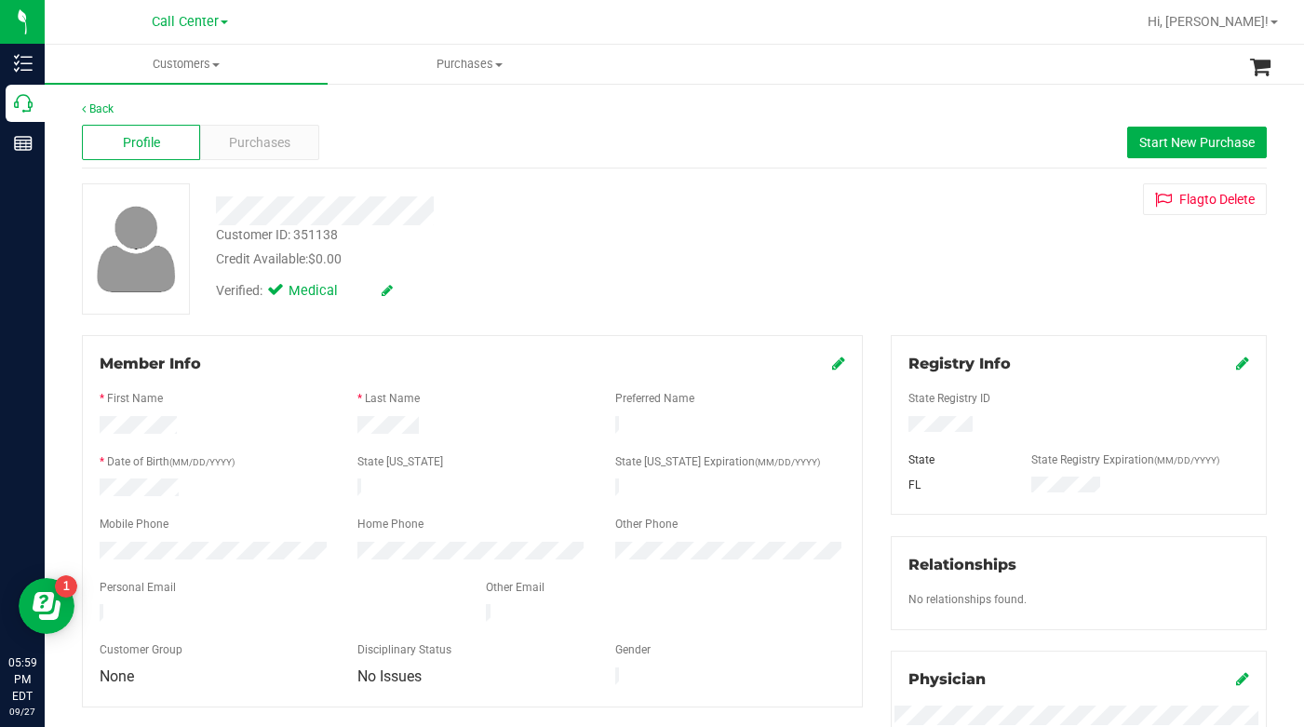
click at [503, 306] on div "Verified: Medical" at bounding box center [505, 289] width 607 height 41
click at [982, 255] on div "Customer ID: 351138 Credit Available: $0.00 Verified: Medical Flag to Delete" at bounding box center [674, 248] width 1213 height 131
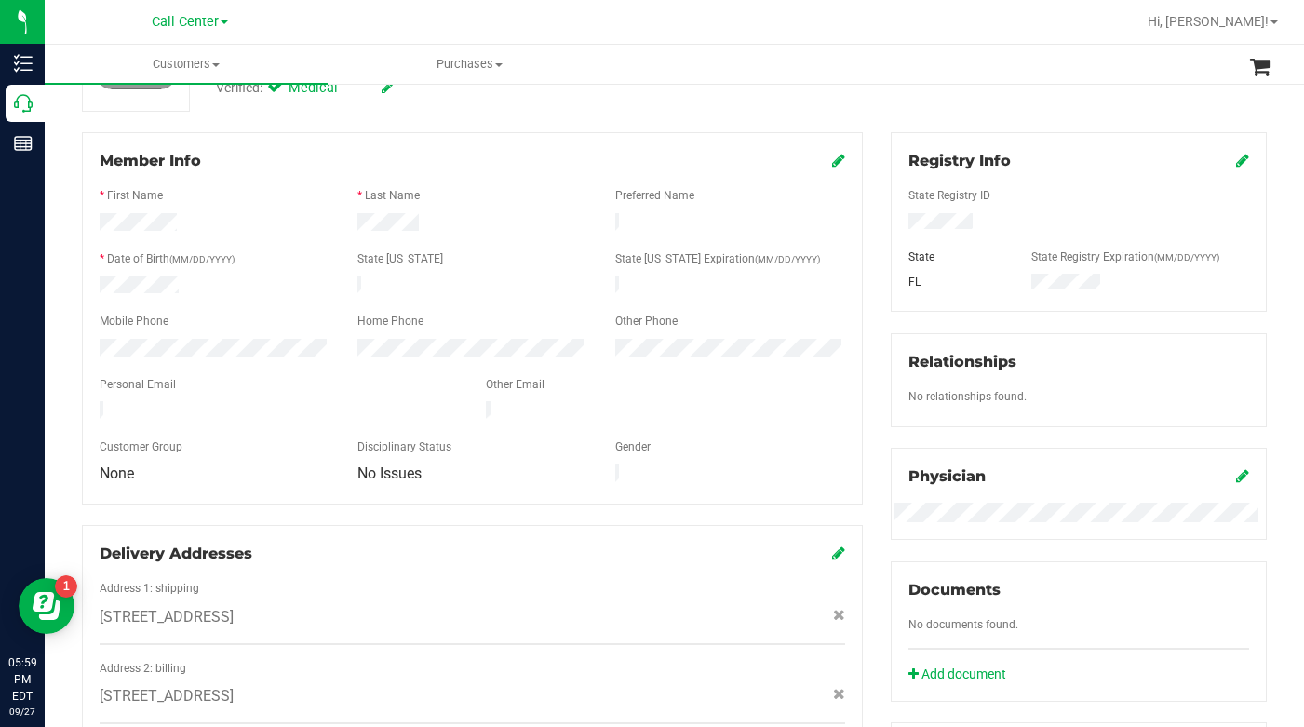
scroll to position [131, 0]
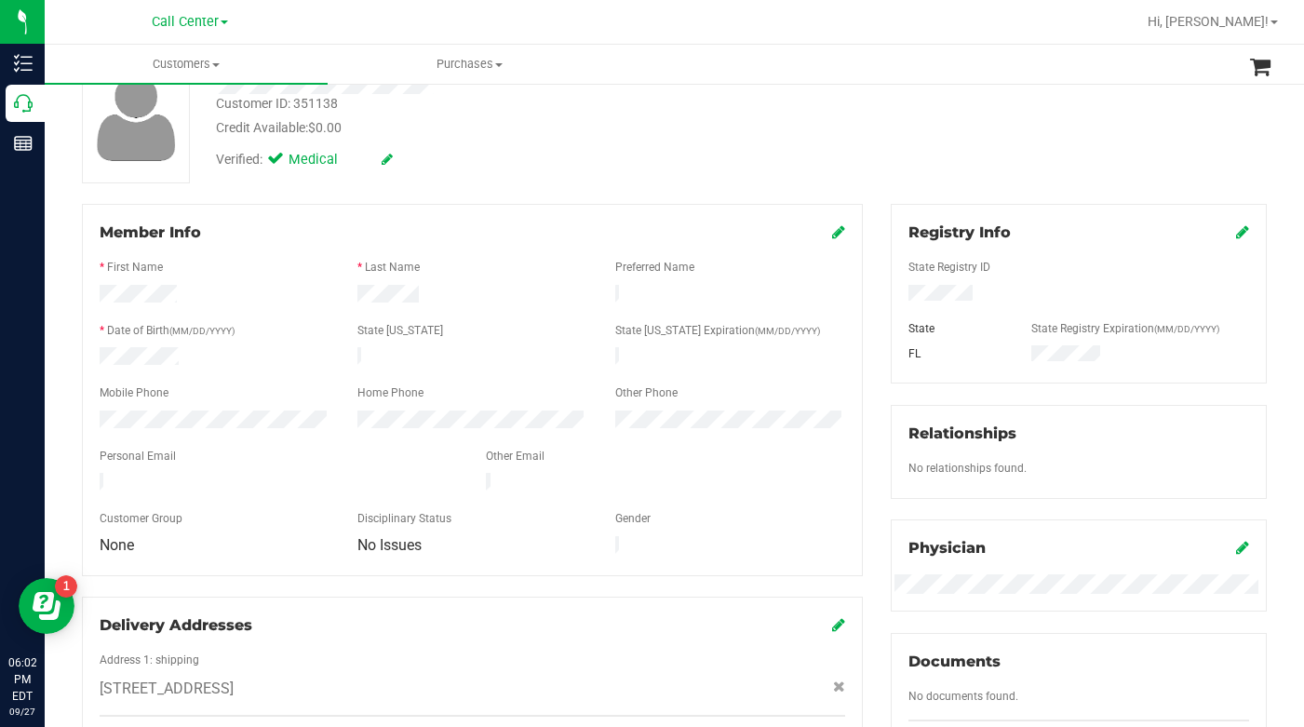
click at [942, 130] on div "Customer ID: 351138 Credit Available: $0.00 Verified: Medical Flag to Delete" at bounding box center [674, 117] width 1213 height 131
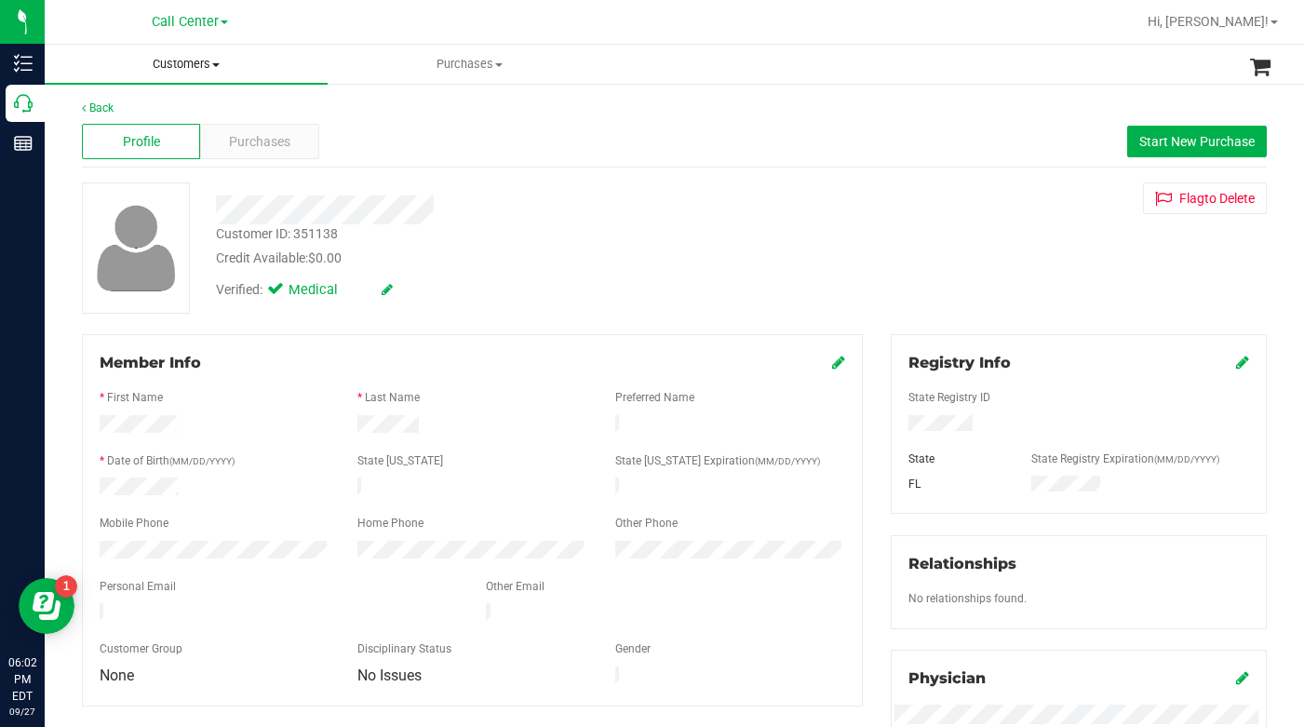
scroll to position [0, 0]
click at [214, 68] on span "Customers" at bounding box center [186, 64] width 283 height 17
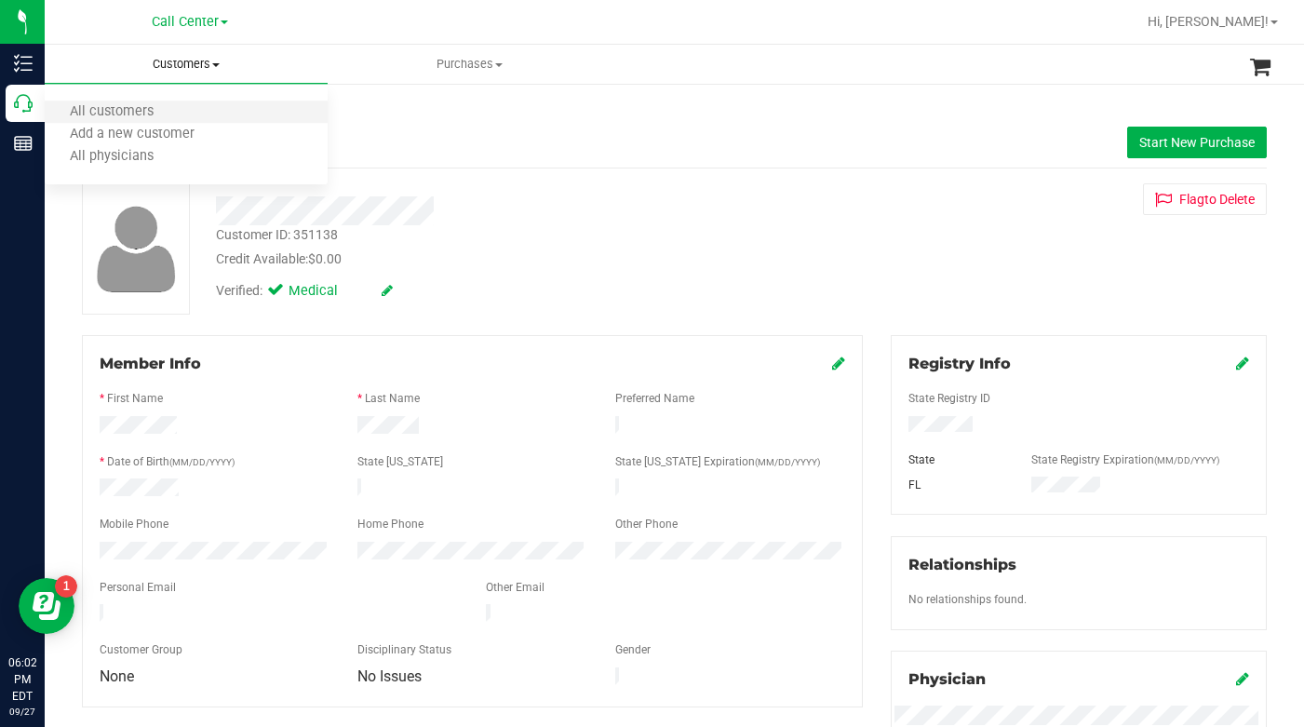
click at [168, 102] on li "All customers" at bounding box center [186, 112] width 283 height 22
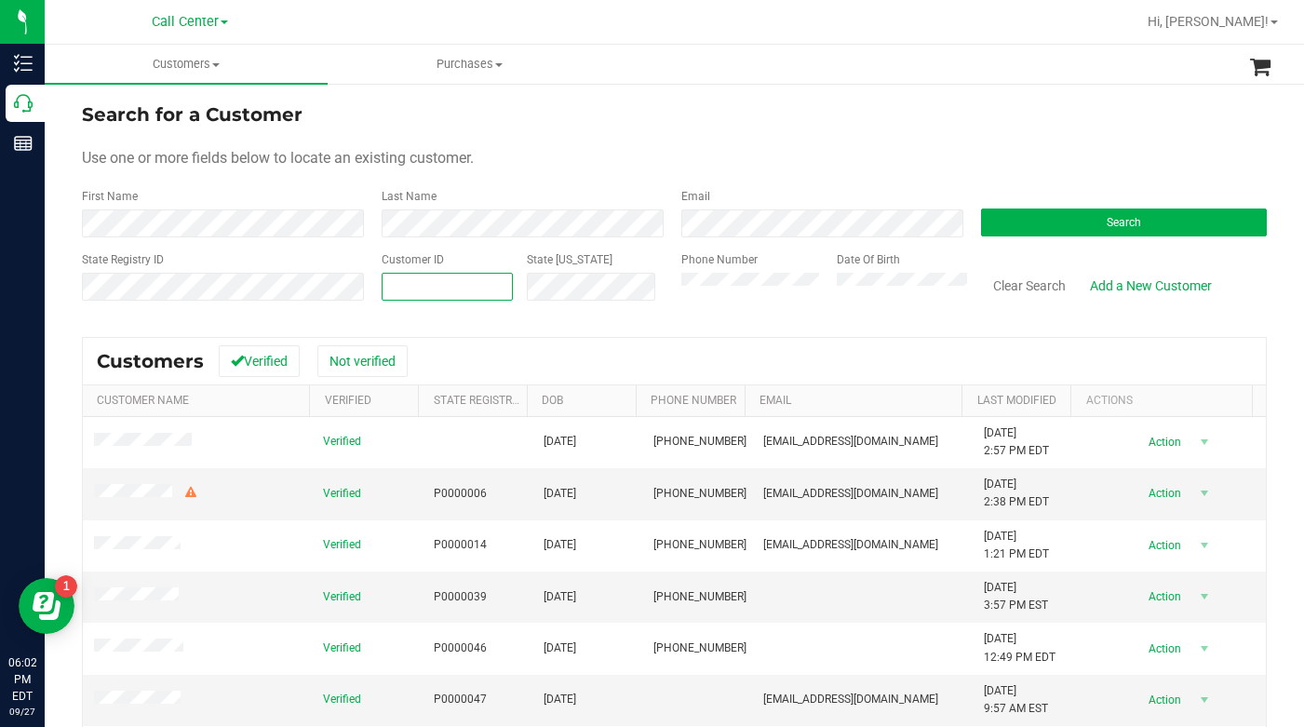
click at [403, 276] on span at bounding box center [447, 287] width 131 height 28
type input "1422734"
click at [991, 222] on button "Search" at bounding box center [1124, 222] width 286 height 28
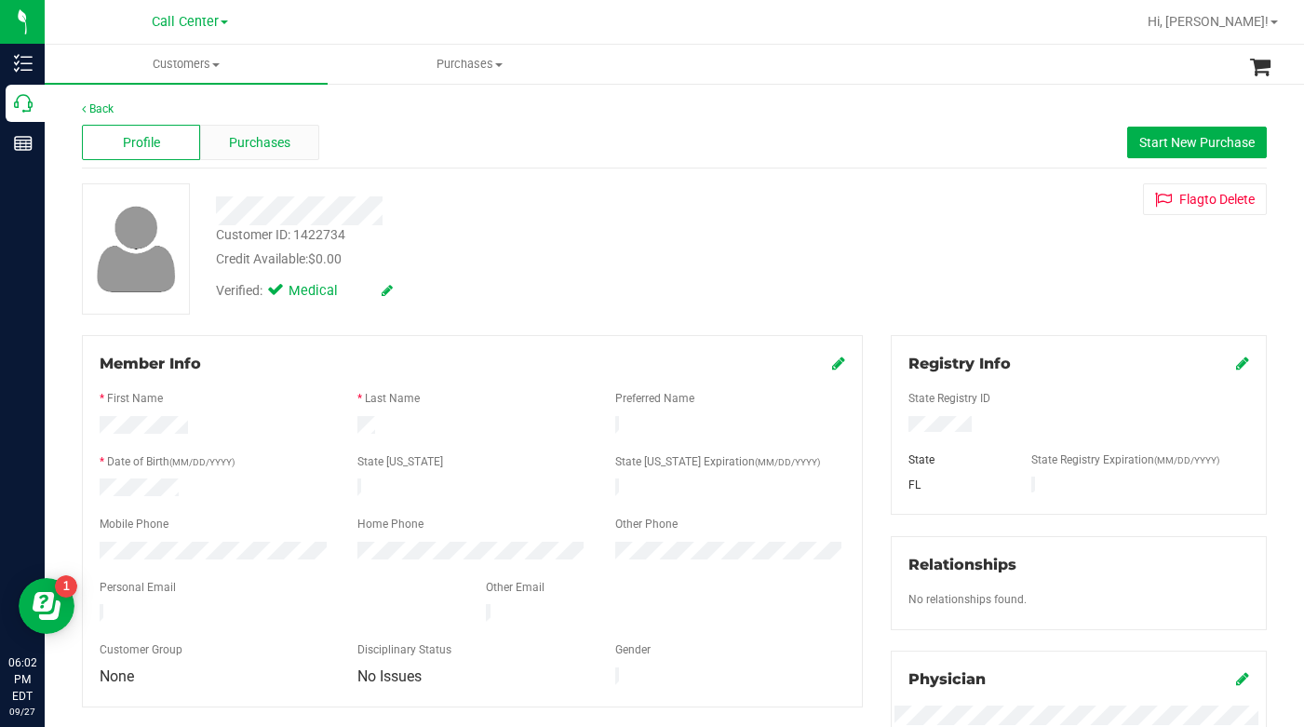
click at [252, 138] on span "Purchases" at bounding box center [259, 143] width 61 height 20
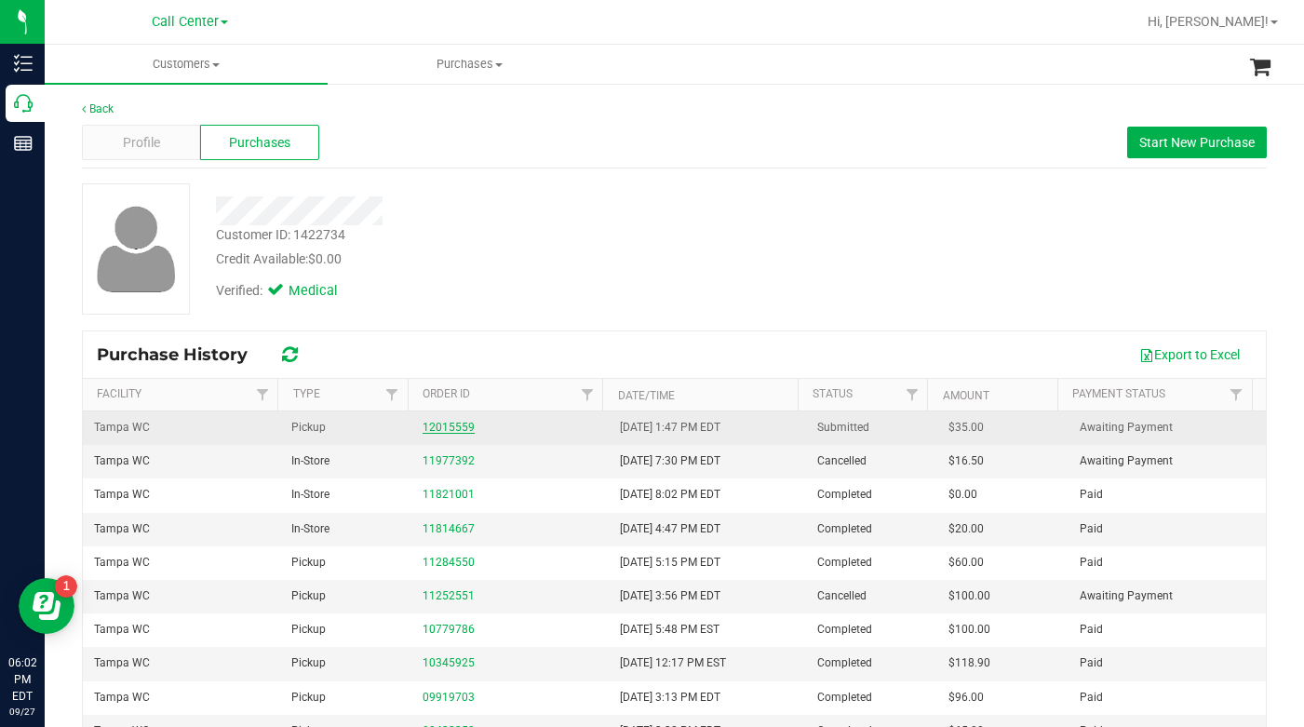
click at [448, 427] on link "12015559" at bounding box center [449, 427] width 52 height 13
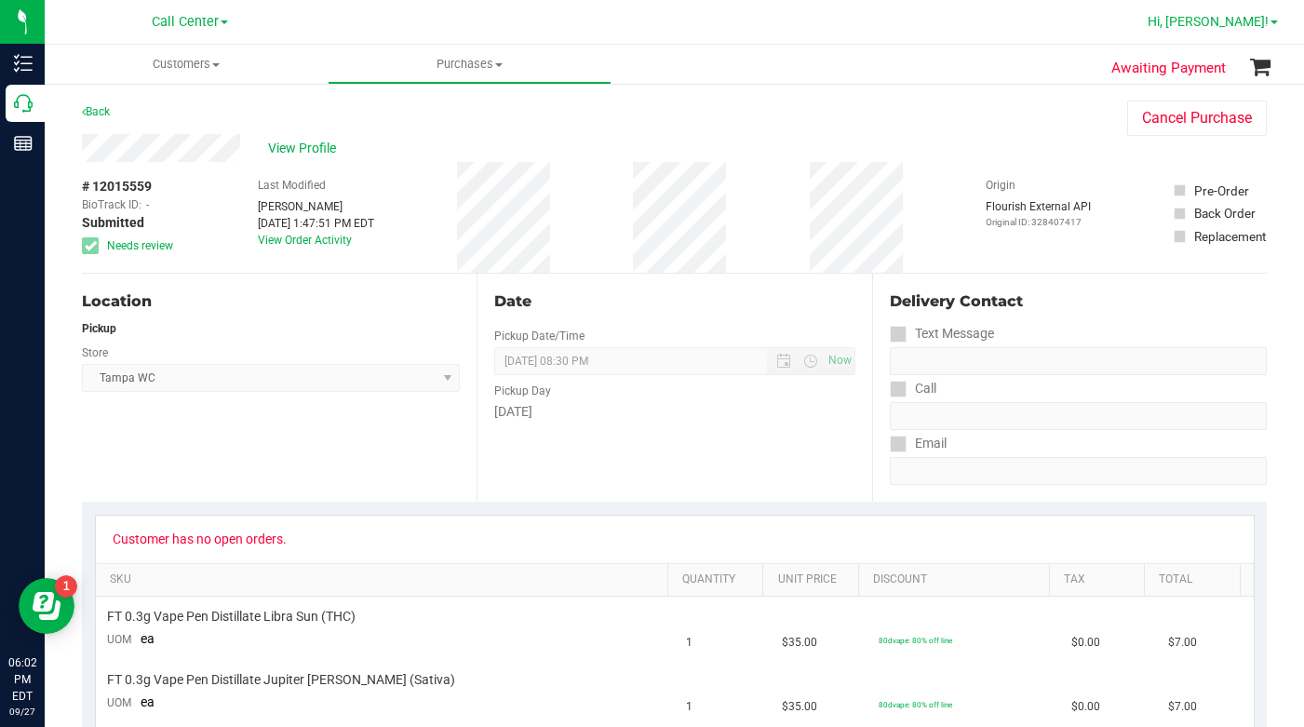
click at [1276, 23] on span at bounding box center [1274, 22] width 7 height 4
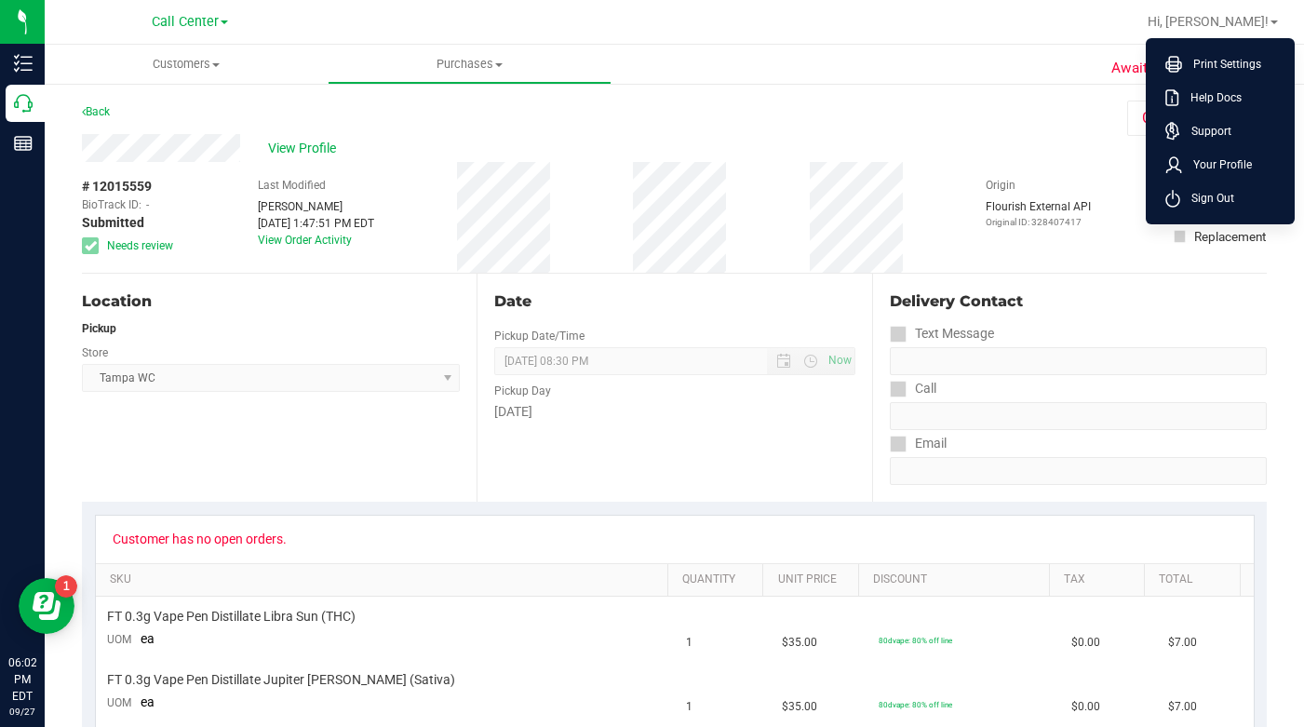
click at [1211, 207] on span "Sign Out" at bounding box center [1207, 198] width 54 height 19
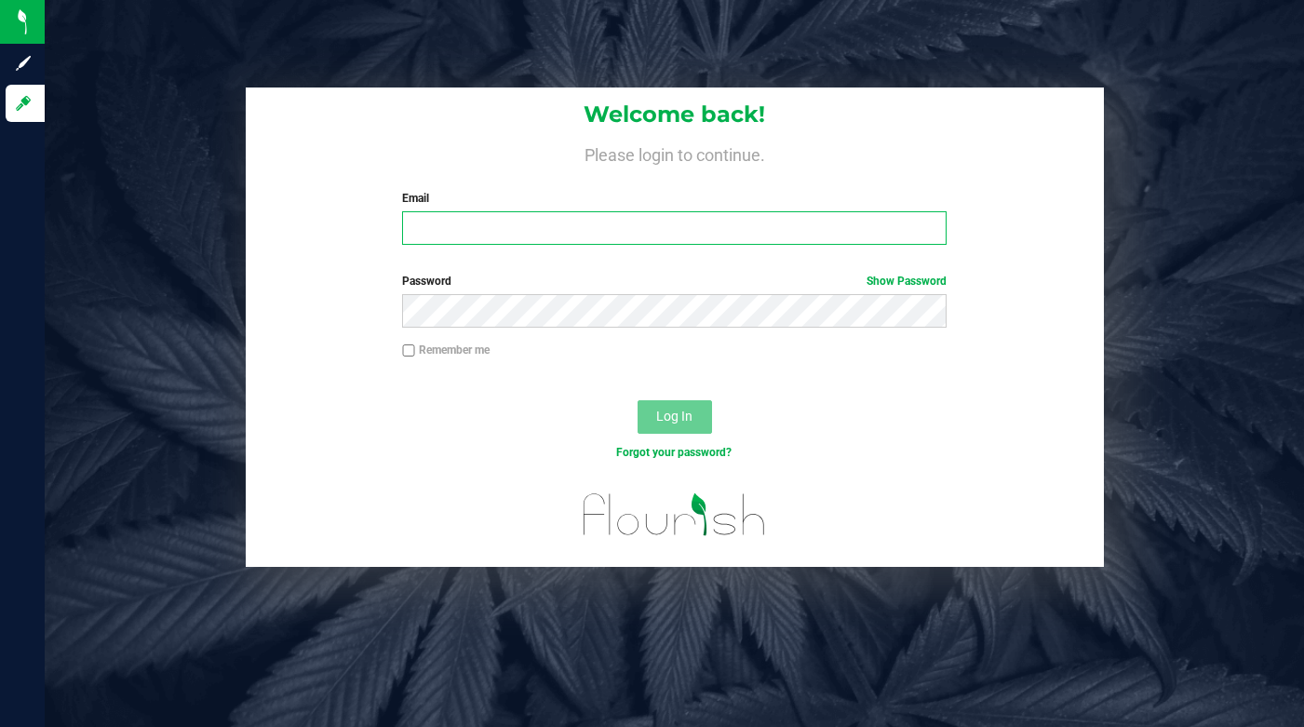
type input "lcousin@liveparallel.com"
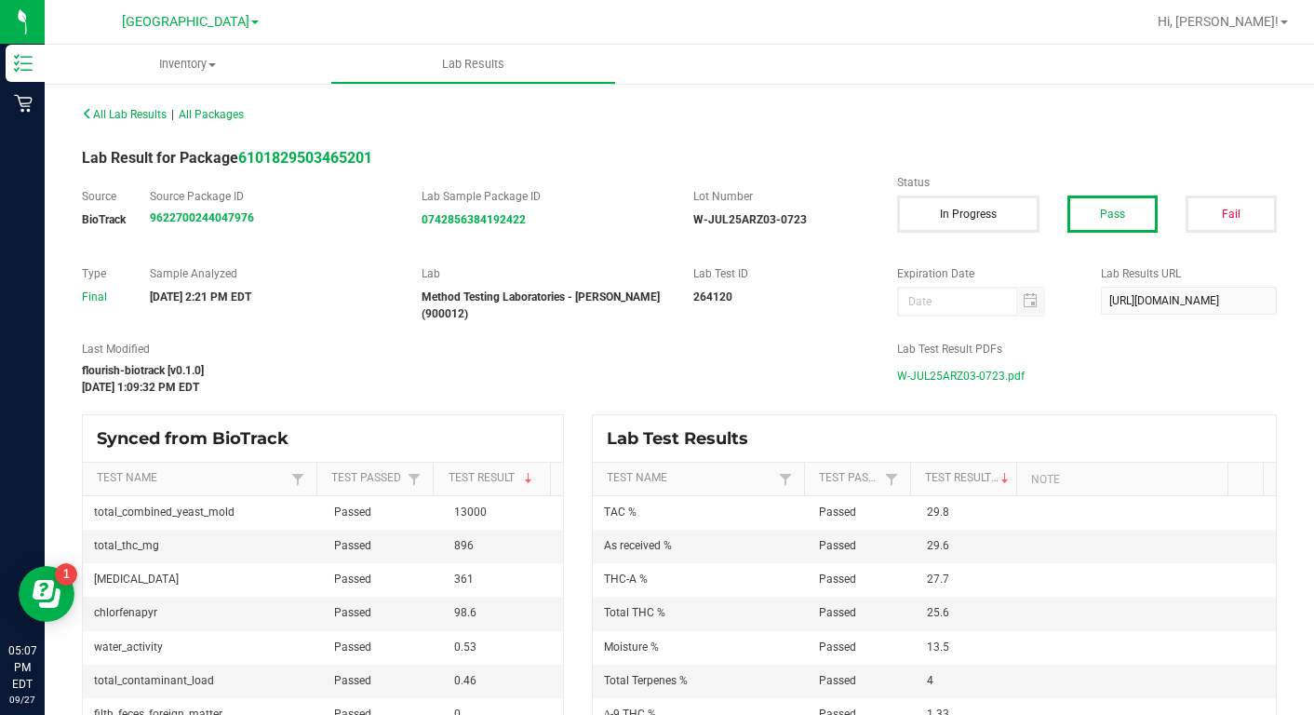
click at [276, 116] on div "All Lab Results | All Packages" at bounding box center [374, 114] width 612 height 17
click at [229, 25] on link "[GEOGRAPHIC_DATA]" at bounding box center [190, 21] width 137 height 18
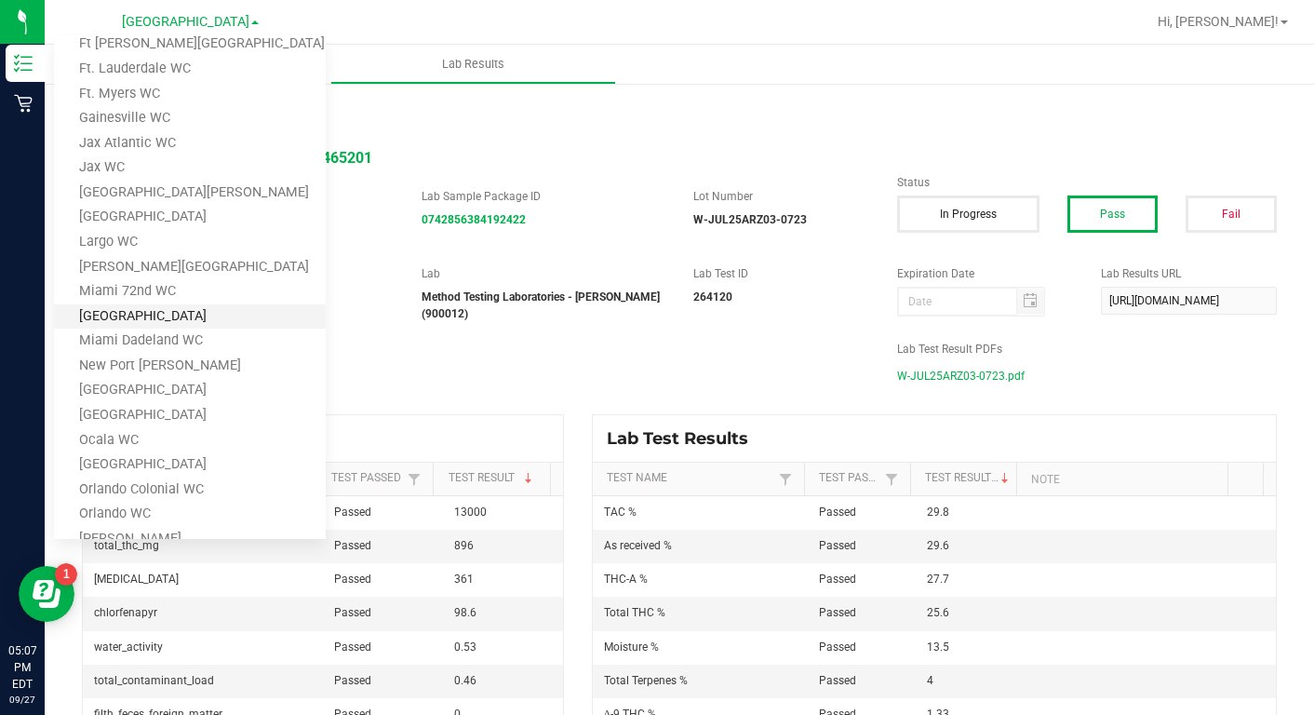
scroll to position [135, 0]
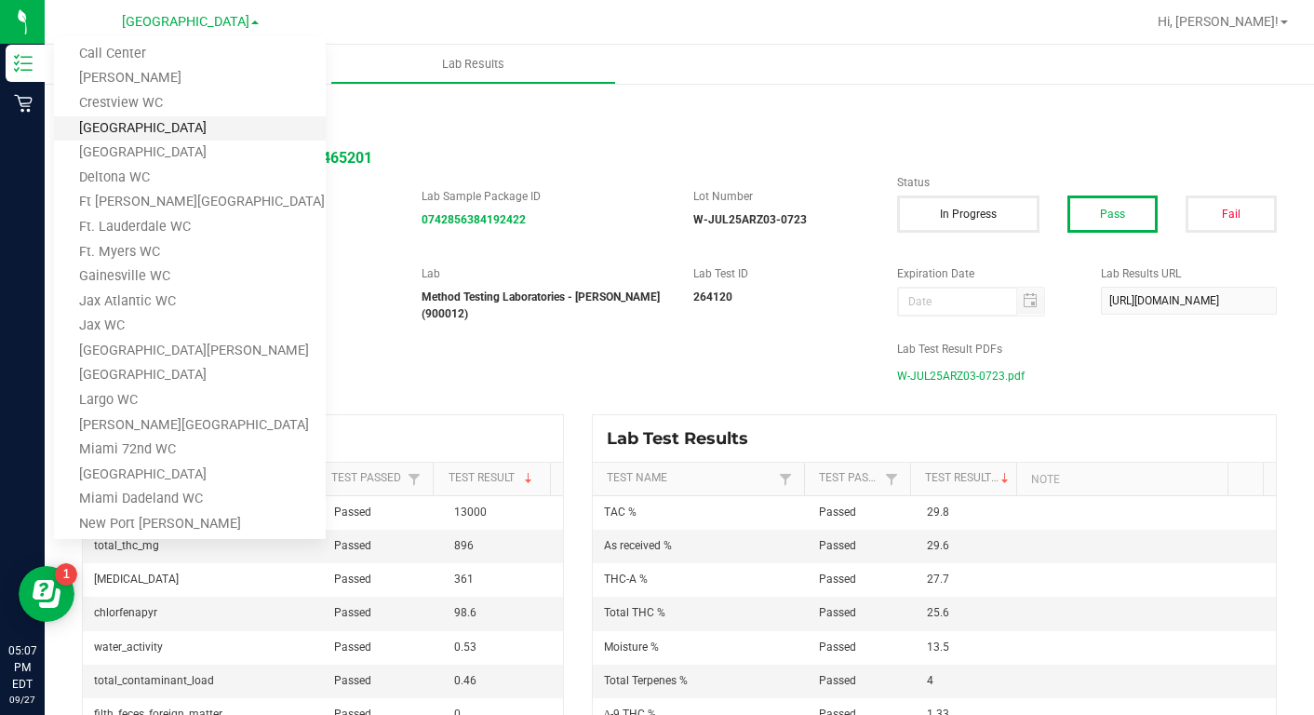
click at [95, 128] on link "[GEOGRAPHIC_DATA]" at bounding box center [190, 128] width 272 height 25
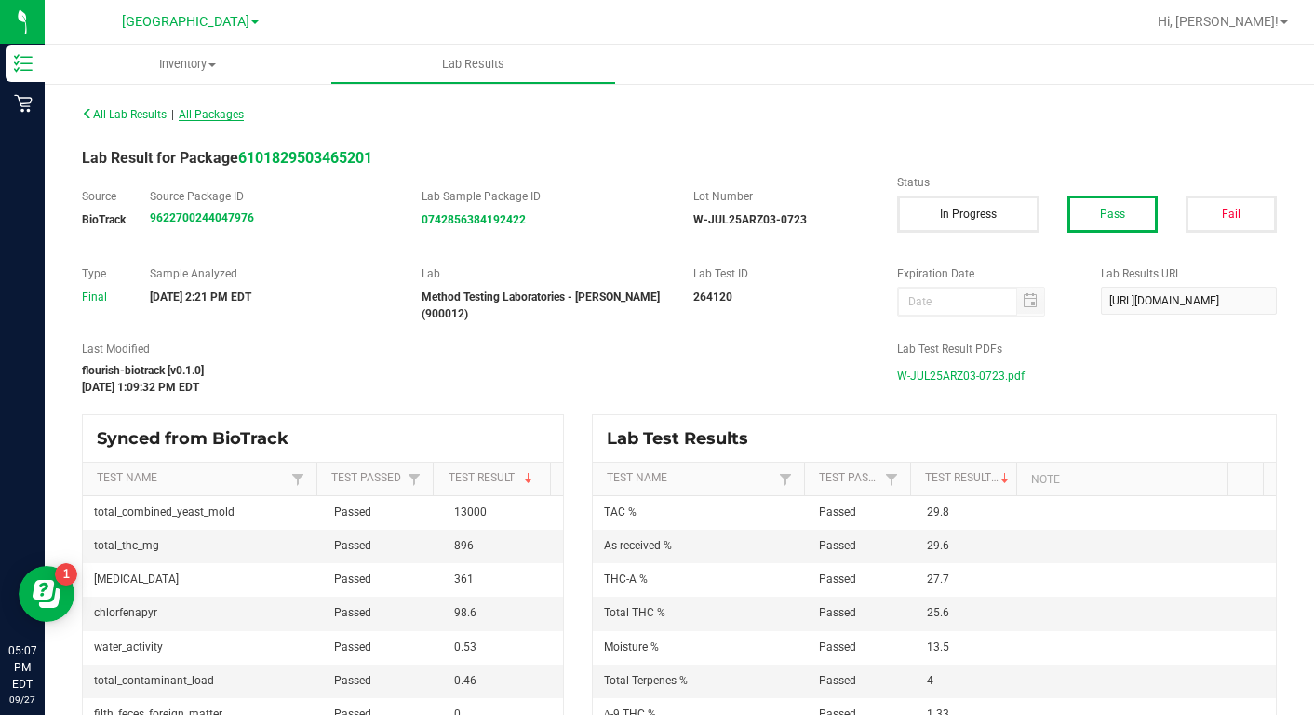
click at [218, 116] on span "All Packages" at bounding box center [211, 114] width 65 height 13
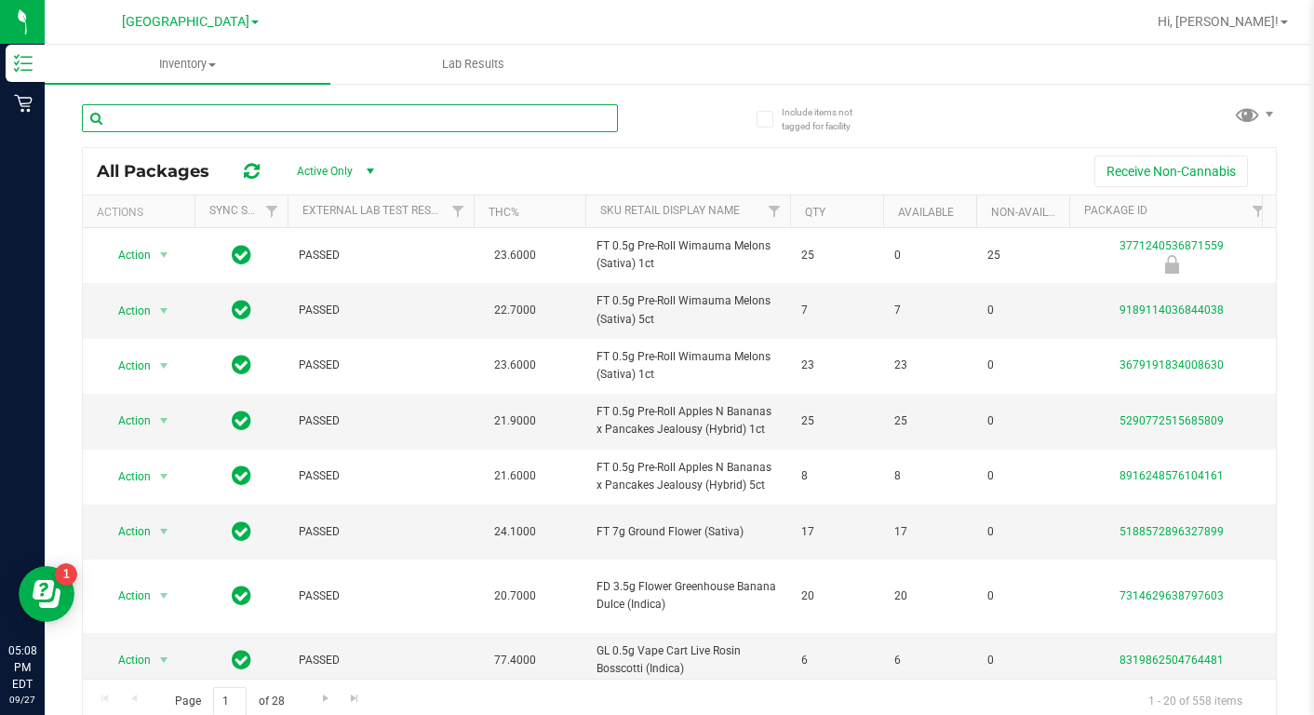
click at [146, 124] on input "text" at bounding box center [350, 118] width 536 height 28
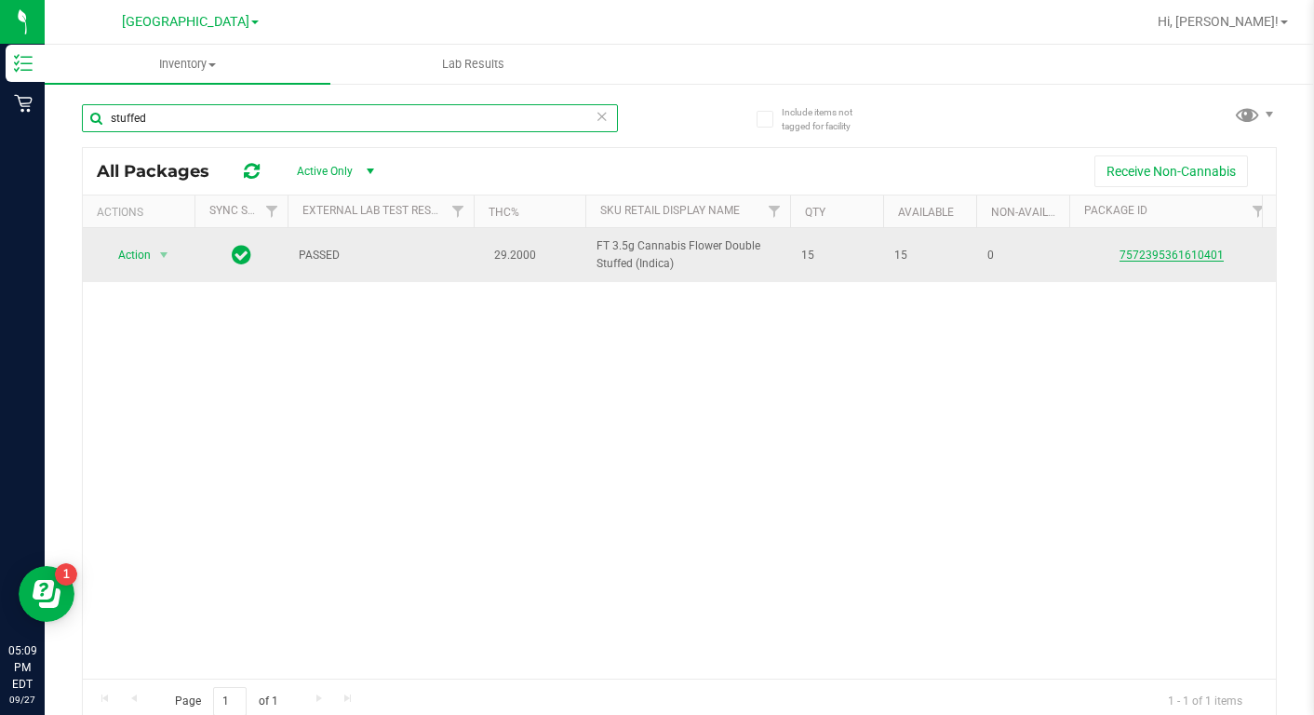
type input "stuffed"
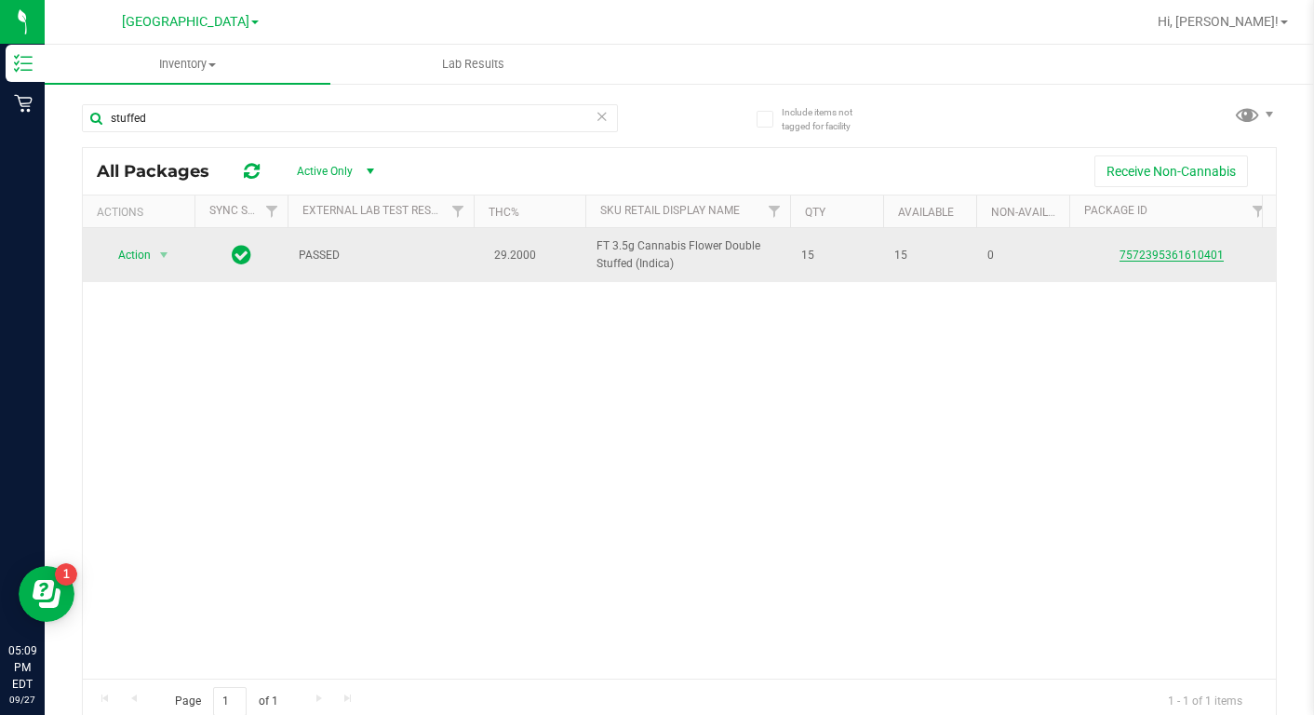
click at [1145, 256] on link "7572395361610401" at bounding box center [1172, 255] width 104 height 13
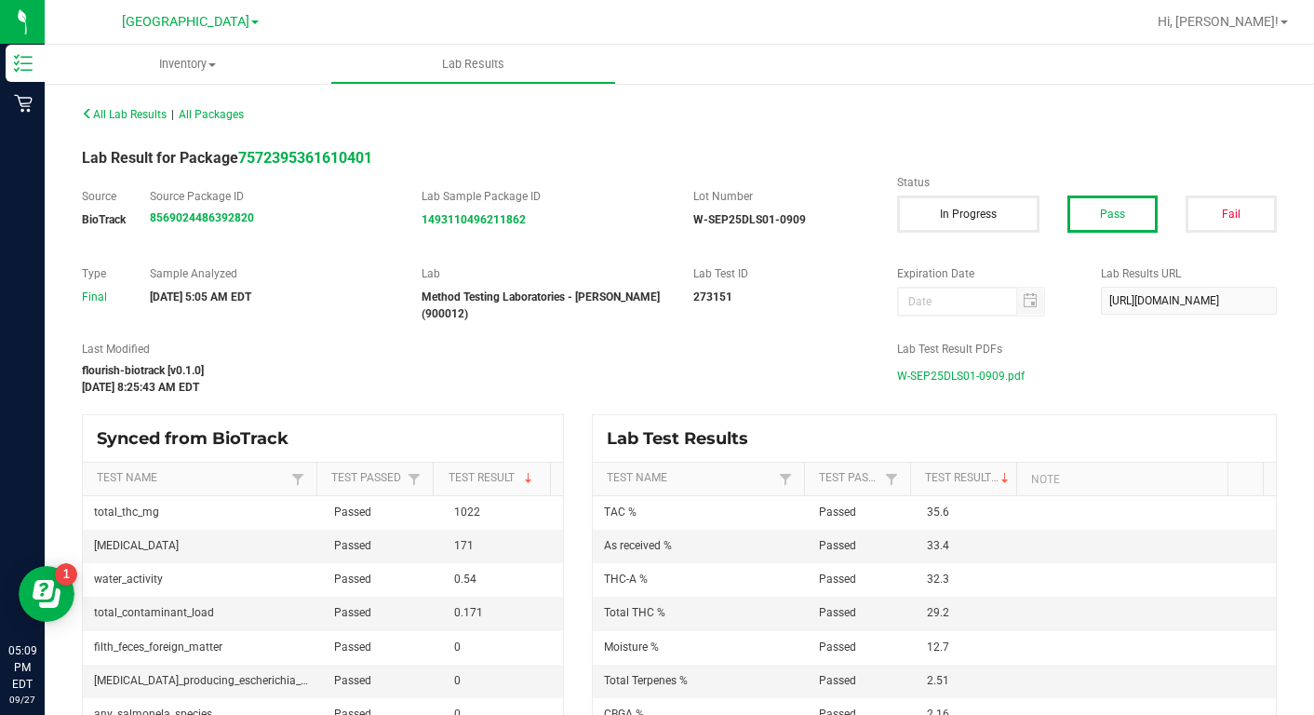
click at [902, 375] on span "W-SEP25DLS01-0909.pdf" at bounding box center [961, 376] width 128 height 28
click at [234, 114] on span "All Packages" at bounding box center [211, 114] width 65 height 13
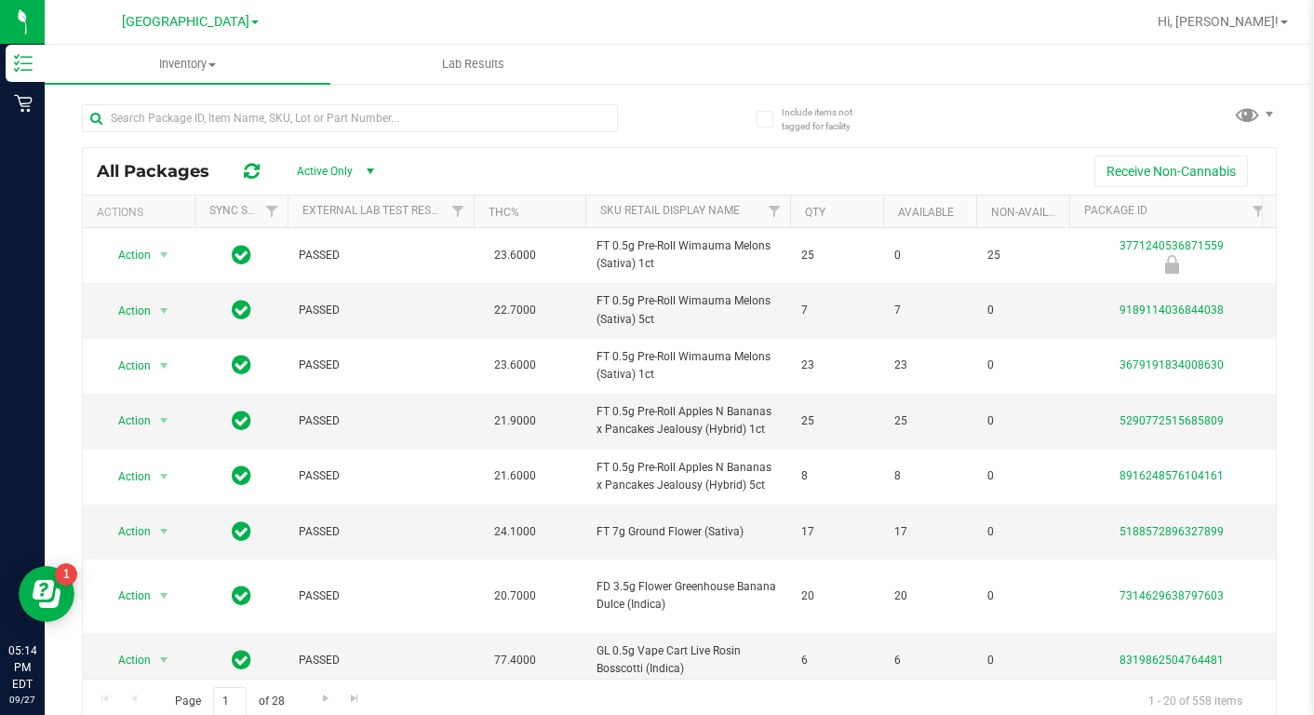
click at [252, 25] on link "[GEOGRAPHIC_DATA]" at bounding box center [190, 21] width 137 height 18
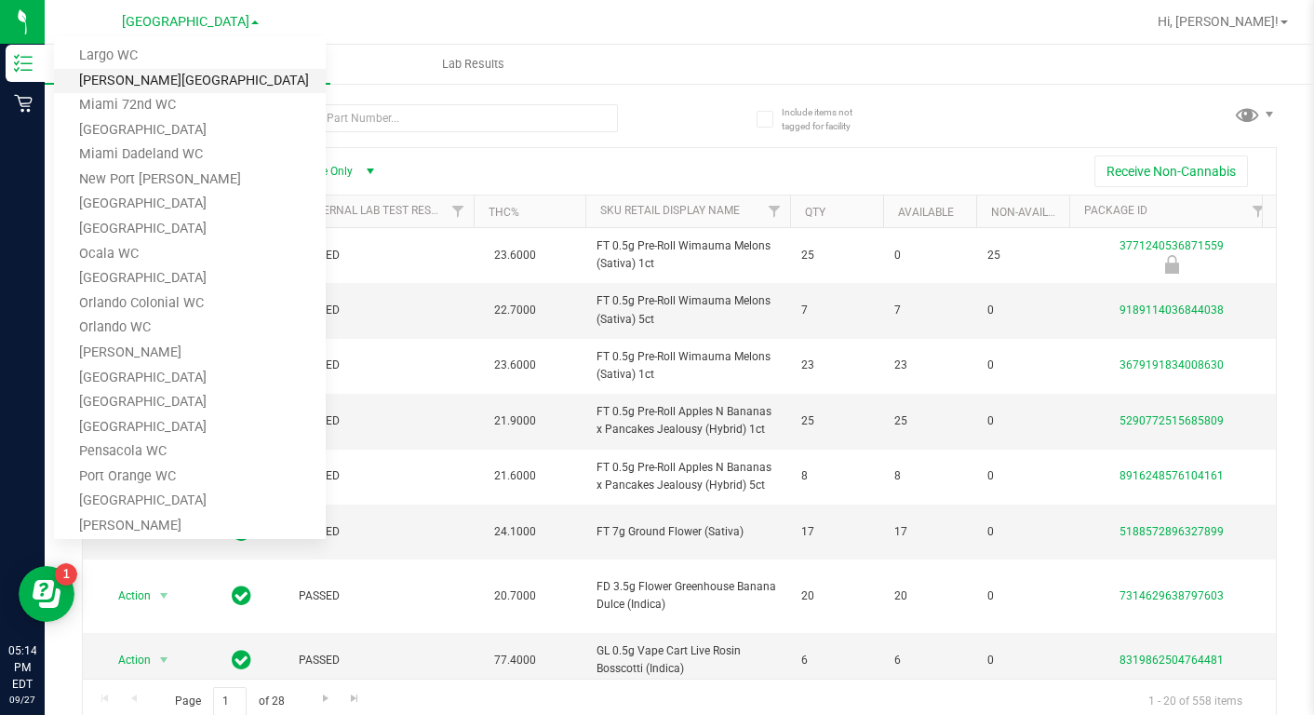
scroll to position [693, 0]
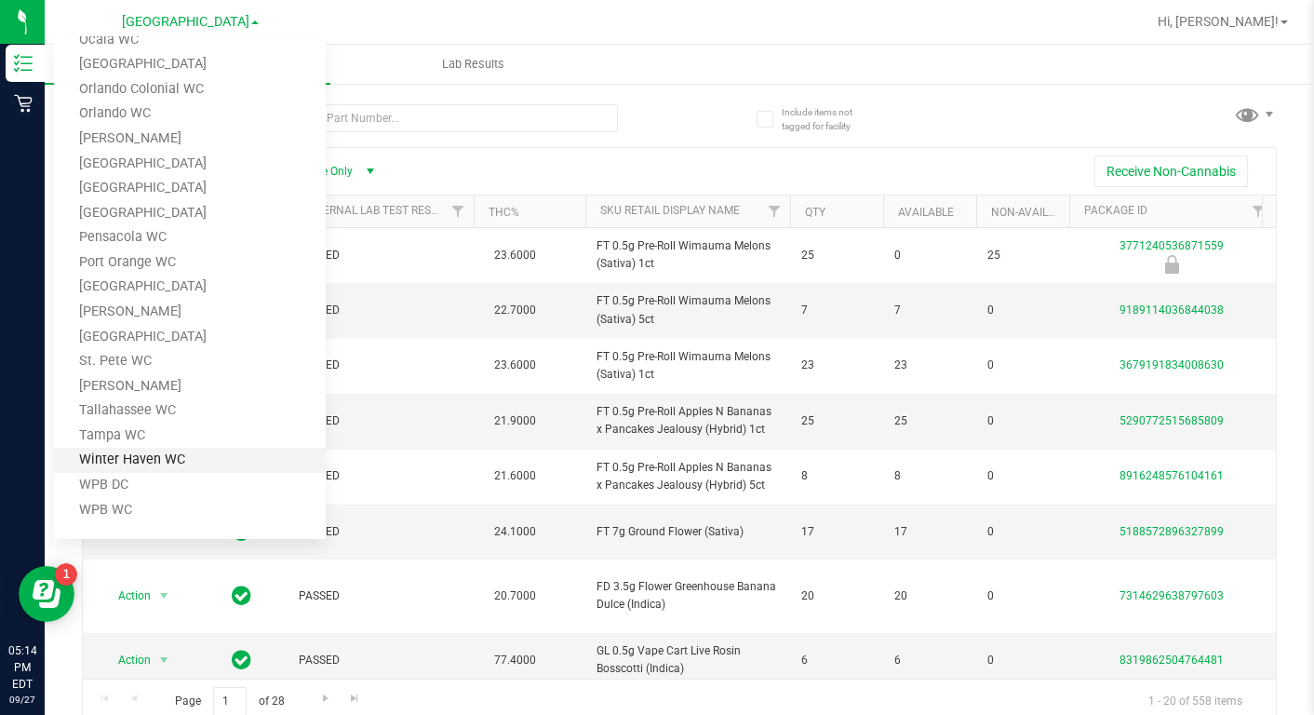
click at [96, 460] on link "Winter Haven WC" at bounding box center [190, 460] width 272 height 25
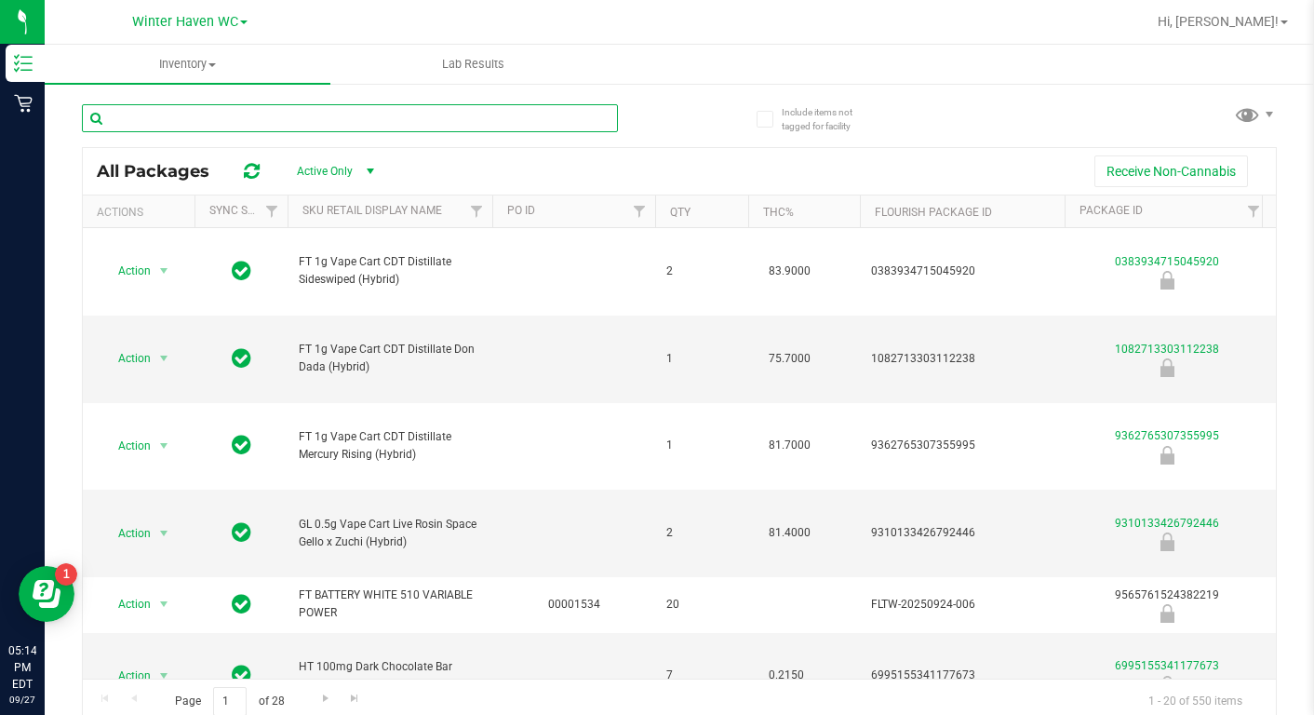
click at [183, 118] on input "text" at bounding box center [350, 118] width 536 height 28
type input "gear"
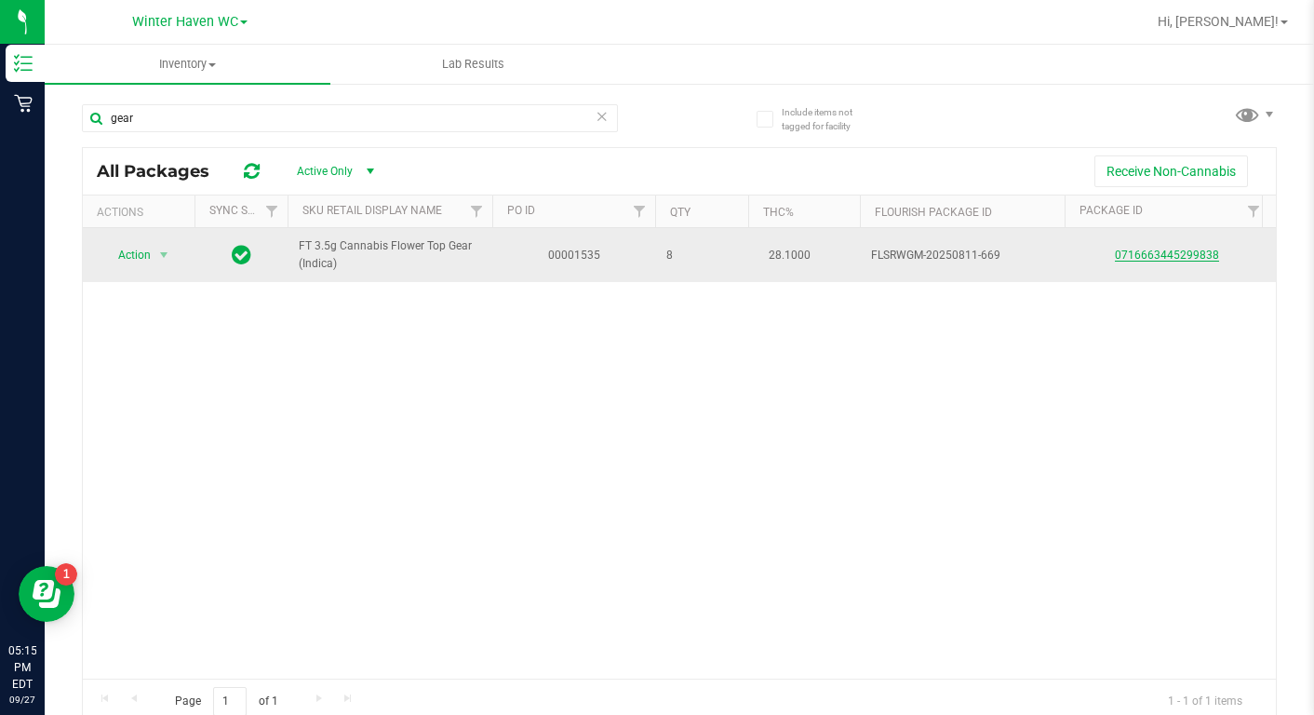
click at [1161, 259] on link "0716663445299838" at bounding box center [1167, 255] width 104 height 13
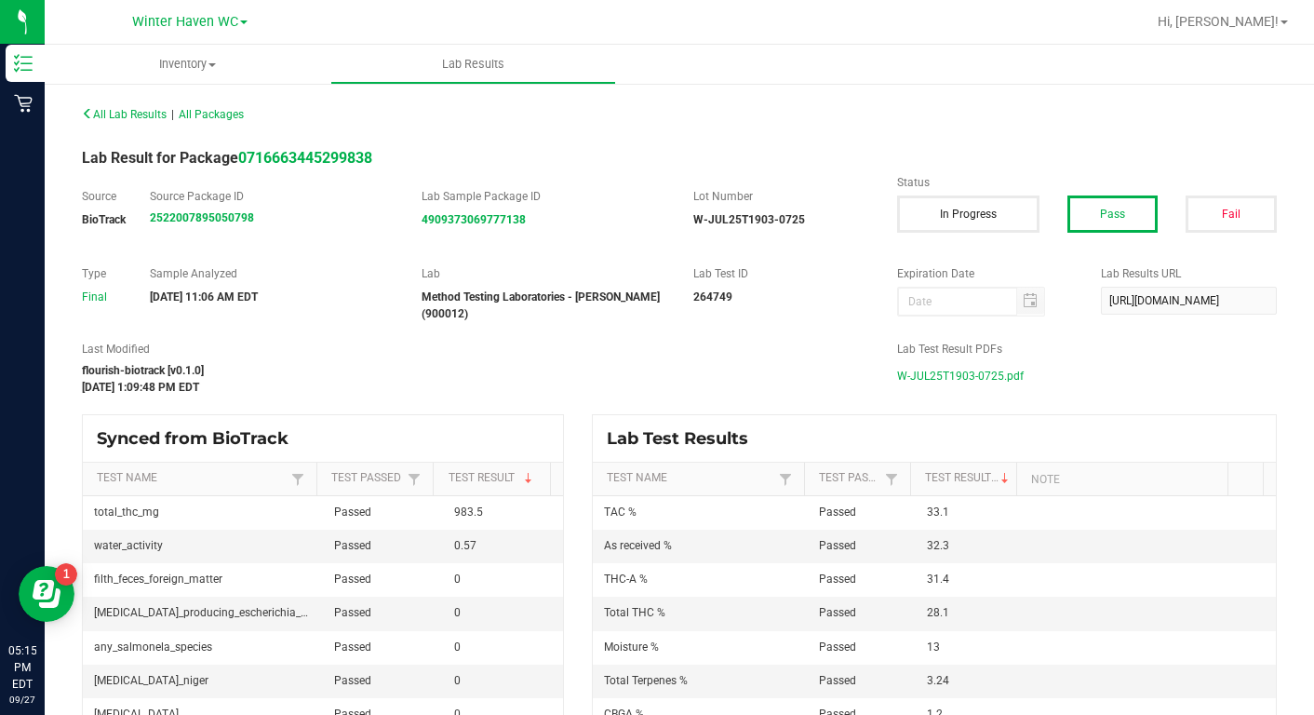
click at [937, 380] on span "W-JUL25T1903-0725.pdf" at bounding box center [960, 376] width 127 height 28
click at [229, 120] on span "All Packages" at bounding box center [211, 114] width 65 height 13
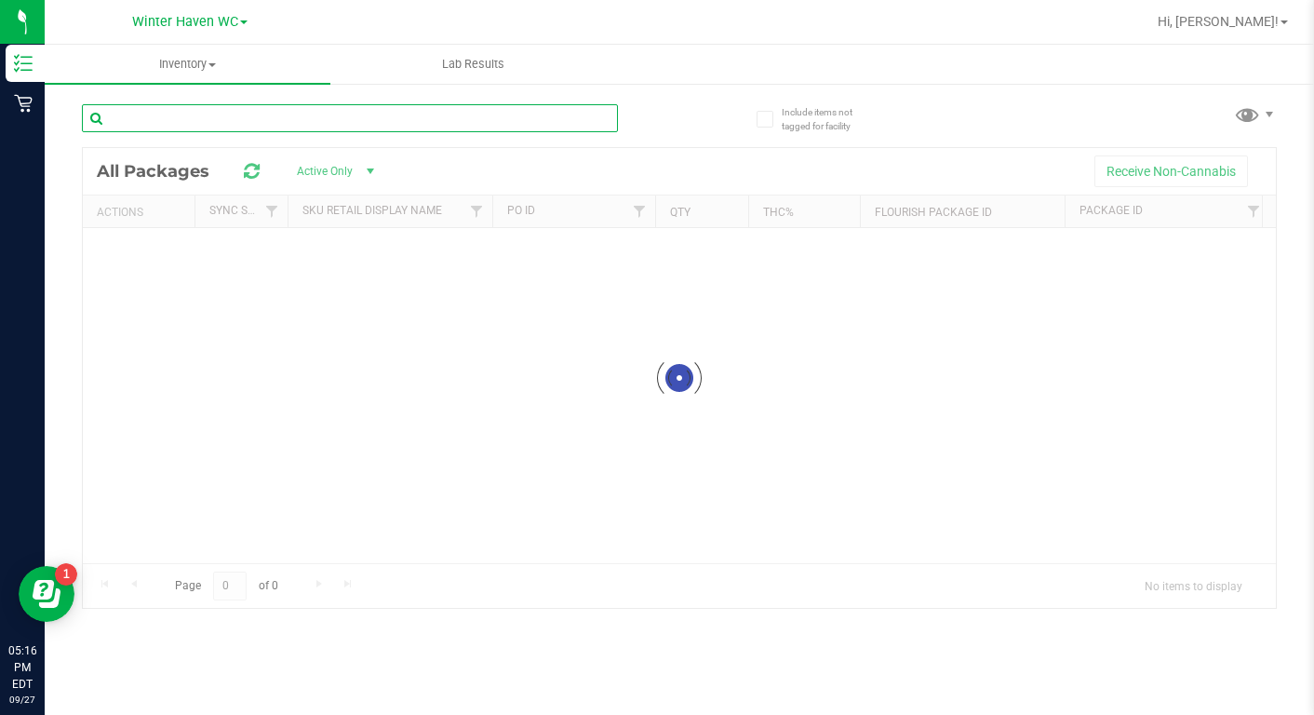
click at [145, 123] on input "text" at bounding box center [350, 118] width 536 height 28
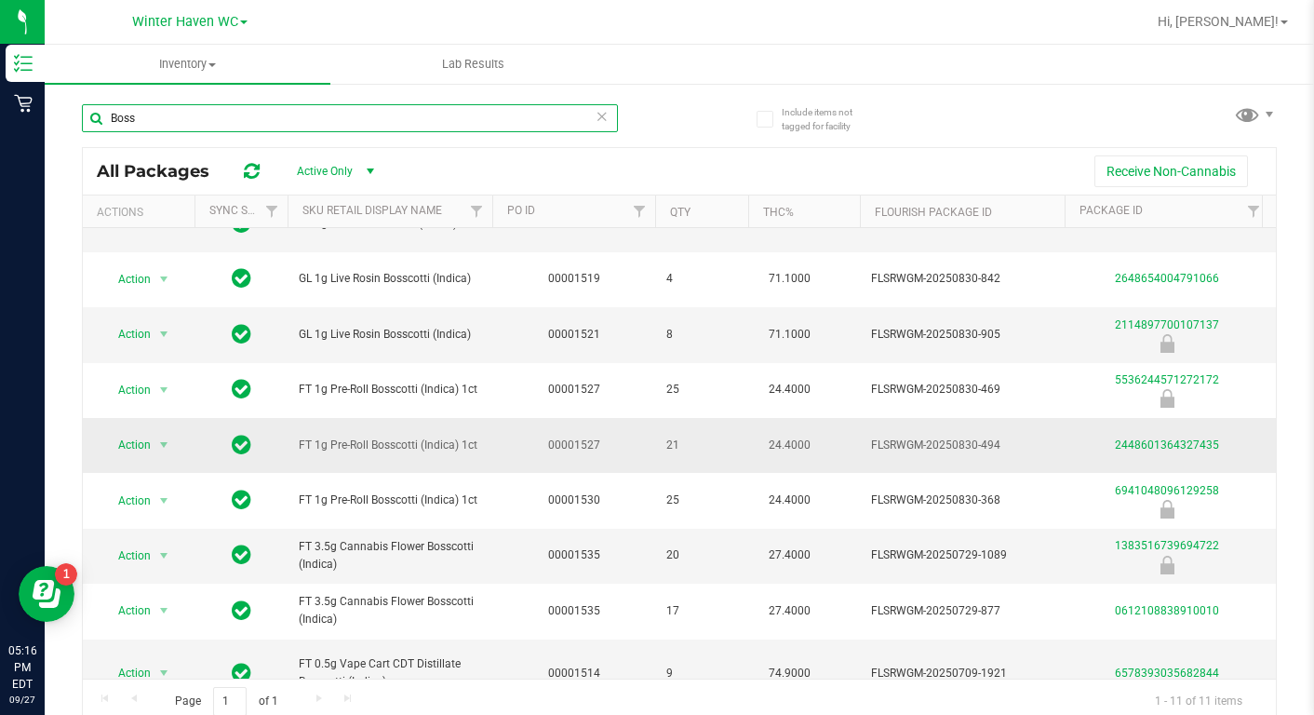
scroll to position [186, 0]
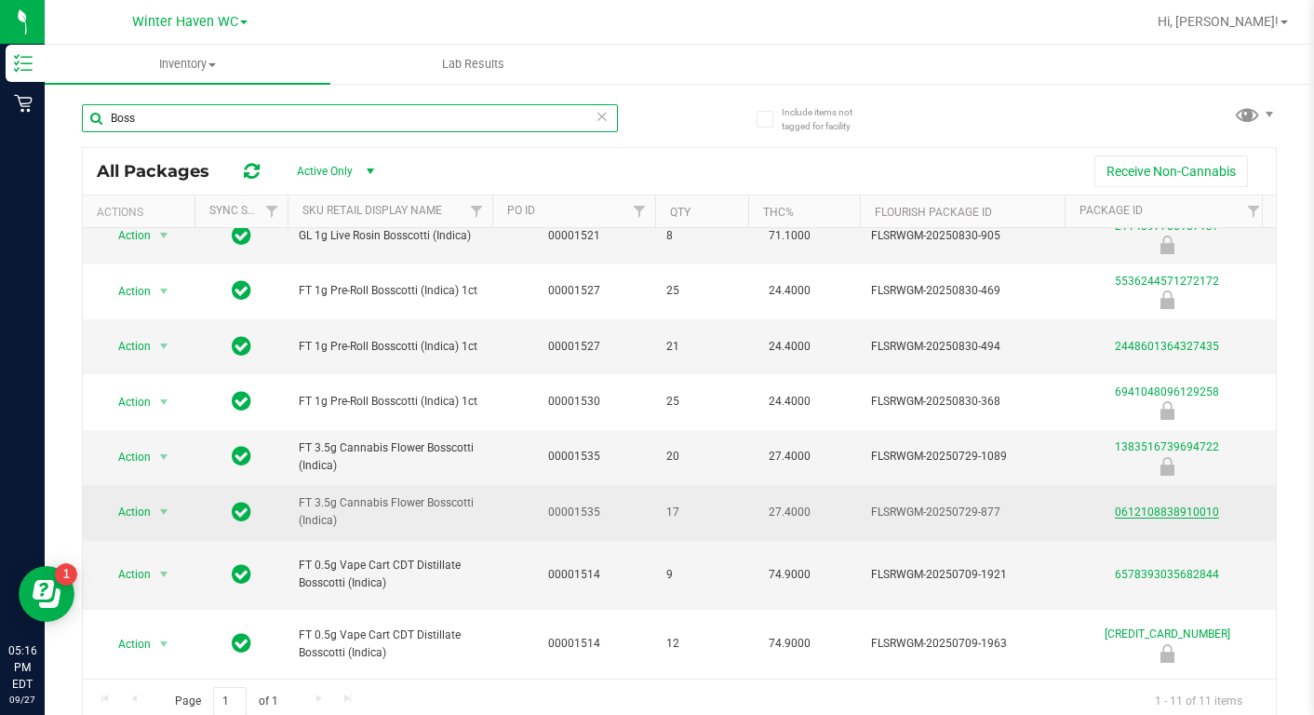
type input "Boss"
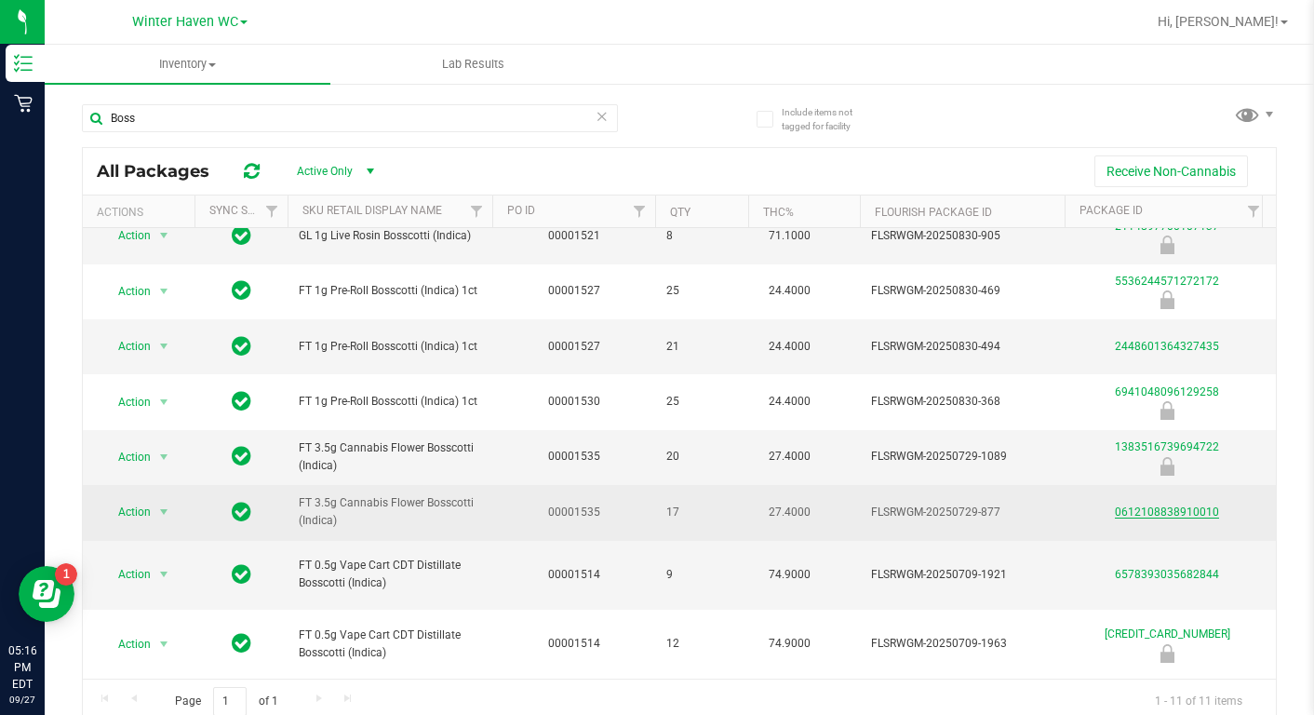
click at [1150, 516] on link "0612108838910010" at bounding box center [1167, 511] width 104 height 13
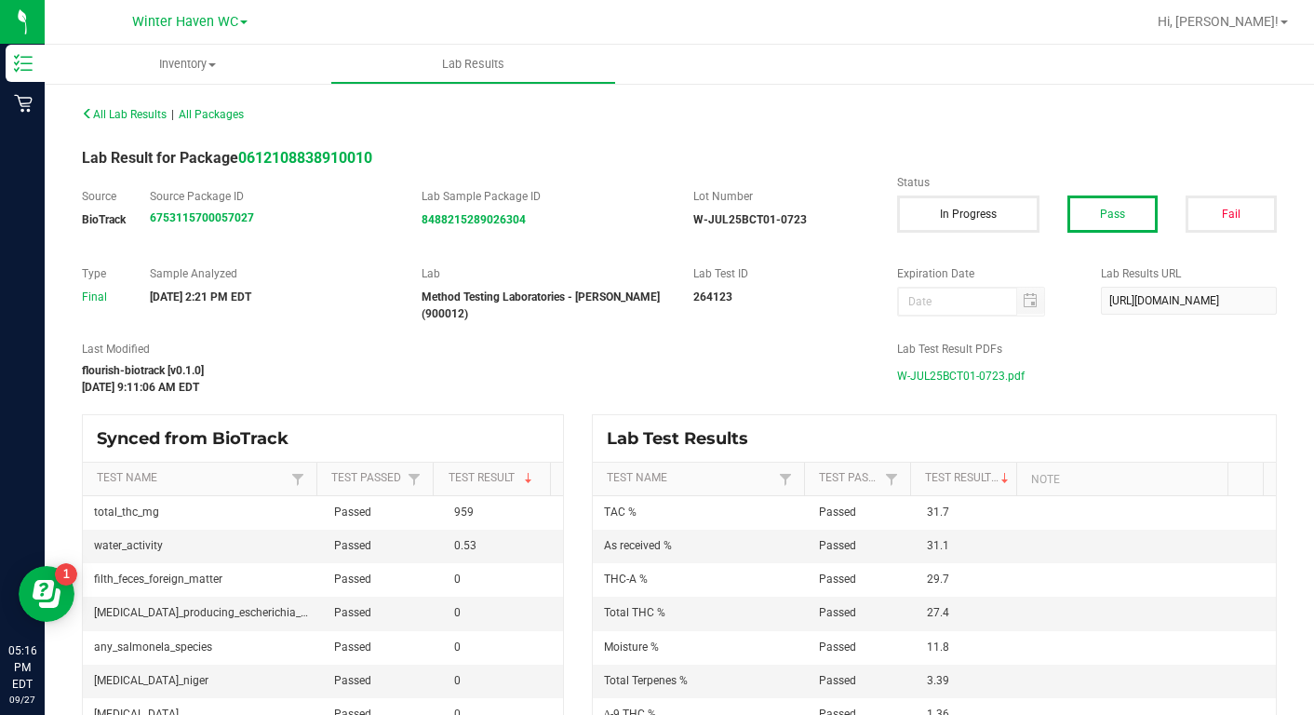
click at [933, 379] on span "W-JUL25BCT01-0723.pdf" at bounding box center [961, 376] width 128 height 28
click at [212, 66] on span at bounding box center [211, 65] width 7 height 4
click at [137, 115] on span "All packages" at bounding box center [109, 112] width 128 height 16
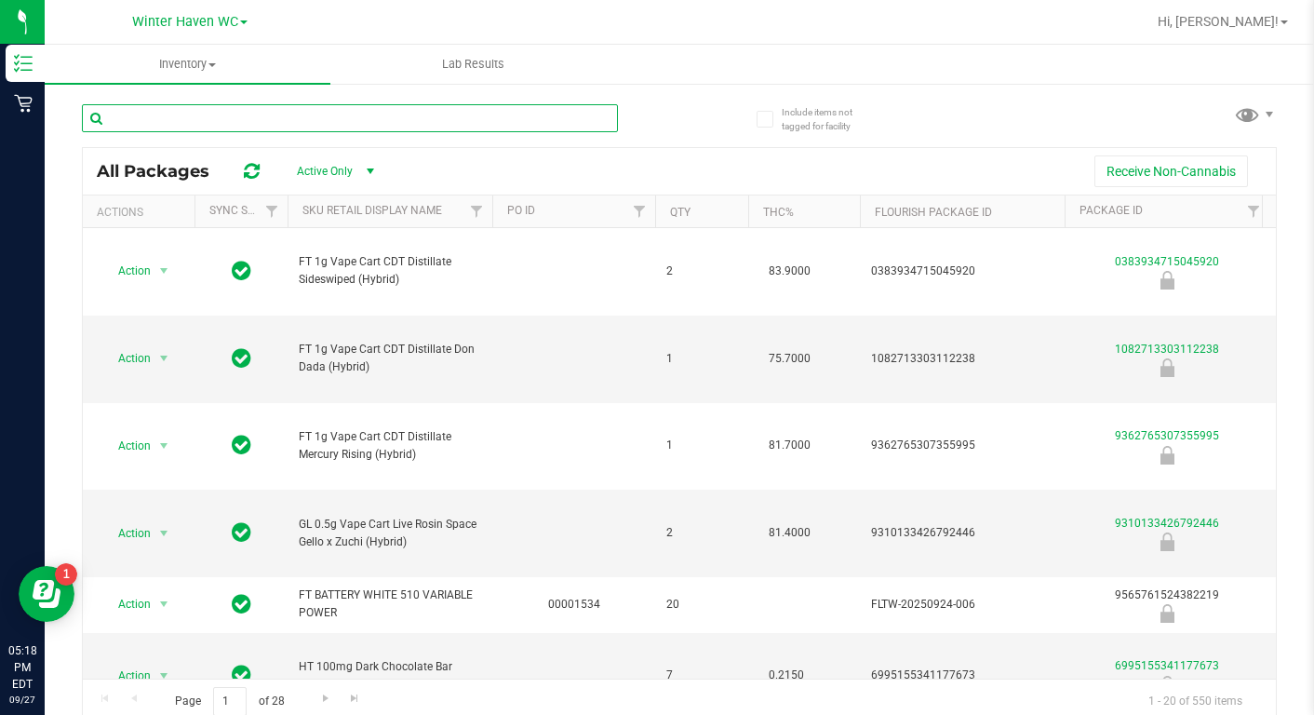
click at [207, 128] on input "text" at bounding box center [350, 118] width 536 height 28
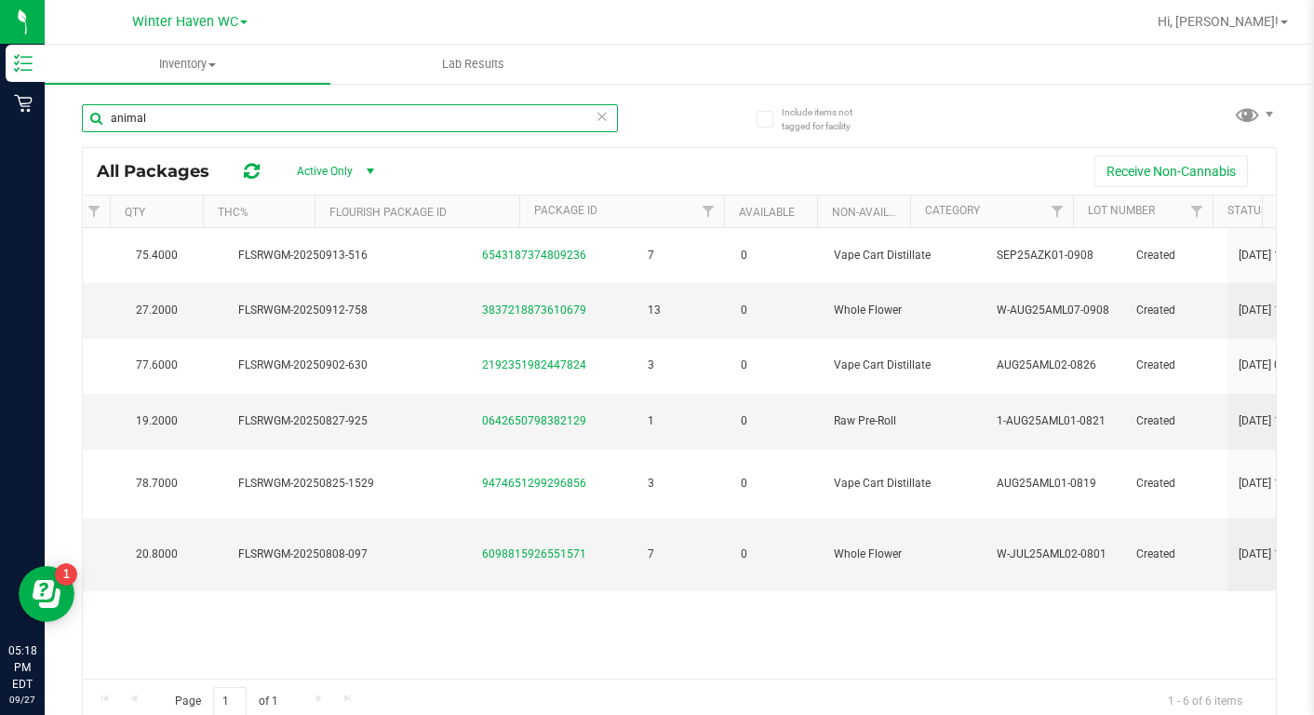
scroll to position [0, 720]
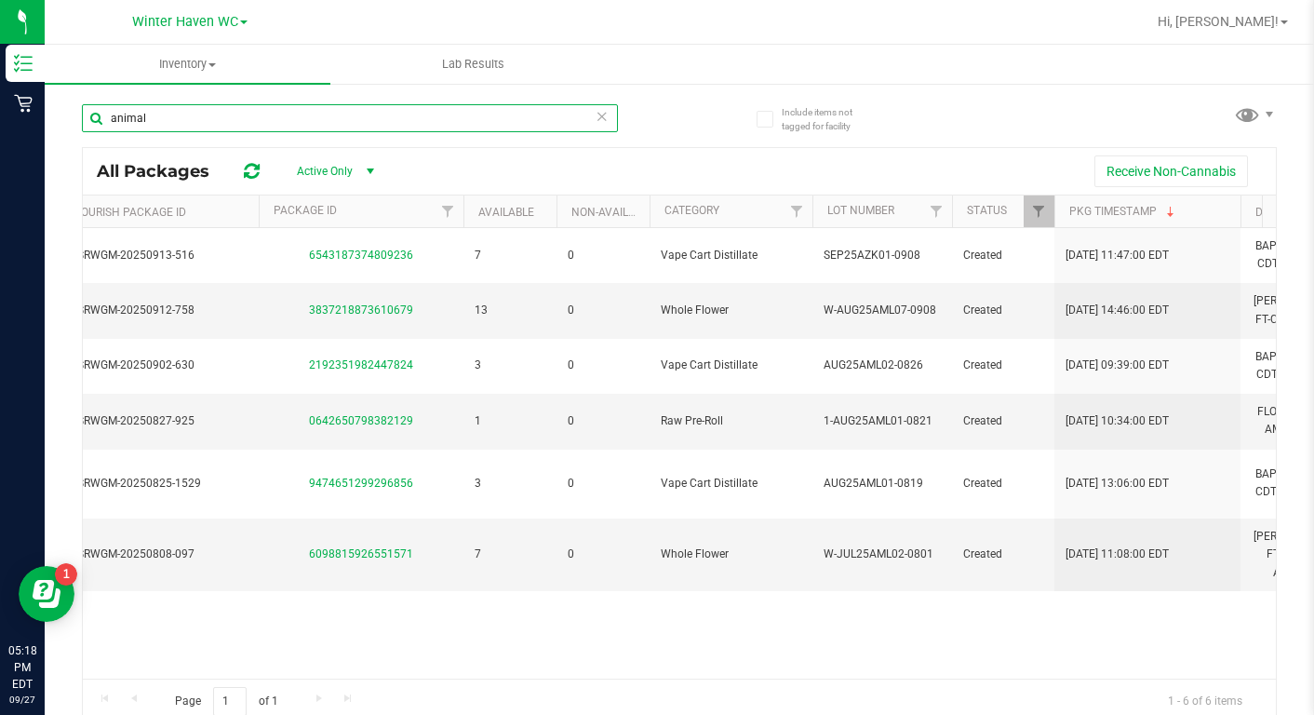
type input "animal"
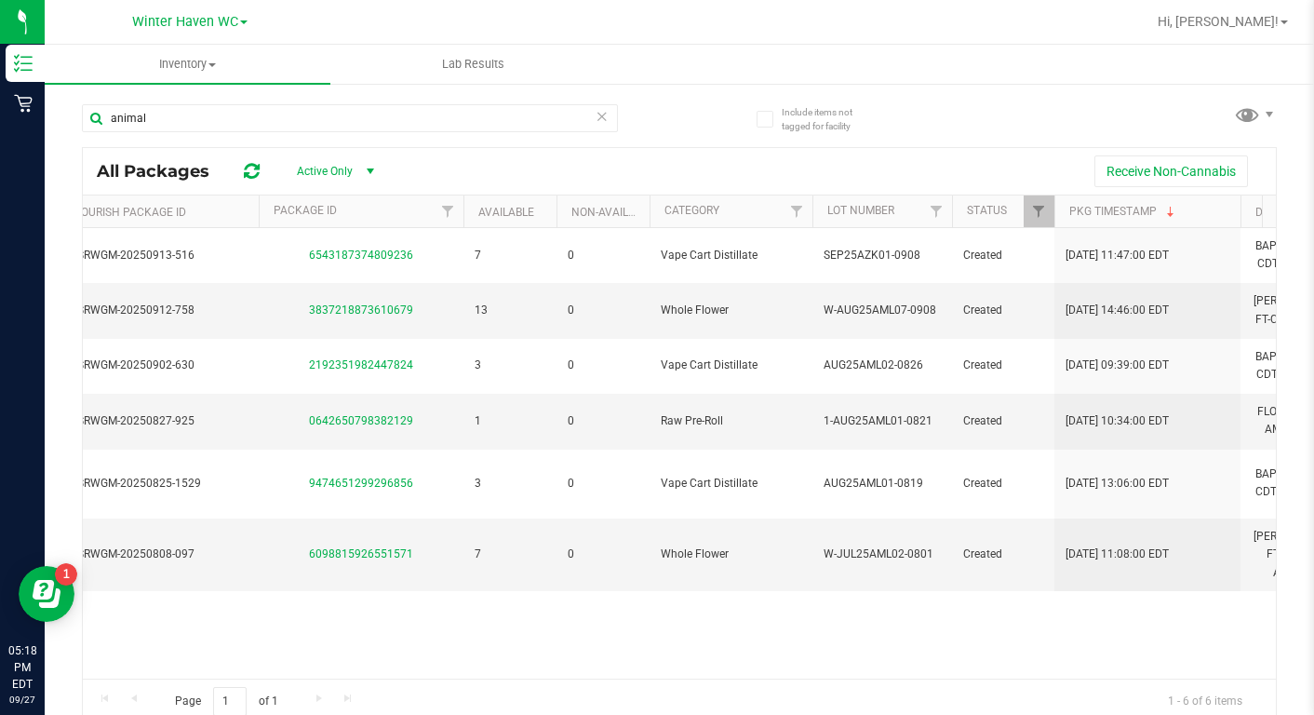
click at [86, 679] on div "Page 1 of 1 1 - 6 of 6 items" at bounding box center [679, 701] width 1193 height 45
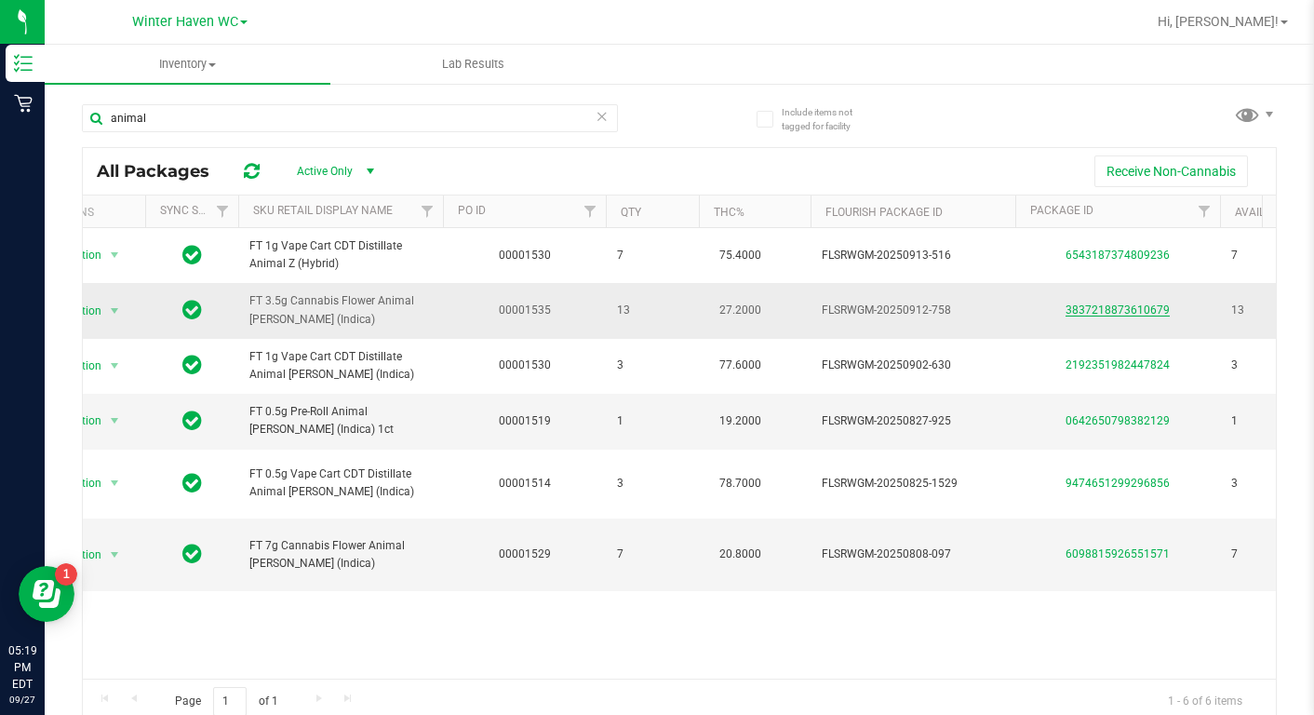
click at [1094, 316] on link "3837218873610679" at bounding box center [1118, 309] width 104 height 13
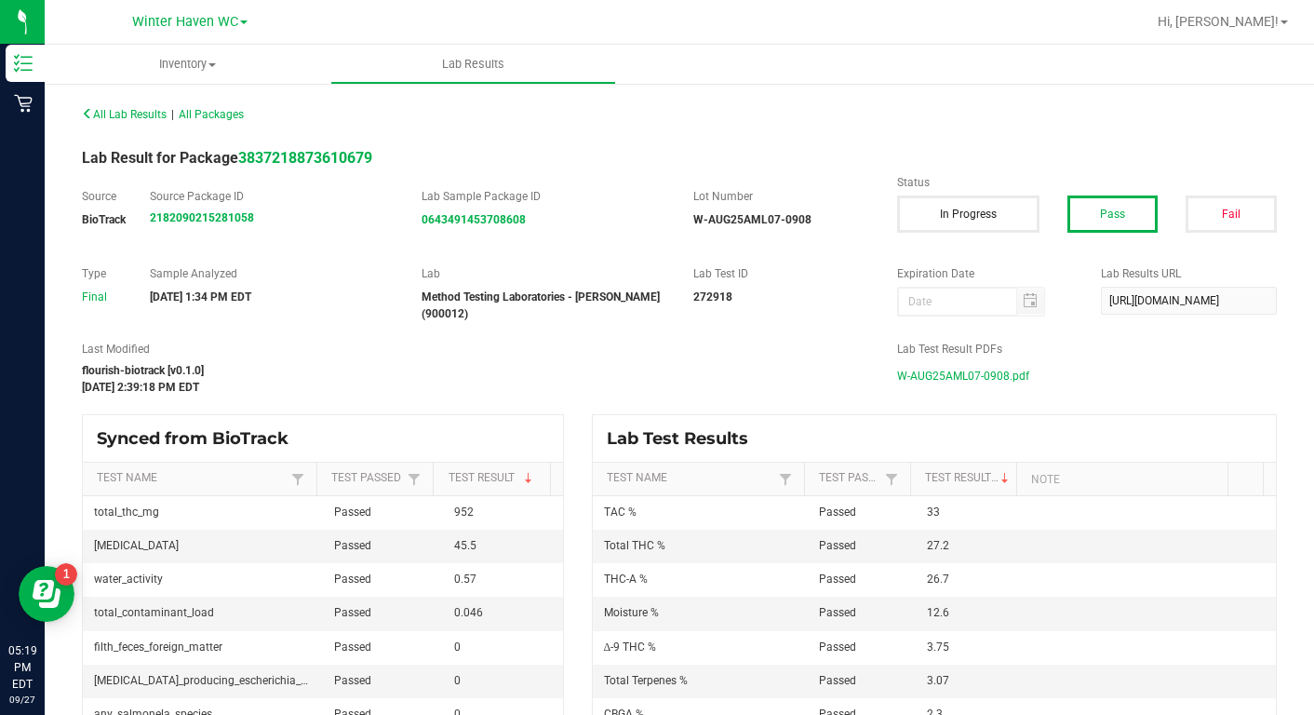
click at [929, 370] on span "W-AUG25AML07-0908.pdf" at bounding box center [963, 376] width 132 height 28
